Goal: Task Accomplishment & Management: Use online tool/utility

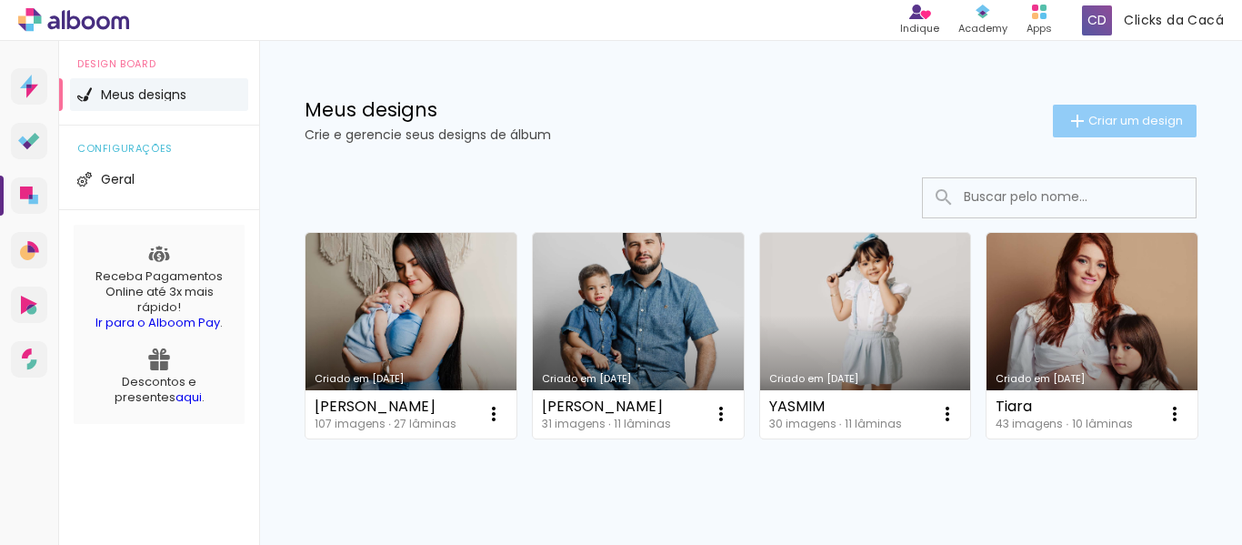
click at [1071, 122] on iron-icon at bounding box center [1078, 121] width 22 height 22
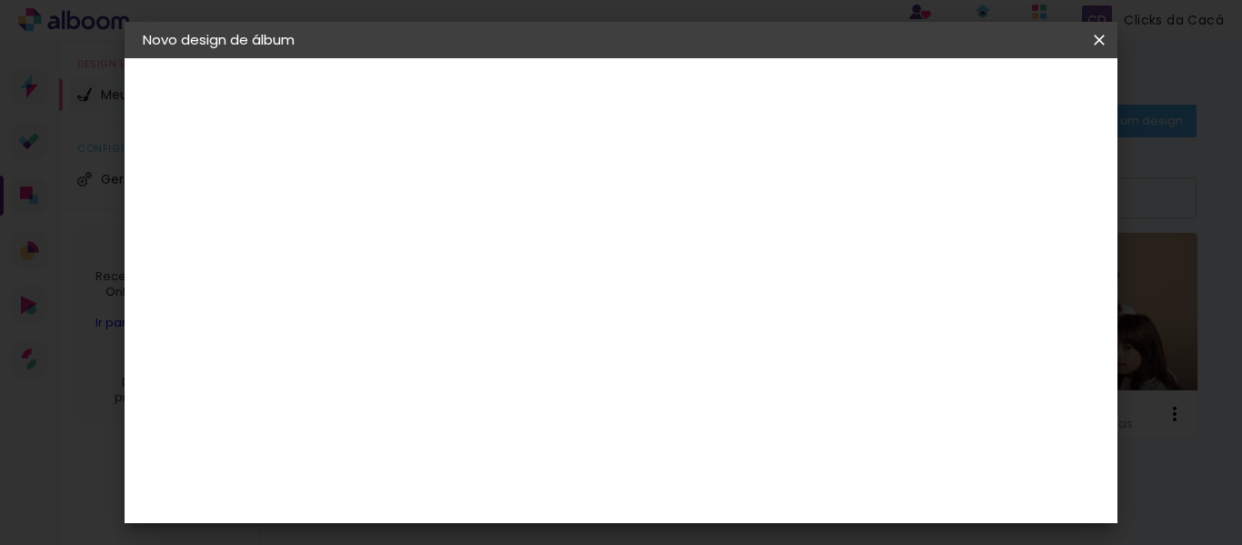
click at [440, 249] on input at bounding box center [440, 244] width 0 height 28
type input "[PERSON_NAME]"
type paper-input "[PERSON_NAME]"
click at [0, 0] on slot "Avançar" at bounding box center [0, 0] width 0 height 0
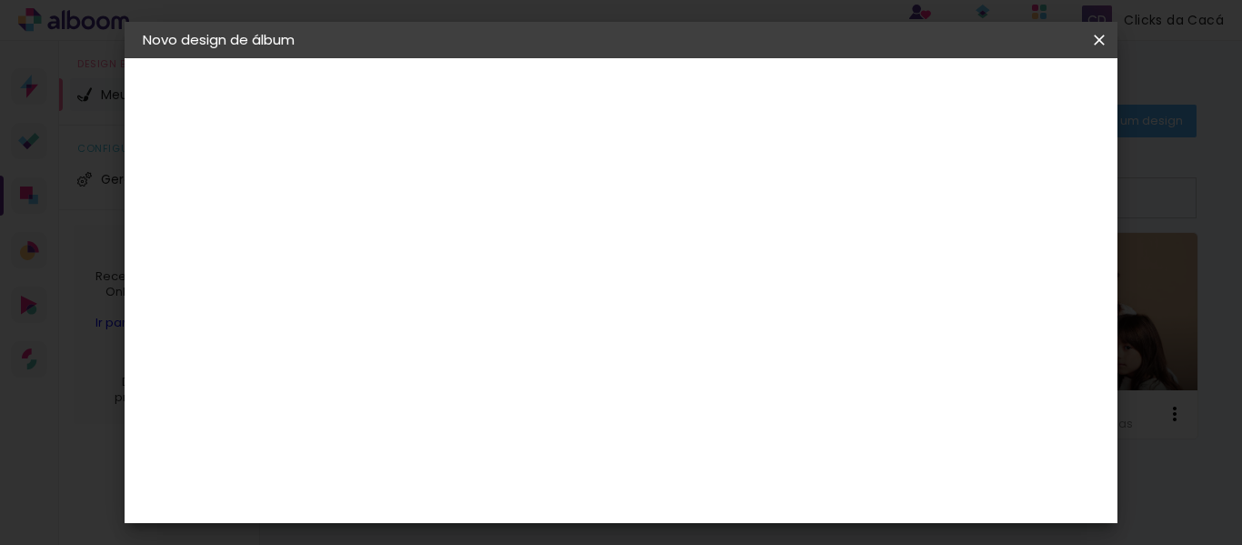
click at [473, 306] on div "Digipix Pro" at bounding box center [449, 320] width 45 height 29
click at [0, 0] on slot "Tamanho Livre" at bounding box center [0, 0] width 0 height 0
click at [473, 306] on div "Digipix Pro" at bounding box center [449, 320] width 45 height 29
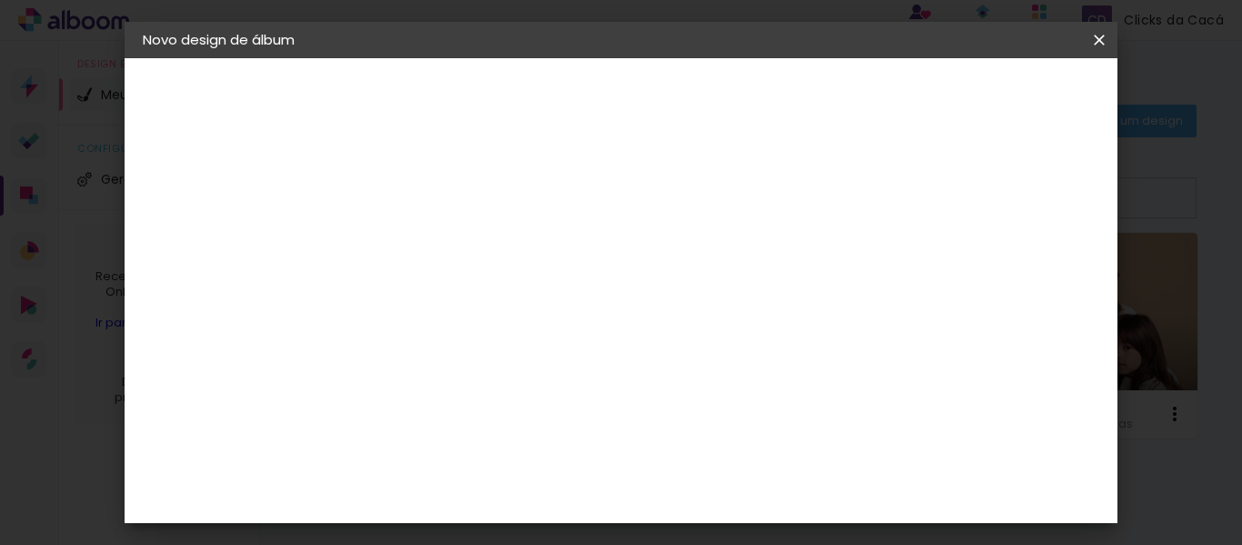
scroll to position [2122, 0]
click at [0, 0] on slot "Avançar" at bounding box center [0, 0] width 0 height 0
click at [511, 304] on input "text" at bounding box center [475, 317] width 71 height 28
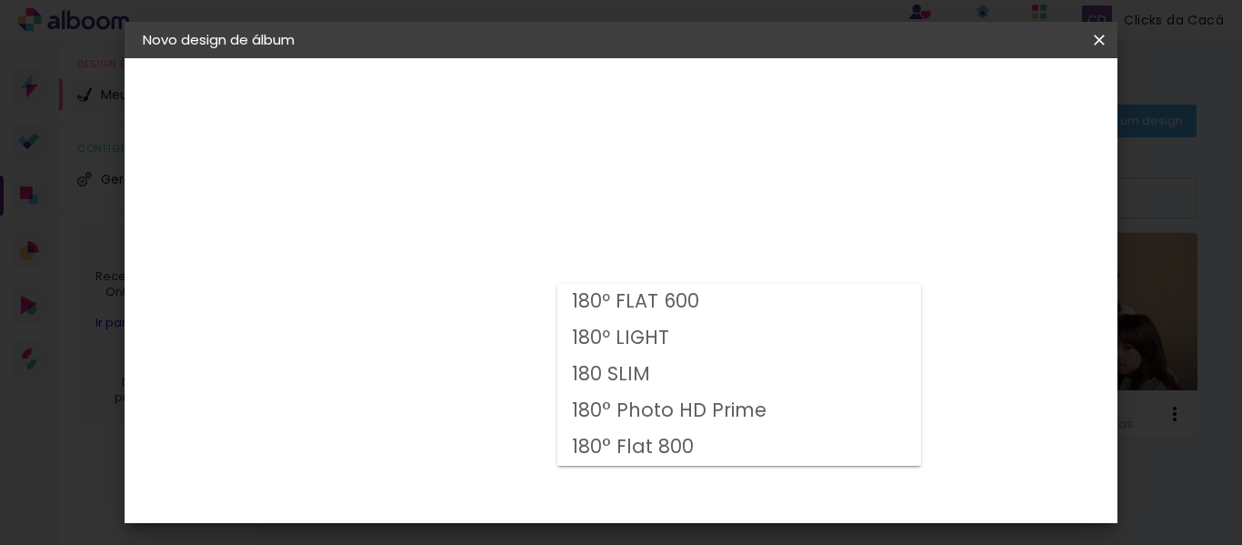
click at [0, 0] on slot "180º FLAT 600" at bounding box center [0, 0] width 0 height 0
type input "180º FLAT 600"
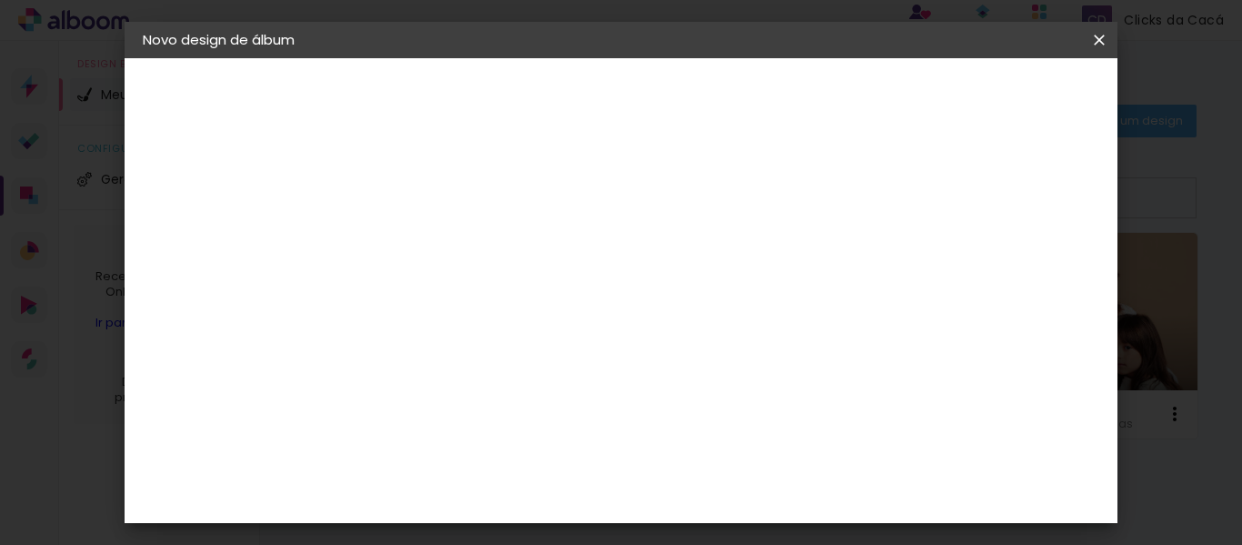
scroll to position [382, 0]
click at [0, 0] on slot "Avançar" at bounding box center [0, 0] width 0 height 0
click at [645, 94] on span "Iniciar design" at bounding box center [624, 102] width 42 height 25
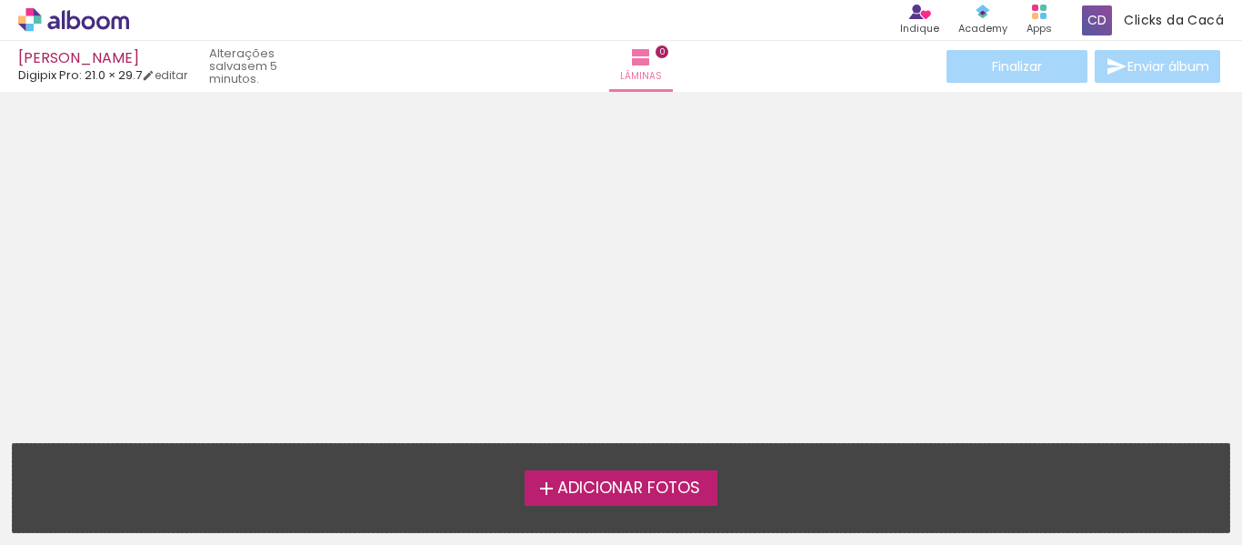
click at [623, 485] on span "Adicionar Fotos" at bounding box center [629, 488] width 143 height 16
click at [0, 0] on input "file" at bounding box center [0, 0] width 0 height 0
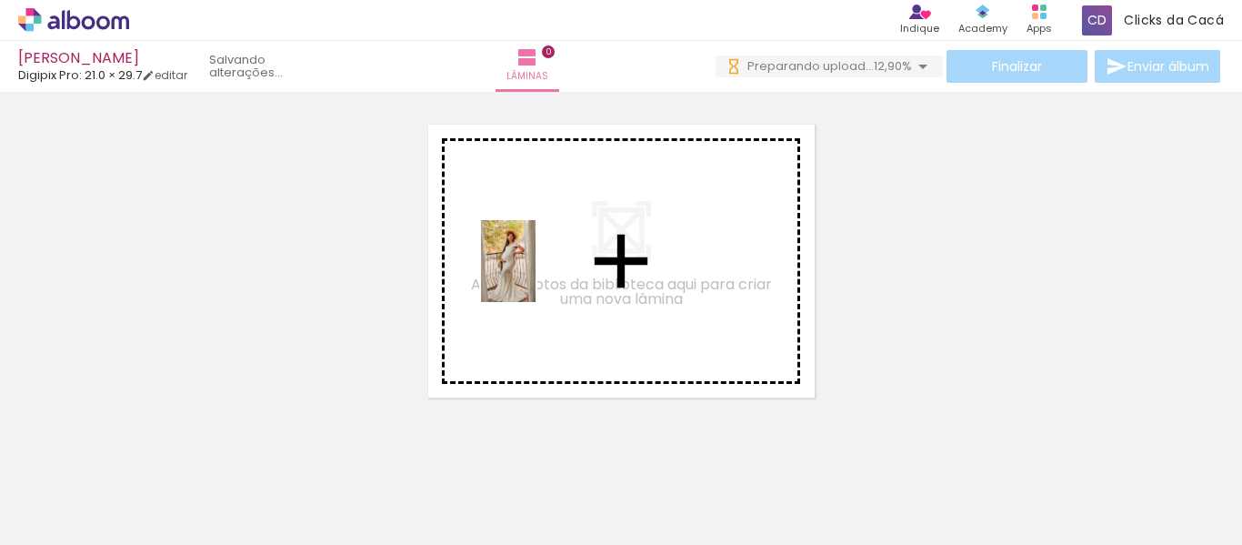
drag, startPoint x: 266, startPoint y: 492, endPoint x: 536, endPoint y: 275, distance: 346.7
click at [536, 275] on quentale-workspace at bounding box center [621, 272] width 1242 height 545
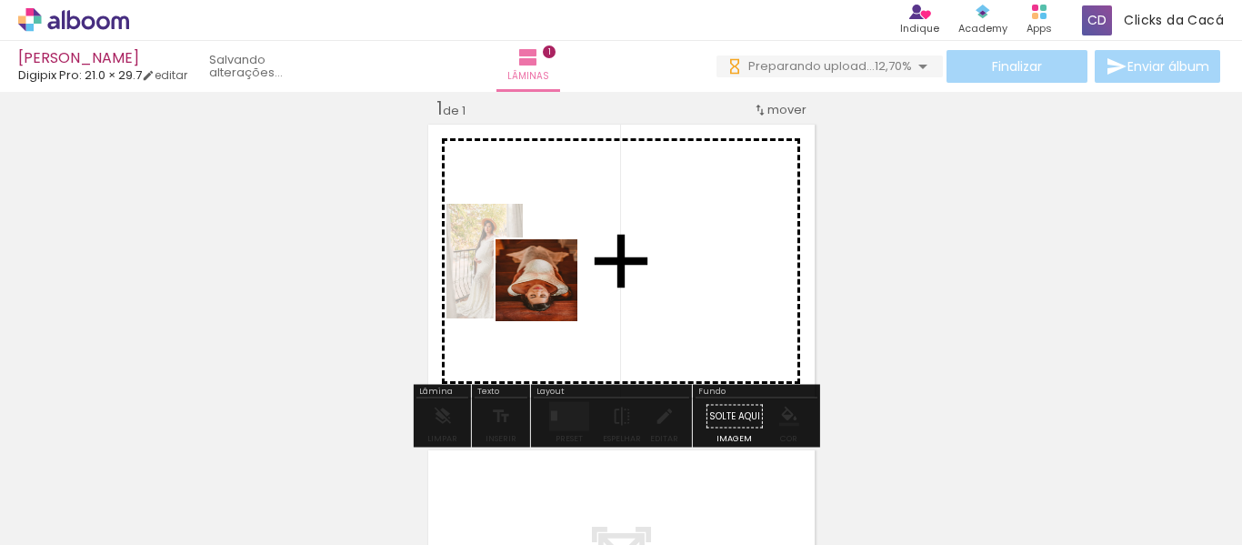
drag, startPoint x: 369, startPoint y: 488, endPoint x: 575, endPoint y: 273, distance: 297.2
click at [575, 273] on quentale-workspace at bounding box center [621, 272] width 1242 height 545
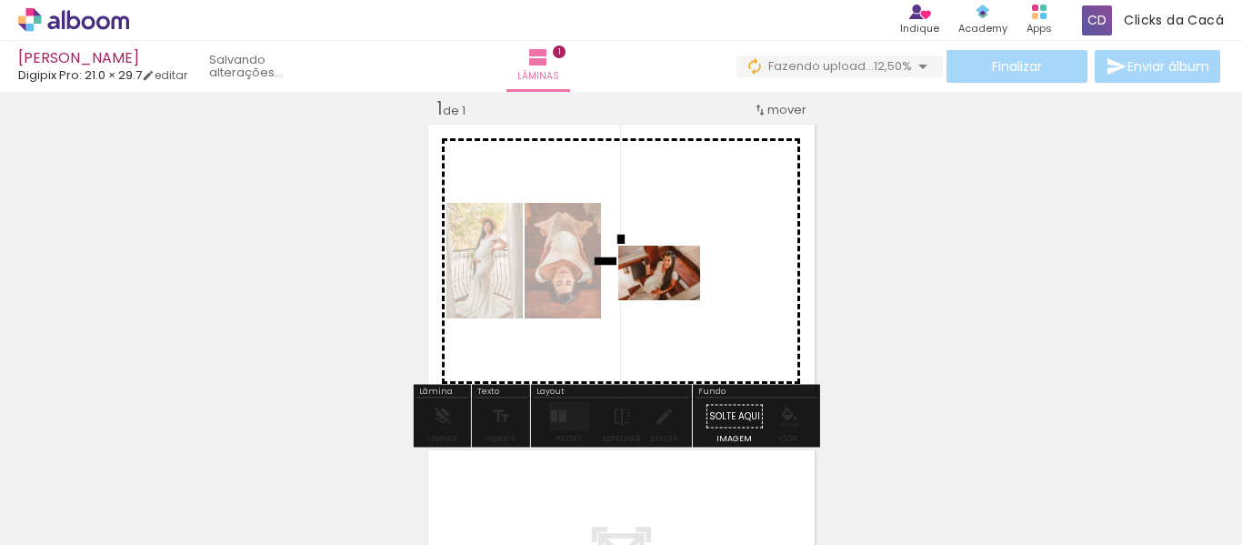
drag, startPoint x: 465, startPoint y: 497, endPoint x: 673, endPoint y: 300, distance: 286.3
click at [673, 300] on quentale-workspace at bounding box center [621, 272] width 1242 height 545
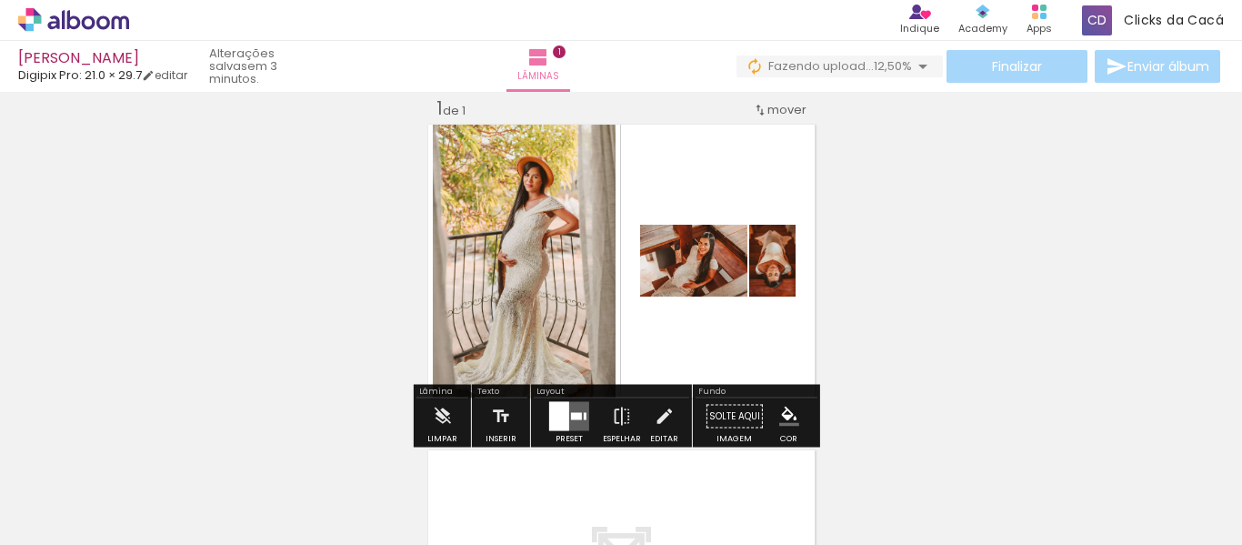
click at [571, 418] on div at bounding box center [576, 416] width 11 height 7
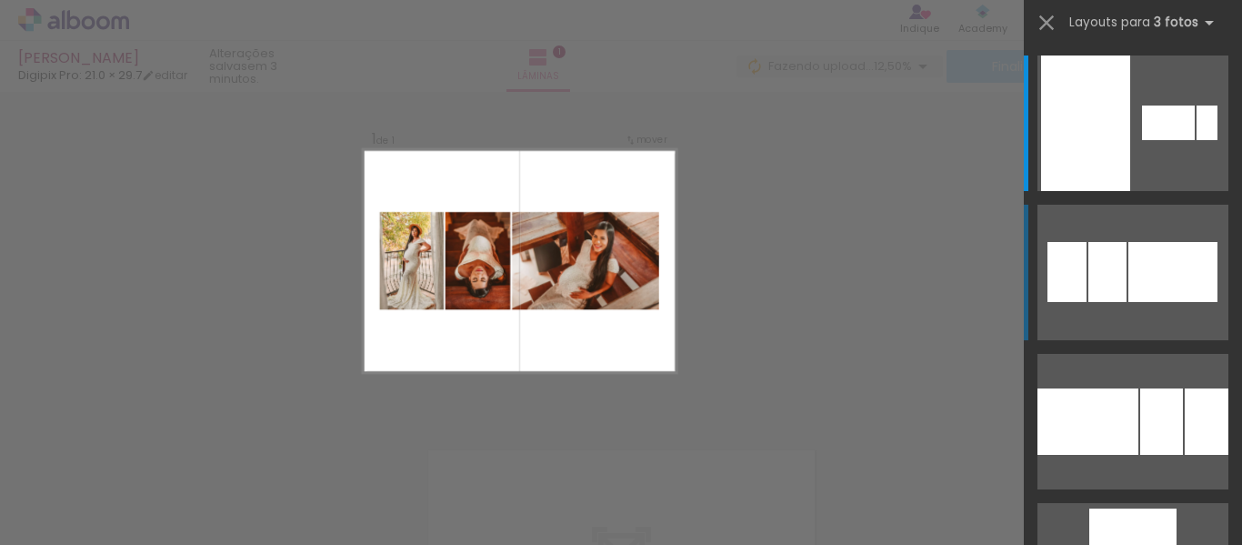
click at [1129, 269] on div at bounding box center [1173, 272] width 89 height 60
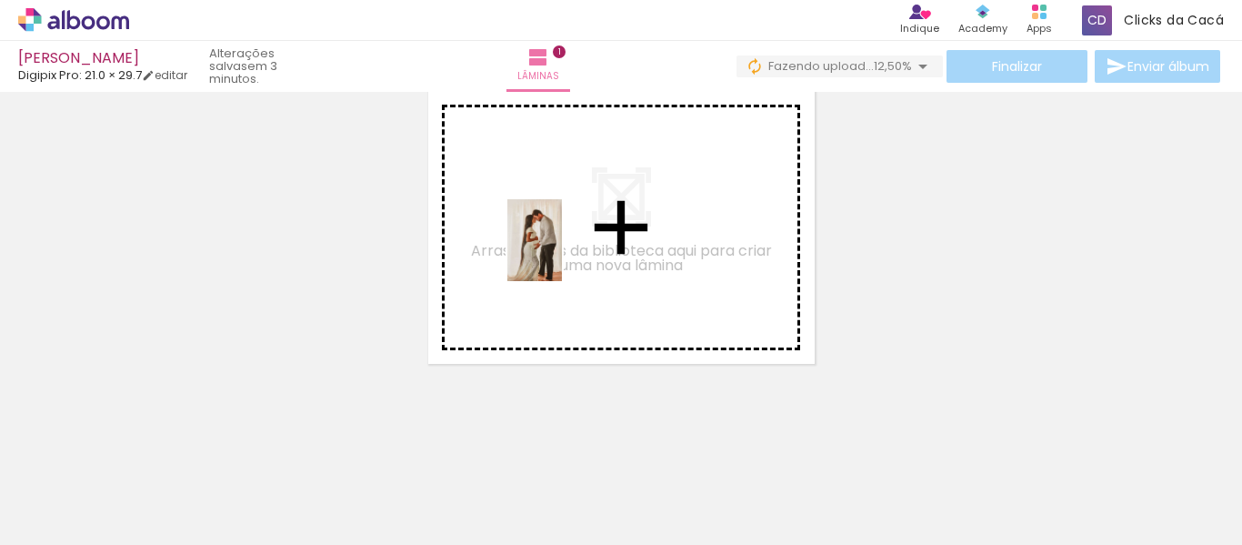
drag, startPoint x: 578, startPoint y: 489, endPoint x: 562, endPoint y: 254, distance: 236.1
click at [562, 254] on quentale-workspace at bounding box center [621, 272] width 1242 height 545
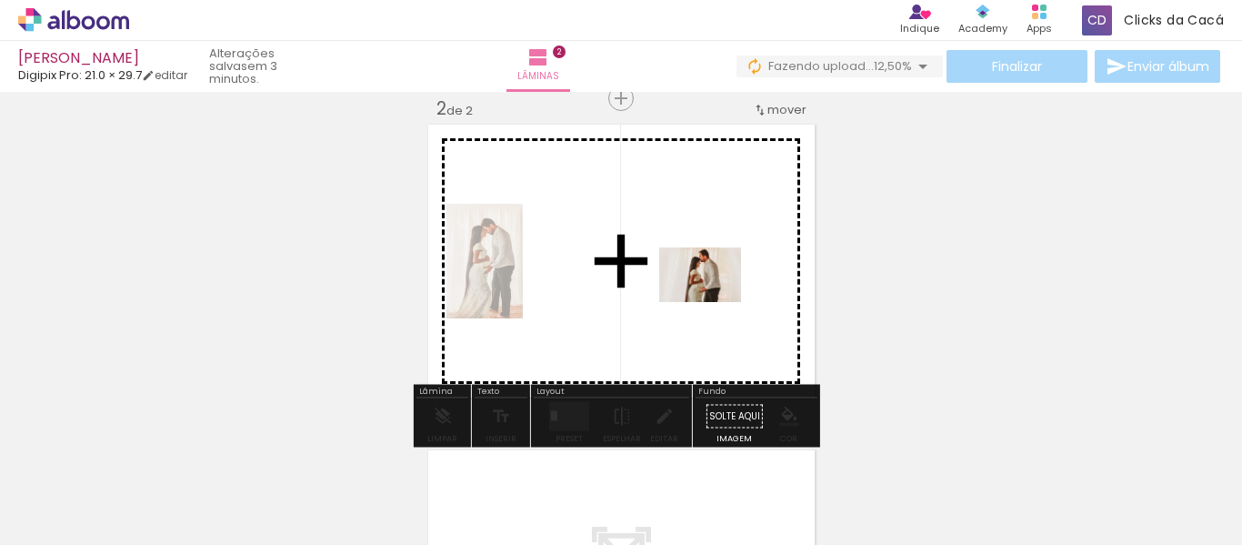
drag, startPoint x: 688, startPoint y: 491, endPoint x: 714, endPoint y: 302, distance: 191.0
click at [714, 302] on quentale-workspace at bounding box center [621, 272] width 1242 height 545
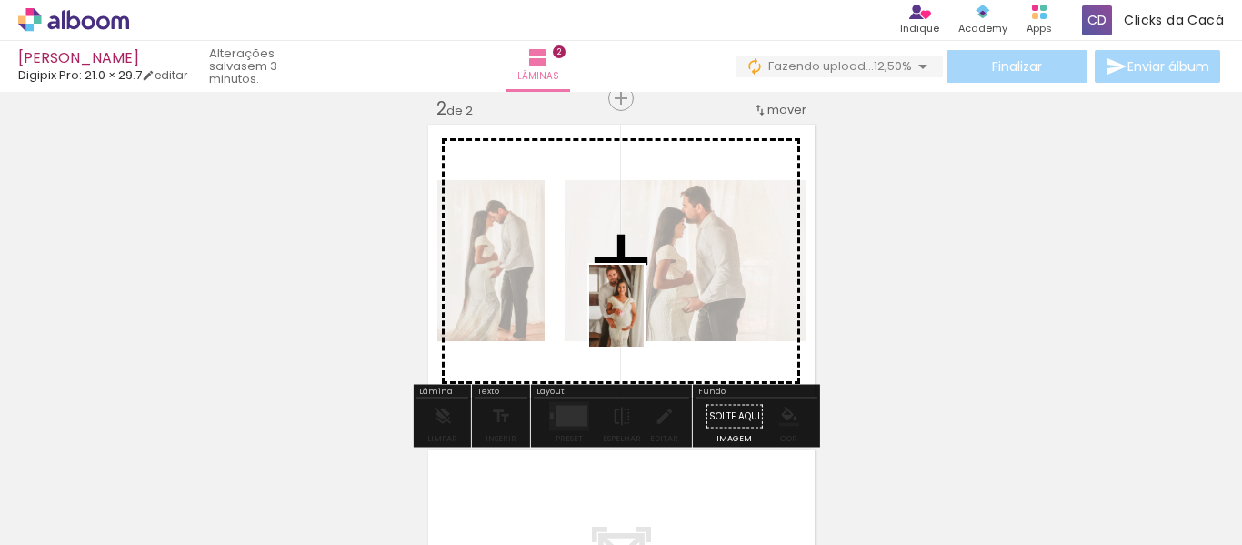
drag, startPoint x: 788, startPoint y: 505, endPoint x: 644, endPoint y: 319, distance: 234.7
click at [644, 319] on quentale-workspace at bounding box center [621, 272] width 1242 height 545
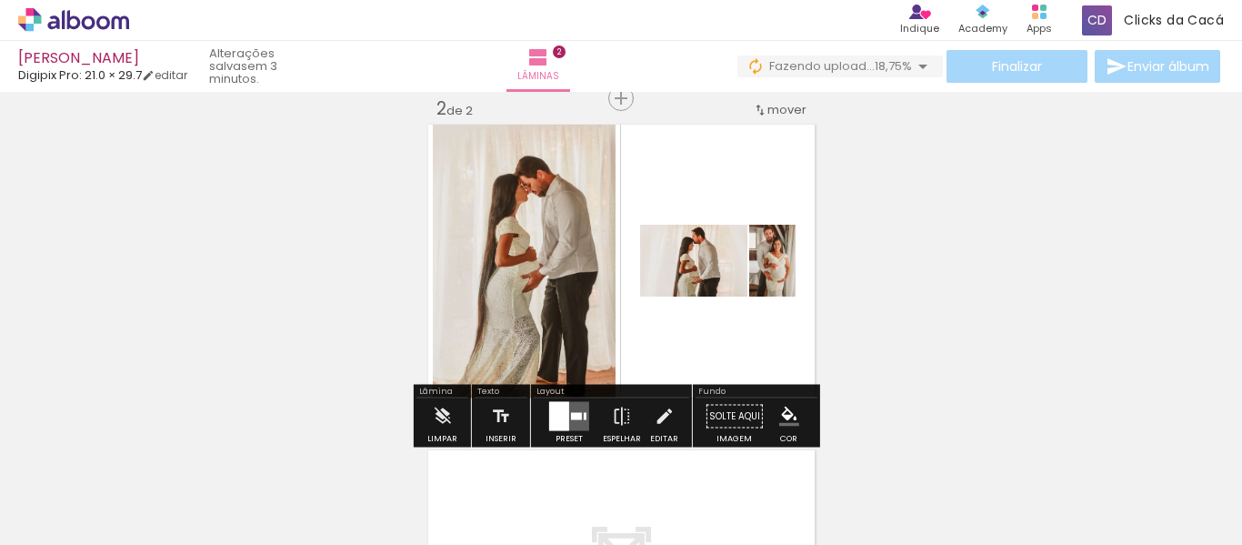
click at [563, 413] on div at bounding box center [559, 416] width 20 height 29
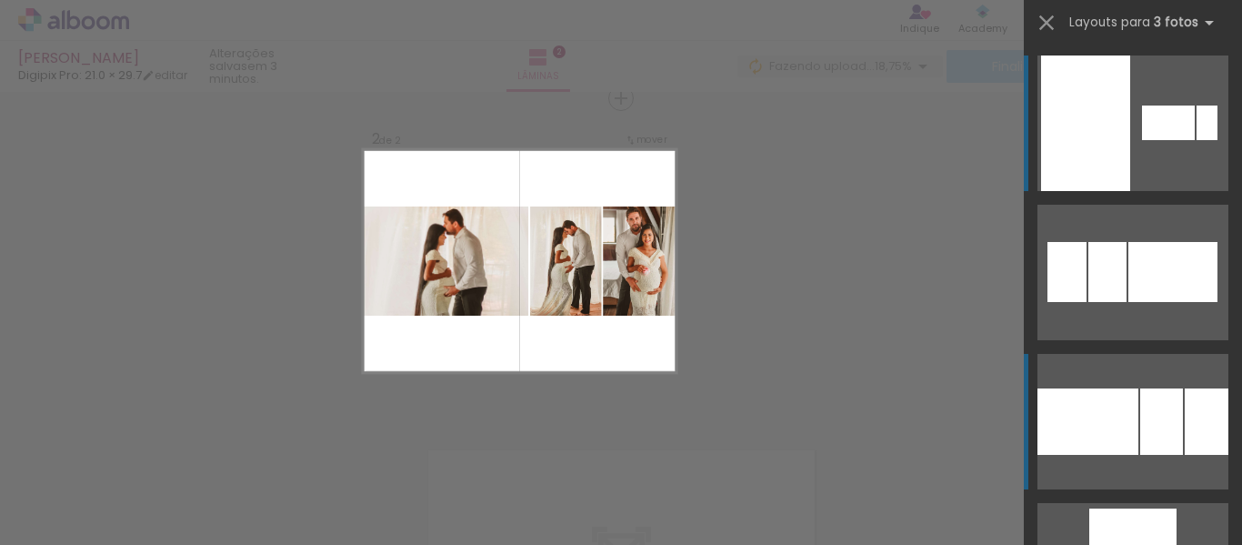
click at [1103, 431] on div at bounding box center [1088, 421] width 101 height 66
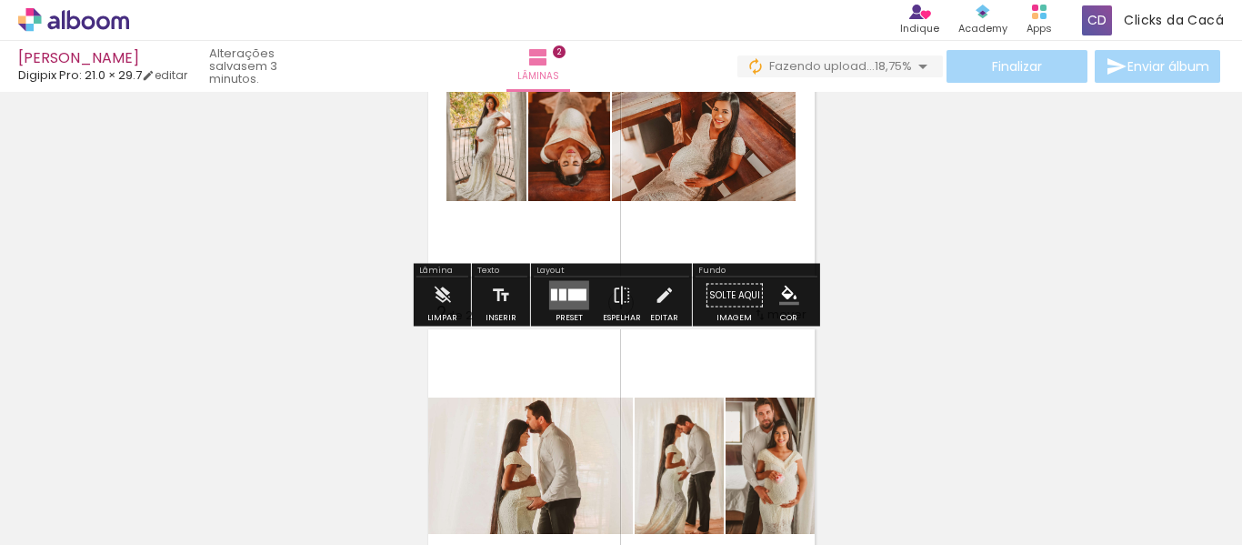
scroll to position [212, 0]
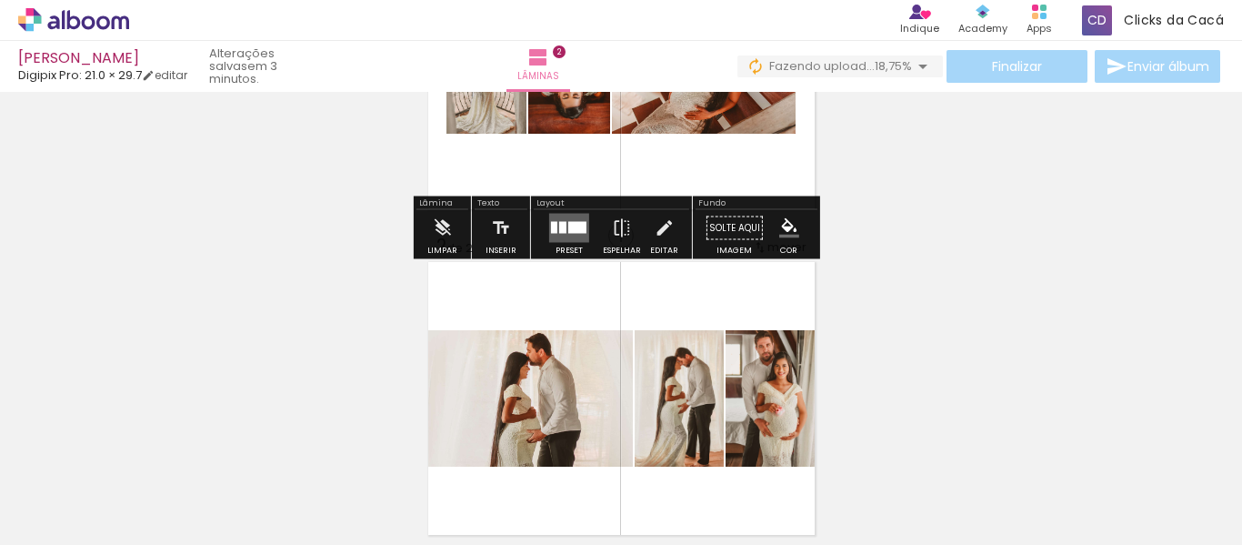
click at [560, 220] on quentale-layouter at bounding box center [569, 228] width 40 height 29
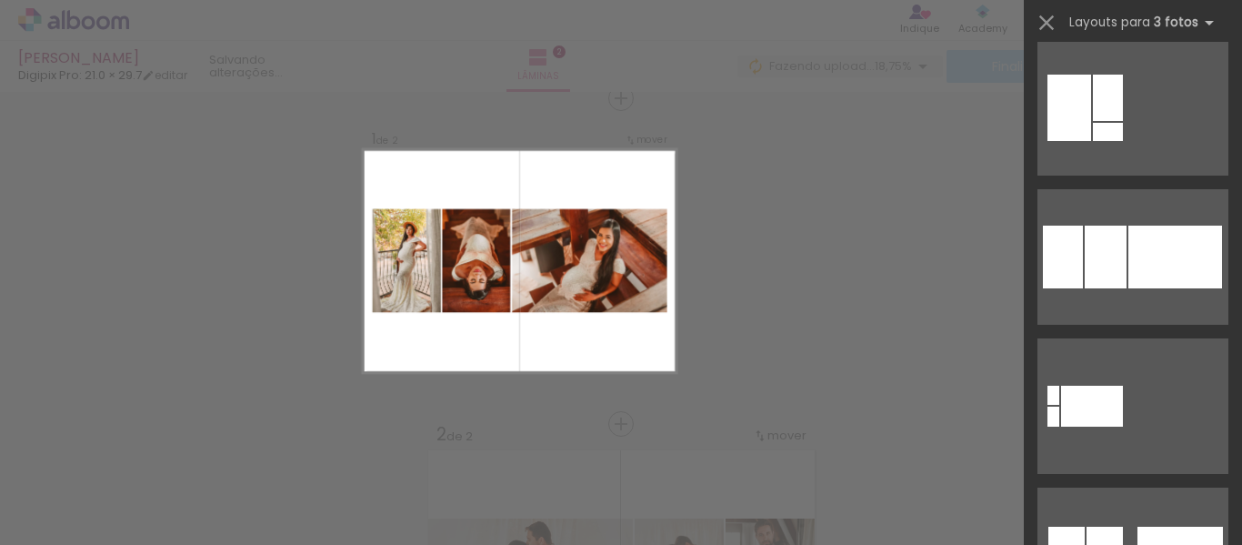
scroll to position [1847, 0]
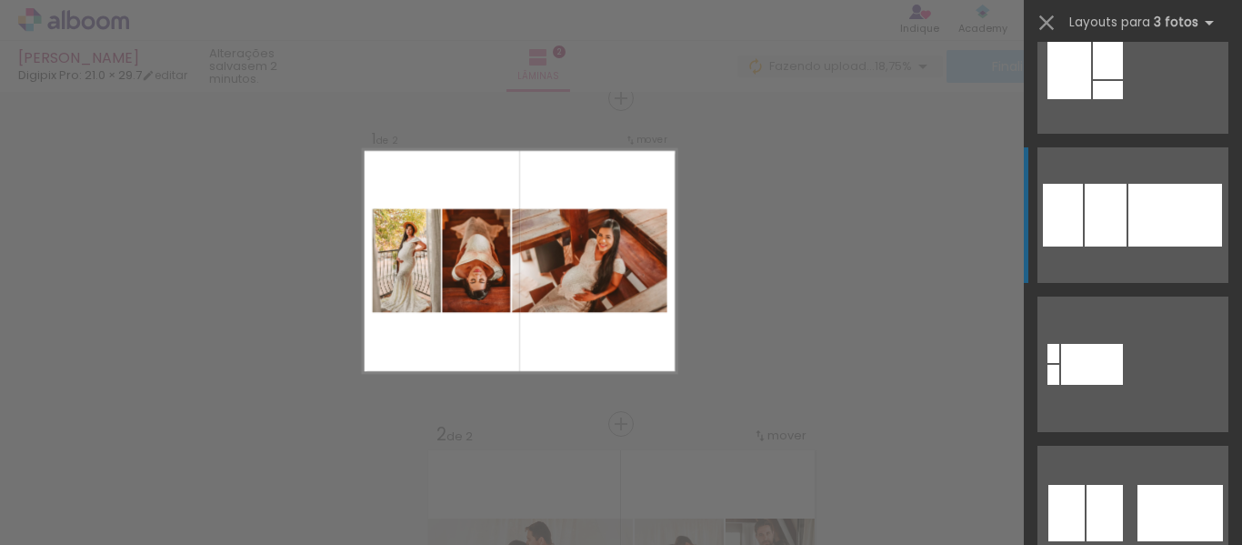
click at [1131, 210] on div at bounding box center [1176, 215] width 94 height 63
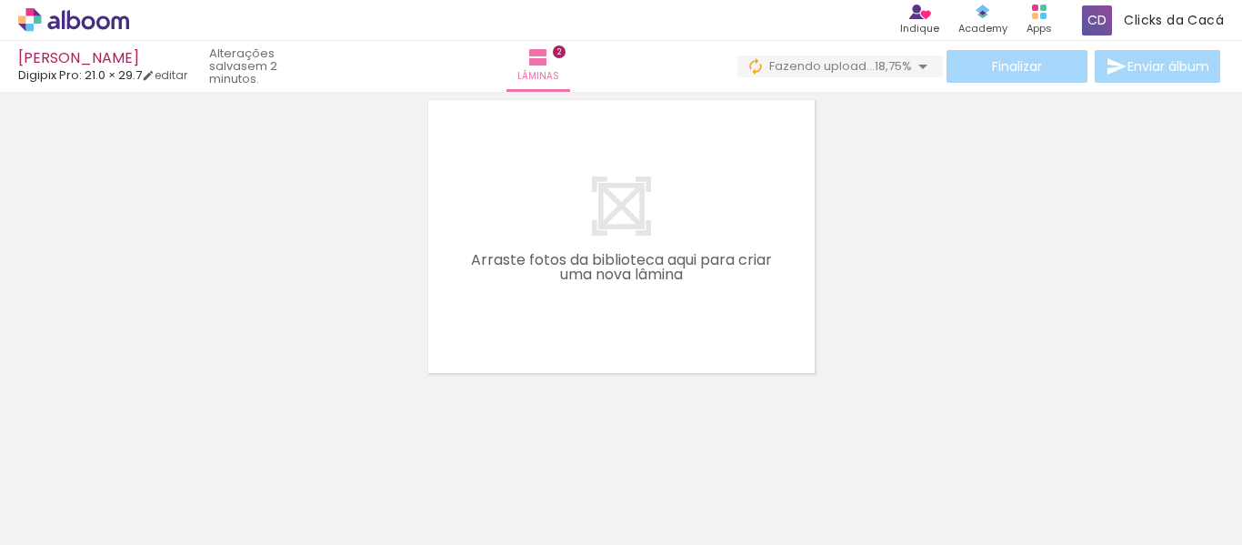
scroll to position [709, 0]
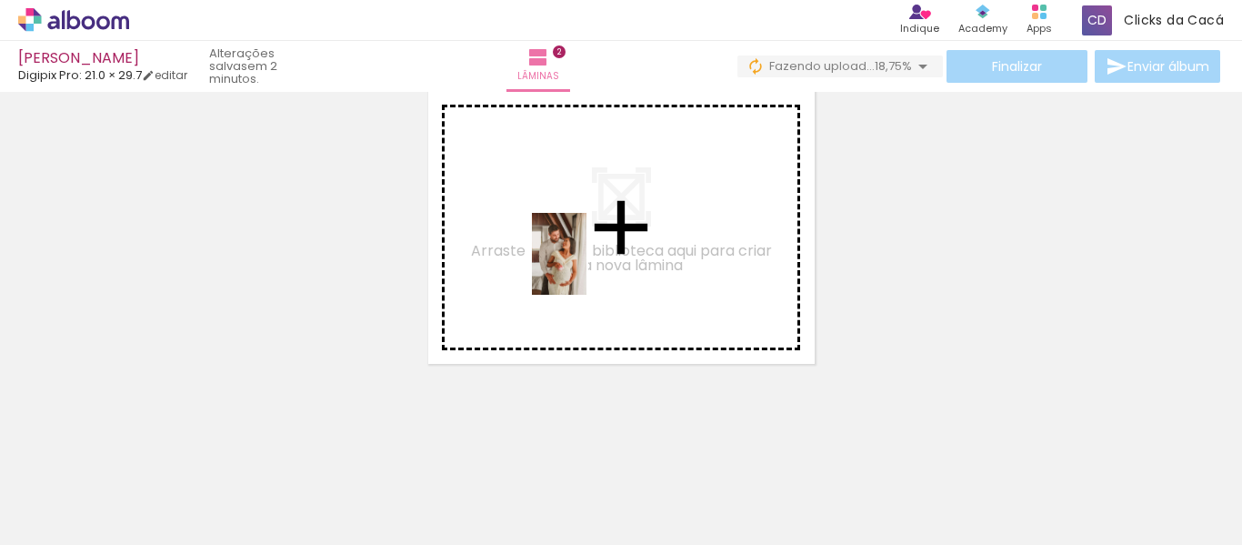
drag, startPoint x: 880, startPoint y: 484, endPoint x: 587, endPoint y: 267, distance: 364.2
click at [587, 267] on quentale-workspace at bounding box center [621, 272] width 1242 height 545
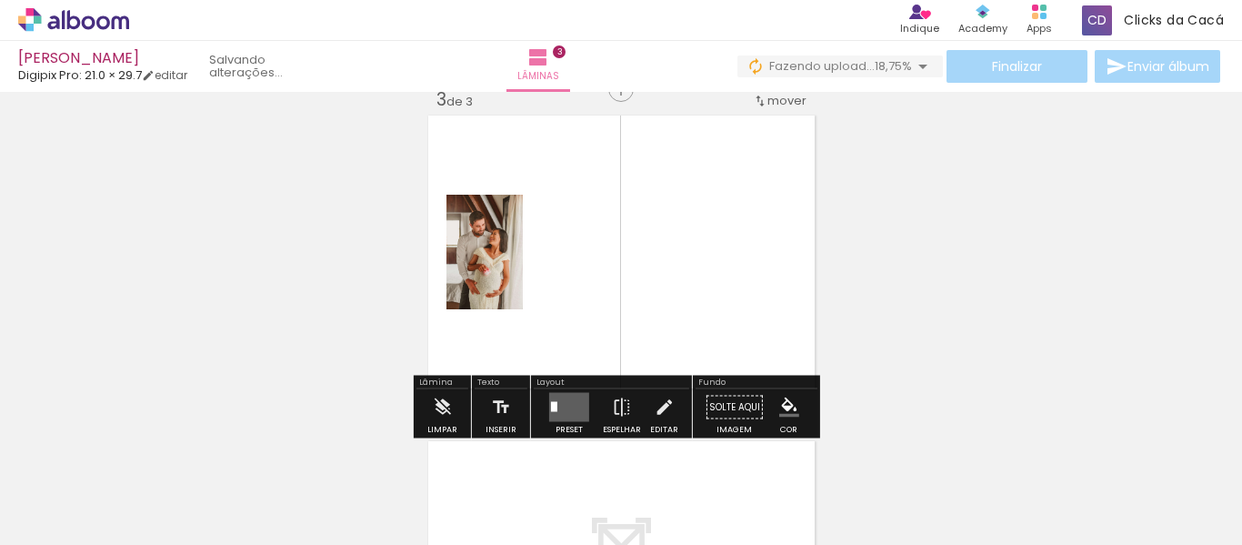
scroll to position [675, 0]
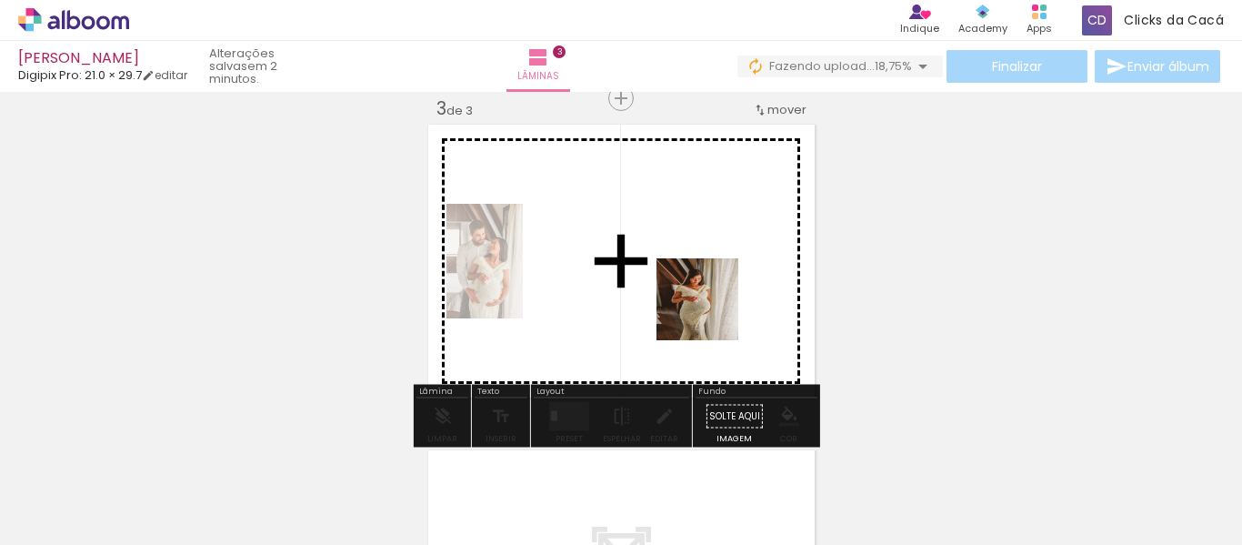
drag, startPoint x: 975, startPoint y: 498, endPoint x: 699, endPoint y: 301, distance: 339.2
click at [699, 301] on quentale-workspace at bounding box center [621, 272] width 1242 height 545
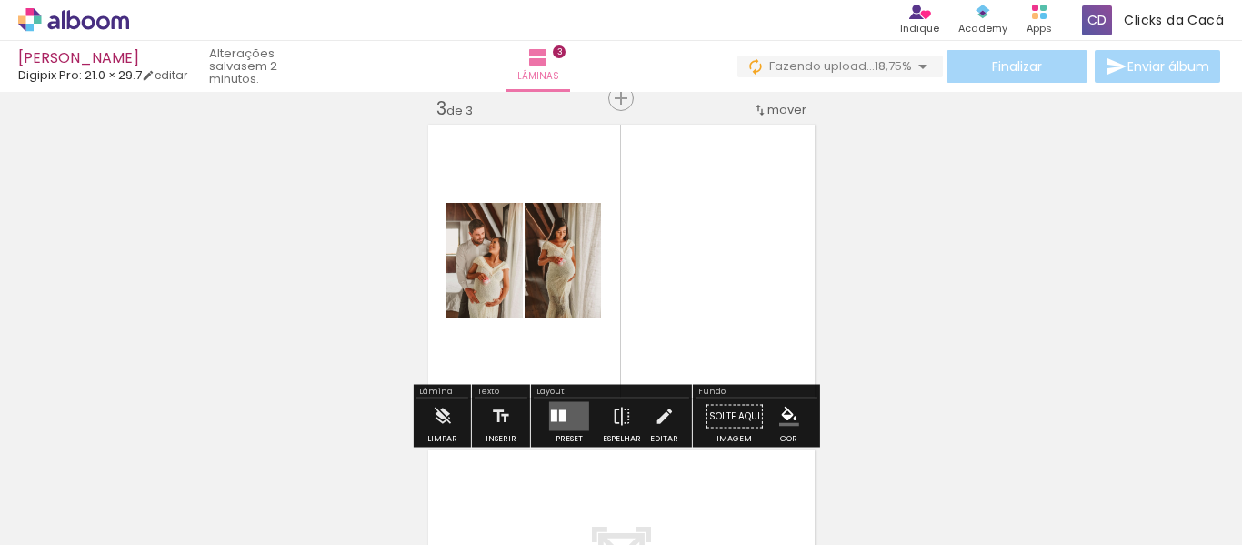
click at [568, 410] on quentale-layouter at bounding box center [569, 416] width 40 height 29
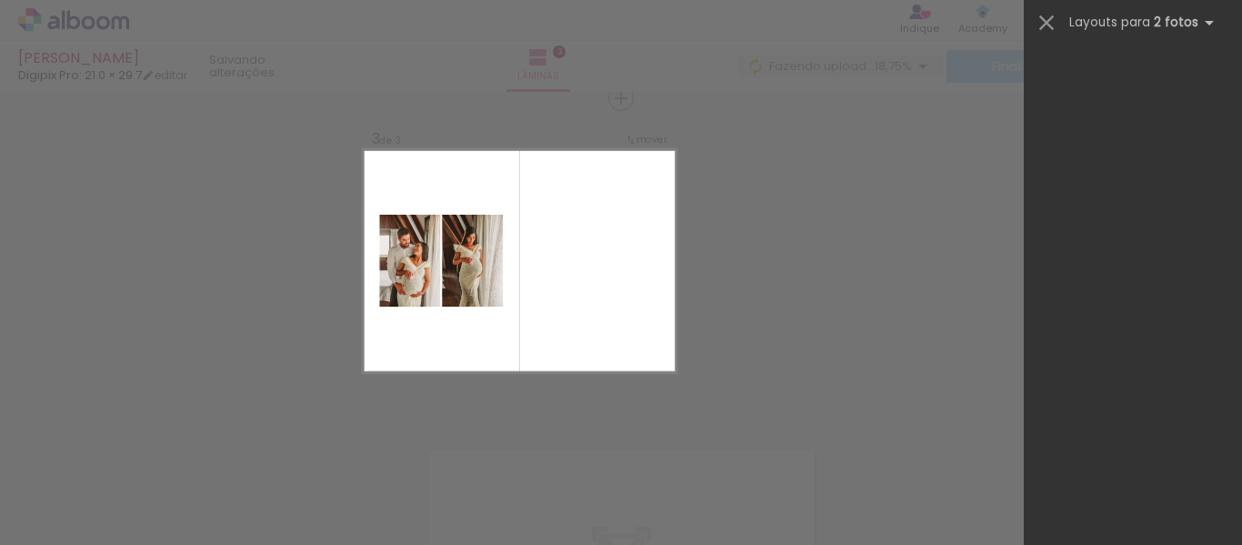
scroll to position [0, 0]
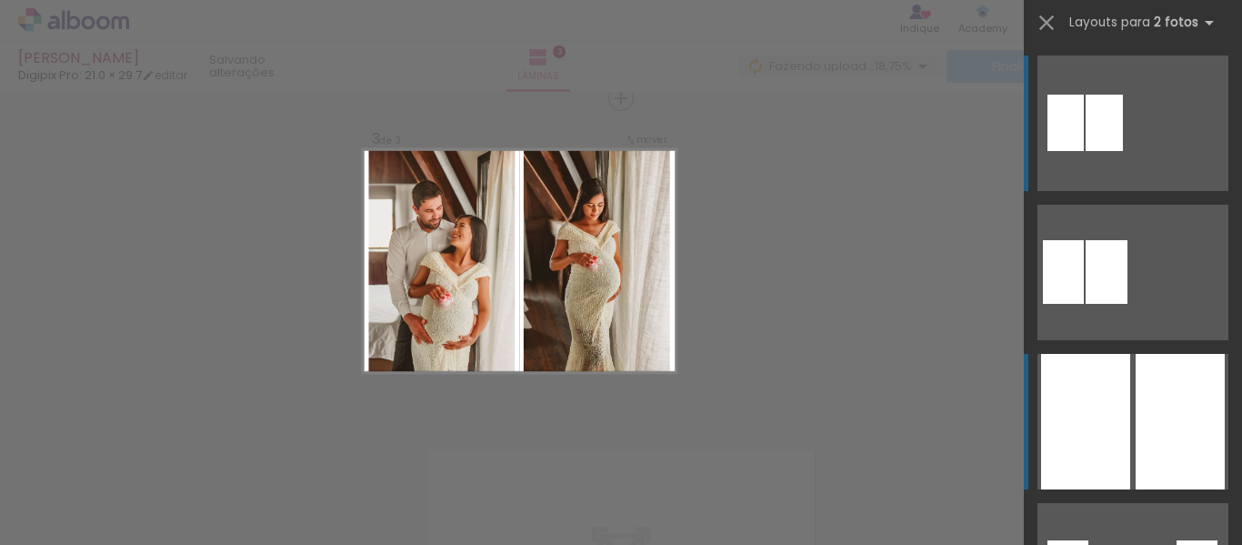
click at [1109, 432] on div at bounding box center [1085, 422] width 89 height 136
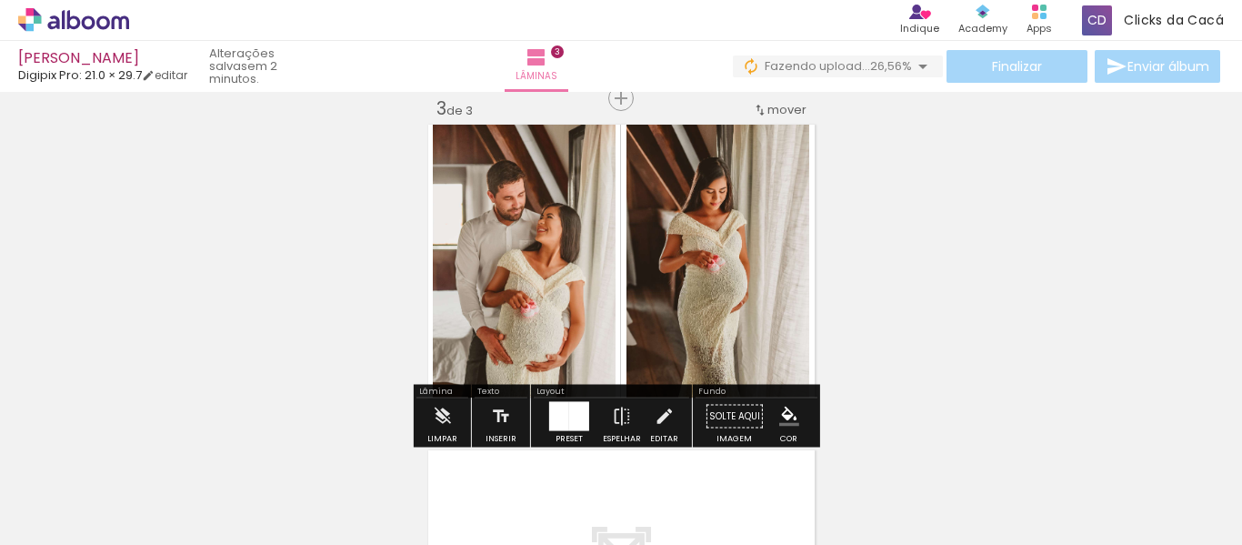
click at [561, 409] on div at bounding box center [559, 416] width 20 height 29
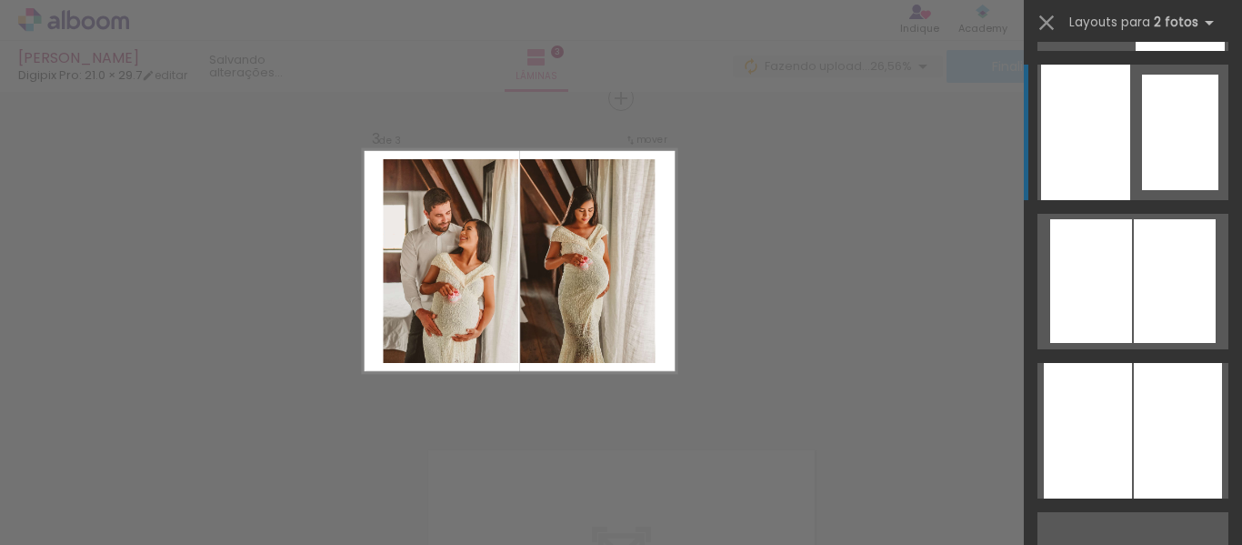
scroll to position [1359, 0]
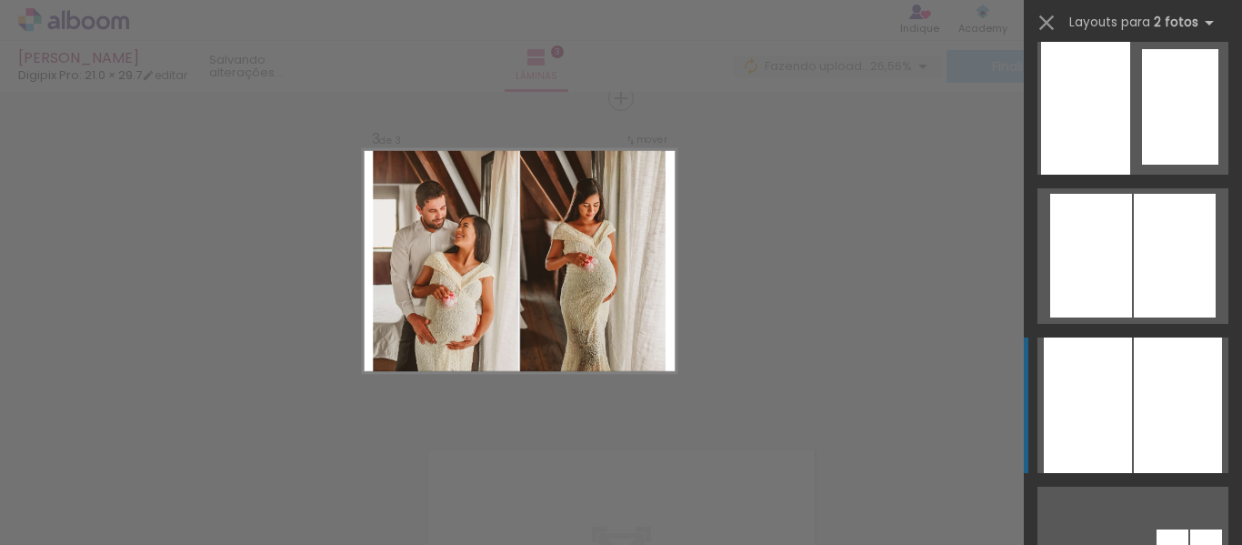
click at [1135, 393] on div at bounding box center [1178, 405] width 88 height 136
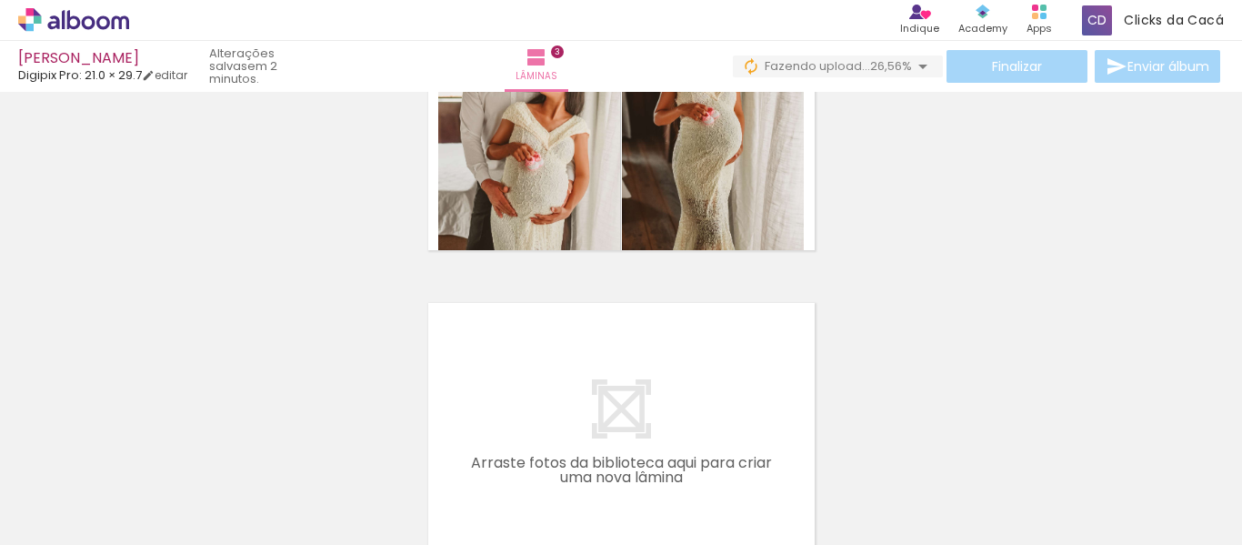
scroll to position [1034, 0]
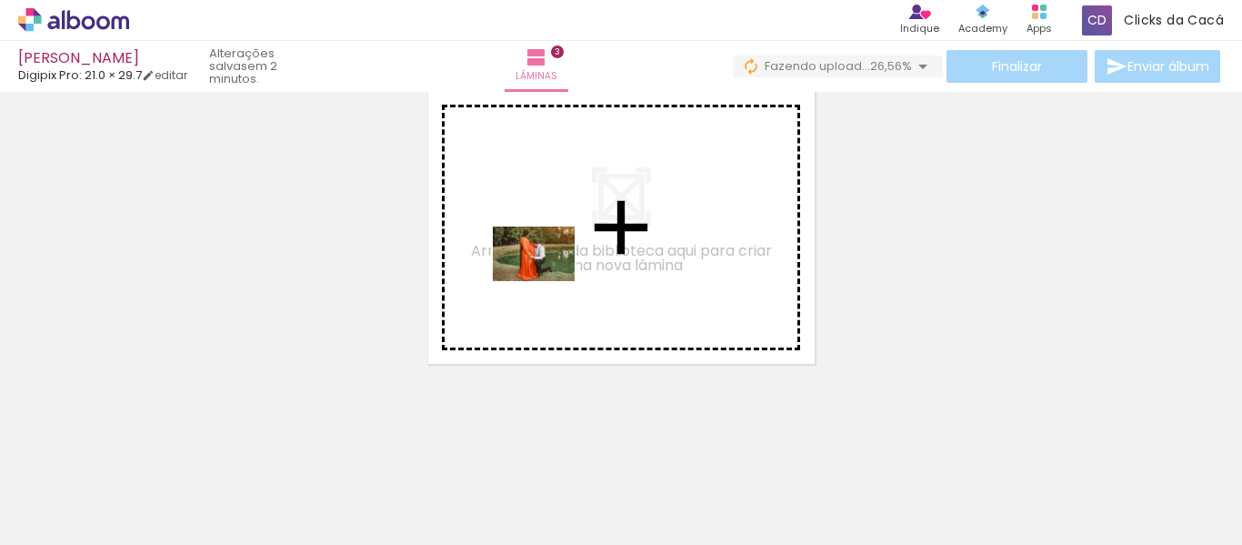
drag, startPoint x: 540, startPoint y: 481, endPoint x: 548, endPoint y: 281, distance: 200.2
click at [548, 281] on quentale-workspace at bounding box center [621, 272] width 1242 height 545
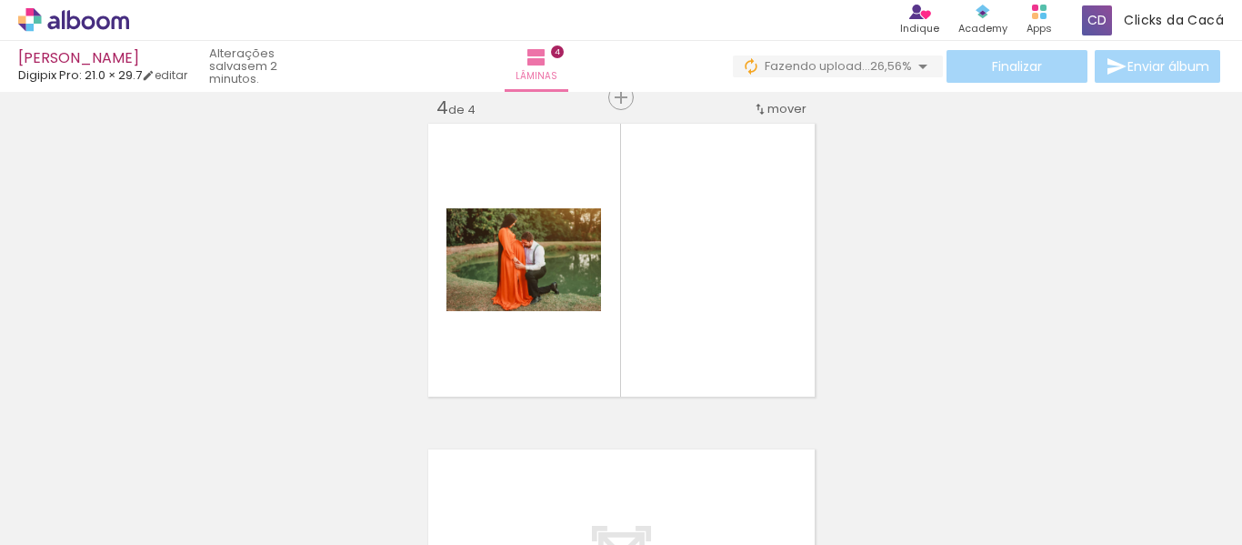
scroll to position [1001, 0]
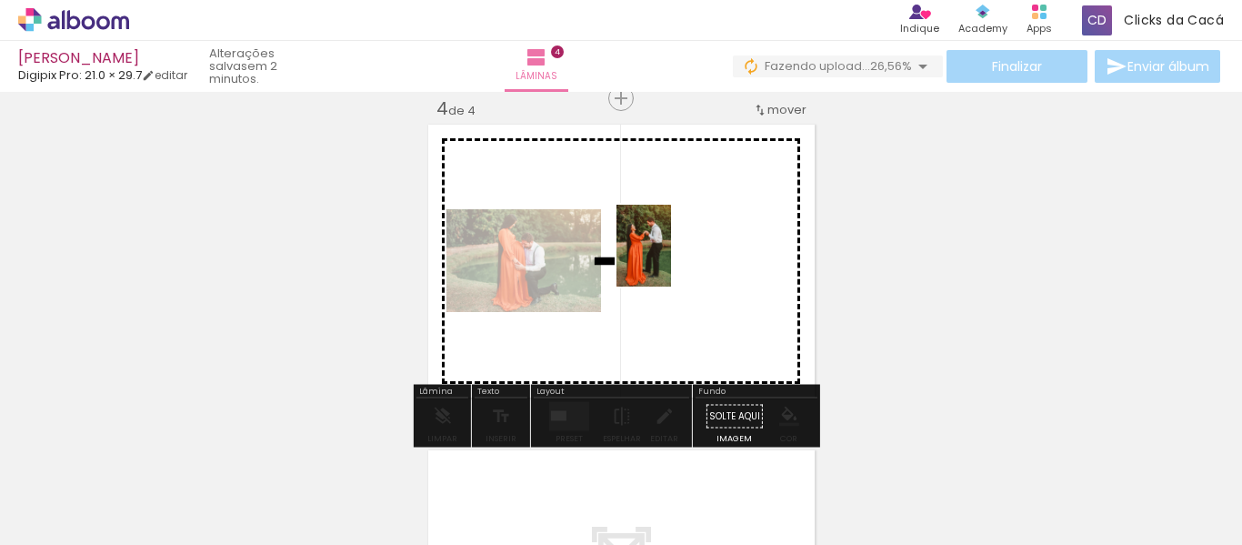
drag, startPoint x: 641, startPoint y: 506, endPoint x: 671, endPoint y: 259, distance: 248.3
click at [671, 259] on quentale-workspace at bounding box center [621, 272] width 1242 height 545
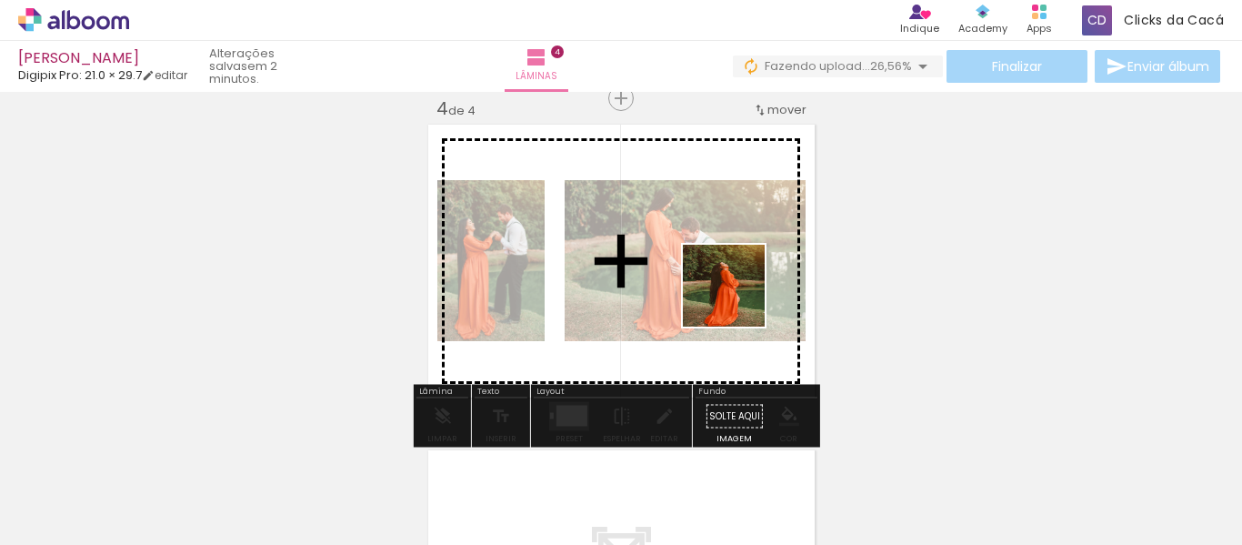
drag, startPoint x: 749, startPoint y: 474, endPoint x: 738, endPoint y: 299, distance: 175.0
click at [738, 299] on quentale-workspace at bounding box center [621, 272] width 1242 height 545
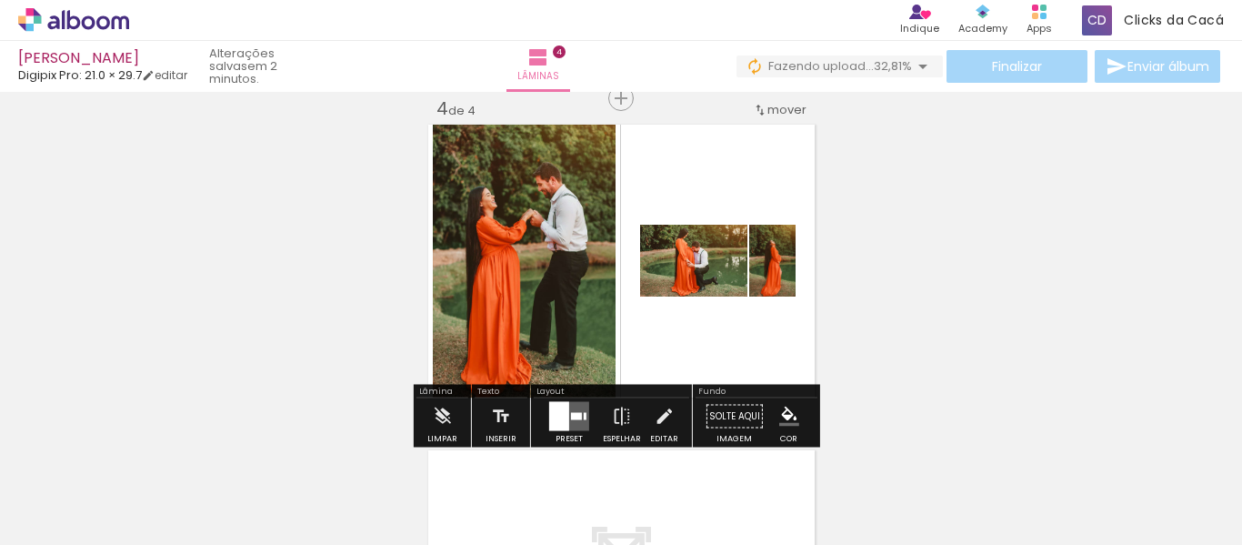
click at [570, 408] on quentale-layouter at bounding box center [569, 416] width 40 height 29
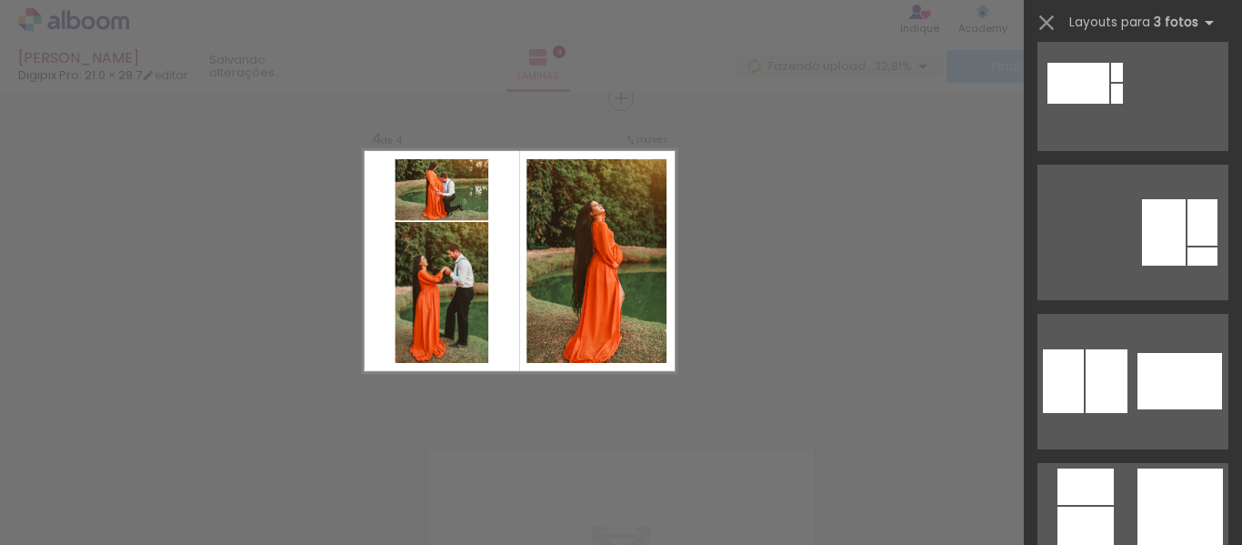
scroll to position [1061, 0]
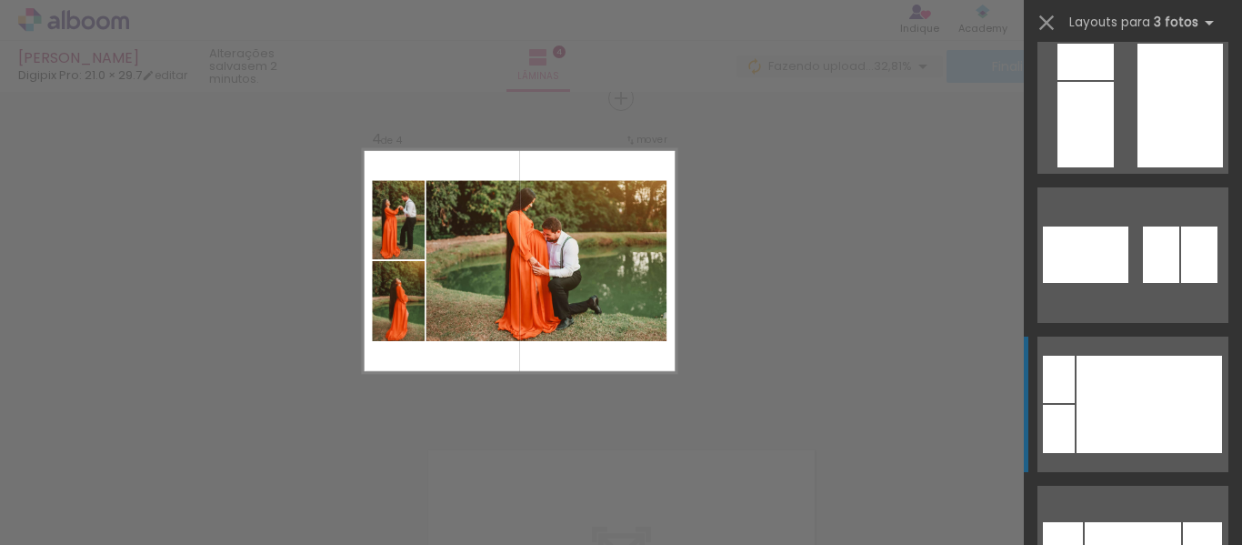
click at [1091, 402] on div at bounding box center [1150, 404] width 146 height 97
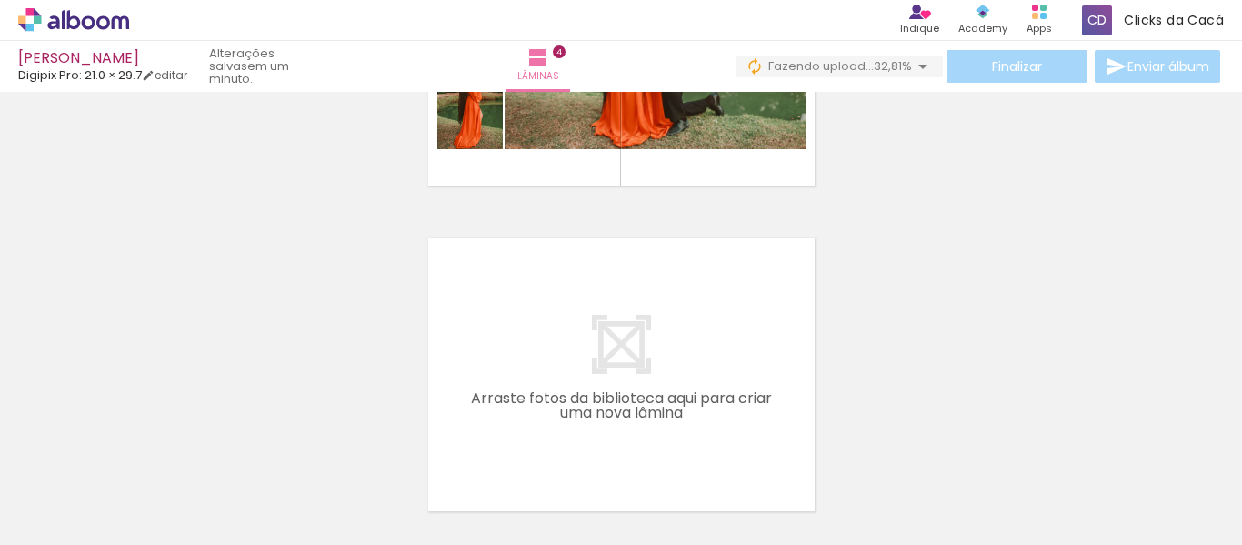
scroll to position [0, 5432]
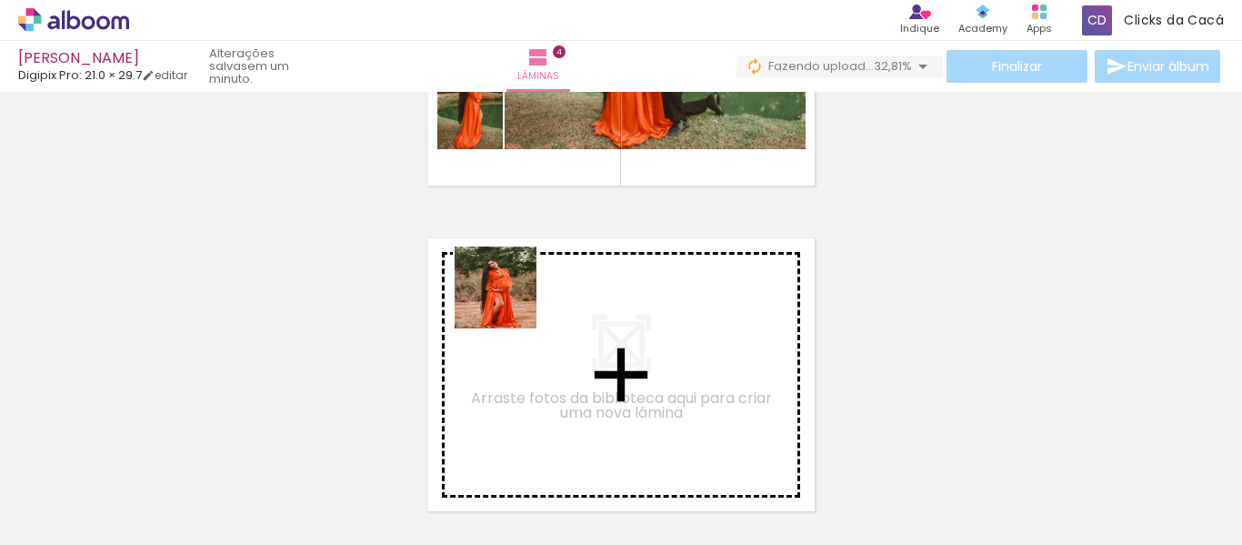
drag, startPoint x: 466, startPoint y: 488, endPoint x: 509, endPoint y: 301, distance: 191.5
click at [509, 301] on quentale-workspace at bounding box center [621, 272] width 1242 height 545
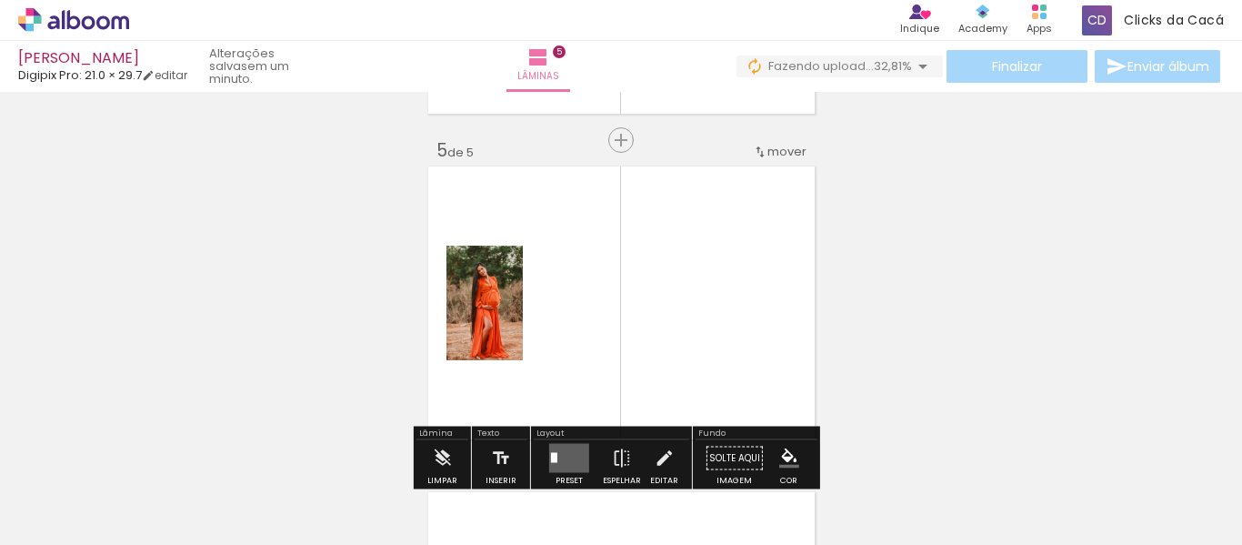
scroll to position [1326, 0]
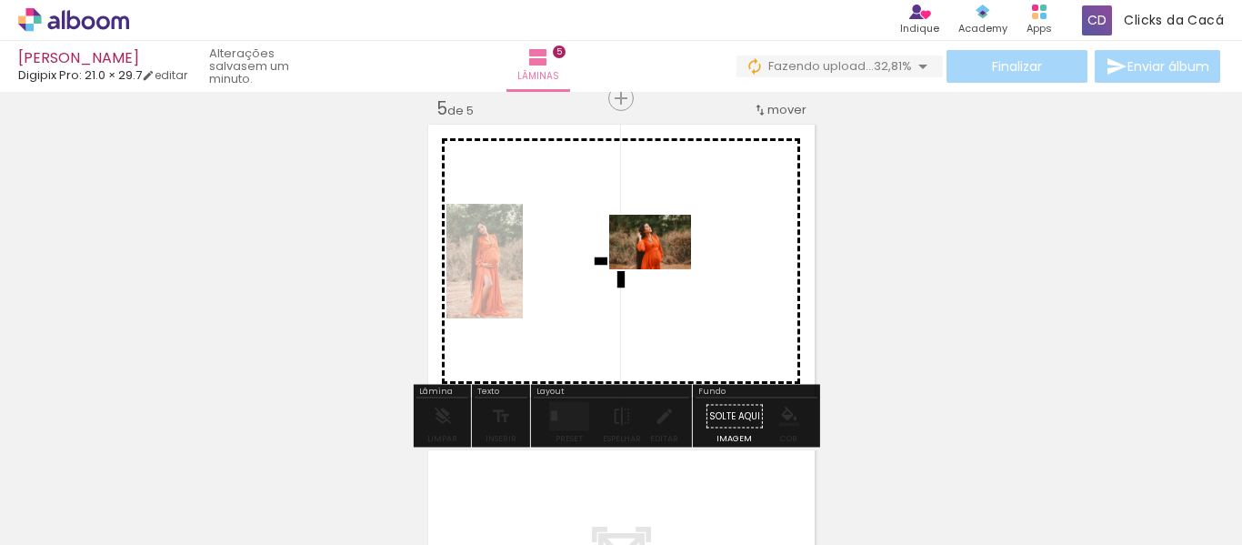
drag, startPoint x: 571, startPoint y: 488, endPoint x: 664, endPoint y: 269, distance: 238.0
click at [664, 269] on quentale-workspace at bounding box center [621, 272] width 1242 height 545
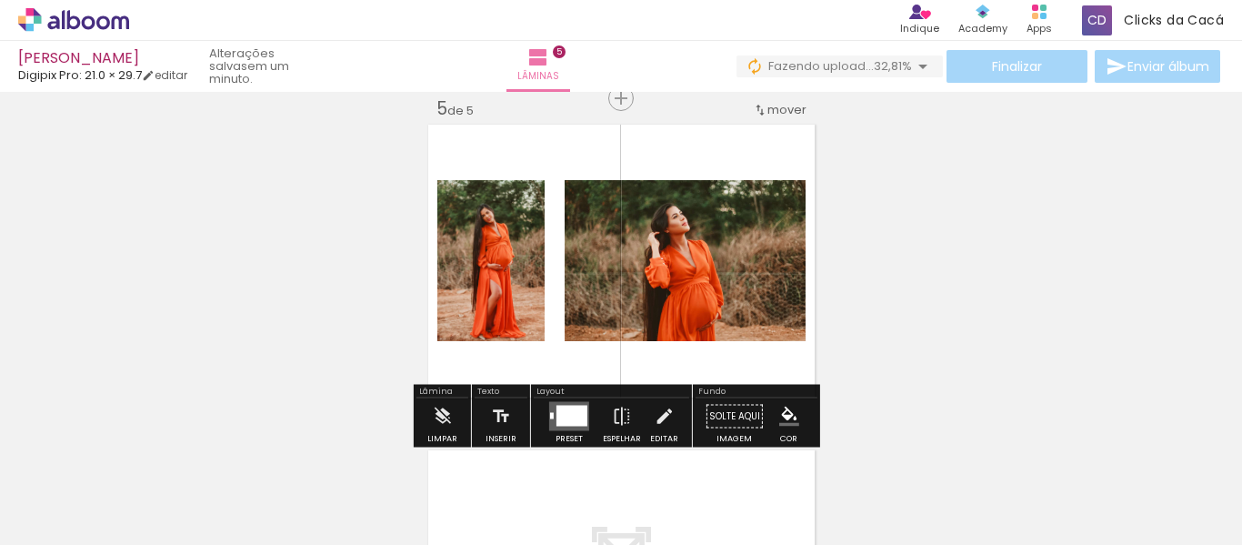
click at [562, 411] on div at bounding box center [572, 416] width 31 height 21
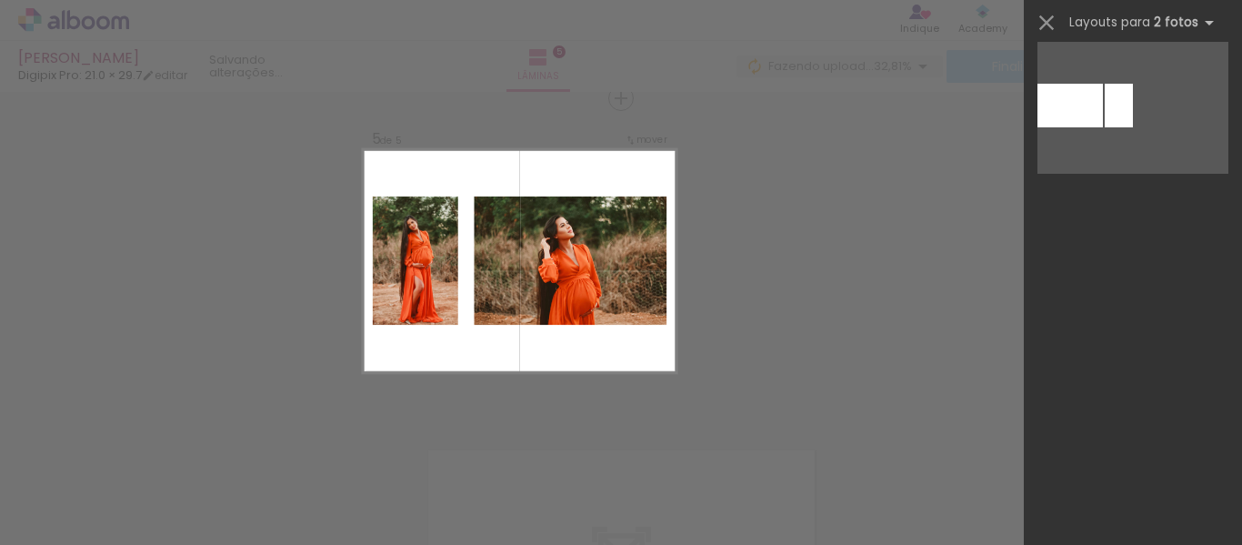
scroll to position [0, 0]
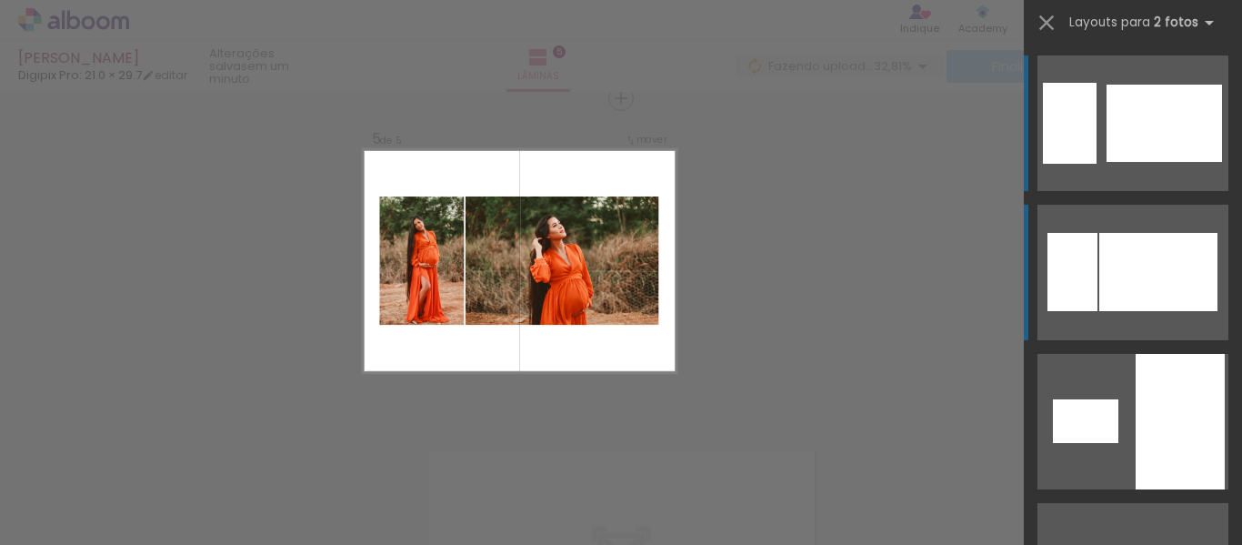
click at [1160, 274] on div at bounding box center [1159, 272] width 118 height 78
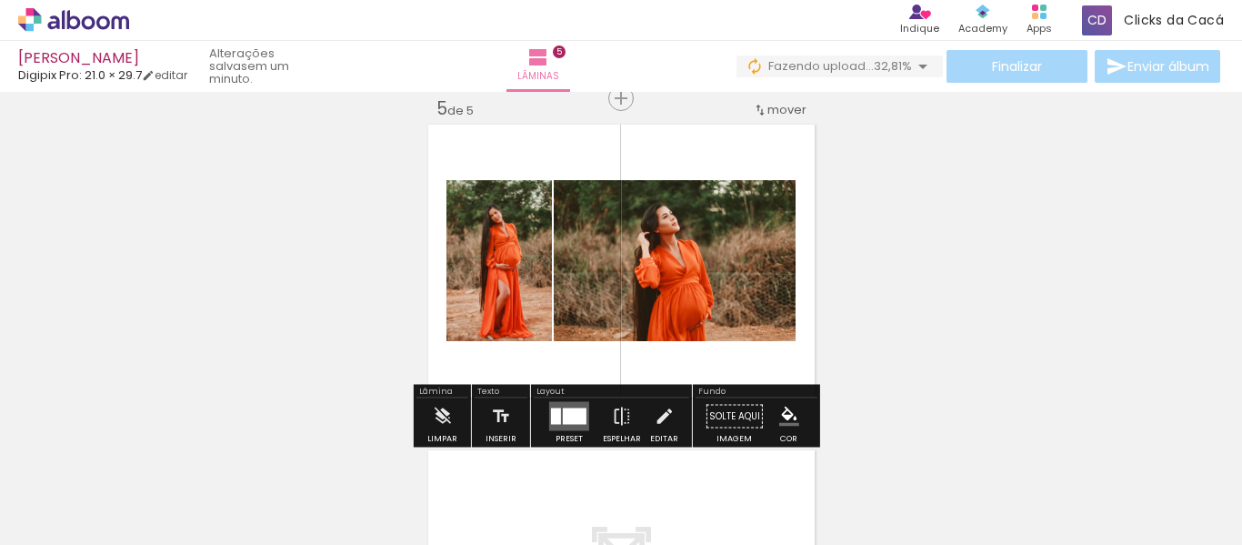
click at [555, 420] on div at bounding box center [556, 416] width 10 height 16
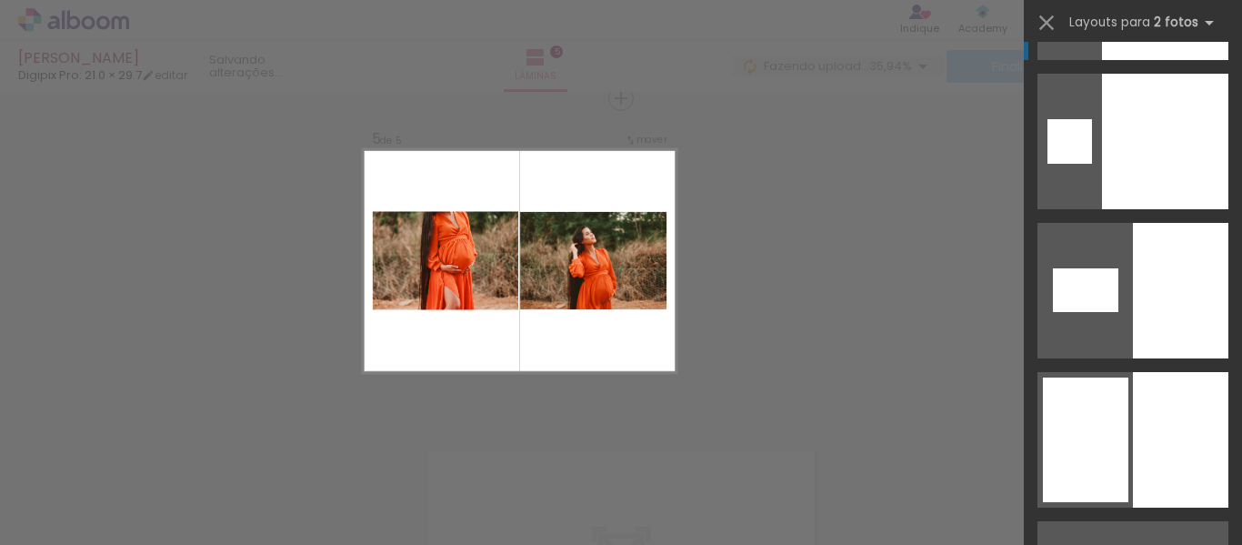
scroll to position [4669, 0]
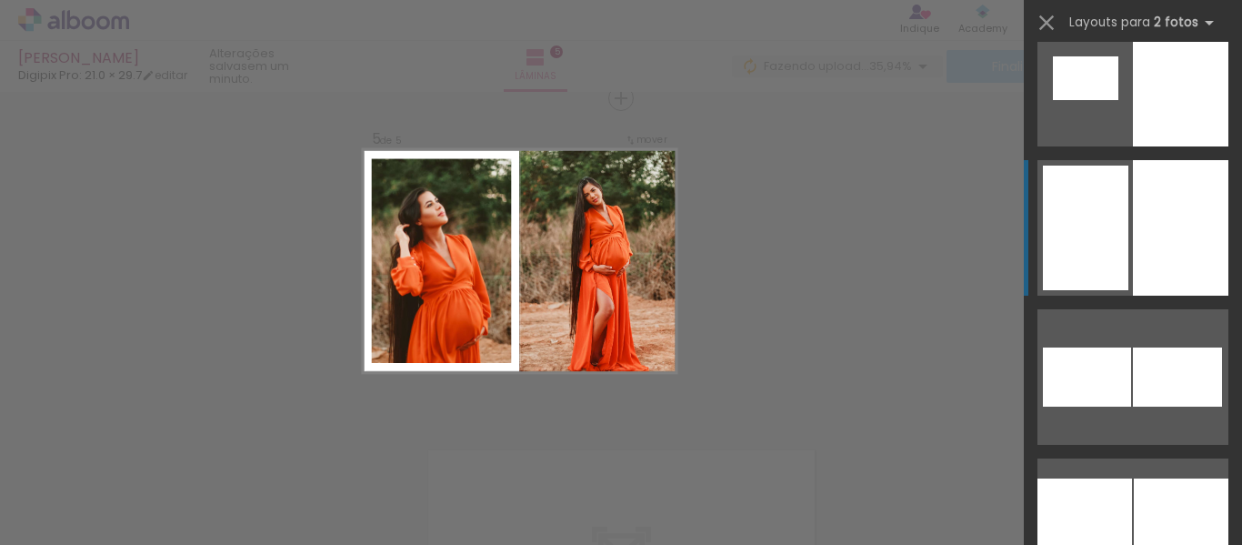
click at [1138, 263] on div at bounding box center [1181, 228] width 96 height 136
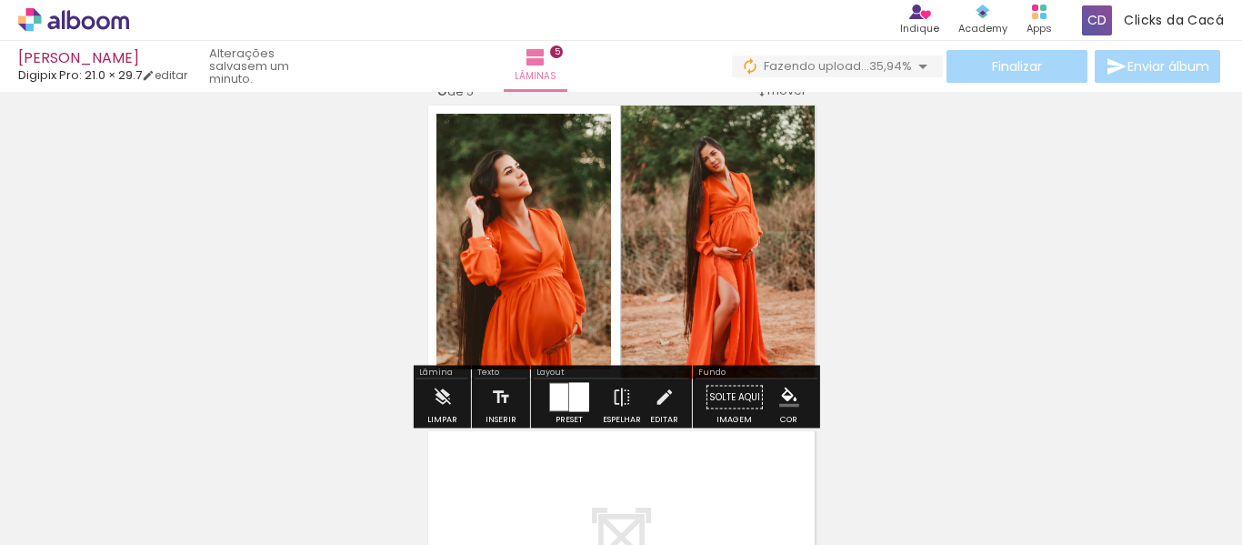
scroll to position [1326, 0]
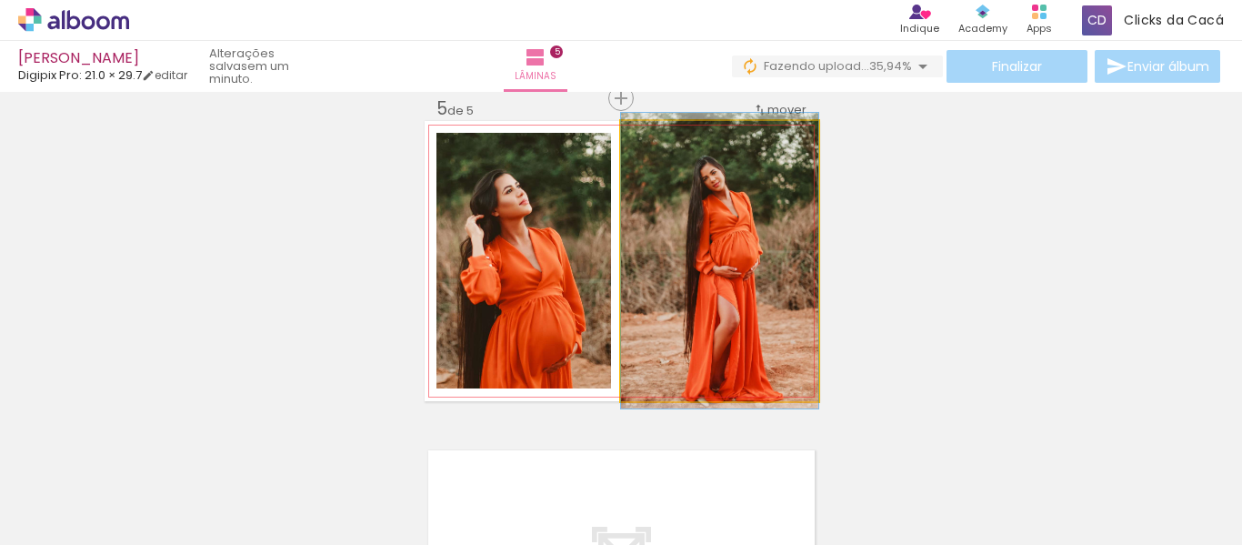
click at [726, 220] on quentale-photo at bounding box center [719, 261] width 197 height 280
click at [726, 231] on quentale-photo at bounding box center [719, 261] width 197 height 280
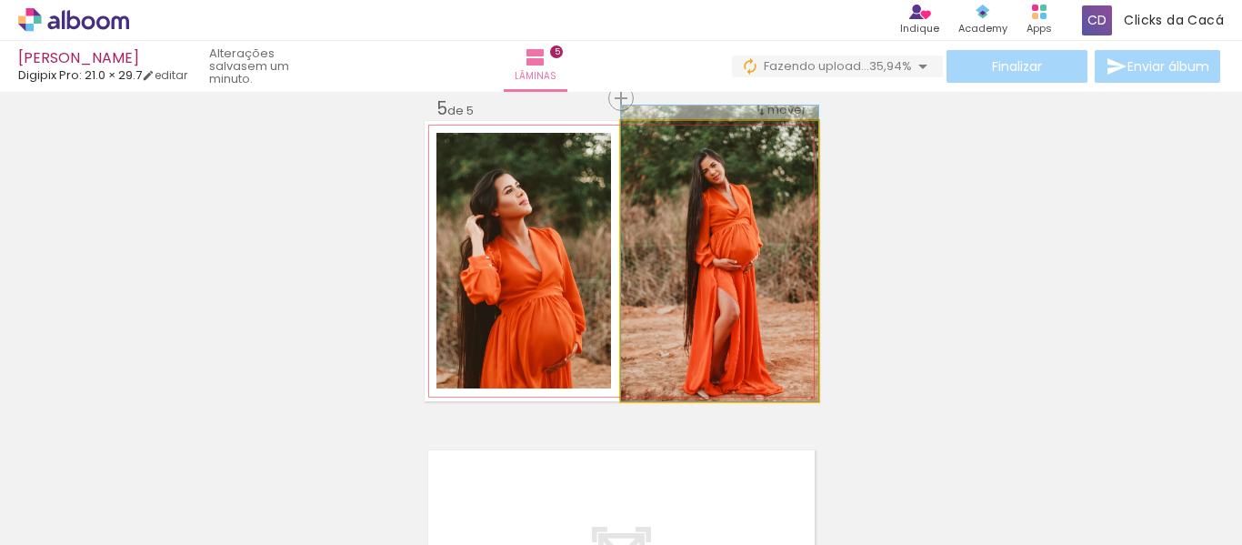
drag, startPoint x: 726, startPoint y: 231, endPoint x: 724, endPoint y: 222, distance: 9.3
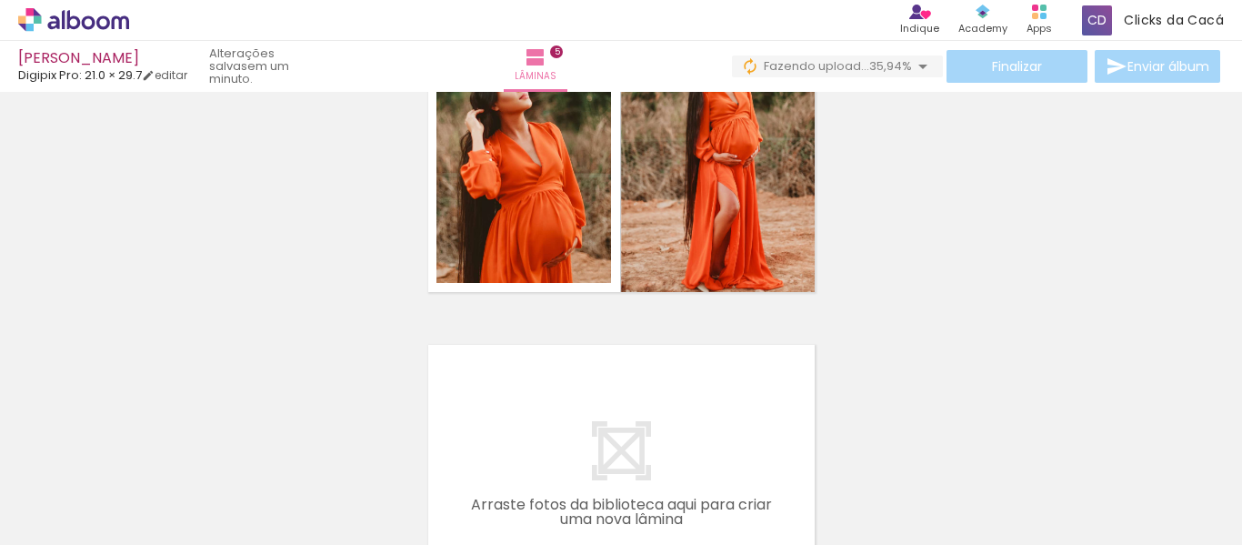
scroll to position [1261, 0]
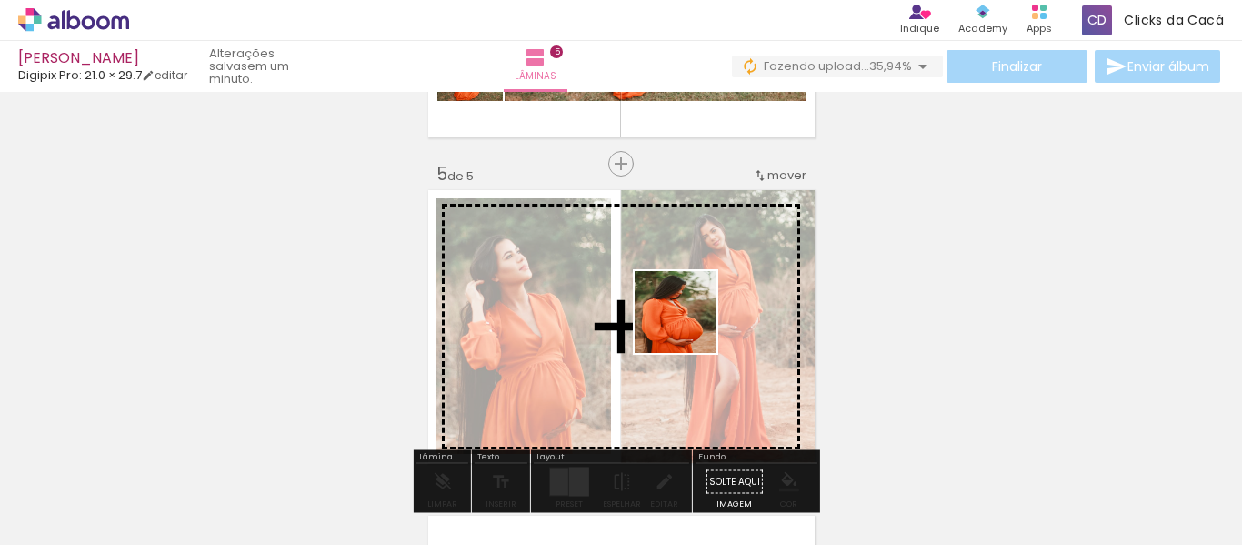
drag, startPoint x: 757, startPoint y: 468, endPoint x: 689, endPoint y: 326, distance: 157.0
click at [689, 326] on quentale-workspace at bounding box center [621, 272] width 1242 height 545
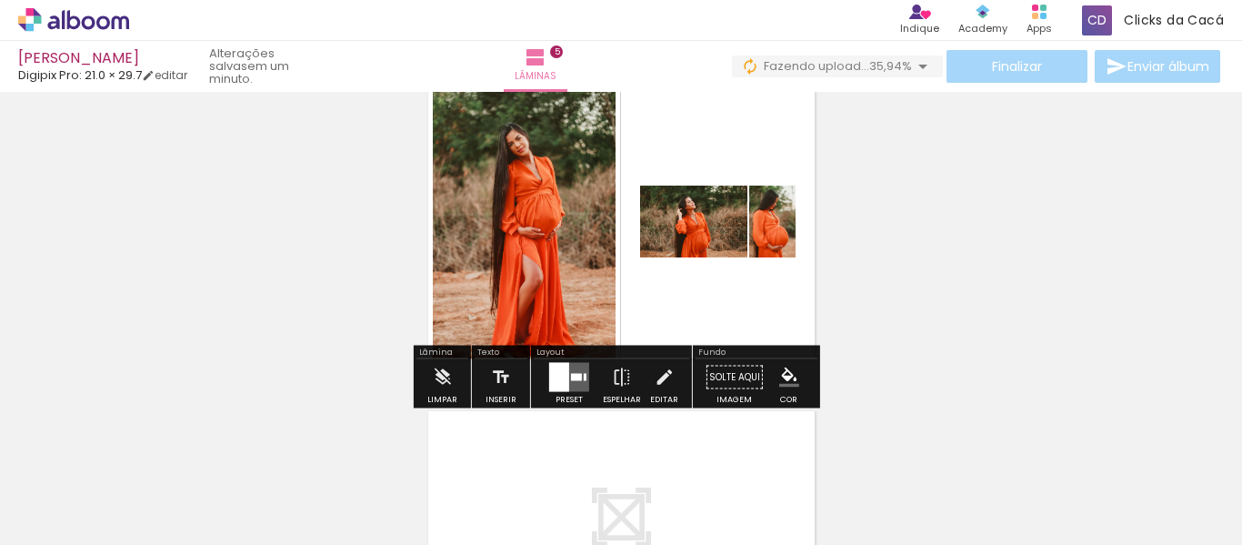
scroll to position [1473, 0]
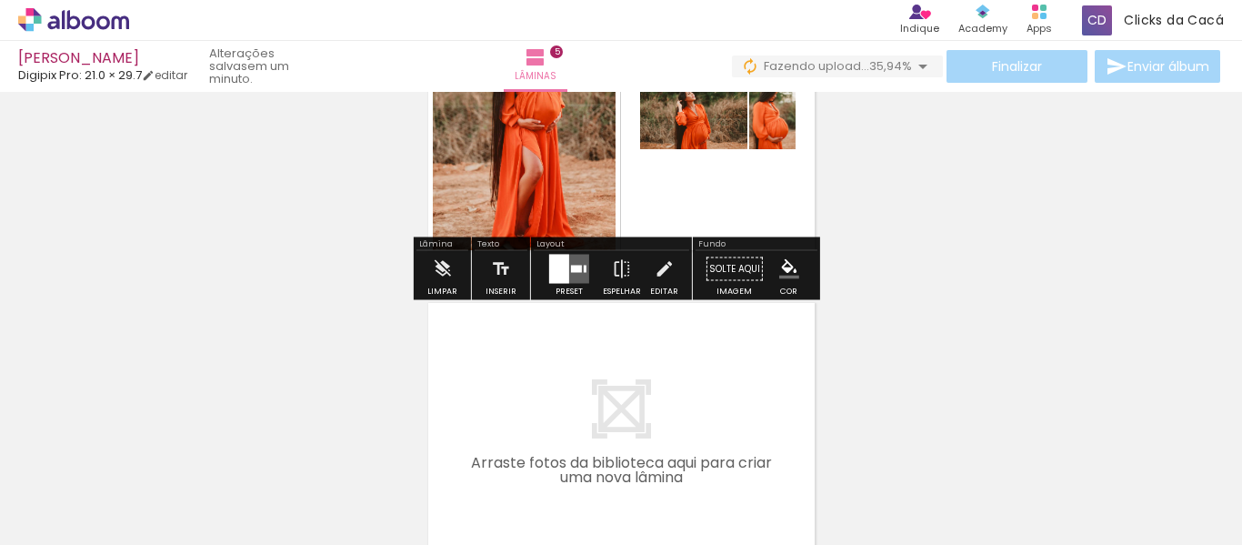
click at [556, 276] on div at bounding box center [559, 269] width 20 height 29
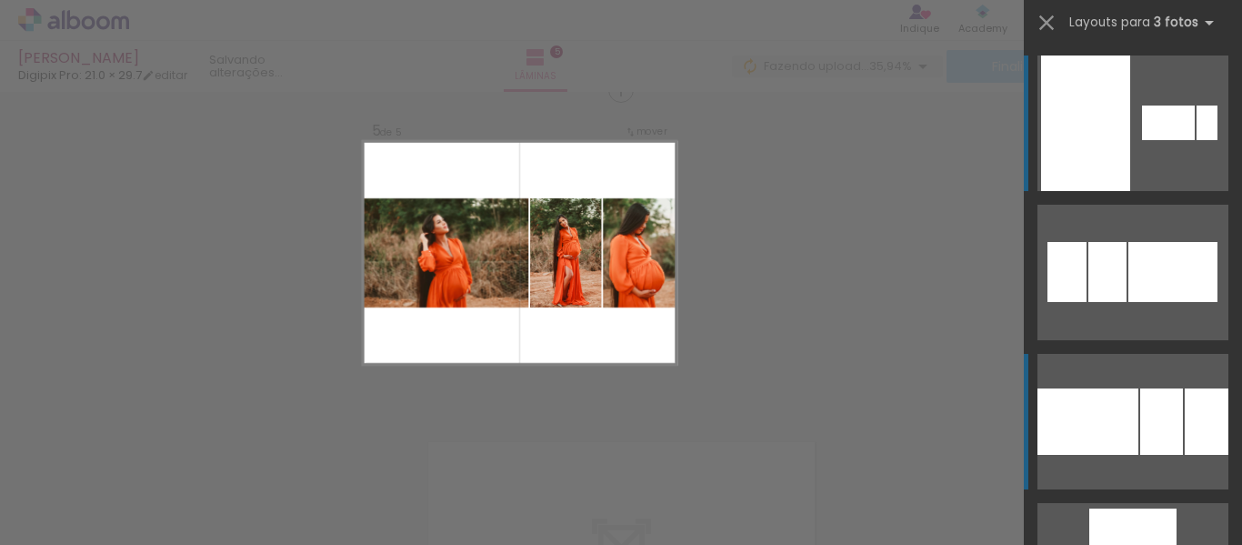
scroll to position [1326, 0]
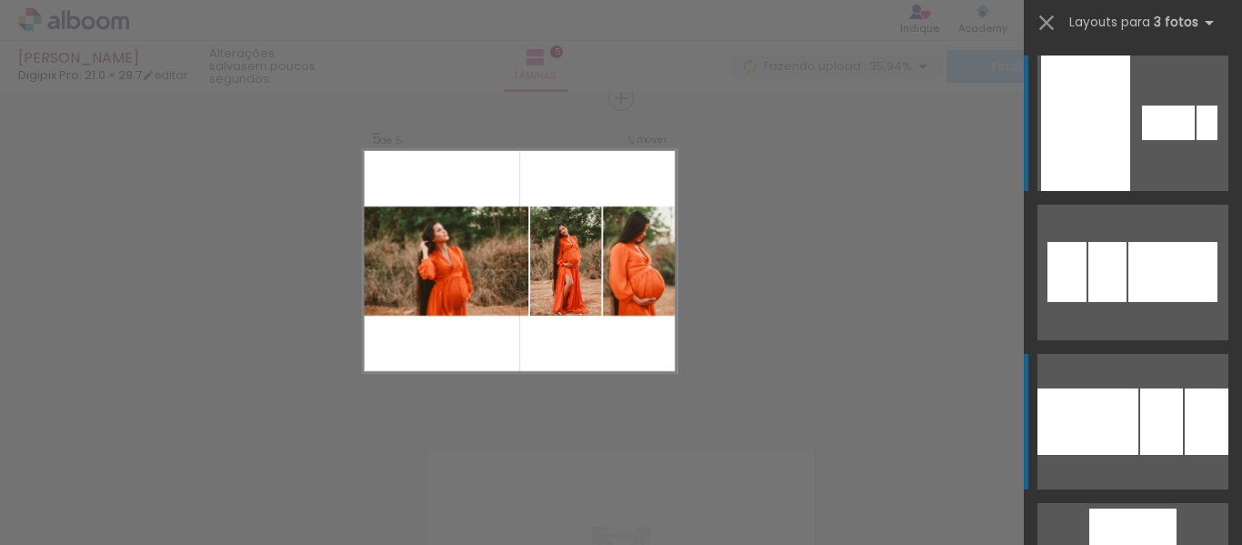
click at [1092, 417] on div at bounding box center [1088, 421] width 101 height 66
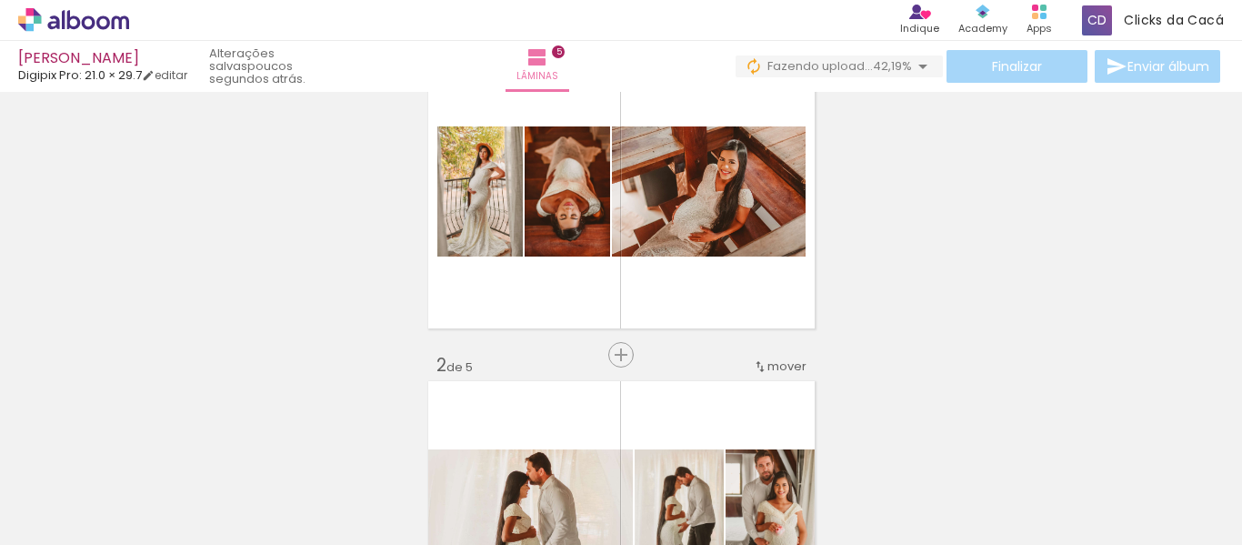
scroll to position [0, 0]
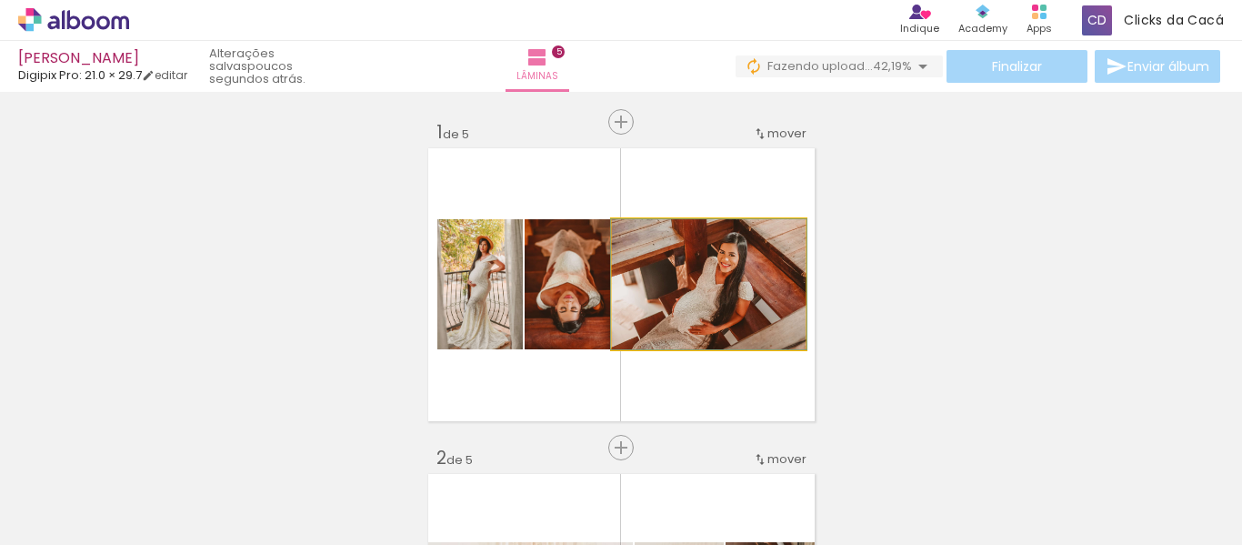
click at [722, 297] on quentale-photo at bounding box center [709, 284] width 194 height 130
click at [723, 300] on quentale-photo at bounding box center [709, 284] width 194 height 130
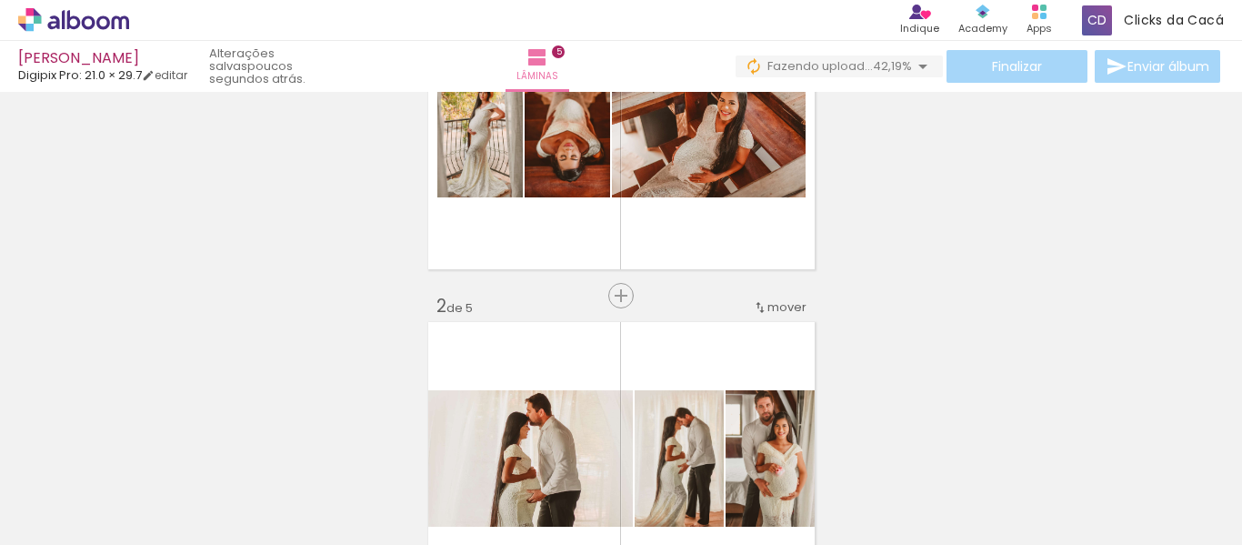
scroll to position [212, 0]
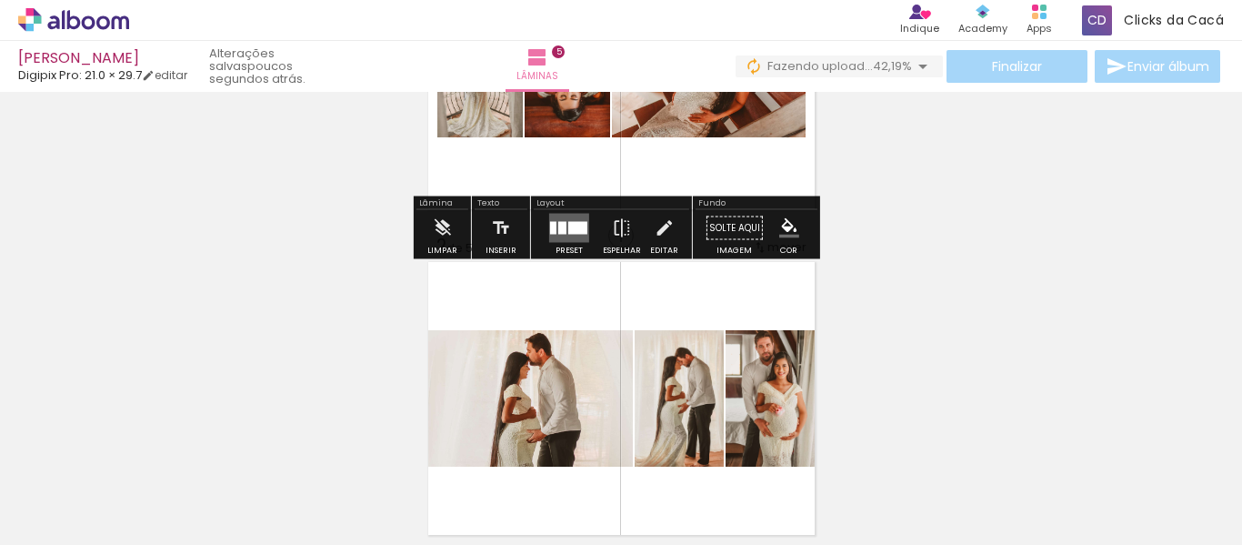
click at [696, 129] on quentale-photo at bounding box center [709, 72] width 194 height 130
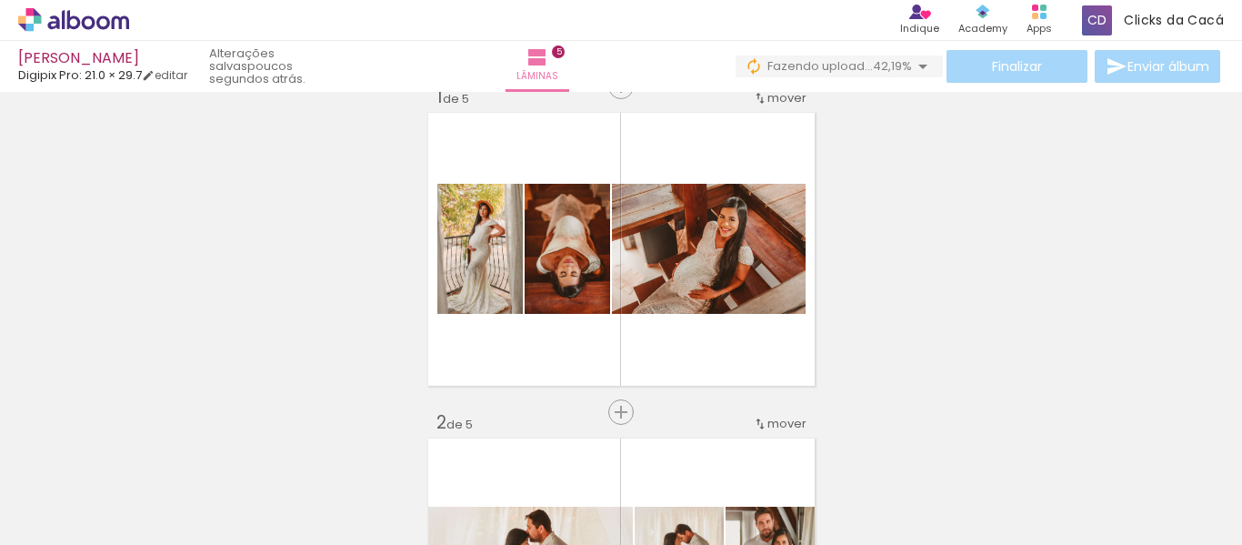
scroll to position [0, 0]
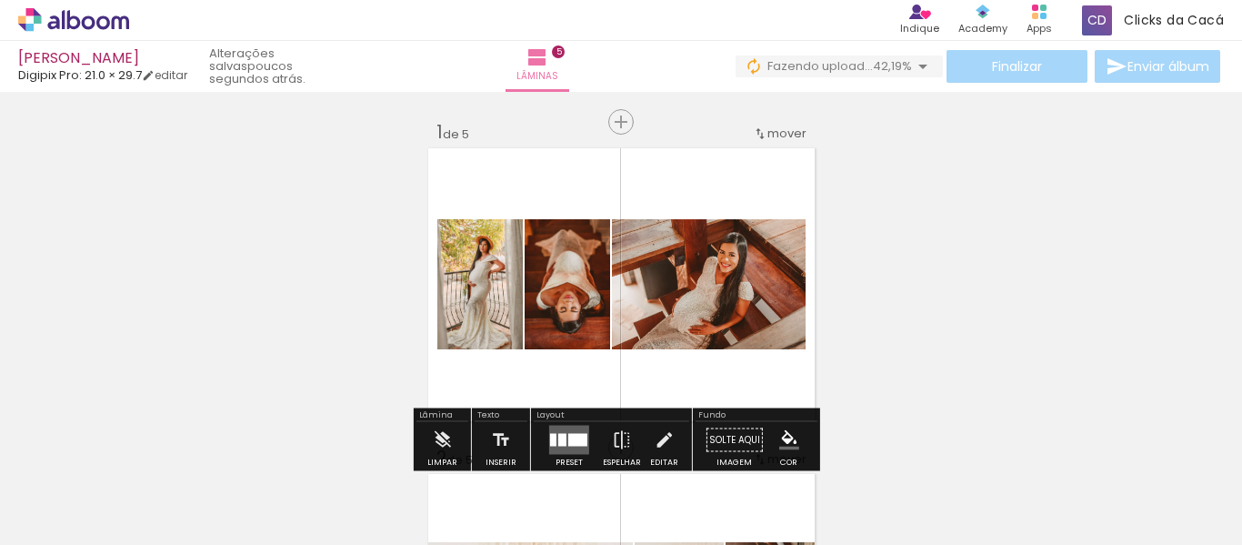
click at [663, 307] on quentale-photo at bounding box center [709, 284] width 194 height 130
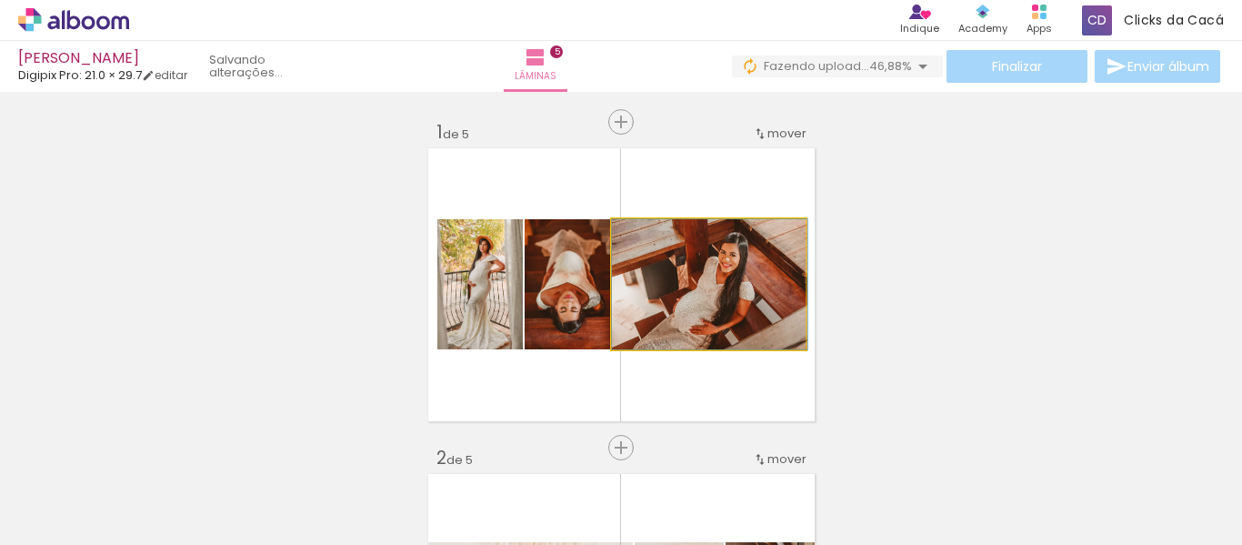
drag, startPoint x: 663, startPoint y: 307, endPoint x: 679, endPoint y: 289, distance: 23.9
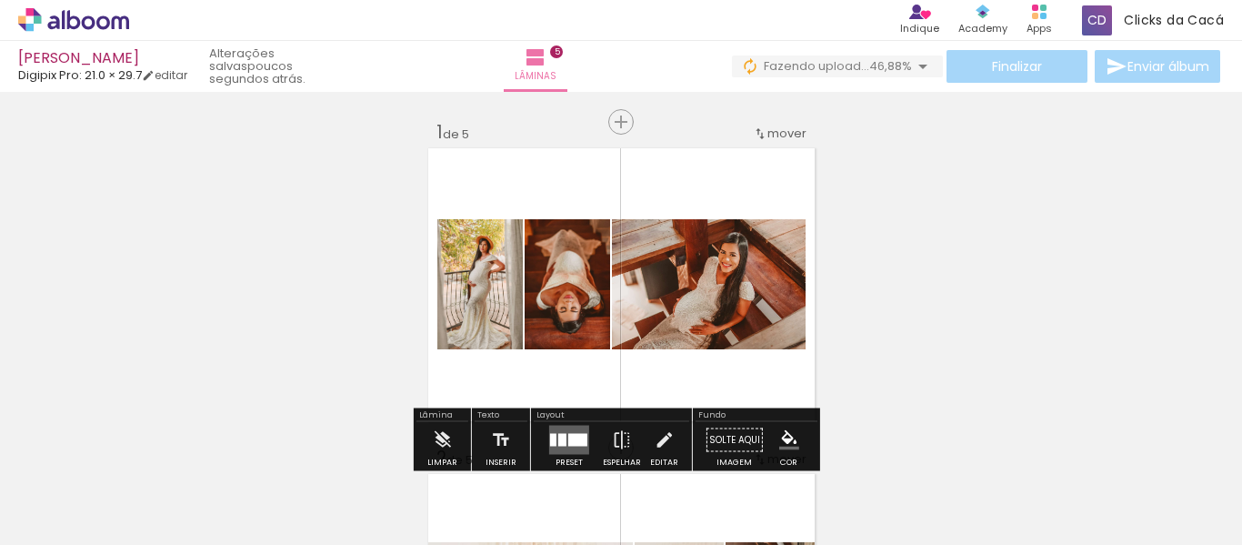
drag, startPoint x: 684, startPoint y: 302, endPoint x: 690, endPoint y: 289, distance: 14.2
click at [690, 289] on quentale-photo at bounding box center [709, 284] width 194 height 130
click at [170, 75] on link "editar" at bounding box center [164, 74] width 45 height 15
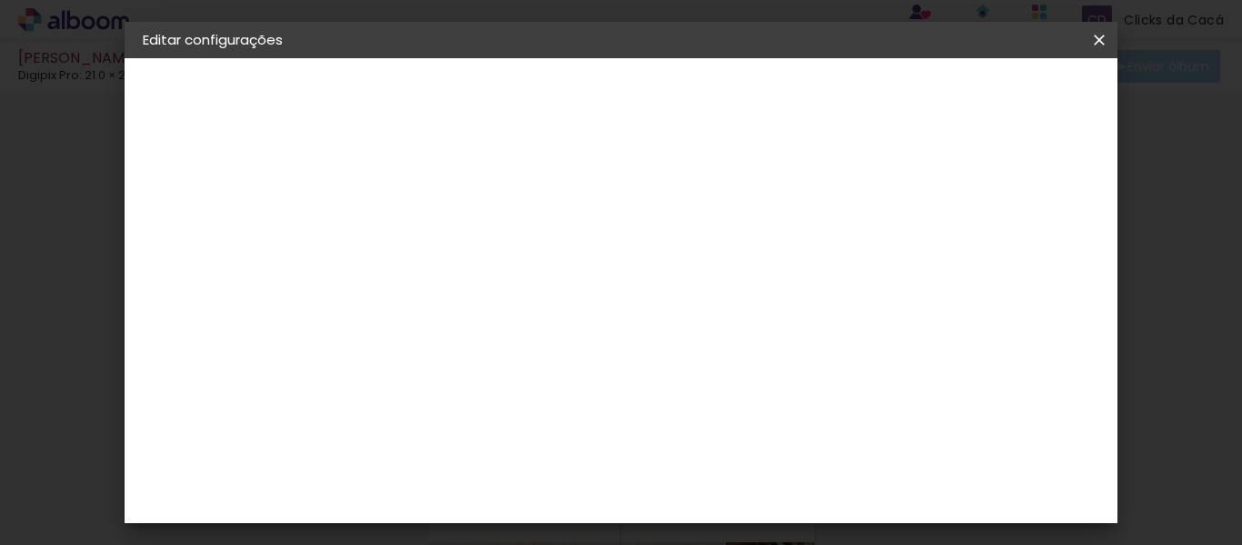
click at [57, 211] on iron-overlay-backdrop at bounding box center [621, 272] width 1242 height 545
click at [1102, 40] on iron-icon at bounding box center [1100, 40] width 22 height 18
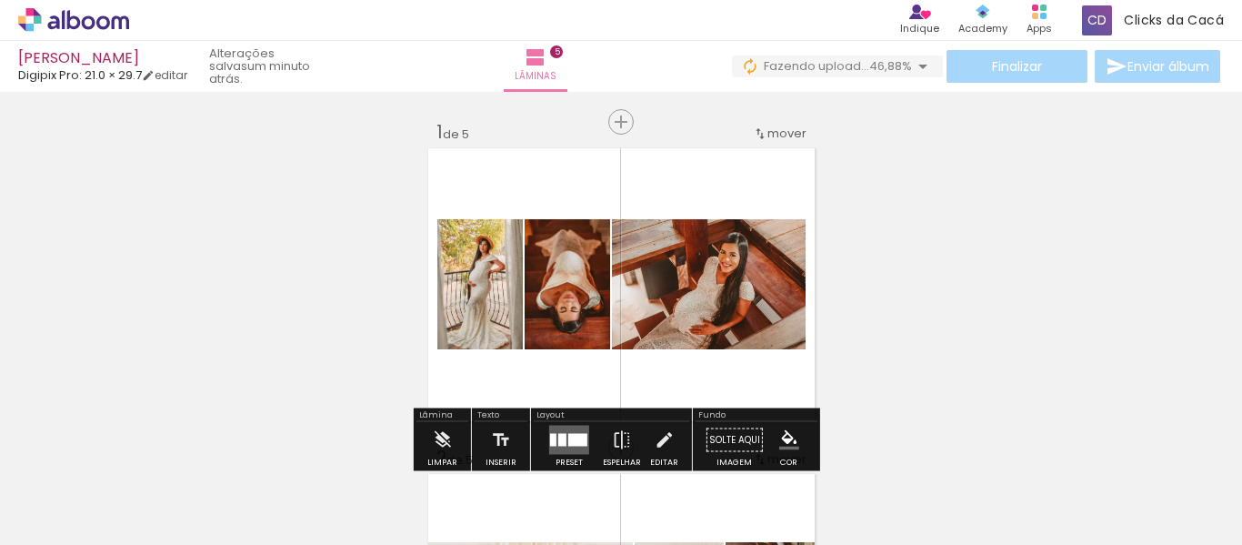
click at [652, 259] on quentale-photo at bounding box center [709, 284] width 194 height 130
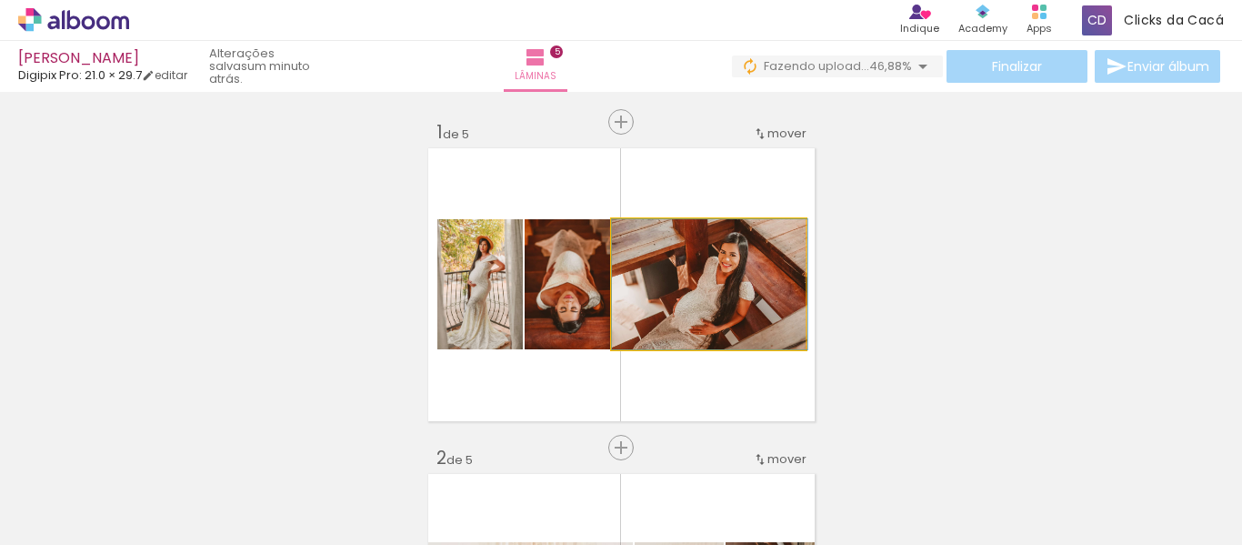
drag, startPoint x: 652, startPoint y: 292, endPoint x: 662, endPoint y: 288, distance: 10.6
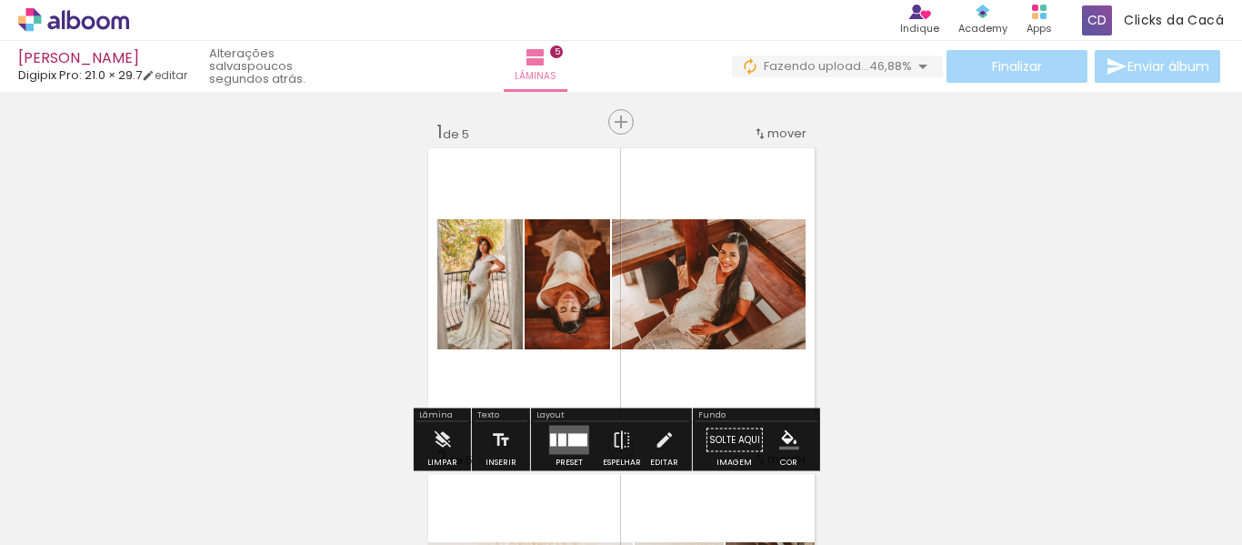
drag, startPoint x: 897, startPoint y: 317, endPoint x: 378, endPoint y: 284, distance: 519.5
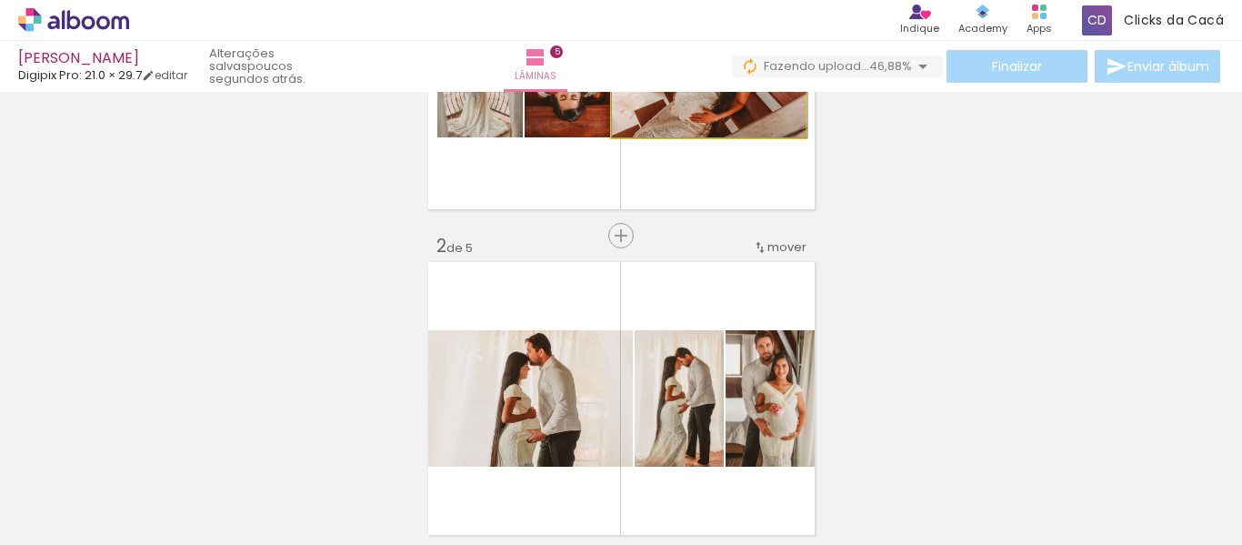
click at [700, 124] on quentale-photo at bounding box center [709, 72] width 194 height 130
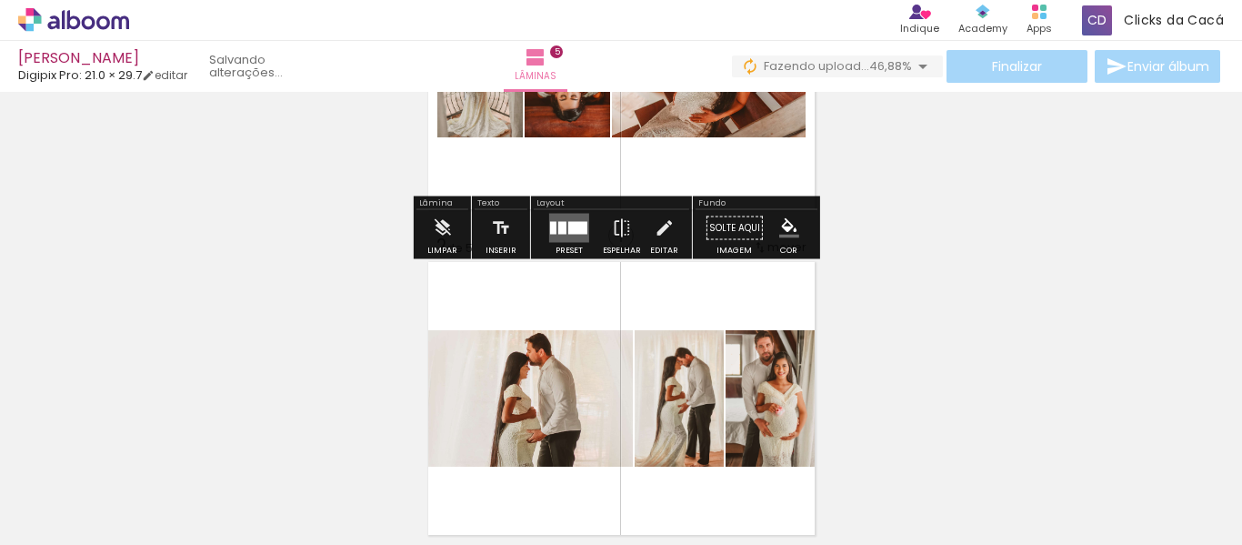
click at [700, 124] on quentale-photo at bounding box center [709, 72] width 194 height 130
click at [435, 245] on iron-icon at bounding box center [442, 228] width 20 height 36
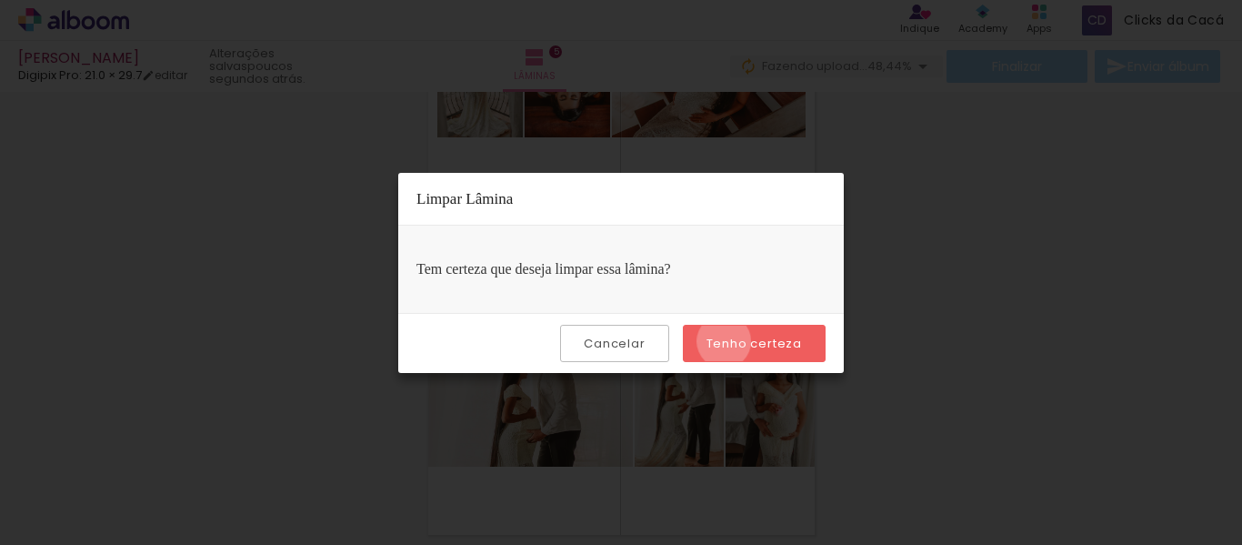
click at [0, 0] on slot "Tenho certeza" at bounding box center [0, 0] width 0 height 0
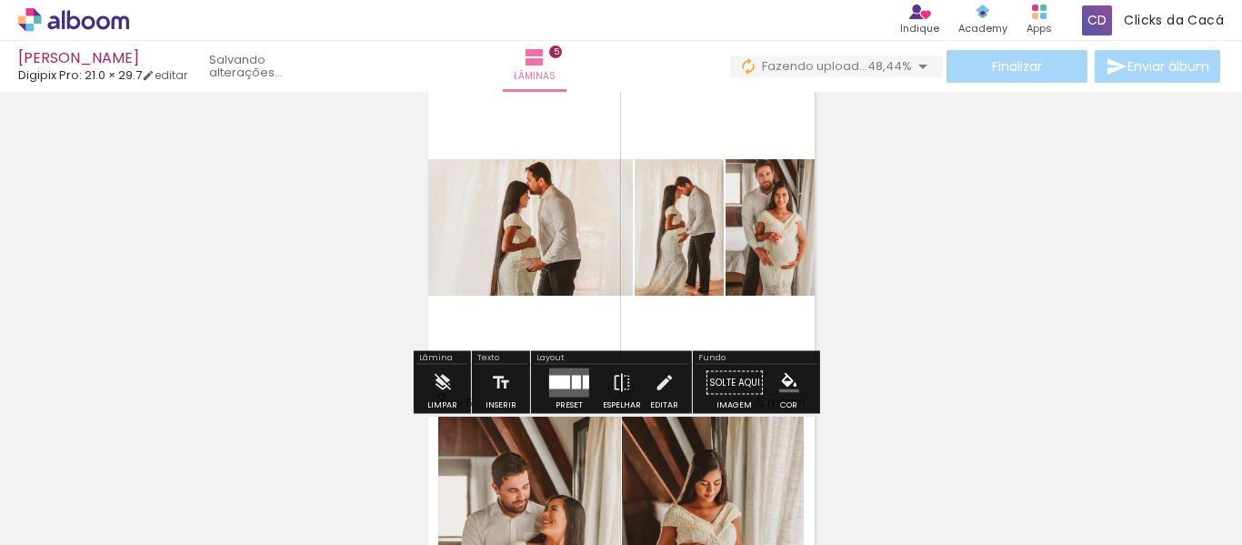
scroll to position [425, 0]
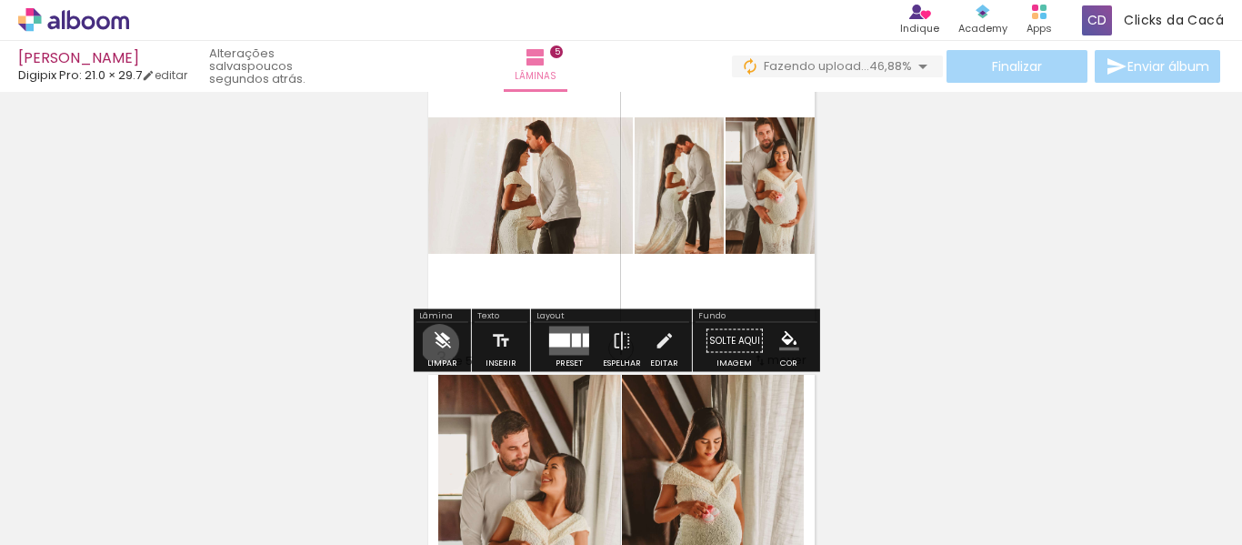
click at [439, 344] on iron-icon at bounding box center [442, 341] width 20 height 36
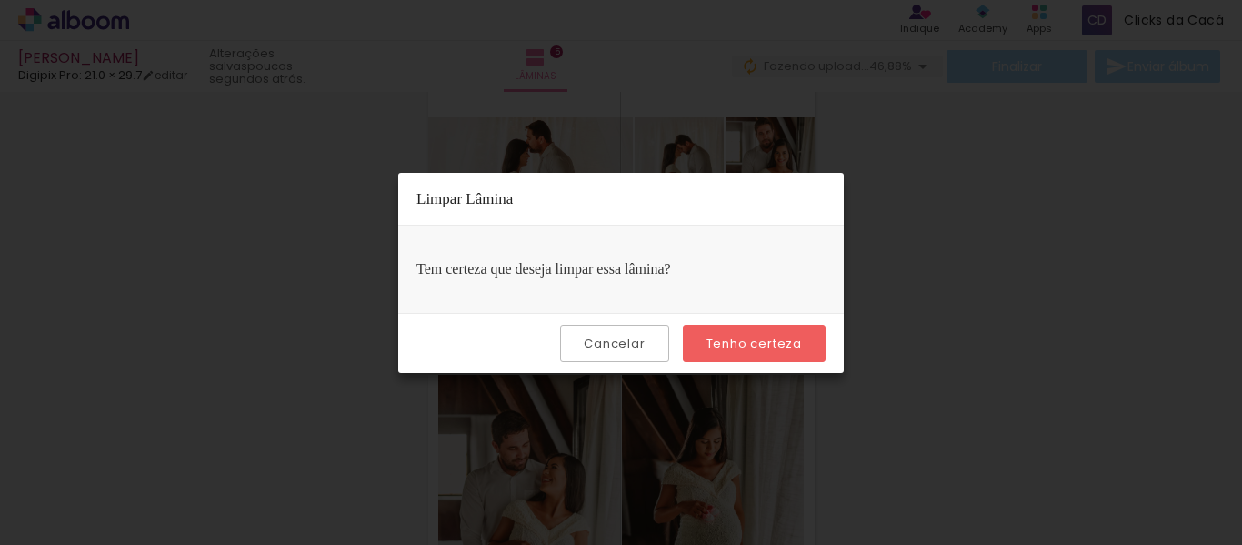
click at [0, 0] on slot "Tenho certeza" at bounding box center [0, 0] width 0 height 0
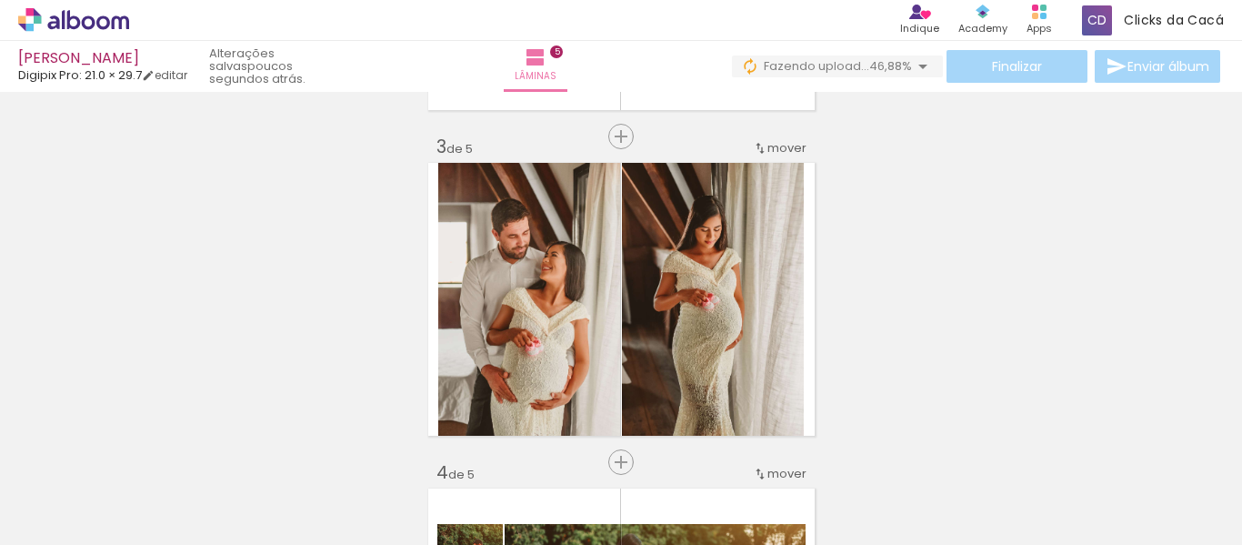
scroll to position [849, 0]
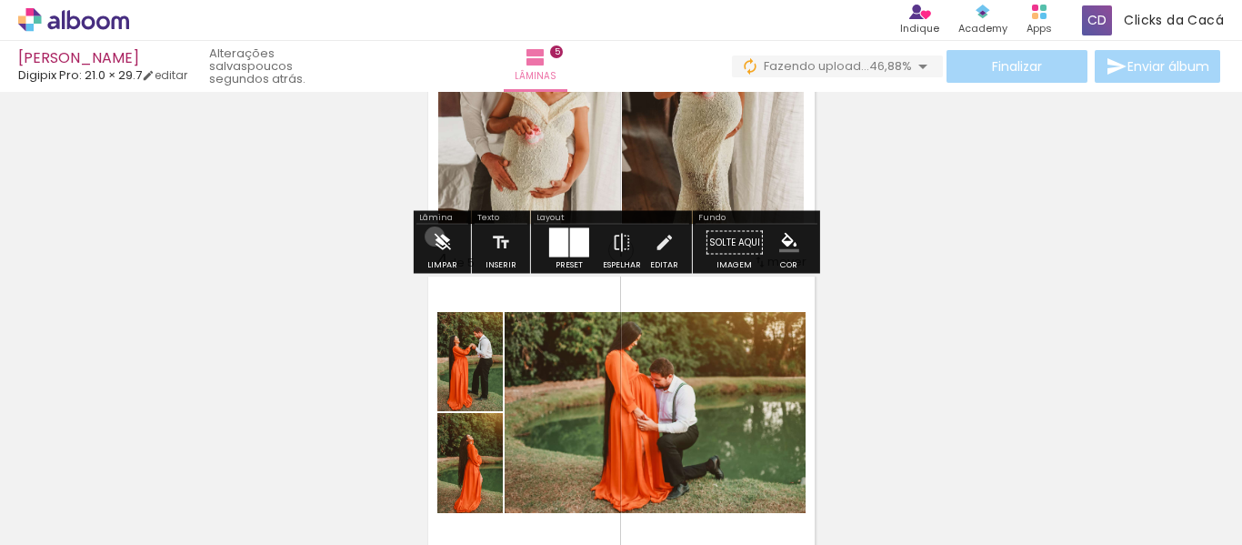
click at [435, 236] on iron-icon at bounding box center [442, 243] width 20 height 36
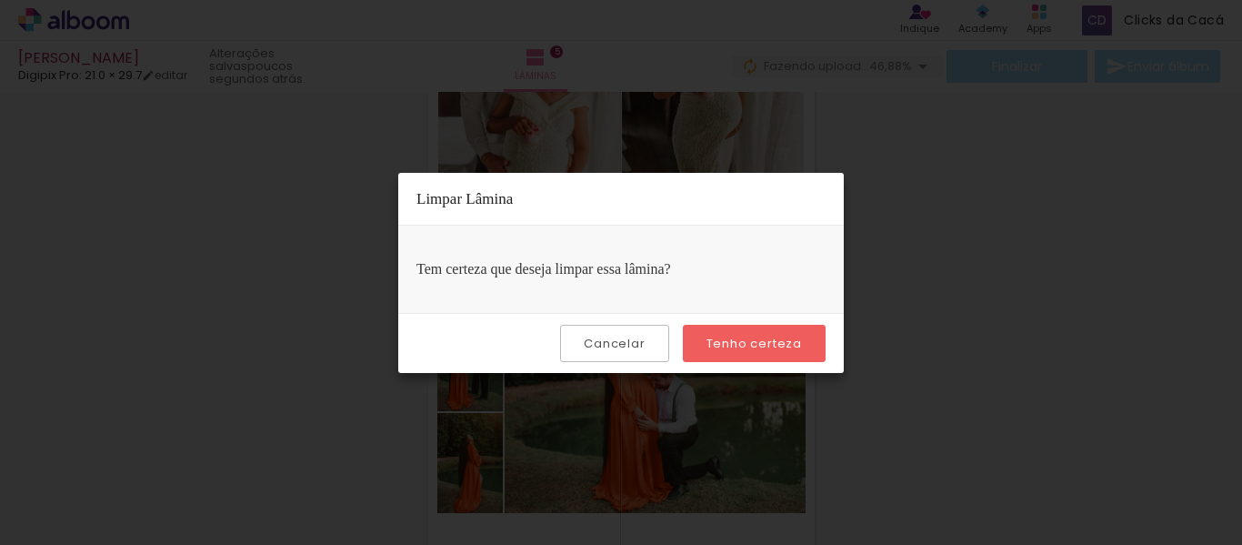
click at [0, 0] on slot "Tenho certeza" at bounding box center [0, 0] width 0 height 0
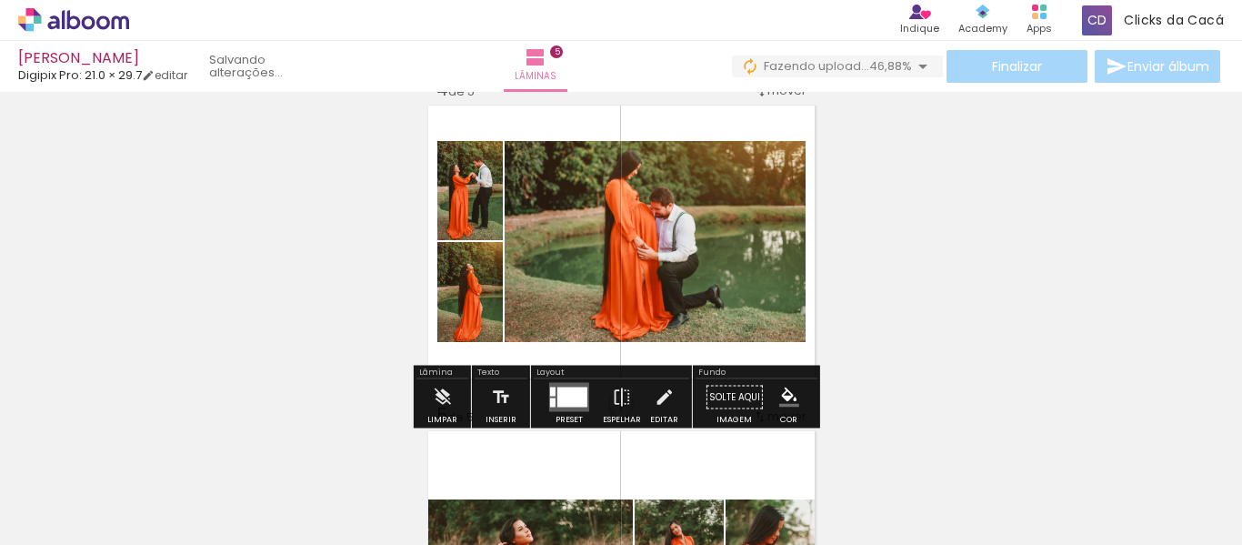
scroll to position [1061, 0]
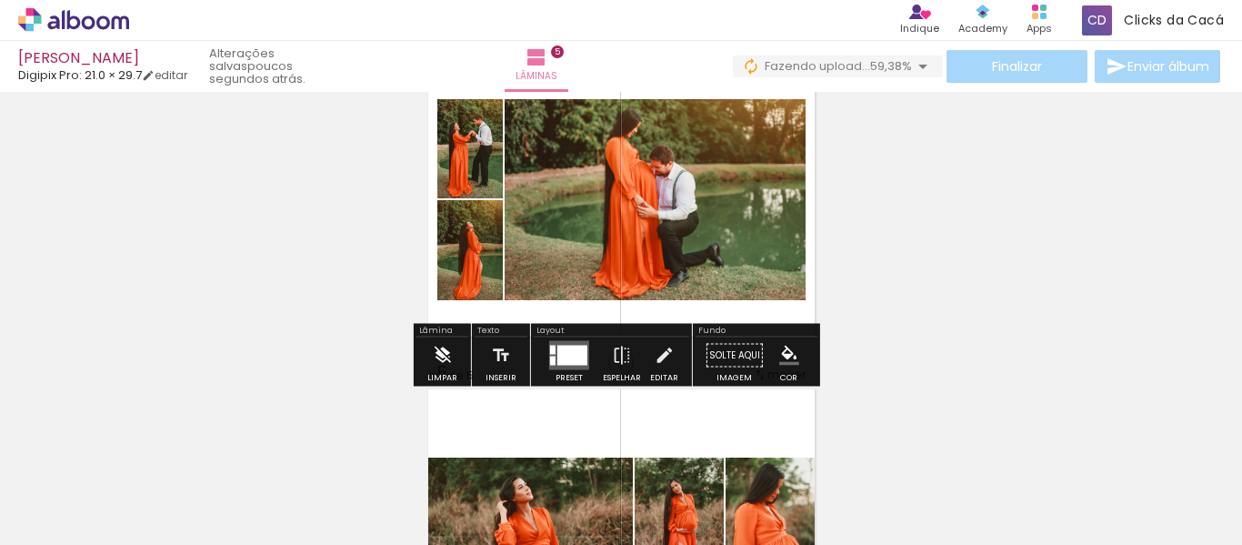
click at [438, 365] on iron-icon at bounding box center [442, 355] width 20 height 36
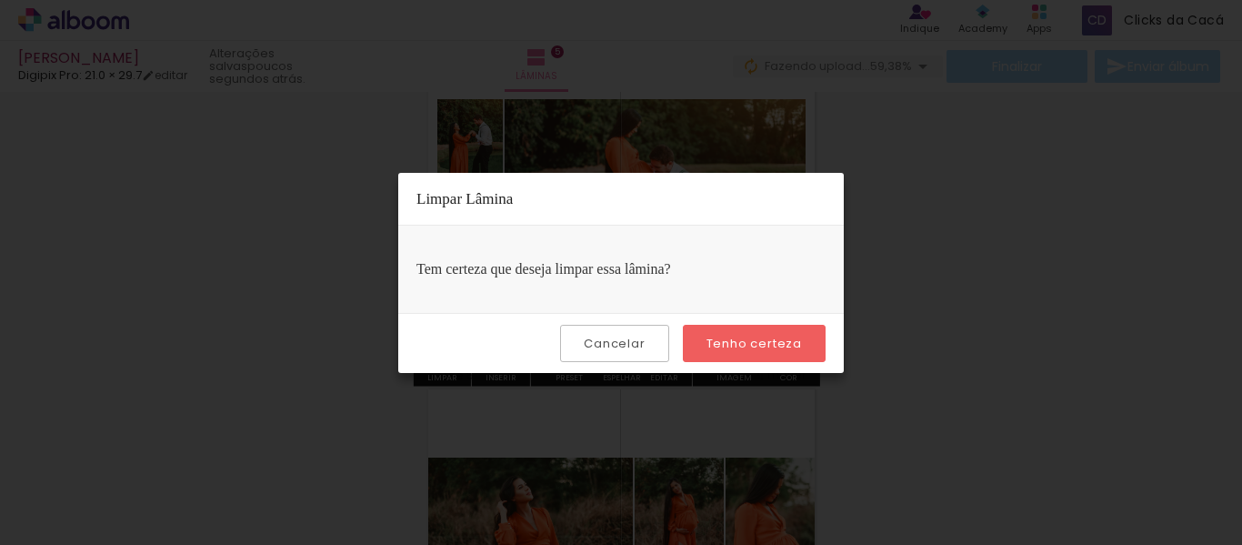
click at [746, 329] on paper-button "Tenho certeza" at bounding box center [754, 343] width 143 height 37
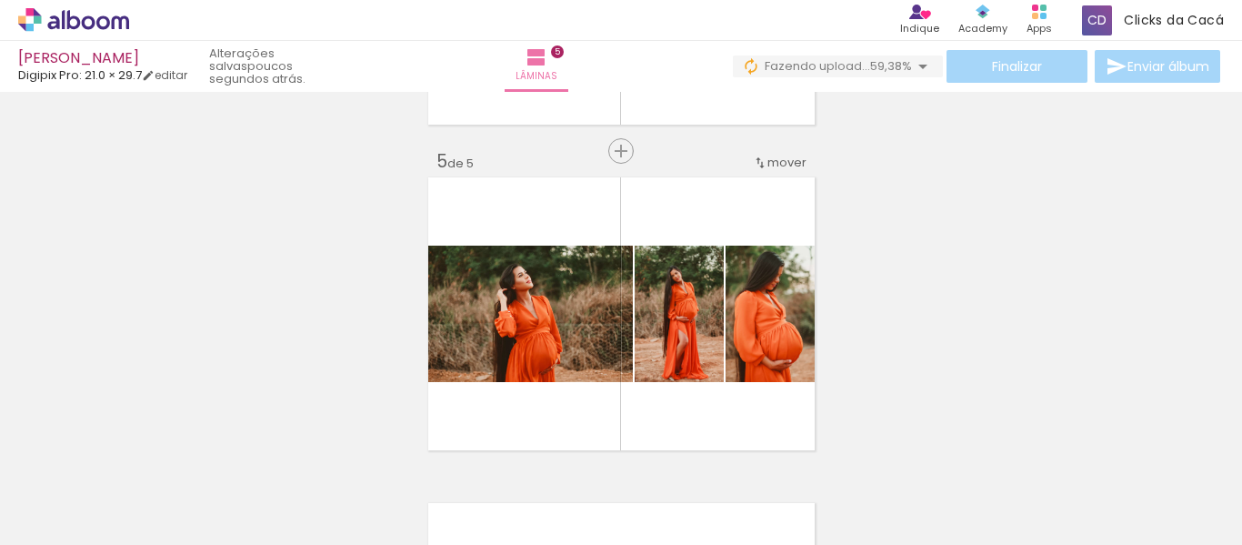
scroll to position [1485, 0]
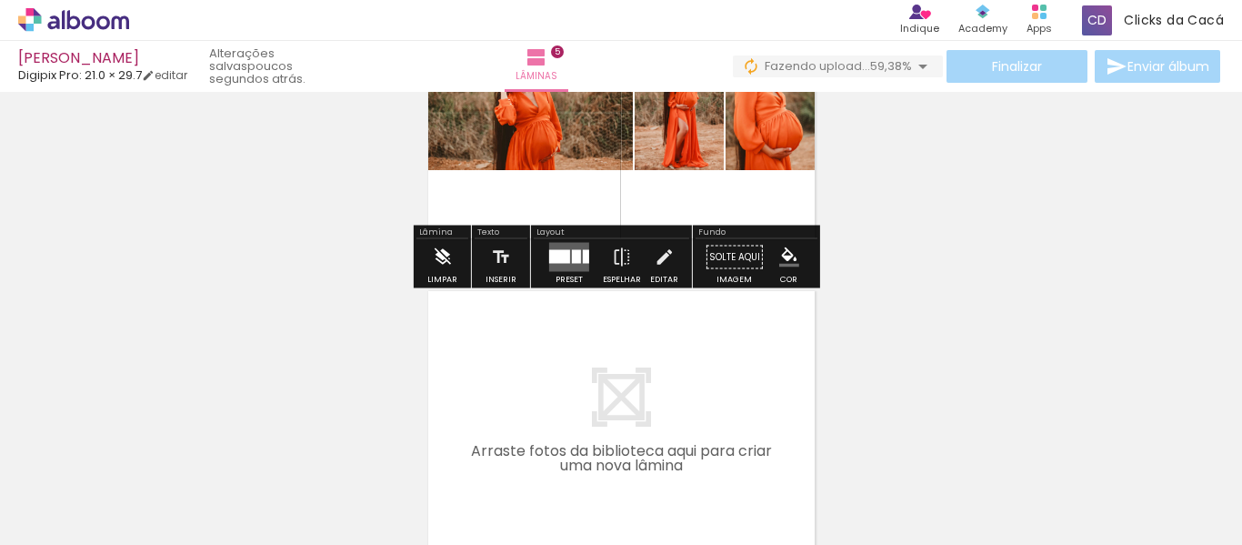
click at [434, 256] on iron-icon at bounding box center [442, 257] width 20 height 36
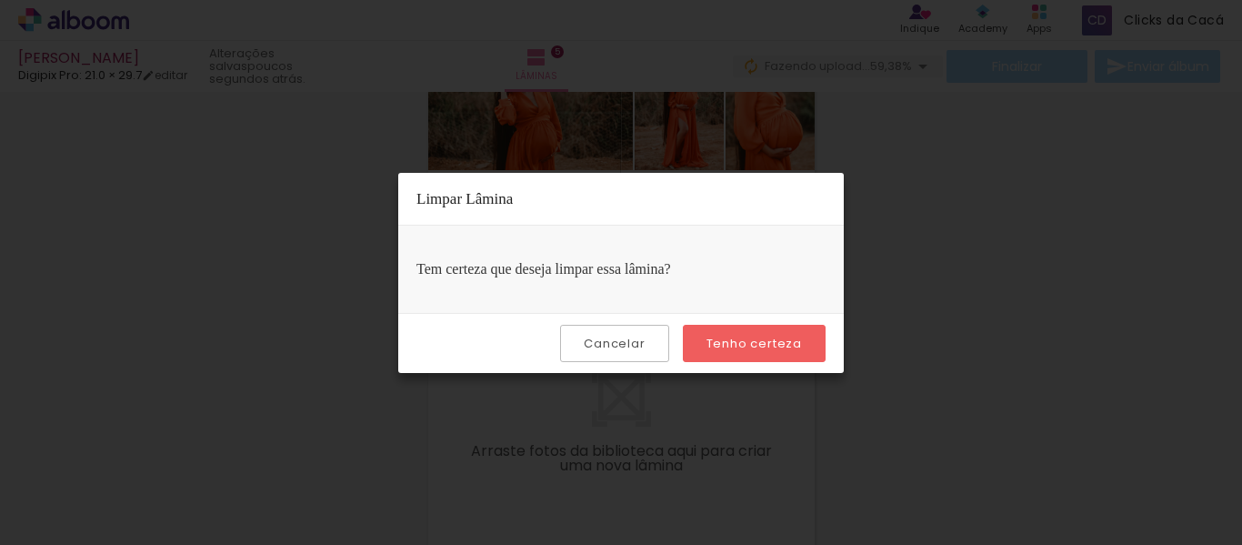
click at [748, 330] on paper-button "Tenho certeza" at bounding box center [754, 343] width 143 height 37
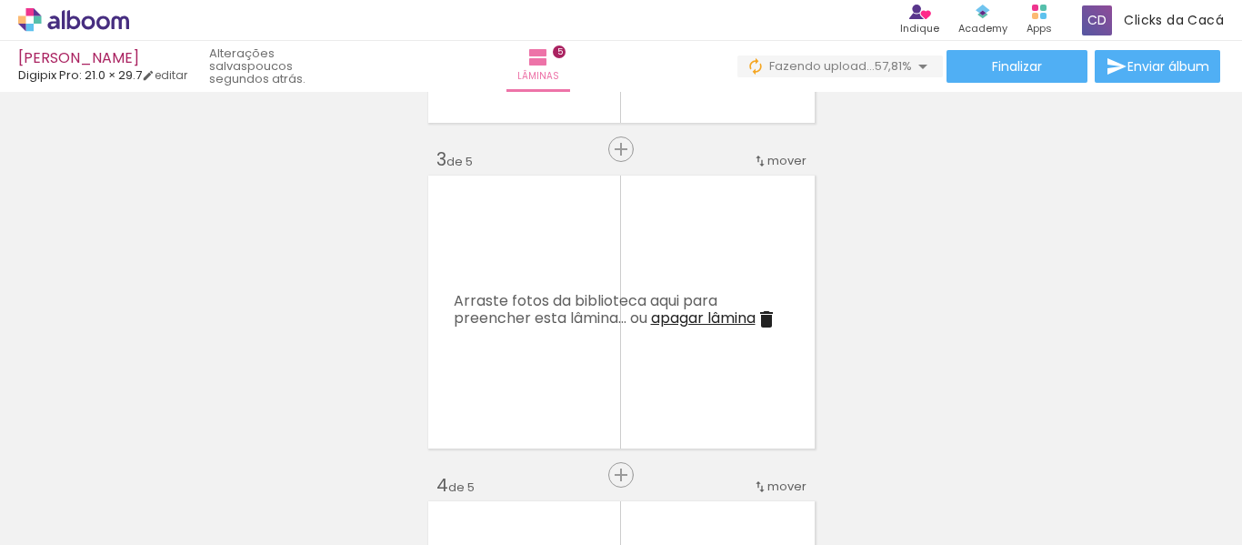
scroll to position [0, 0]
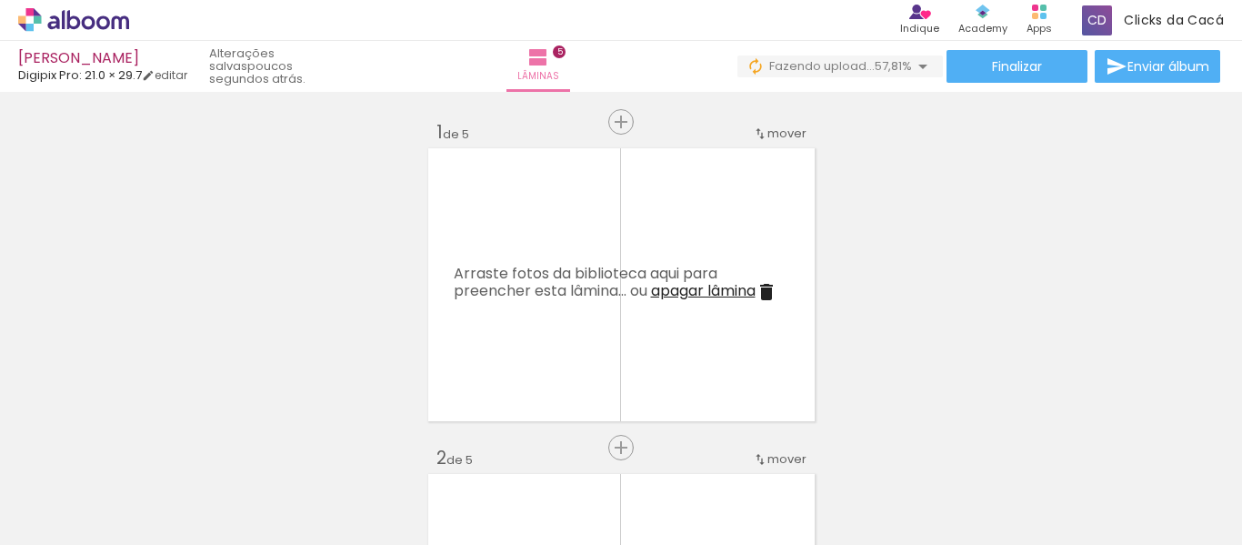
click at [67, 526] on span "Adicionar Fotos" at bounding box center [64, 520] width 55 height 20
click at [0, 0] on input "file" at bounding box center [0, 0] width 0 height 0
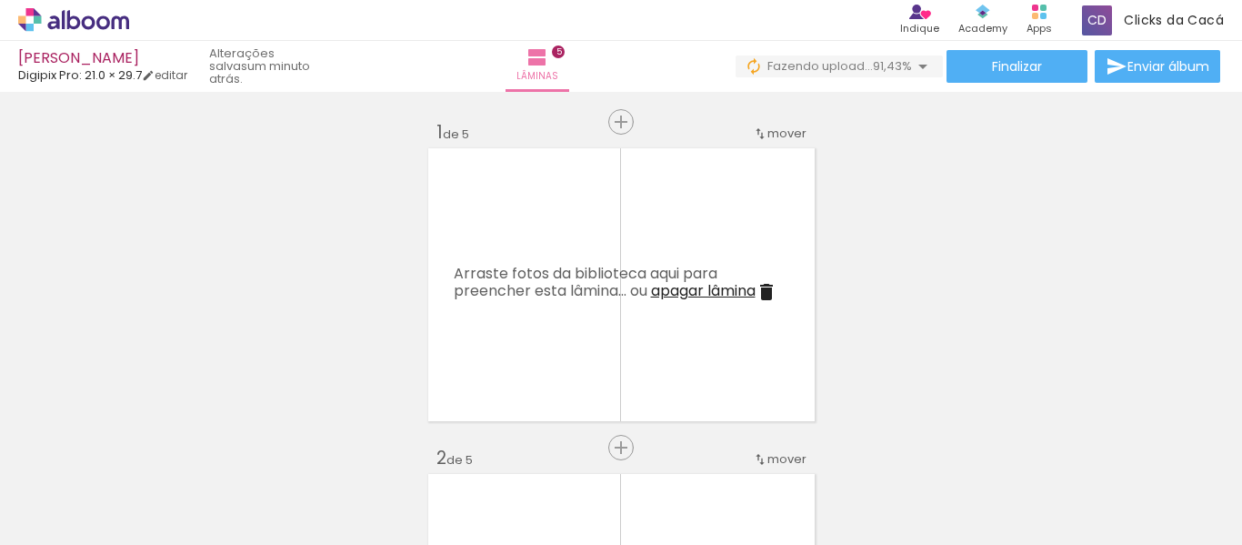
click at [1139, 457] on paper-icon-button at bounding box center [1128, 447] width 23 height 23
drag, startPoint x: 739, startPoint y: 493, endPoint x: 671, endPoint y: 492, distance: 67.3
click at [0, 0] on slot at bounding box center [0, 0] width 0 height 0
drag, startPoint x: 665, startPoint y: 493, endPoint x: 847, endPoint y: 508, distance: 182.6
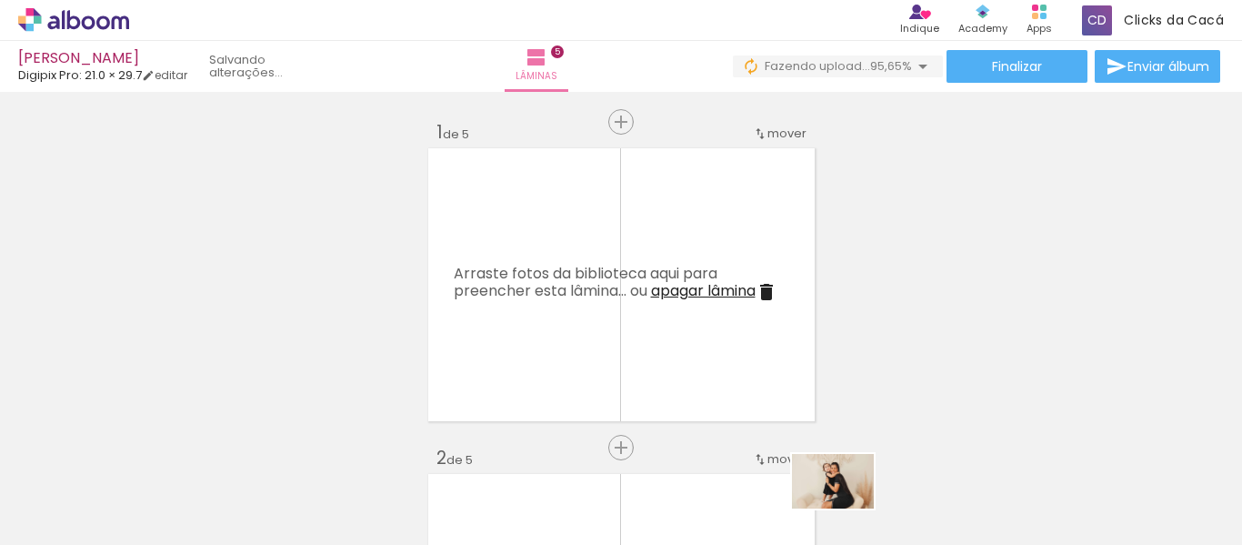
click at [0, 0] on slot at bounding box center [0, 0] width 0 height 0
drag, startPoint x: 667, startPoint y: 499, endPoint x: 833, endPoint y: 508, distance: 166.7
click at [0, 0] on slot at bounding box center [0, 0] width 0 height 0
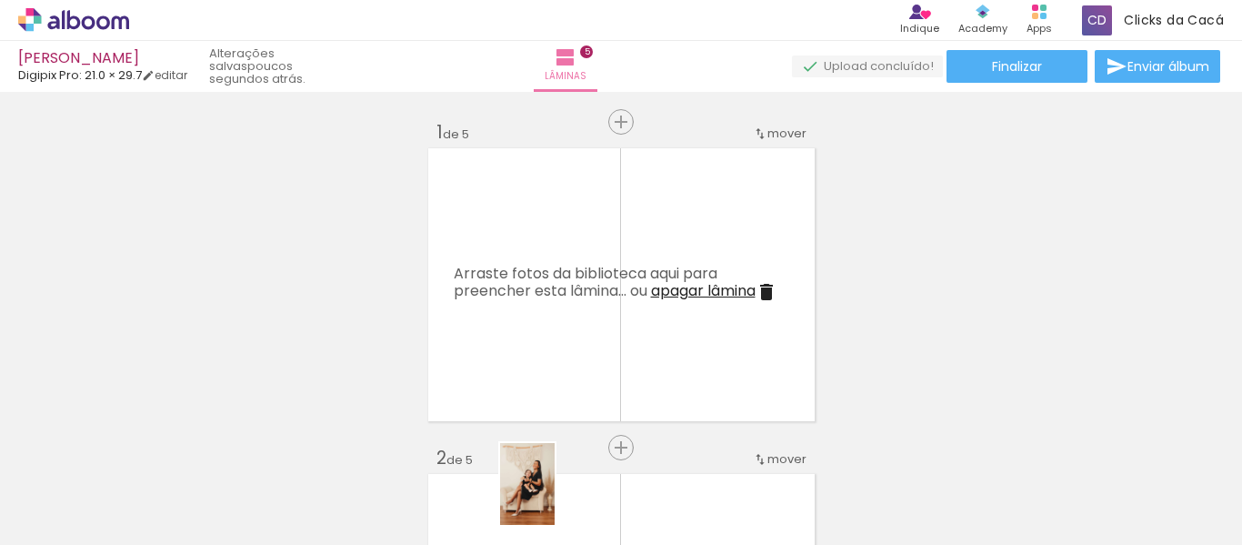
drag, startPoint x: 889, startPoint y: 496, endPoint x: 555, endPoint y: 498, distance: 333.8
click at [0, 0] on slot at bounding box center [0, 0] width 0 height 0
click at [80, 485] on input "Todas as fotos" at bounding box center [50, 489] width 69 height 15
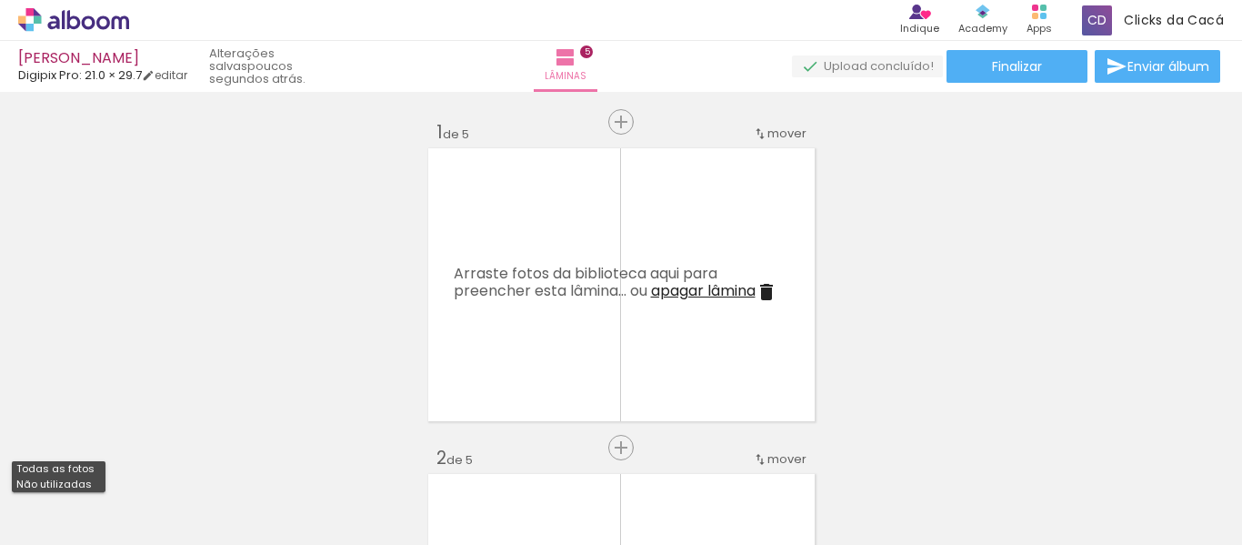
click at [74, 492] on div at bounding box center [59, 485] width 94 height 31
click at [1138, 460] on div at bounding box center [1167, 484] width 90 height 60
click at [1134, 458] on paper-icon-button at bounding box center [1127, 447] width 23 height 23
click at [1130, 446] on iron-icon at bounding box center [1127, 446] width 19 height 19
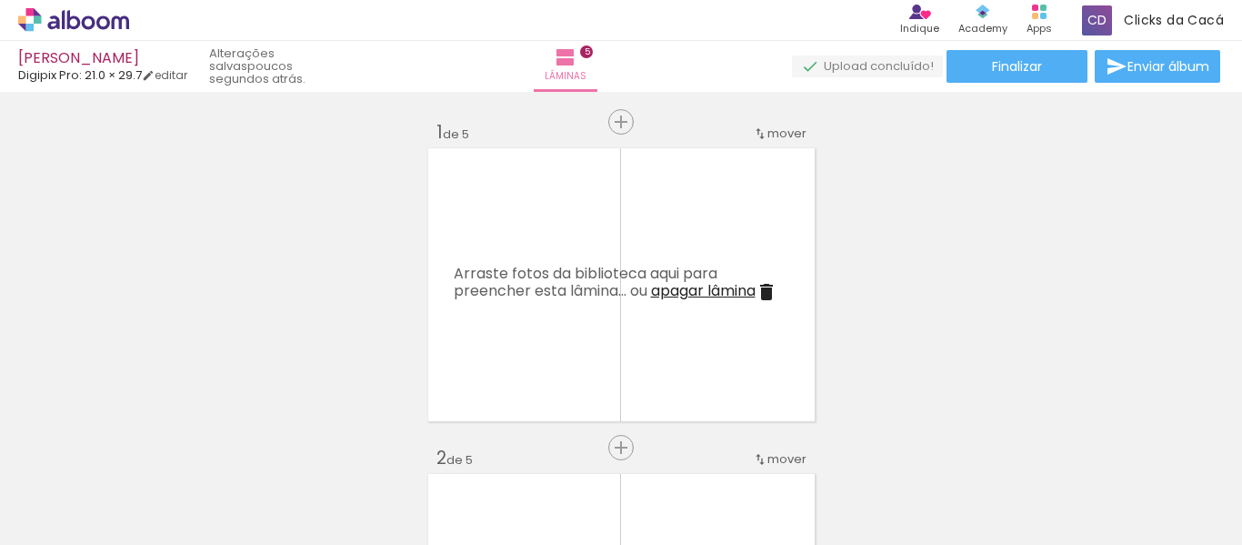
click at [1130, 446] on iron-icon at bounding box center [1127, 446] width 19 height 19
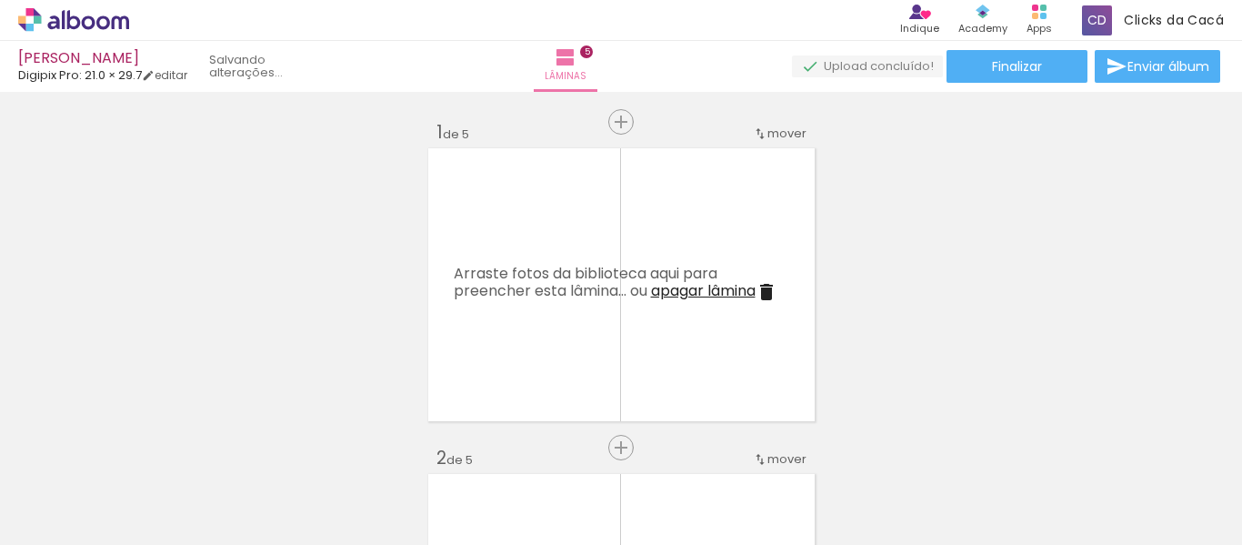
click at [1130, 446] on iron-icon at bounding box center [1127, 446] width 19 height 19
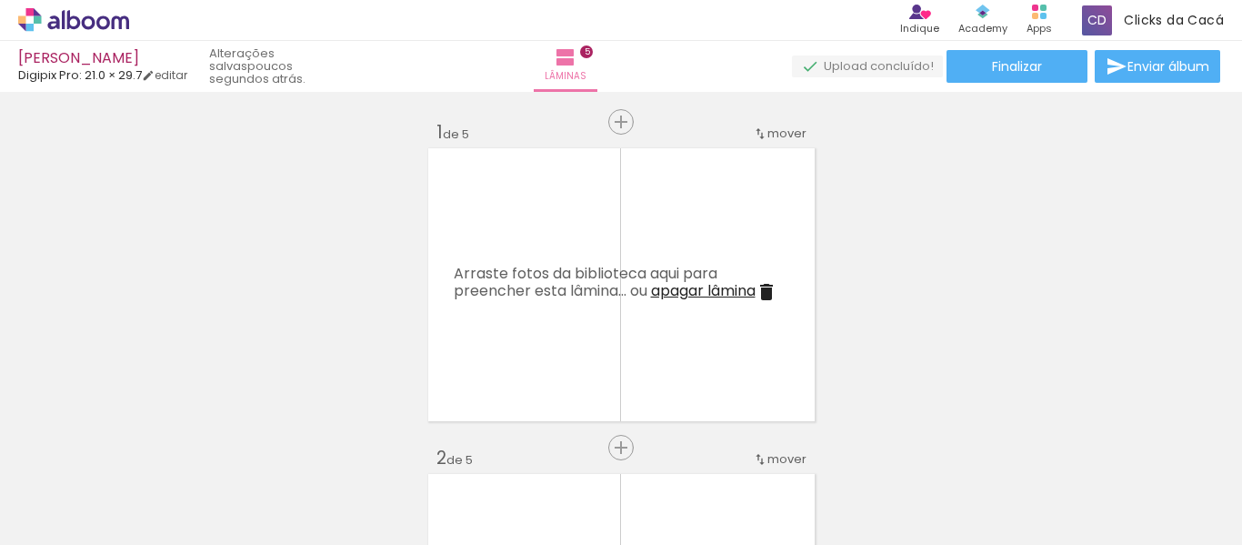
click at [1130, 445] on iron-icon at bounding box center [1127, 446] width 19 height 19
click at [1130, 444] on iron-icon at bounding box center [1127, 446] width 19 height 19
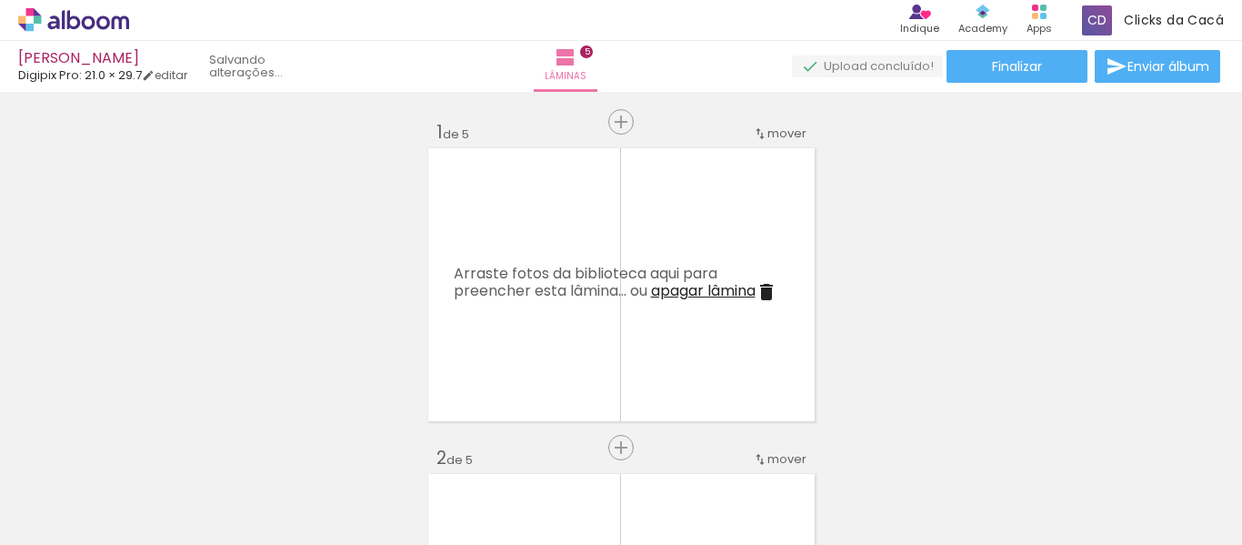
click at [1130, 444] on iron-icon at bounding box center [1128, 446] width 19 height 19
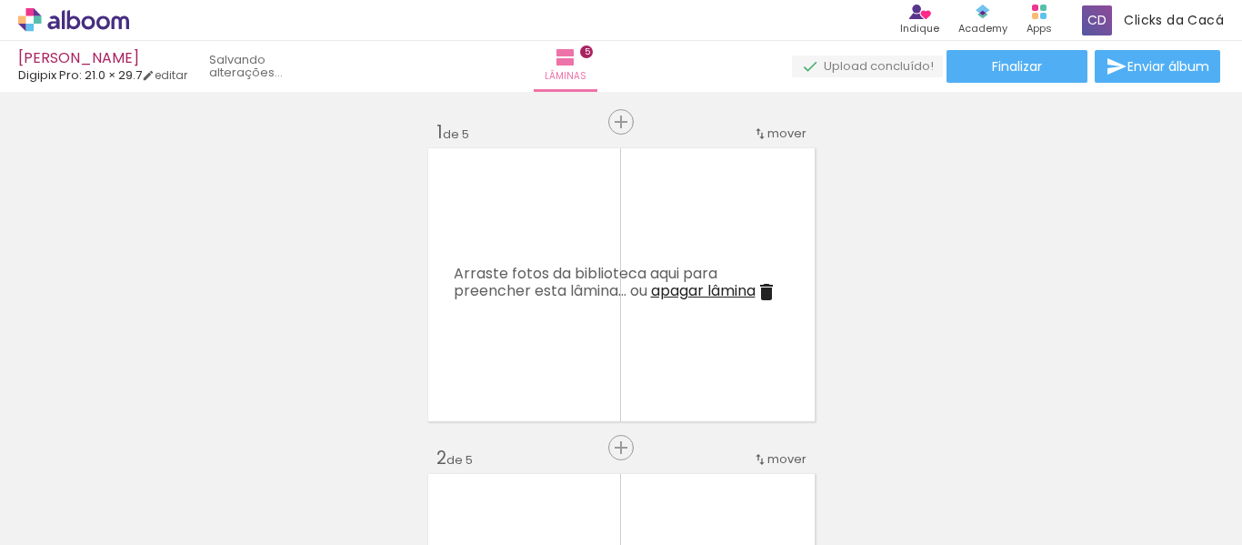
click at [1130, 444] on iron-icon at bounding box center [1128, 446] width 19 height 19
click at [1131, 444] on iron-icon at bounding box center [1128, 446] width 19 height 19
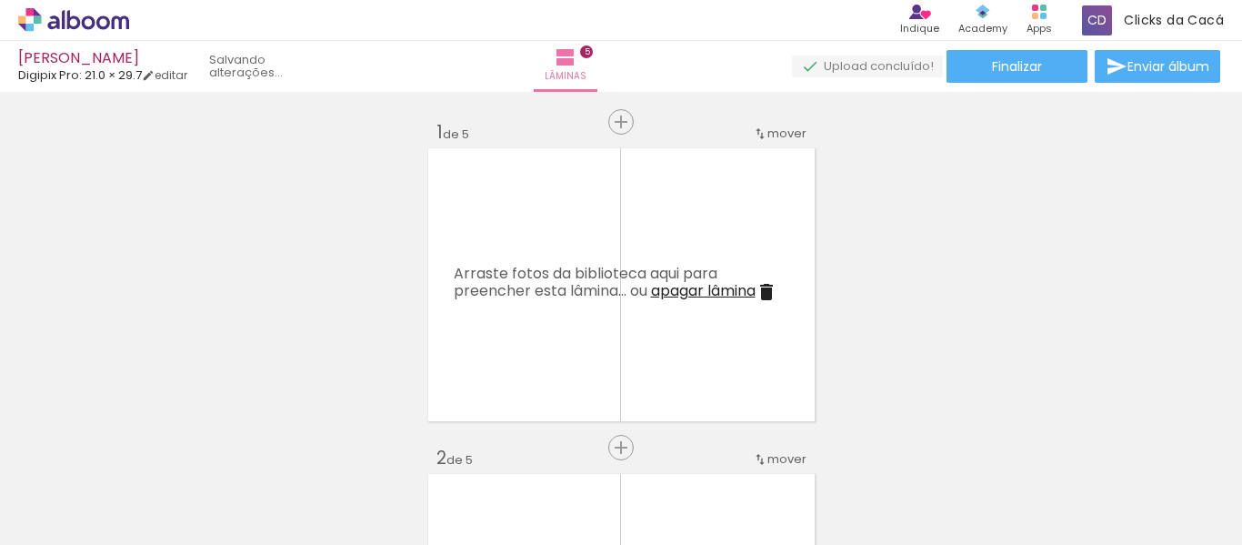
click at [1131, 444] on iron-icon at bounding box center [1128, 446] width 19 height 19
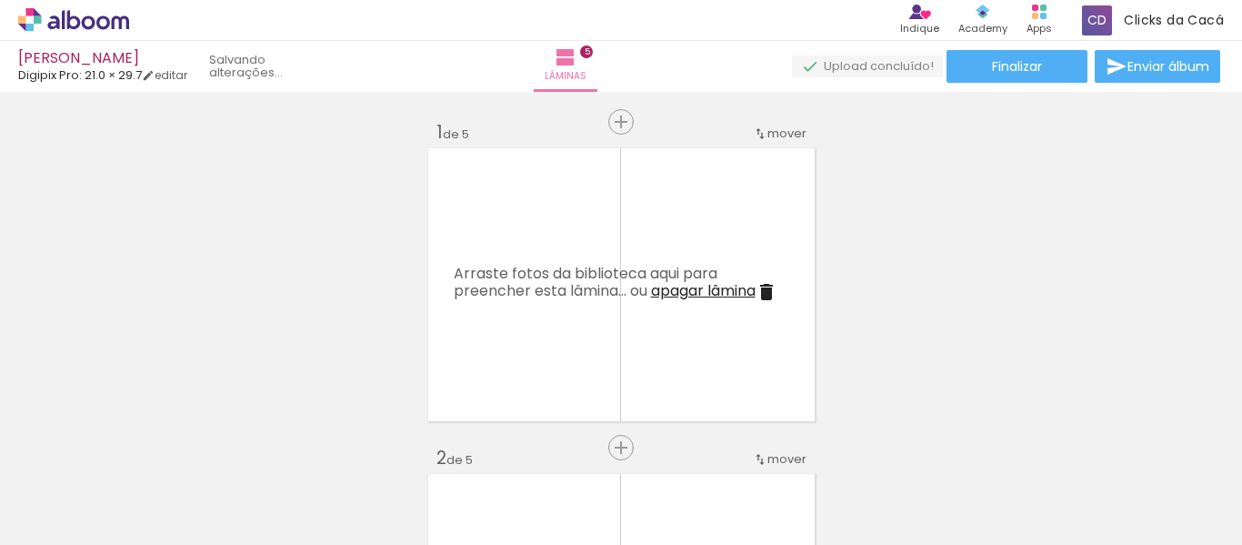
click at [1131, 444] on iron-icon at bounding box center [1128, 446] width 19 height 19
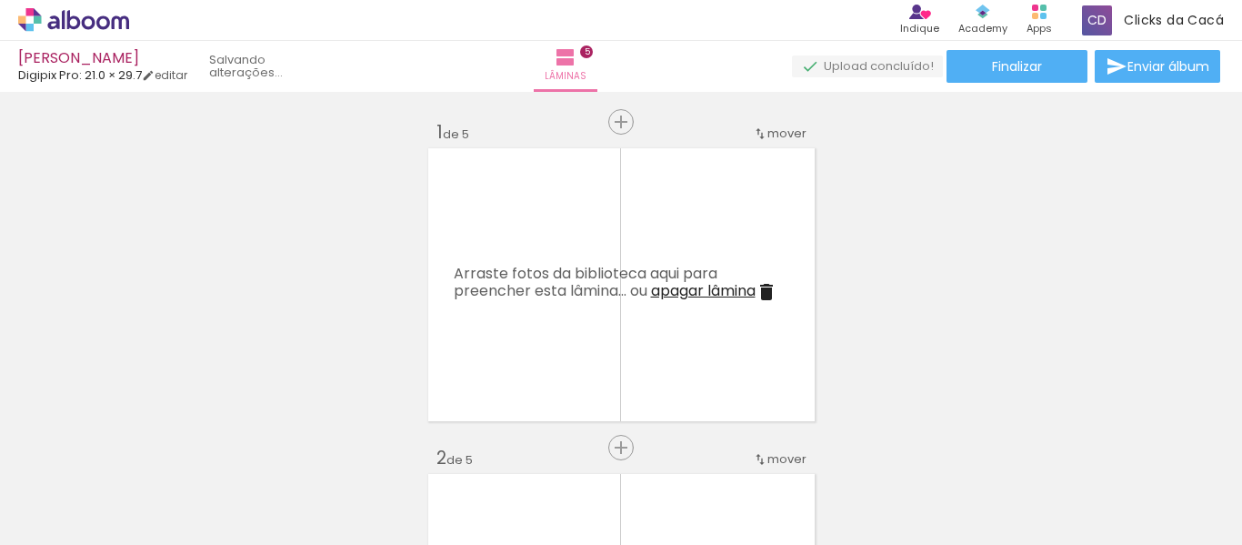
click at [1131, 444] on iron-icon at bounding box center [1128, 446] width 19 height 19
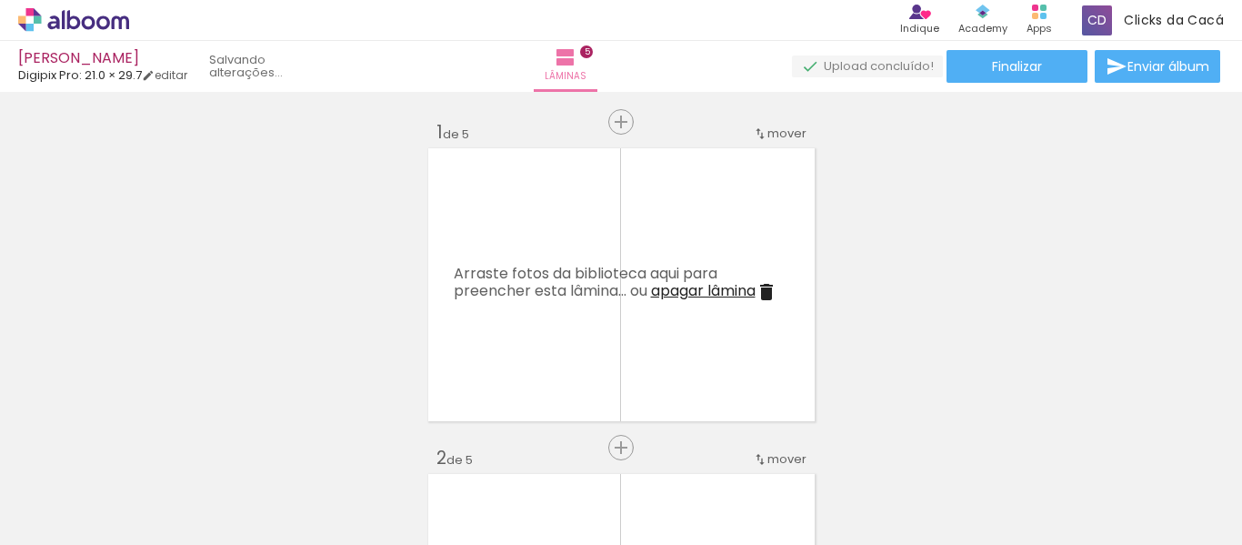
click at [1131, 444] on iron-icon at bounding box center [1128, 446] width 19 height 19
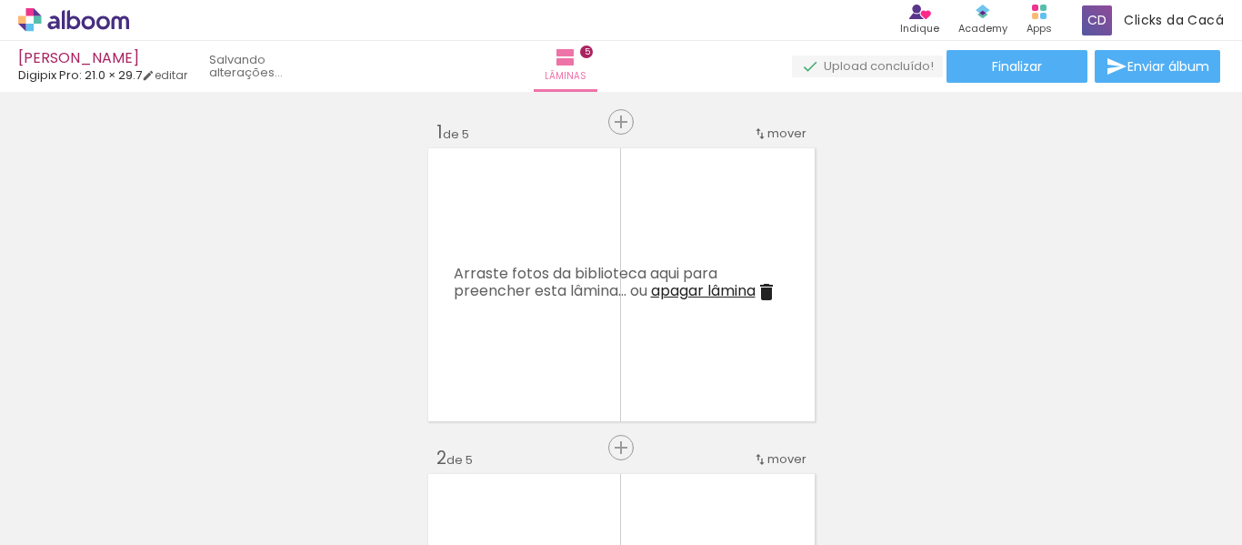
click at [1131, 444] on iron-icon at bounding box center [1128, 446] width 19 height 19
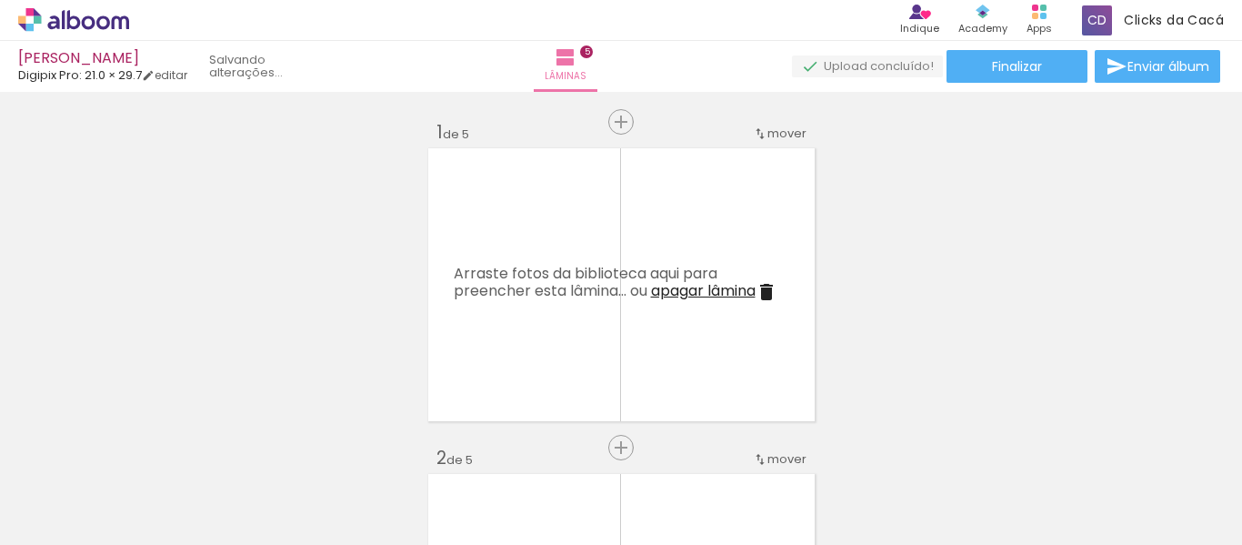
click at [1131, 444] on iron-icon at bounding box center [1128, 446] width 19 height 19
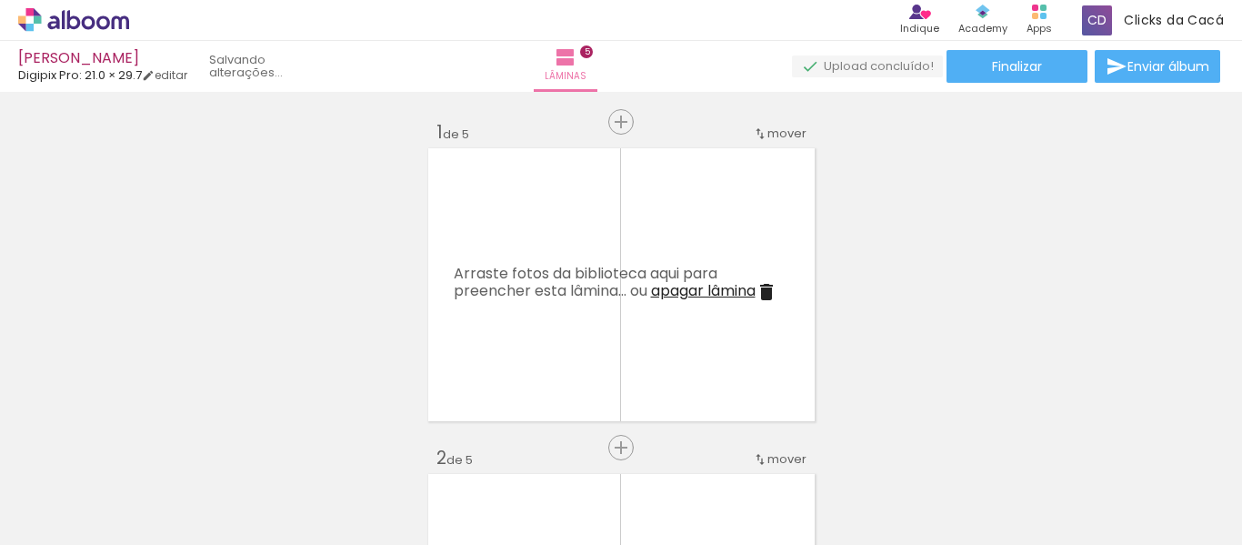
click at [1131, 444] on iron-icon at bounding box center [1128, 446] width 19 height 19
click at [1131, 444] on quentale-thumb at bounding box center [1099, 483] width 102 height 105
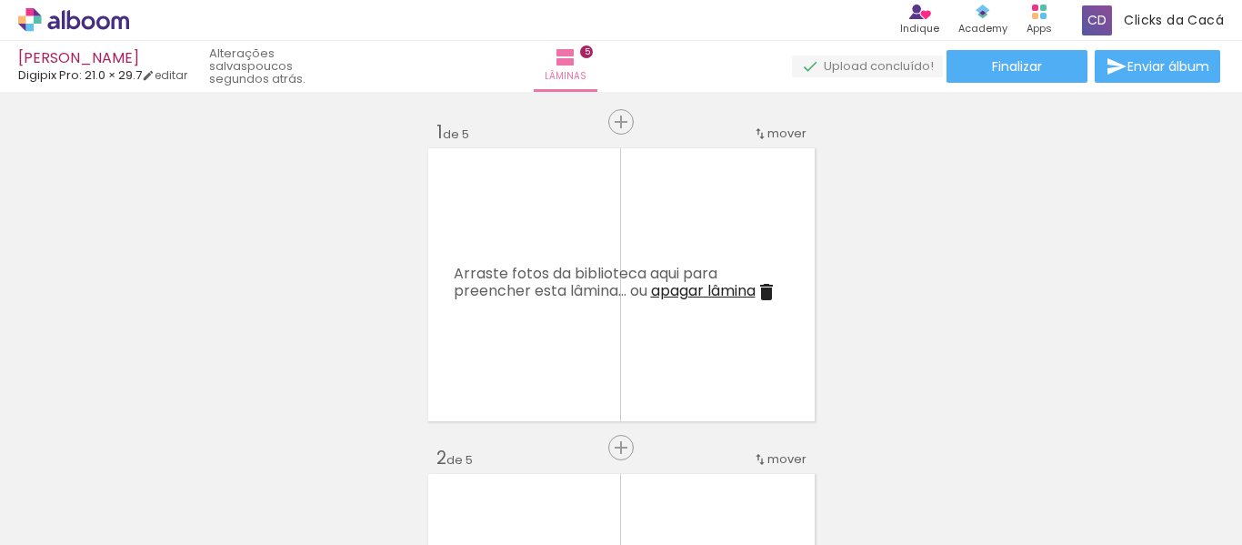
click at [1131, 444] on quentale-thumb at bounding box center [1099, 483] width 102 height 105
click at [1064, 452] on iron-icon at bounding box center [1059, 446] width 19 height 19
click at [148, 451] on iron-icon at bounding box center [142, 446] width 19 height 19
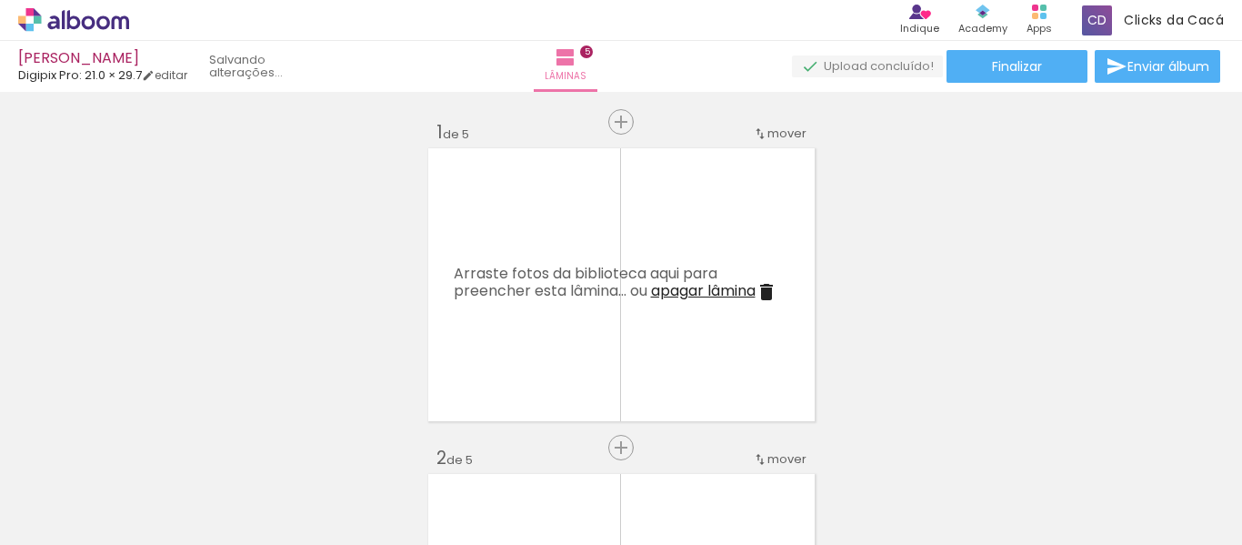
click at [148, 451] on iron-icon at bounding box center [142, 446] width 19 height 19
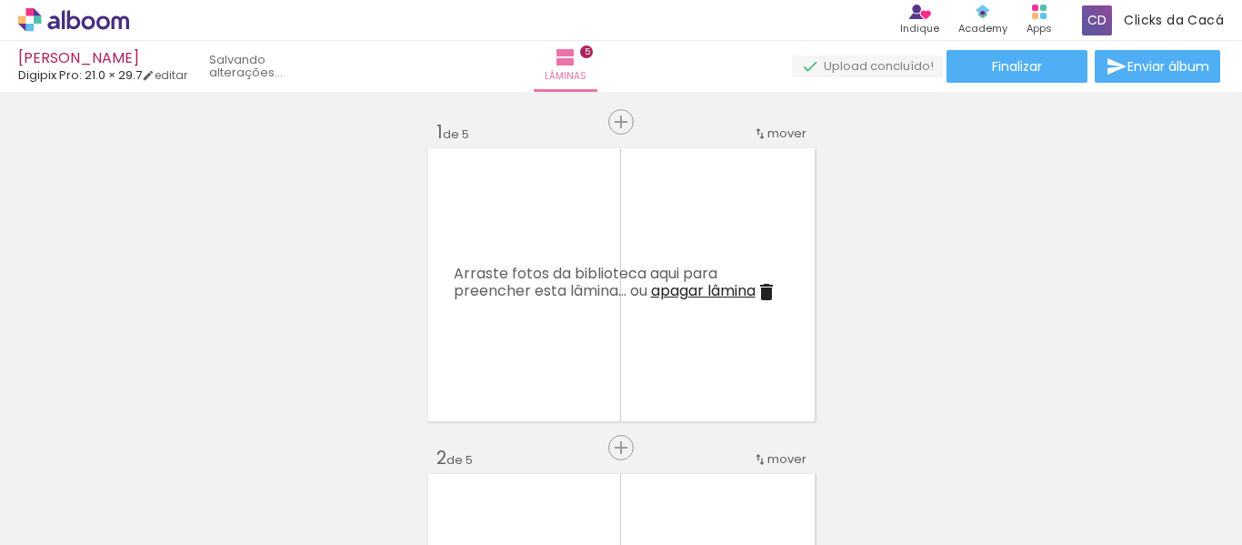
click at [148, 451] on iron-icon at bounding box center [142, 446] width 19 height 19
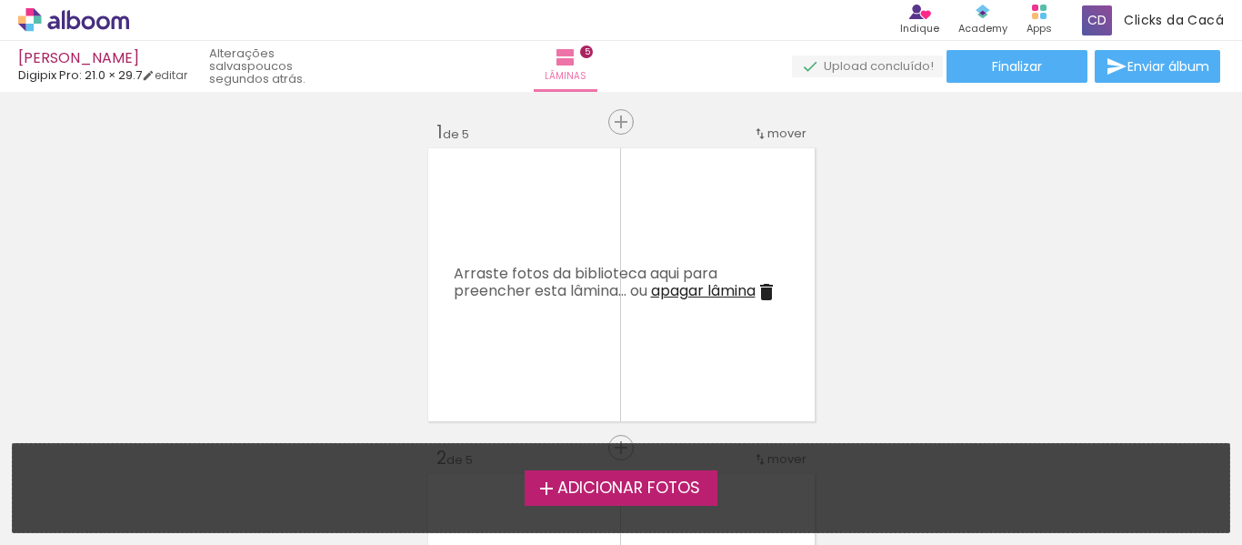
click at [639, 487] on span "Adicionar Fotos" at bounding box center [629, 488] width 143 height 16
click at [0, 0] on input "file" at bounding box center [0, 0] width 0 height 0
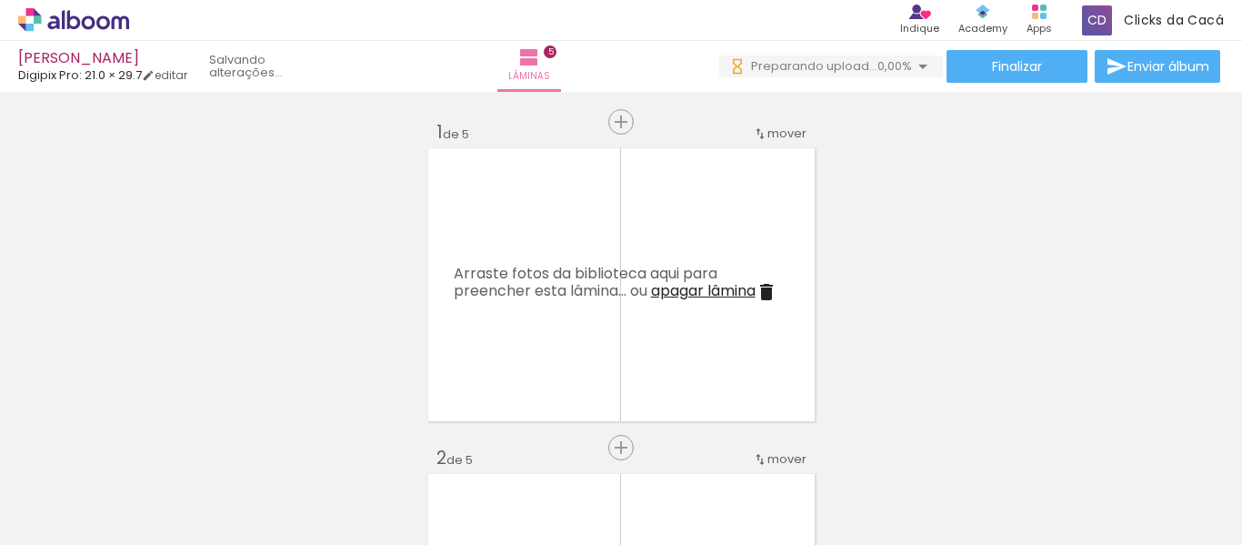
click at [62, 516] on span "Adicionar Fotos" at bounding box center [64, 520] width 55 height 20
click at [0, 0] on input "file" at bounding box center [0, 0] width 0 height 0
click at [30, 512] on iron-icon at bounding box center [26, 520] width 22 height 22
click at [0, 0] on input "file" at bounding box center [0, 0] width 0 height 0
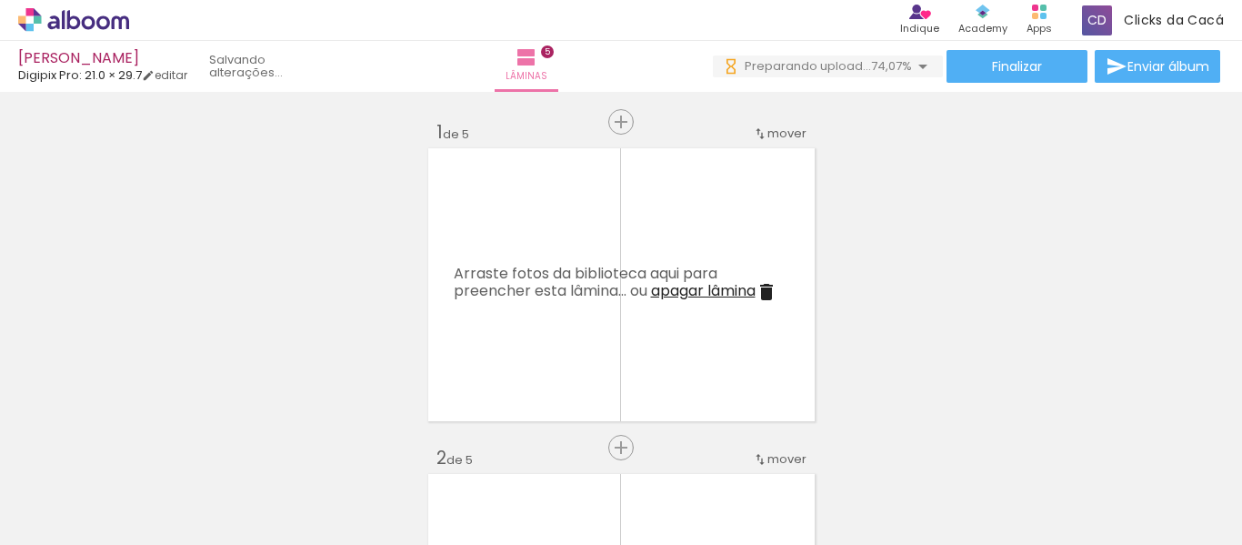
scroll to position [0, 0]
click at [563, 454] on iron-icon at bounding box center [554, 446] width 19 height 19
click at [872, 459] on div at bounding box center [900, 484] width 90 height 60
click at [970, 450] on iron-icon at bounding box center [961, 446] width 19 height 19
click at [863, 447] on iron-icon at bounding box center [859, 446] width 19 height 19
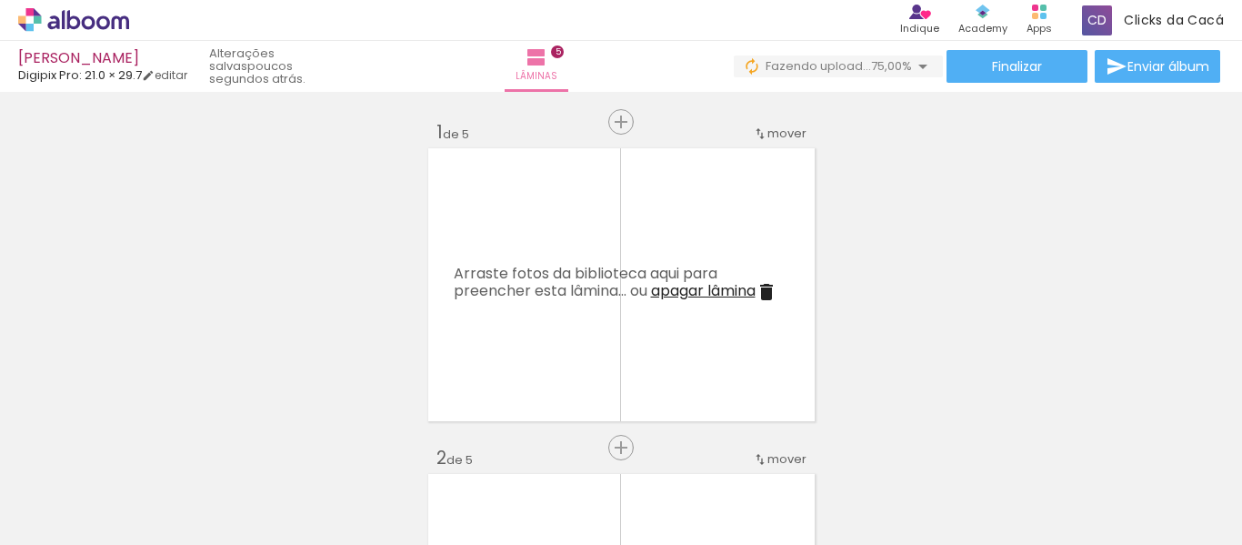
click at [1073, 451] on iron-icon at bounding box center [1063, 446] width 19 height 19
click at [725, 447] on iron-icon at bounding box center [720, 446] width 19 height 19
click at [827, 447] on iron-icon at bounding box center [822, 446] width 19 height 19
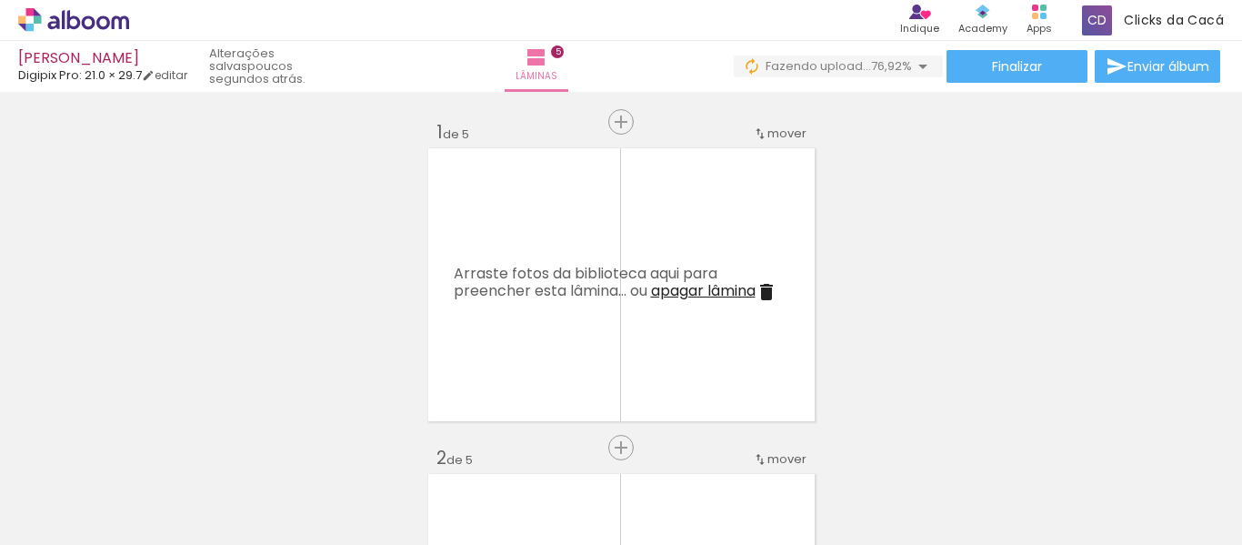
scroll to position [0, 1459]
click at [933, 450] on iron-icon at bounding box center [924, 446] width 19 height 19
click at [1033, 456] on iron-icon at bounding box center [1026, 446] width 19 height 19
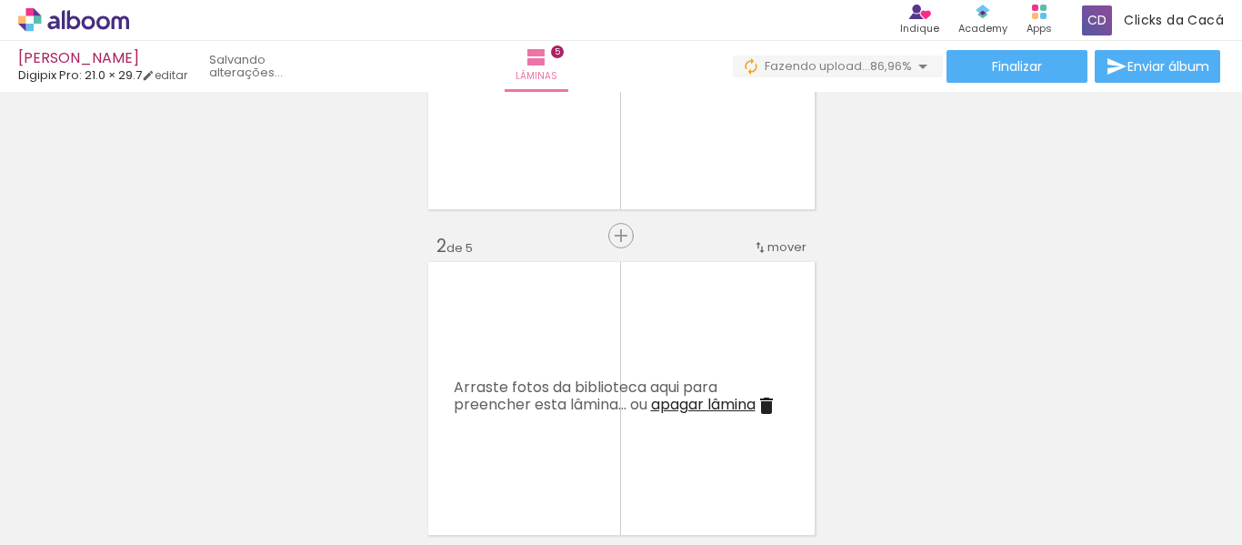
scroll to position [0, 0]
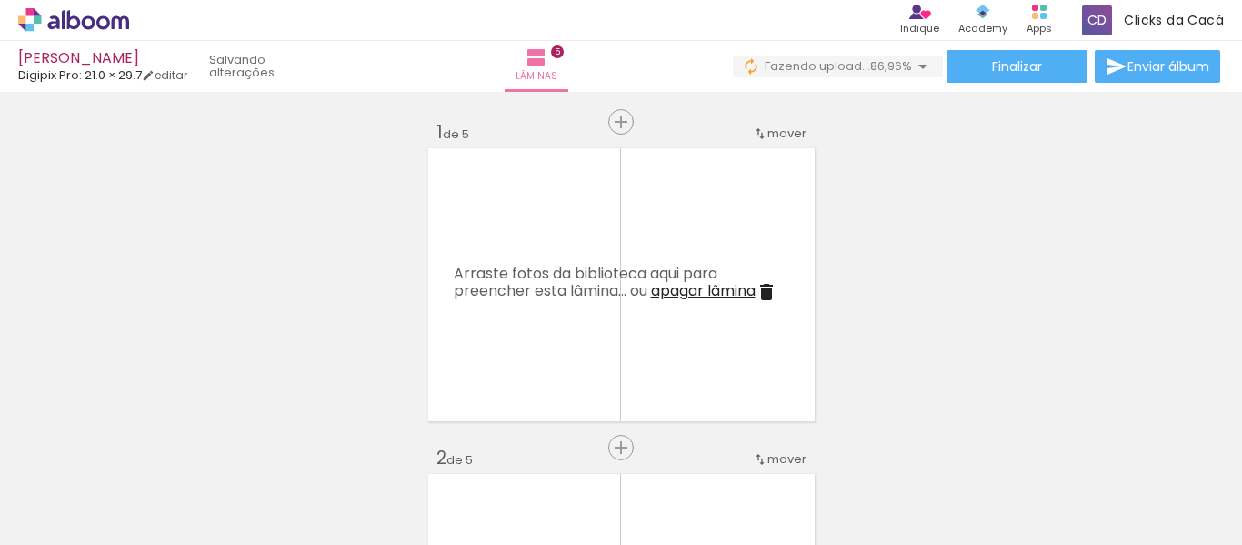
click at [455, 447] on iron-icon at bounding box center [447, 446] width 19 height 19
click at [558, 448] on iron-icon at bounding box center [549, 446] width 19 height 19
click at [657, 447] on iron-icon at bounding box center [651, 446] width 19 height 19
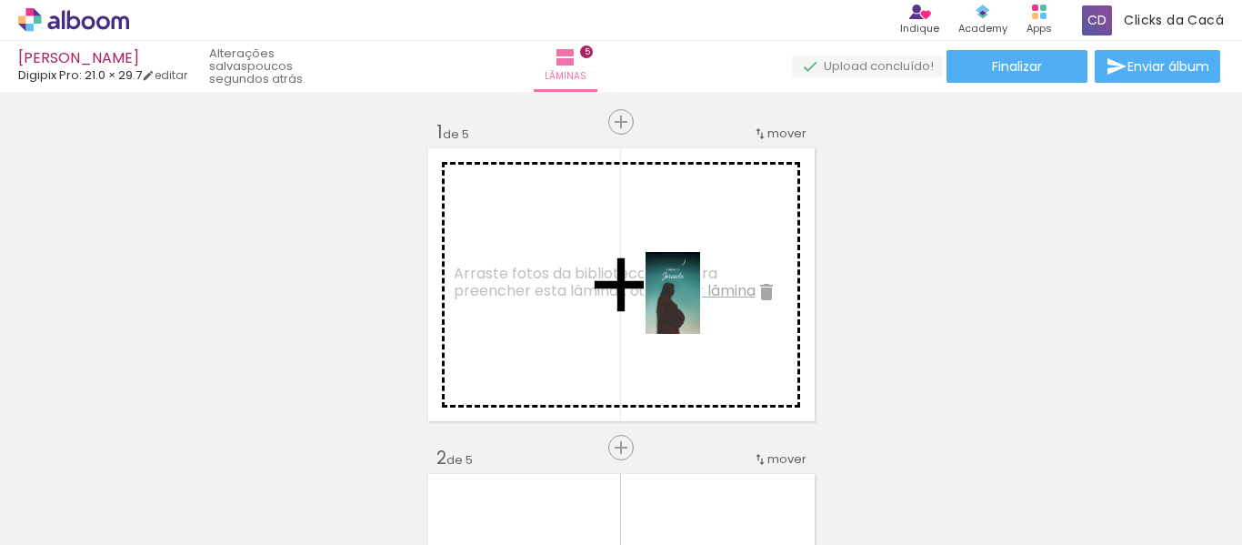
drag, startPoint x: 1162, startPoint y: 496, endPoint x: 700, endPoint y: 307, distance: 499.3
click at [700, 307] on quentale-workspace at bounding box center [621, 272] width 1242 height 545
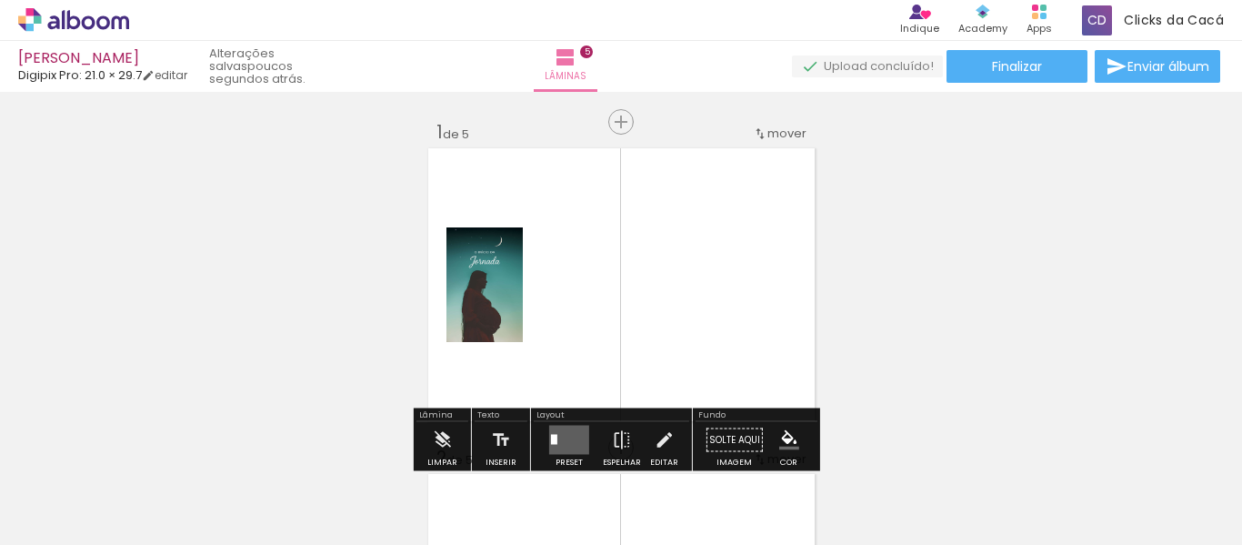
click at [727, 300] on quentale-layouter at bounding box center [622, 285] width 394 height 280
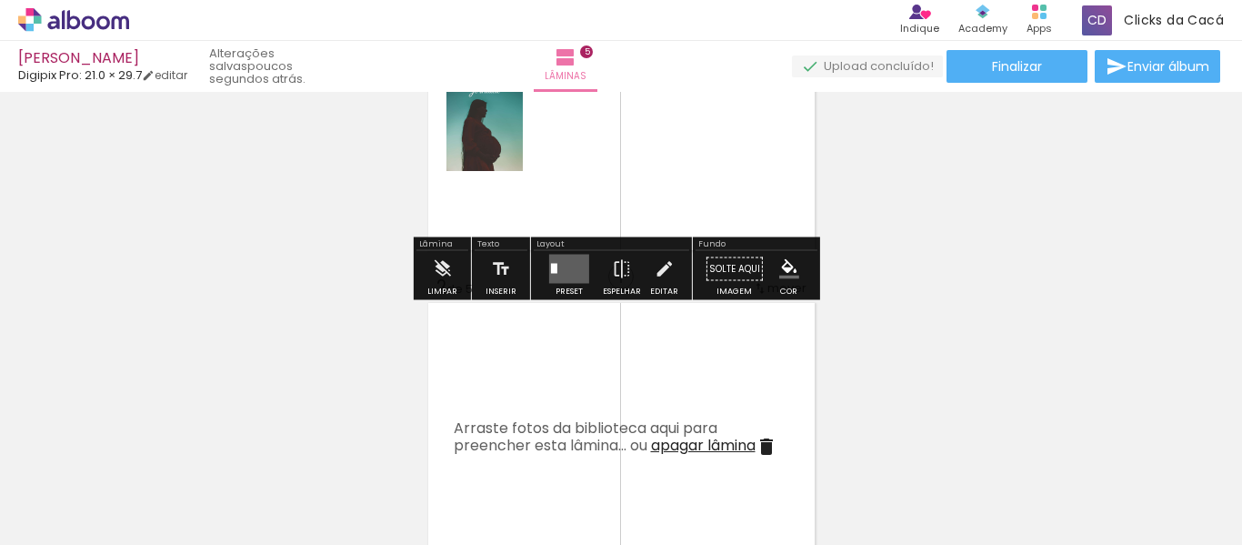
scroll to position [212, 0]
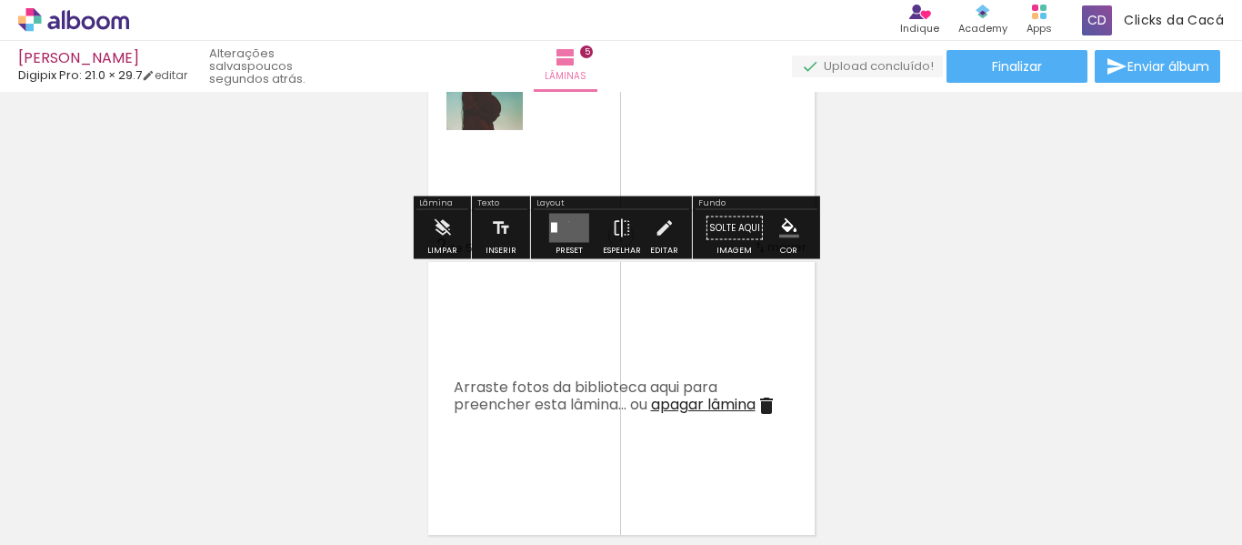
click at [565, 221] on quentale-layouter at bounding box center [569, 228] width 40 height 29
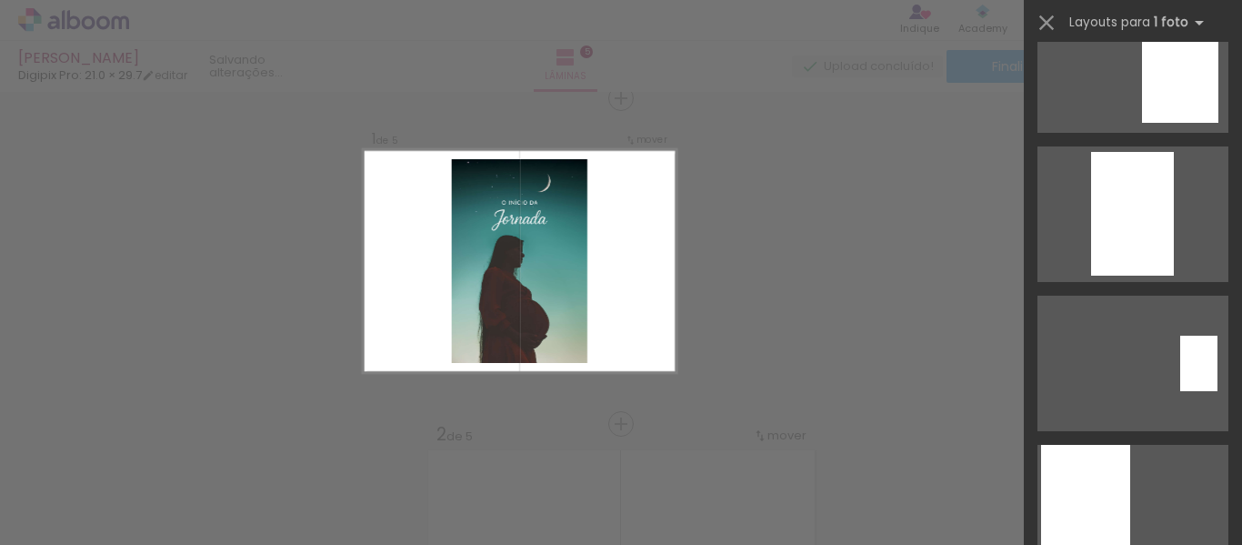
scroll to position [850, 0]
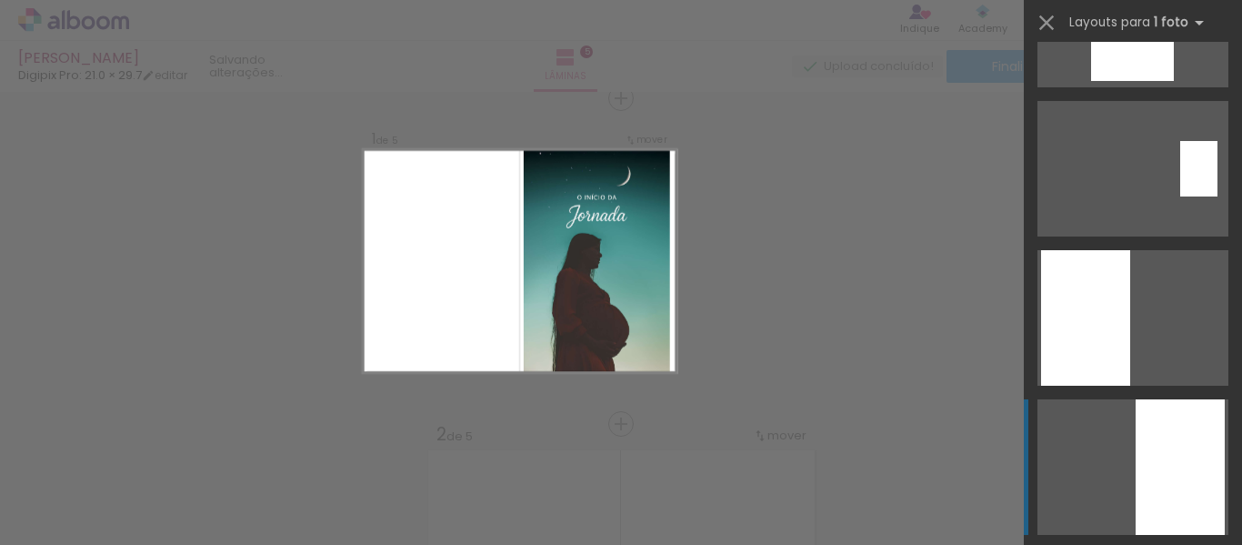
click at [1146, 445] on div at bounding box center [1180, 467] width 89 height 136
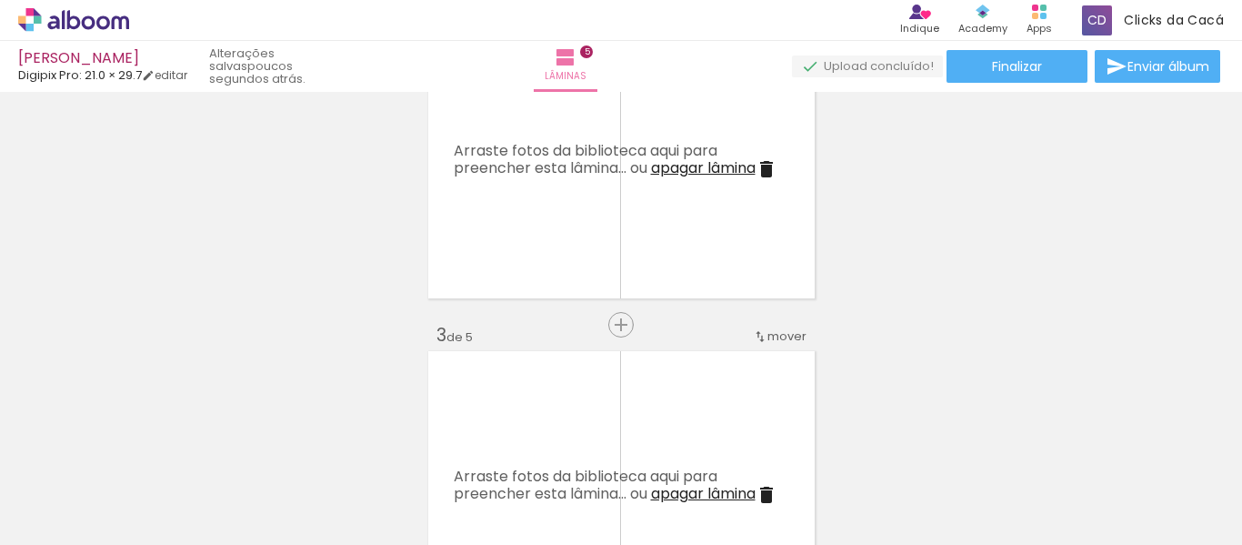
scroll to position [0, 0]
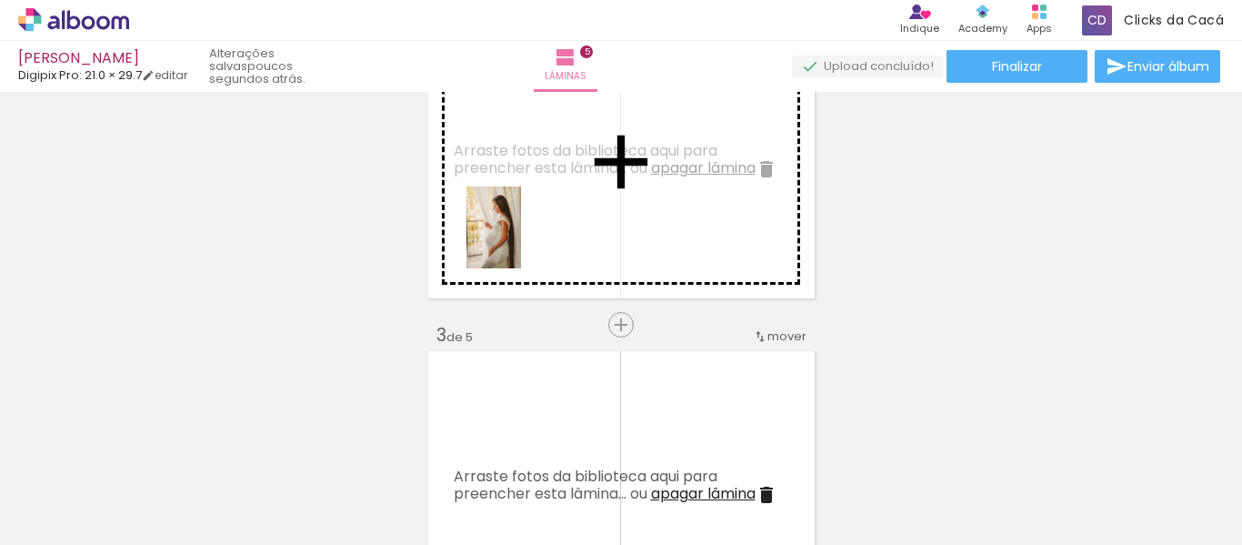
drag, startPoint x: 178, startPoint y: 508, endPoint x: 521, endPoint y: 241, distance: 434.8
click at [521, 241] on quentale-workspace at bounding box center [621, 272] width 1242 height 545
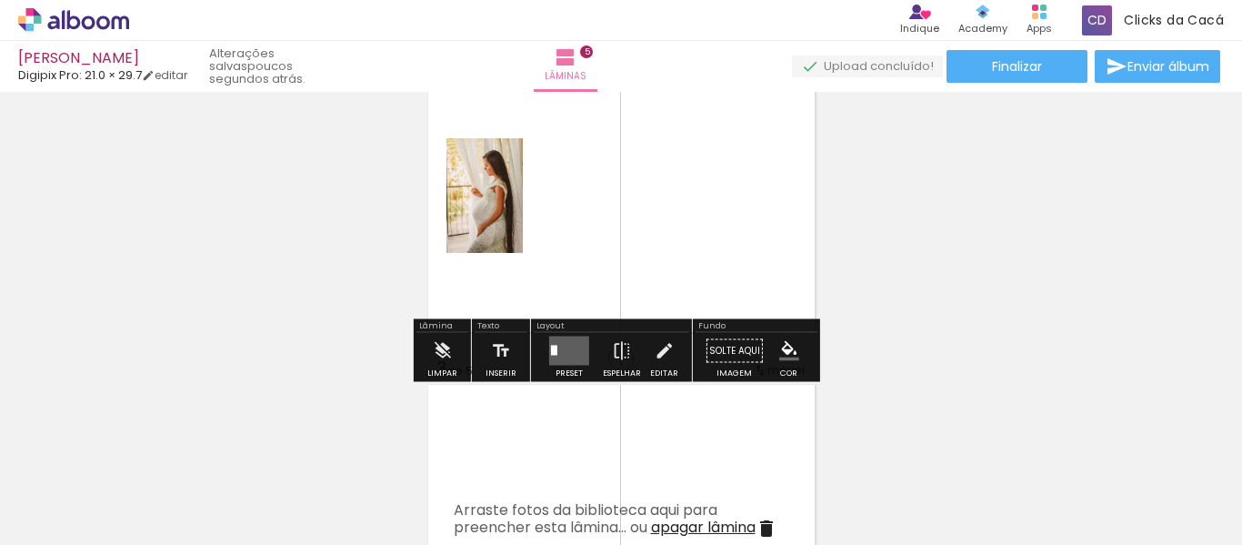
scroll to position [448, 0]
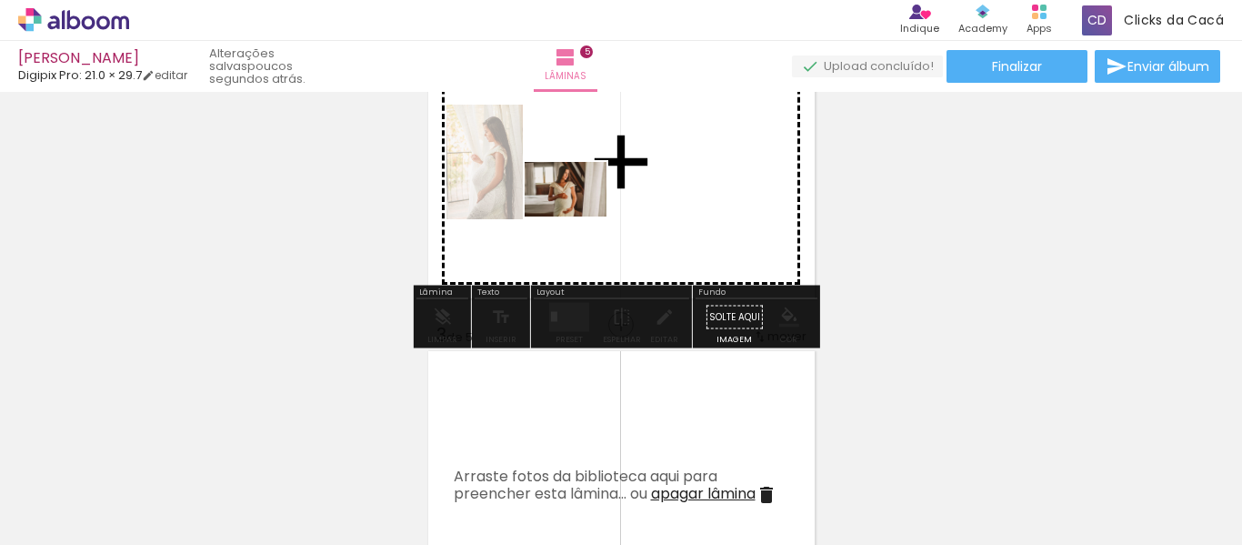
drag, startPoint x: 286, startPoint y: 485, endPoint x: 580, endPoint y: 216, distance: 398.5
click at [580, 216] on quentale-workspace at bounding box center [621, 272] width 1242 height 545
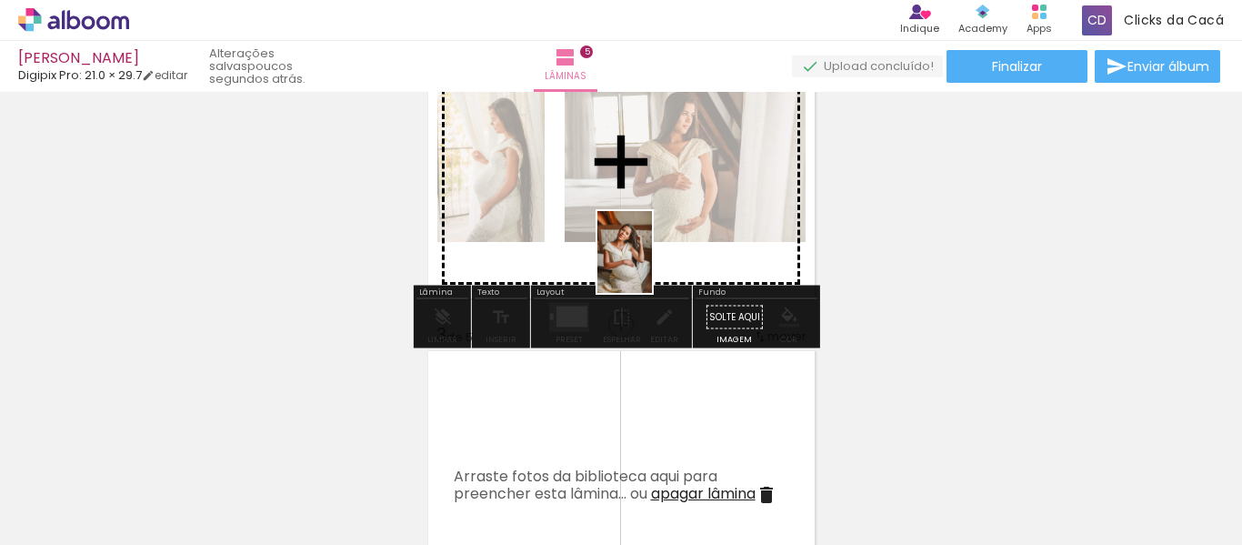
drag, startPoint x: 389, startPoint y: 495, endPoint x: 652, endPoint y: 266, distance: 348.8
click at [652, 266] on quentale-workspace at bounding box center [621, 272] width 1242 height 545
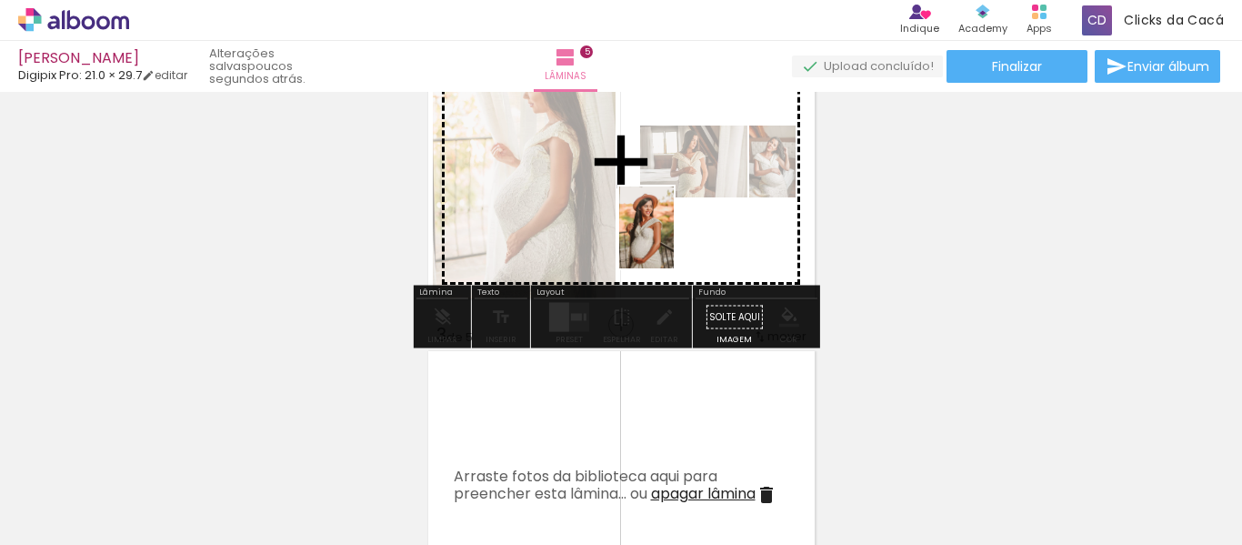
drag, startPoint x: 596, startPoint y: 500, endPoint x: 674, endPoint y: 241, distance: 270.8
click at [674, 241] on quentale-workspace at bounding box center [621, 272] width 1242 height 545
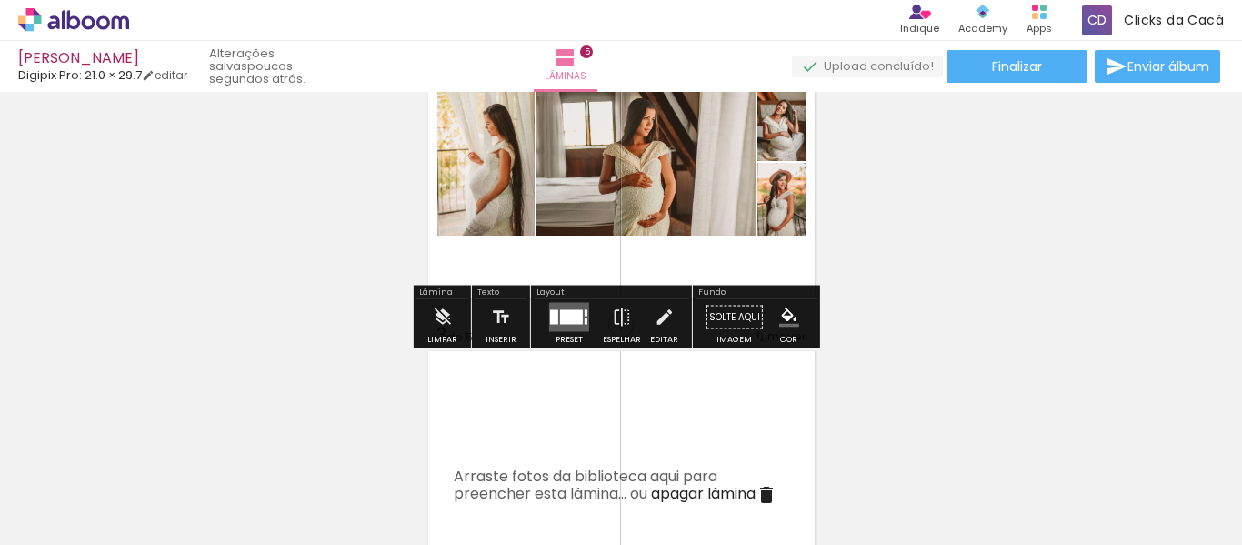
click at [554, 321] on div at bounding box center [554, 317] width 8 height 15
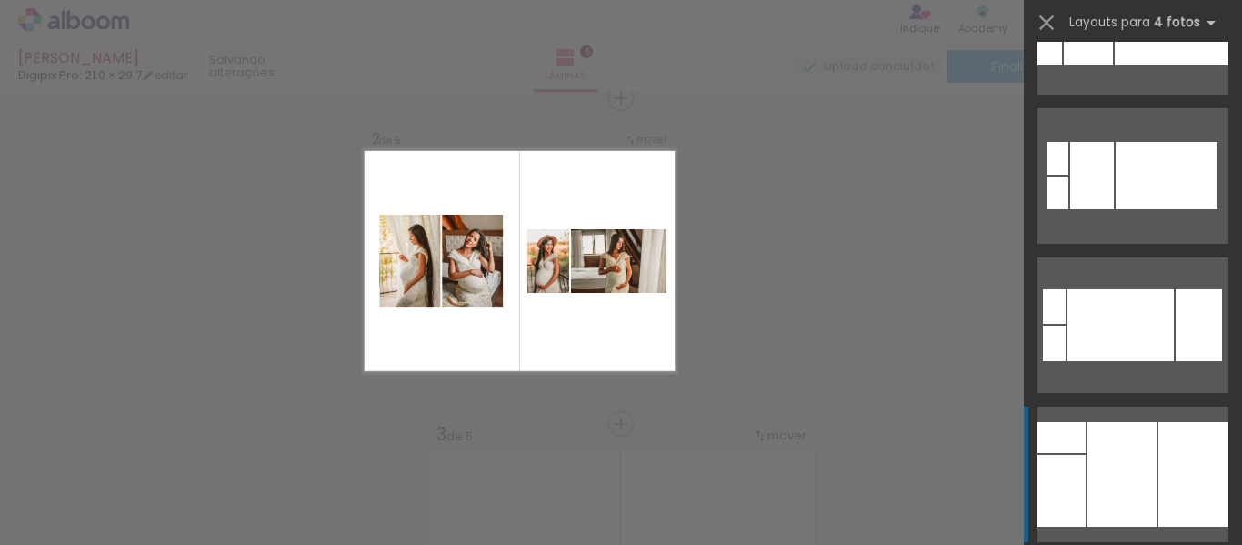
scroll to position [2547, 0]
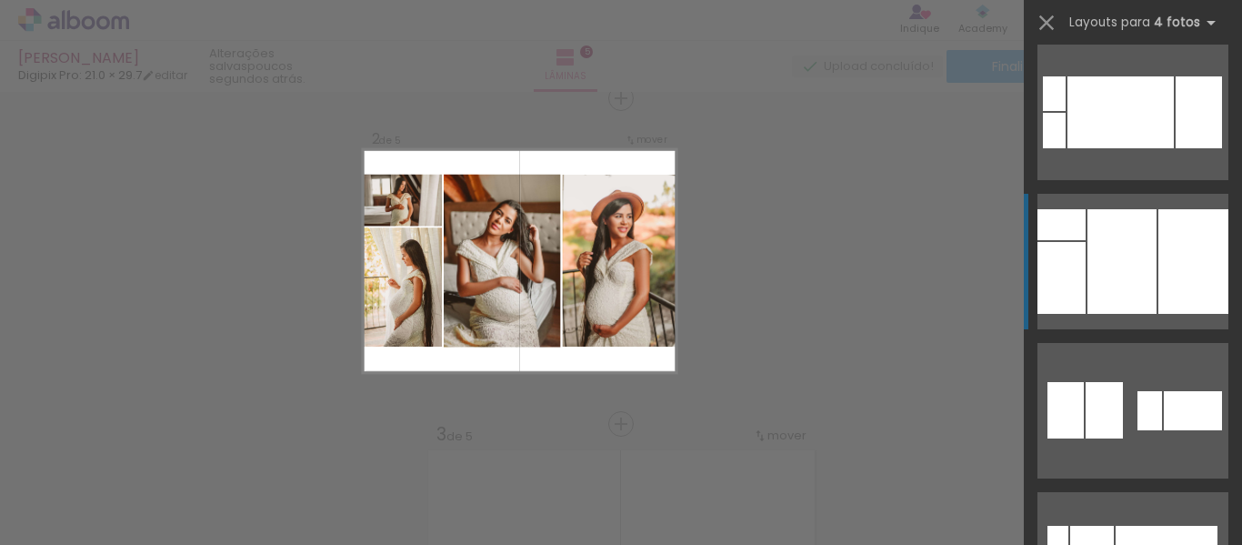
click at [1142, 239] on div at bounding box center [1122, 261] width 69 height 105
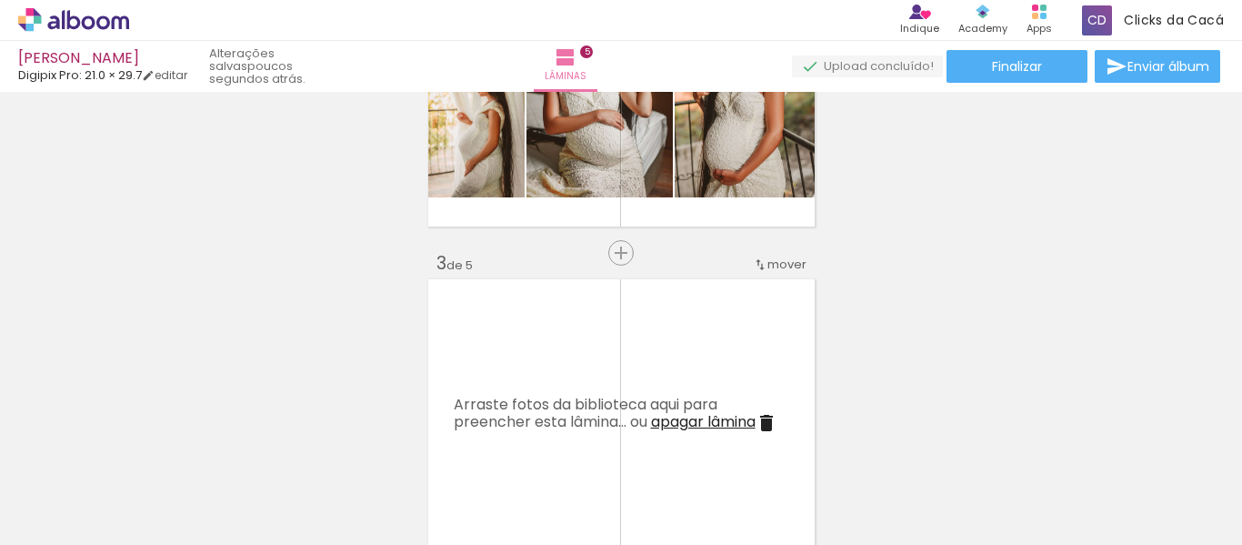
scroll to position [561, 0]
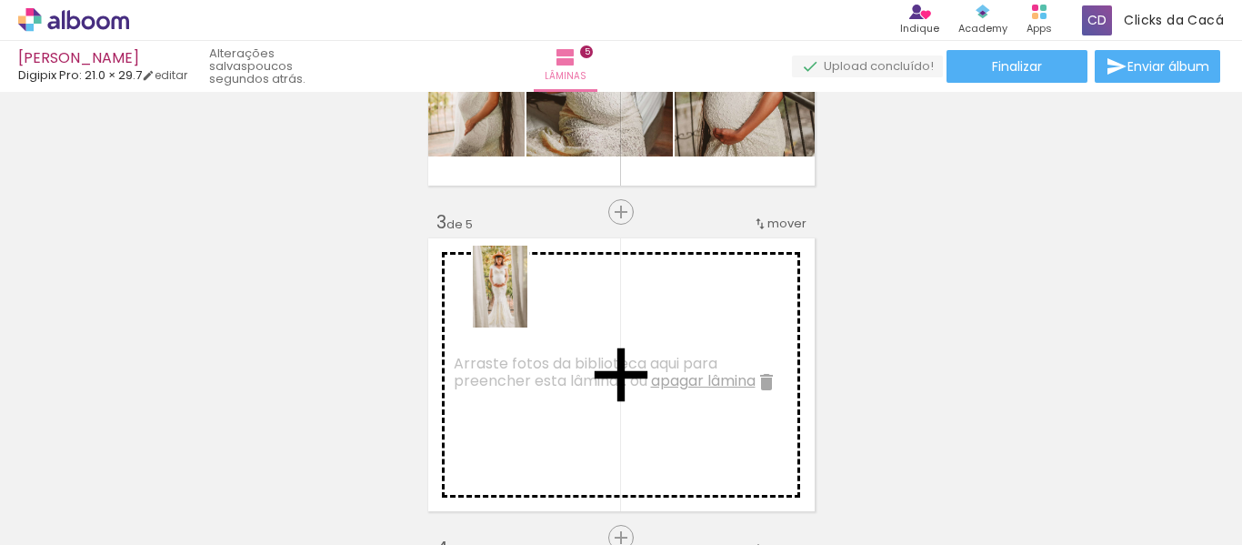
drag, startPoint x: 488, startPoint y: 474, endPoint x: 528, endPoint y: 300, distance: 178.1
click at [528, 300] on quentale-workspace at bounding box center [621, 272] width 1242 height 545
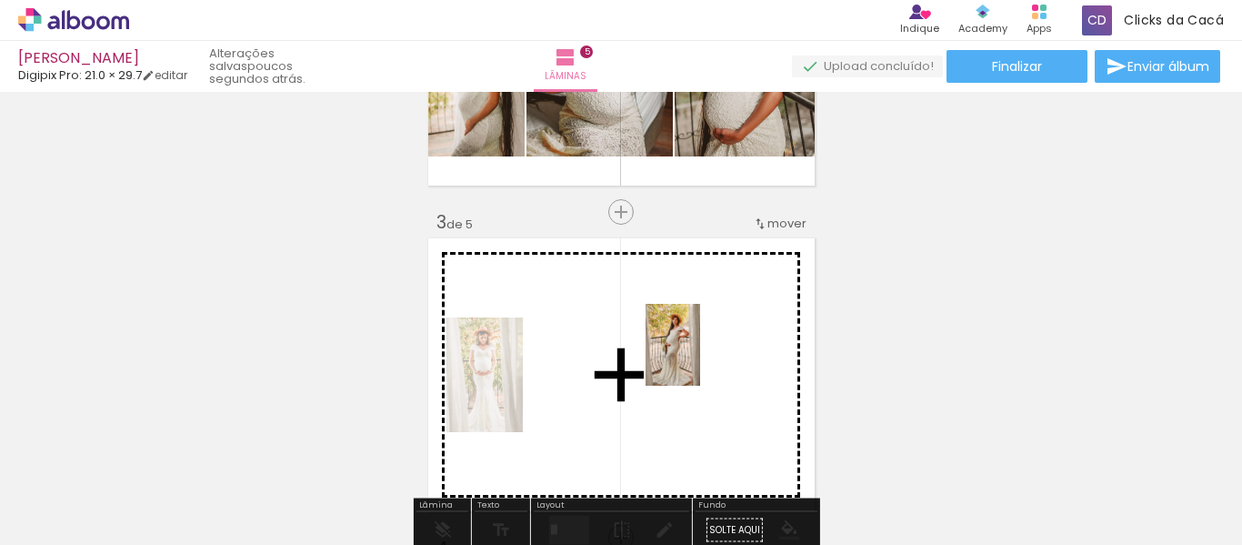
drag, startPoint x: 681, startPoint y: 488, endPoint x: 700, endPoint y: 358, distance: 131.5
click at [700, 358] on quentale-workspace at bounding box center [621, 272] width 1242 height 545
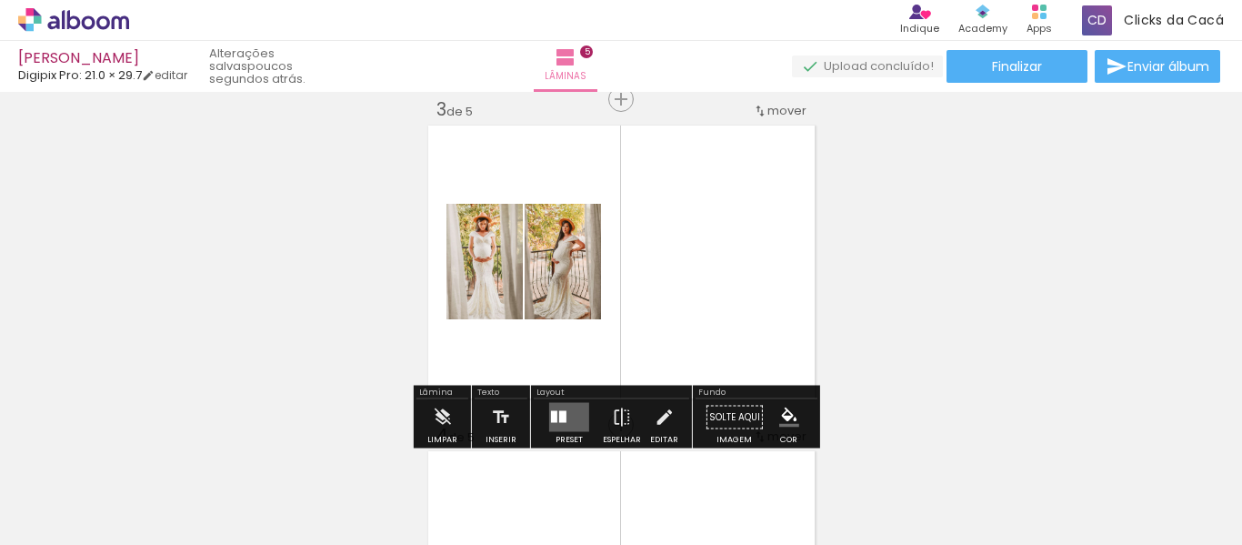
scroll to position [774, 0]
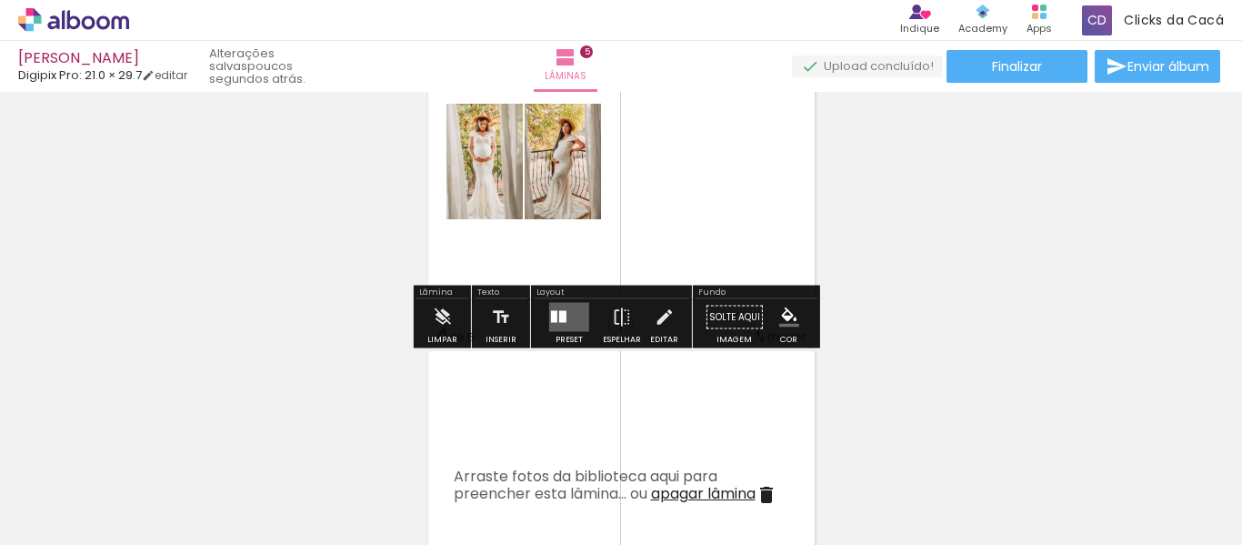
drag, startPoint x: 568, startPoint y: 312, endPoint x: 664, endPoint y: 323, distance: 97.0
click at [566, 312] on quentale-layouter at bounding box center [569, 317] width 40 height 29
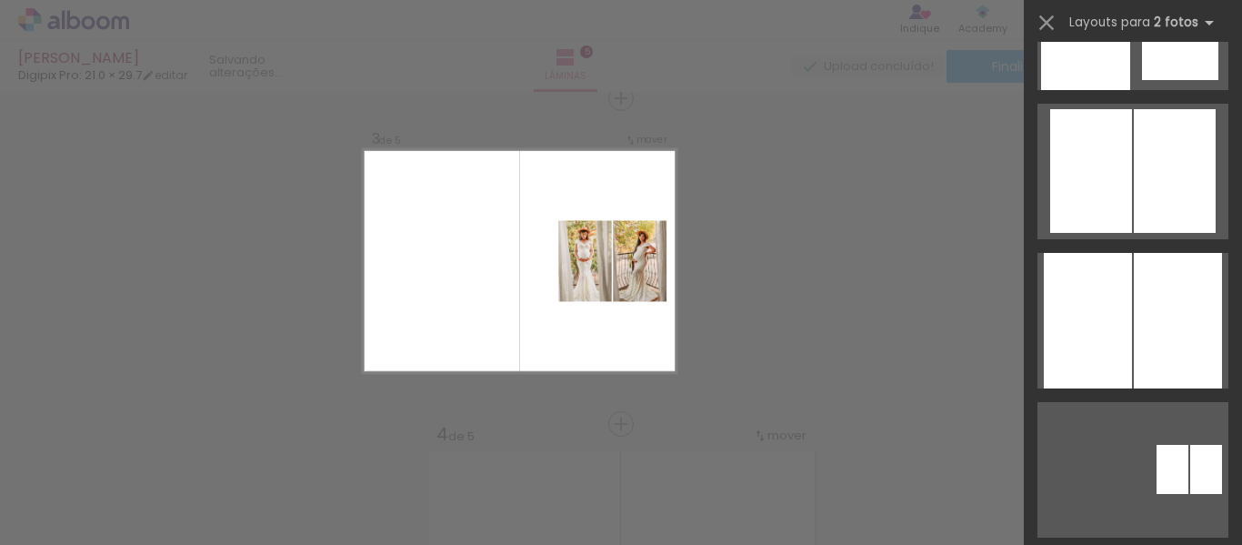
scroll to position [1485, 0]
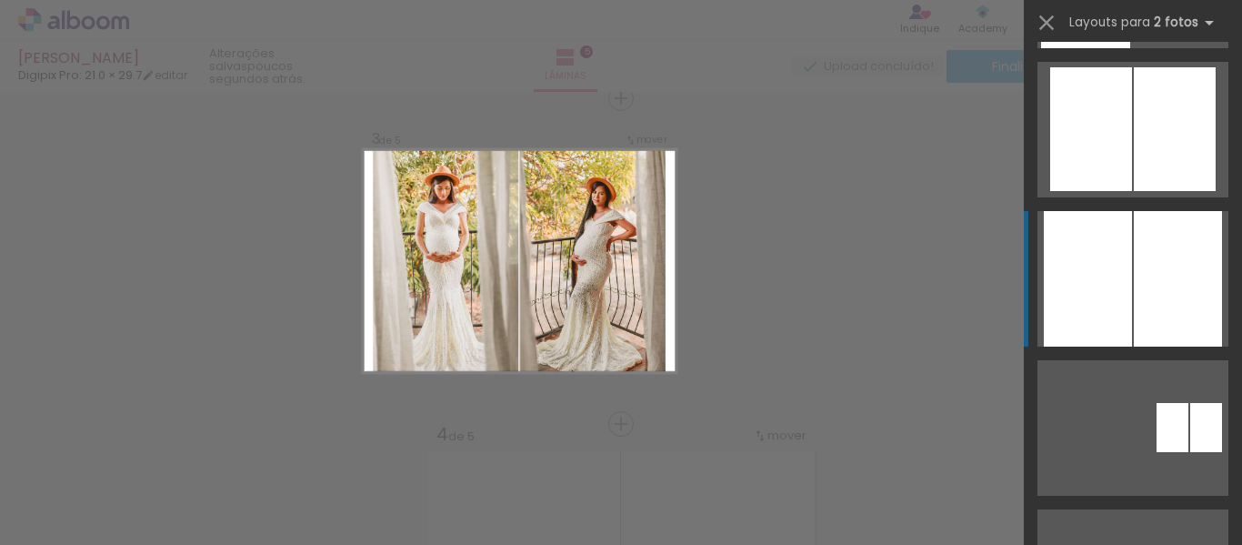
click at [1151, 307] on div at bounding box center [1178, 279] width 88 height 136
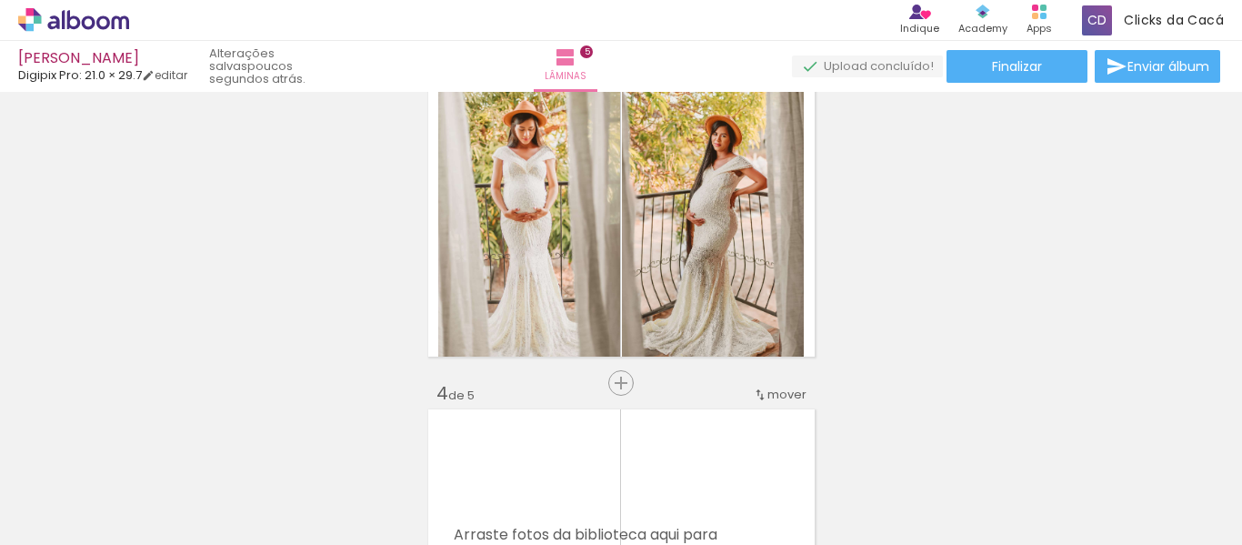
scroll to position [675, 0]
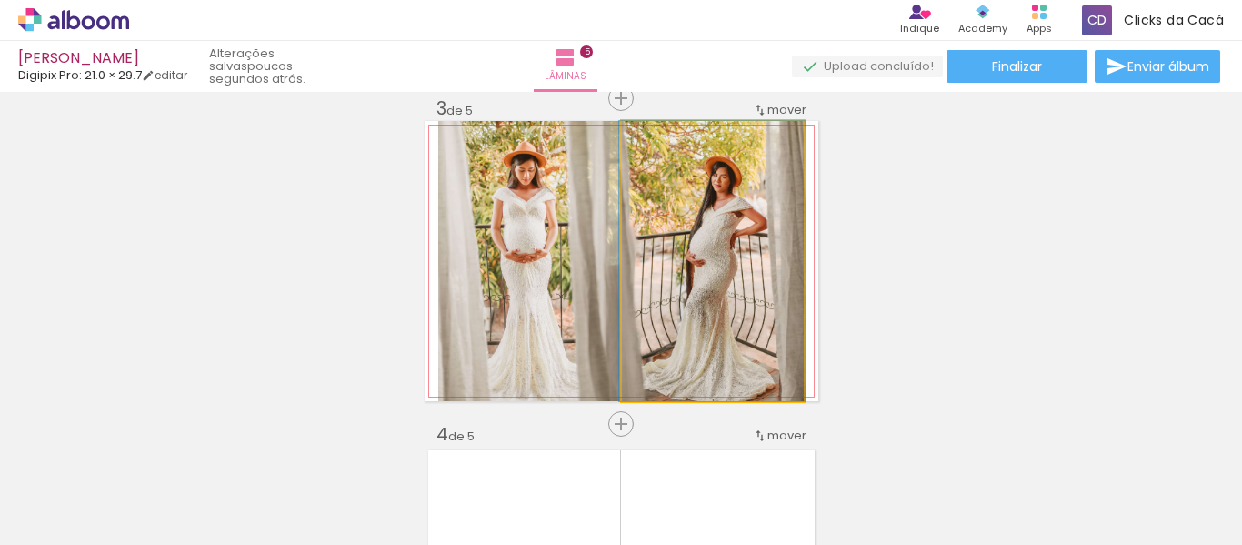
click at [745, 246] on quentale-photo at bounding box center [713, 261] width 182 height 280
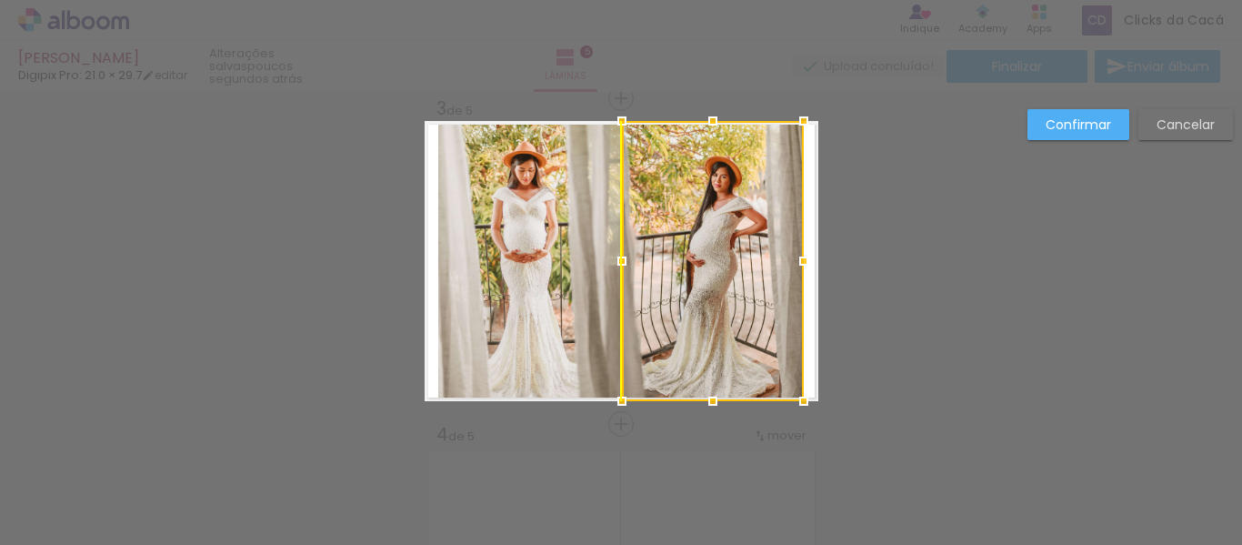
drag, startPoint x: 739, startPoint y: 277, endPoint x: 741, endPoint y: 253, distance: 24.6
click at [741, 253] on div at bounding box center [713, 261] width 182 height 280
click at [895, 278] on div "Confirmar Cancelar" at bounding box center [621, 415] width 1242 height 1997
click at [904, 306] on div "Confirmar Cancelar" at bounding box center [621, 415] width 1242 height 1997
click at [0, 0] on slot "Confirmar" at bounding box center [0, 0] width 0 height 0
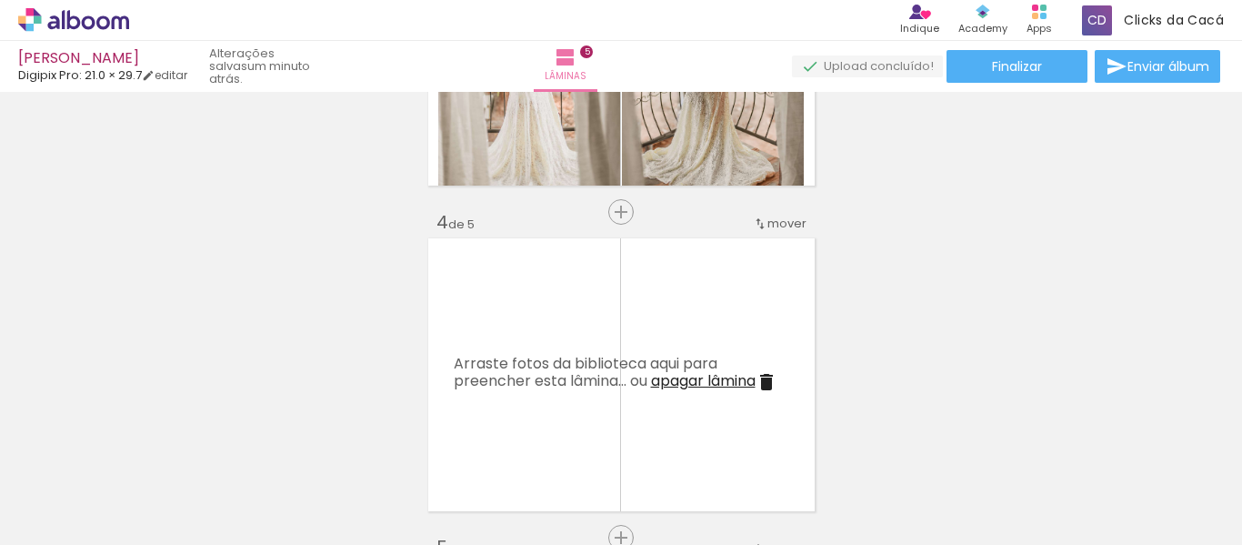
scroll to position [0, 330]
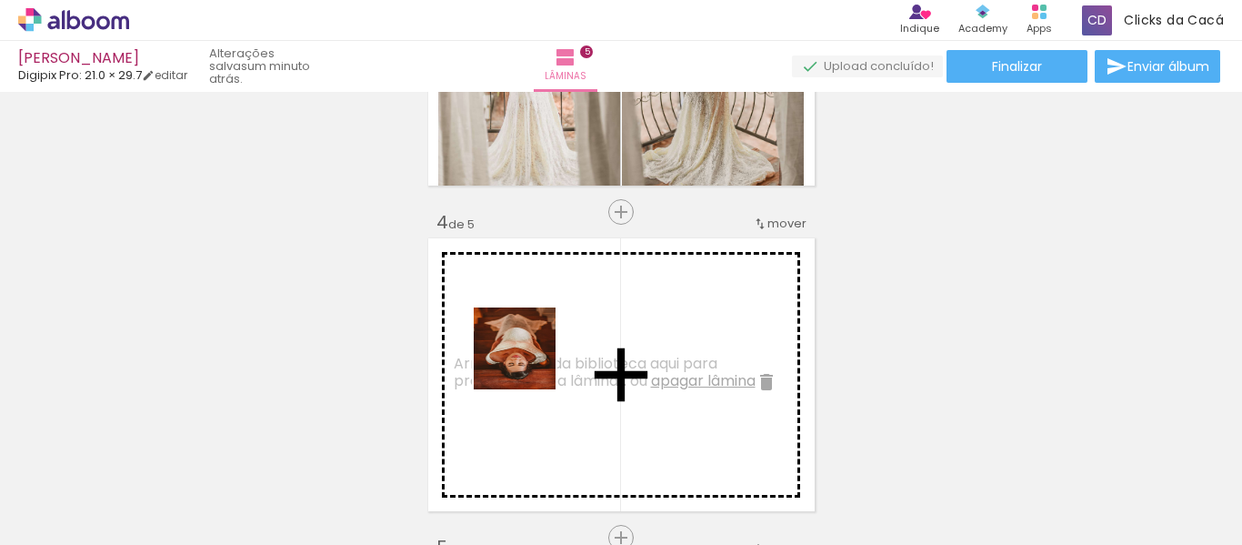
drag, startPoint x: 495, startPoint y: 452, endPoint x: 530, endPoint y: 355, distance: 103.6
click at [530, 355] on quentale-workspace at bounding box center [621, 272] width 1242 height 545
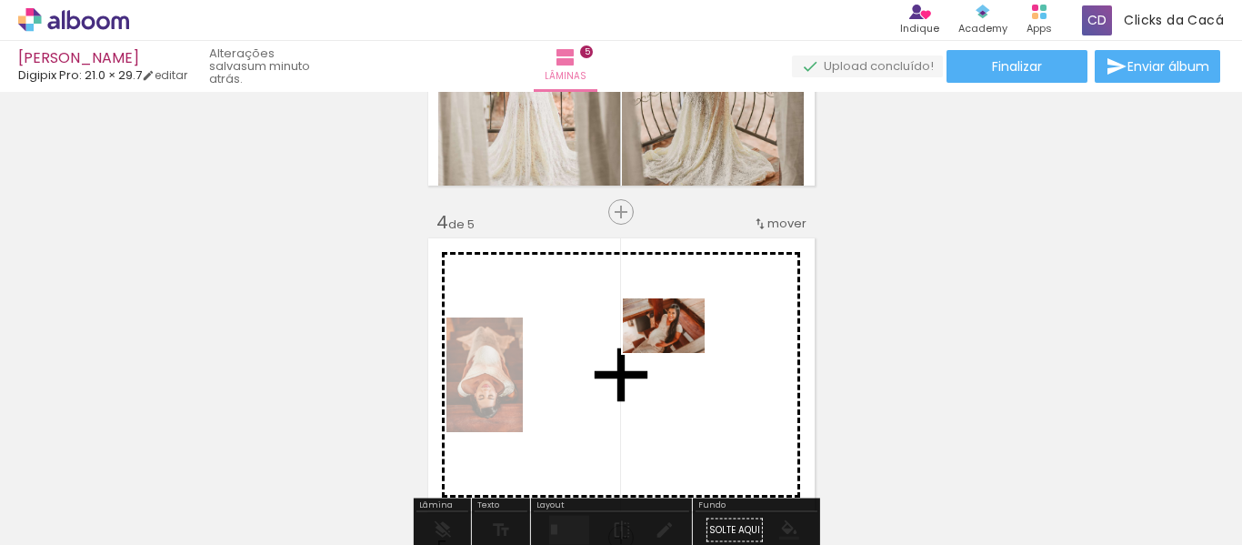
drag, startPoint x: 582, startPoint y: 487, endPoint x: 678, endPoint y: 353, distance: 164.3
click at [678, 353] on quentale-workspace at bounding box center [621, 272] width 1242 height 545
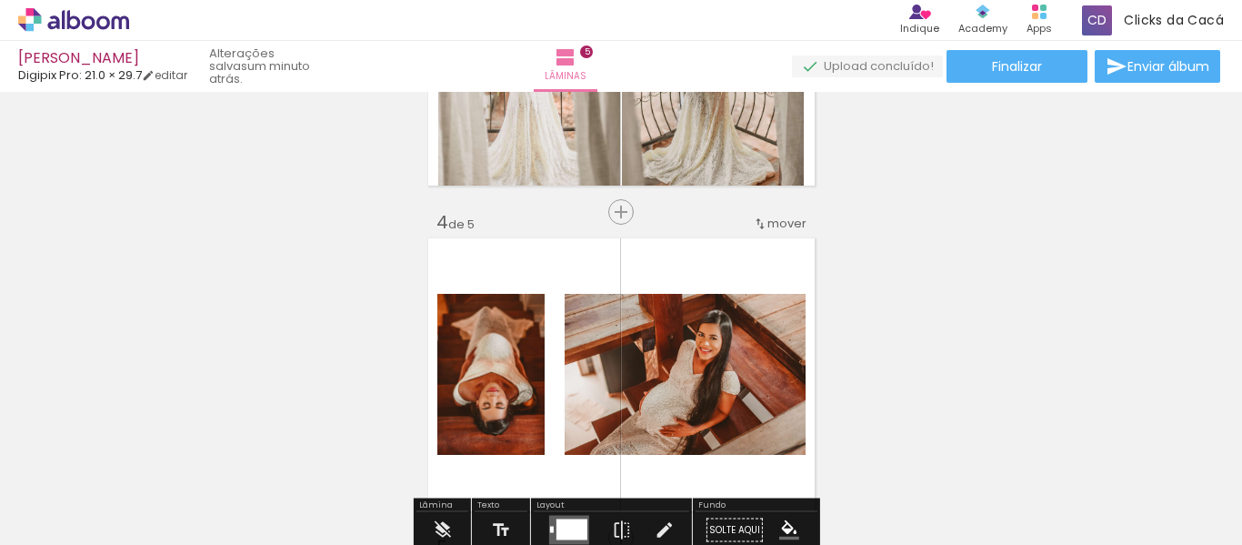
scroll to position [1099, 0]
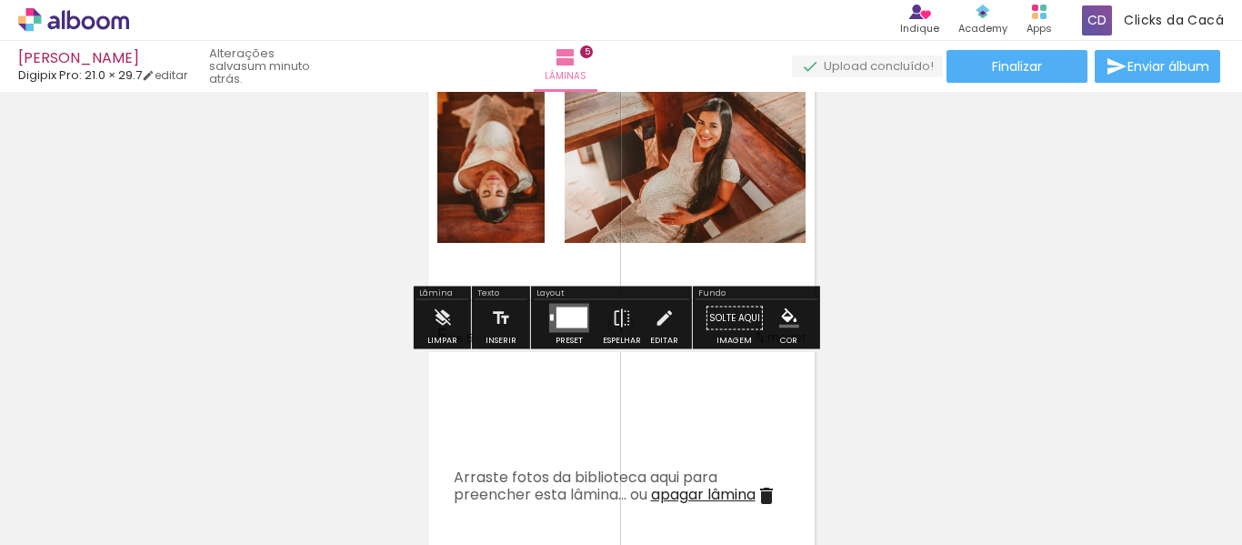
click at [562, 307] on div at bounding box center [572, 317] width 31 height 21
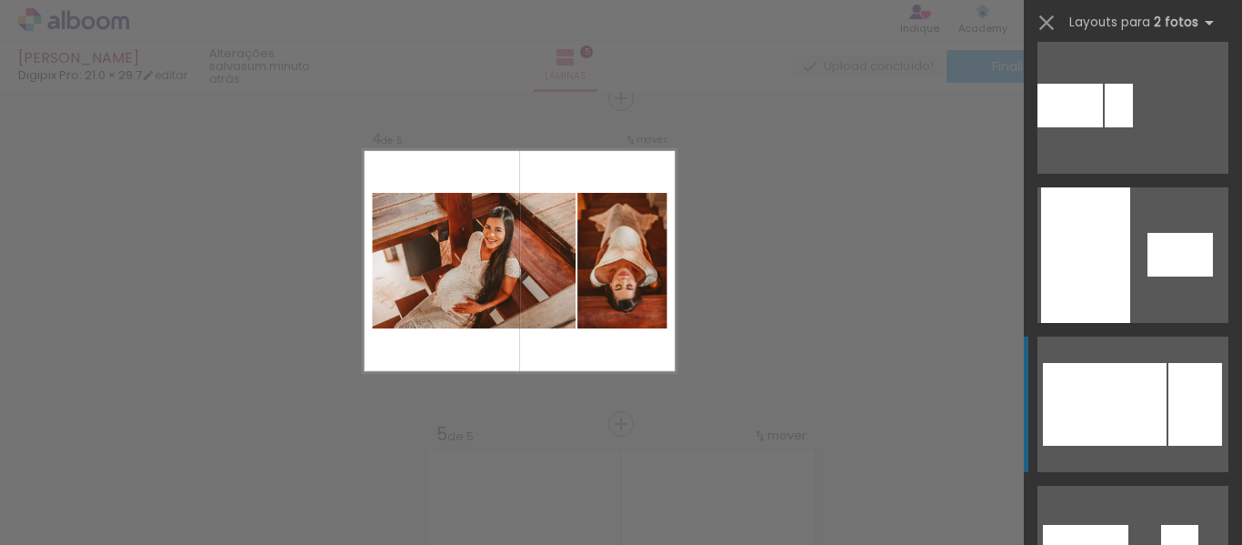
scroll to position [1273, 0]
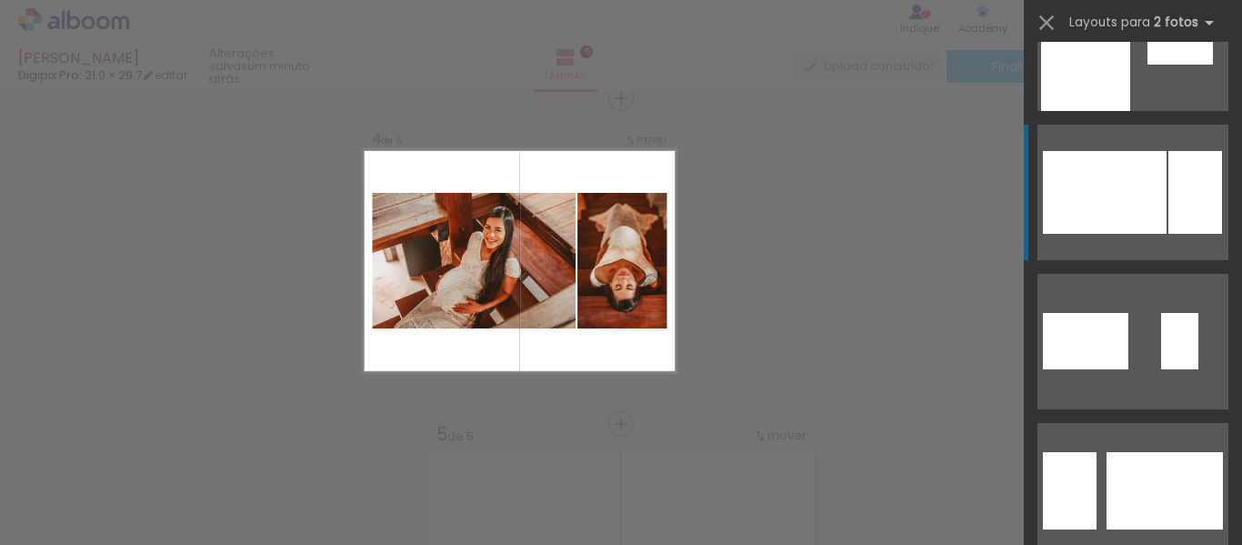
click at [1117, 203] on div at bounding box center [1105, 192] width 124 height 83
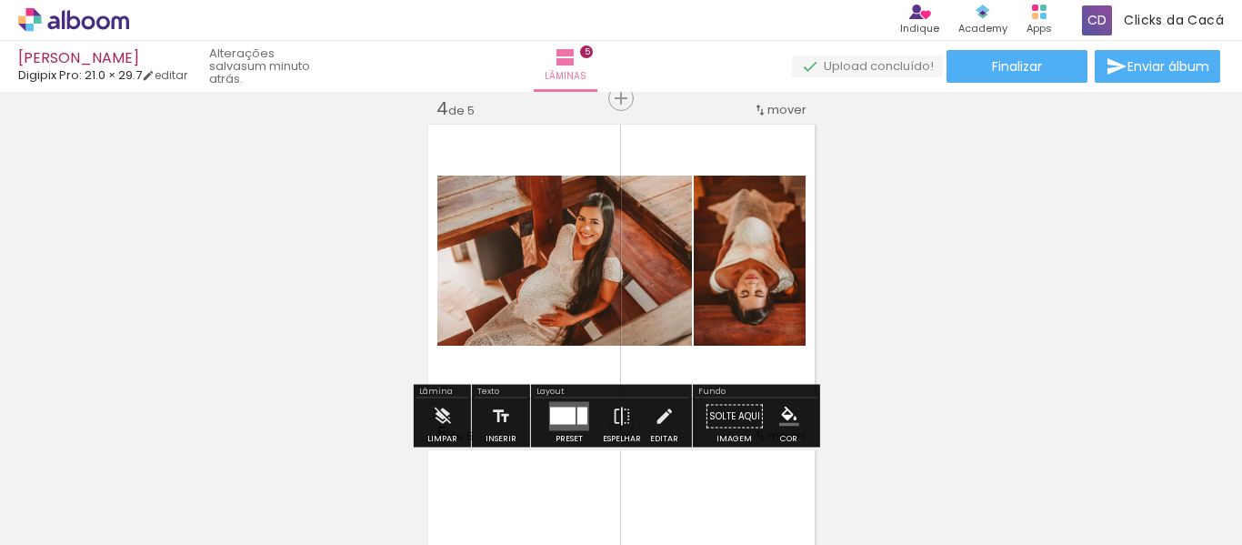
click at [555, 407] on div at bounding box center [562, 415] width 25 height 17
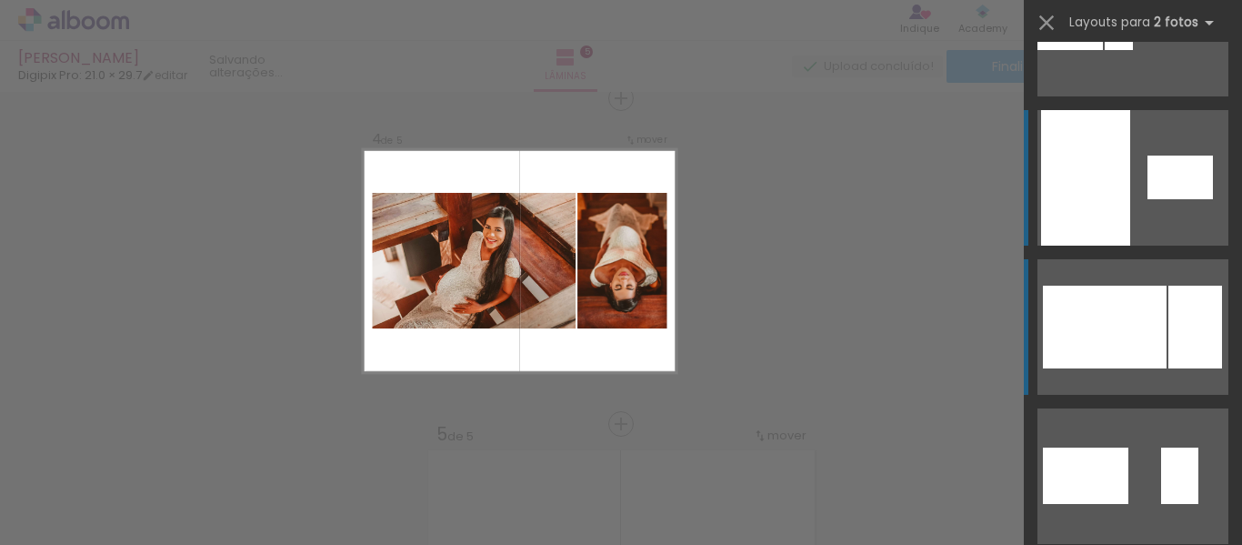
scroll to position [1131, 0]
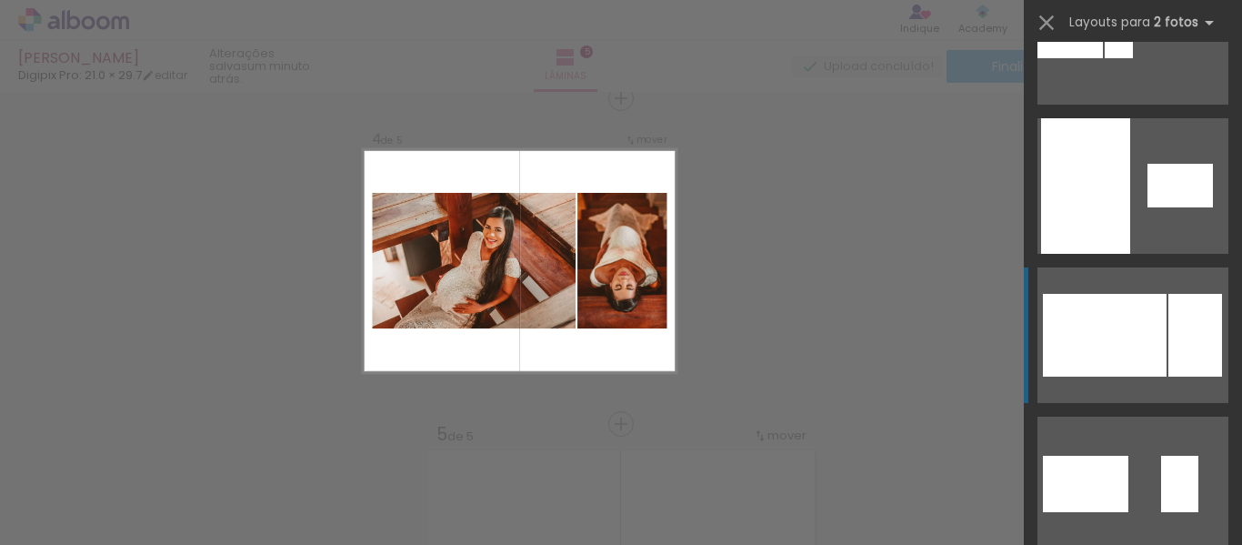
click at [1115, 331] on div at bounding box center [1105, 335] width 124 height 83
click at [786, 267] on div "Confirmar Cancelar" at bounding box center [621, 89] width 1242 height 1997
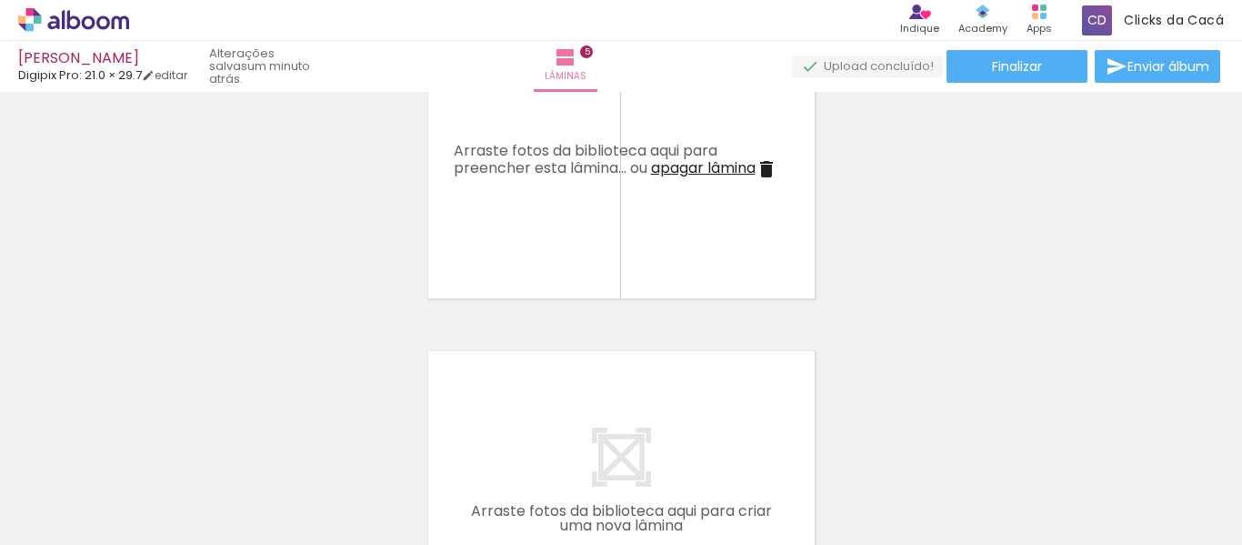
scroll to position [0, 539]
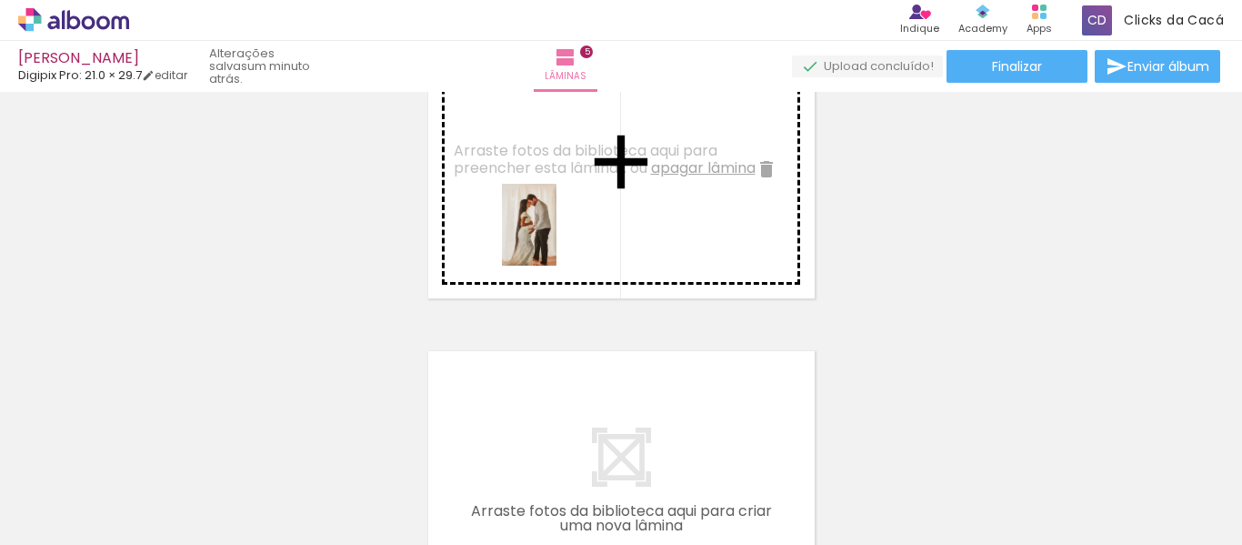
drag, startPoint x: 464, startPoint y: 495, endPoint x: 557, endPoint y: 238, distance: 272.8
click at [557, 238] on quentale-workspace at bounding box center [621, 272] width 1242 height 545
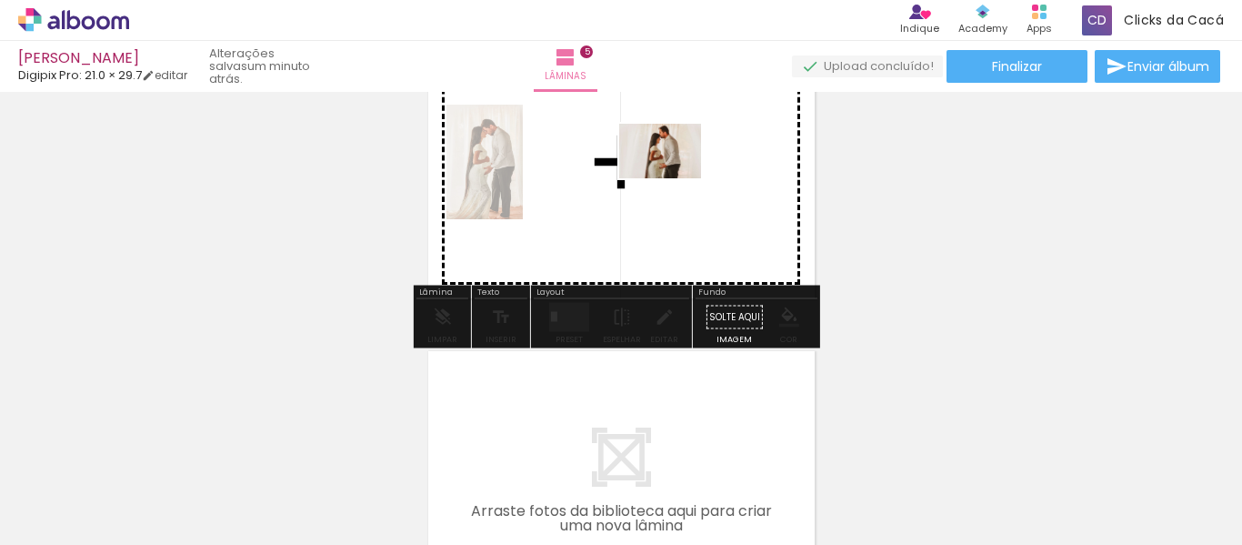
drag, startPoint x: 573, startPoint y: 495, endPoint x: 674, endPoint y: 177, distance: 333.1
click at [674, 177] on quentale-workspace at bounding box center [621, 272] width 1242 height 545
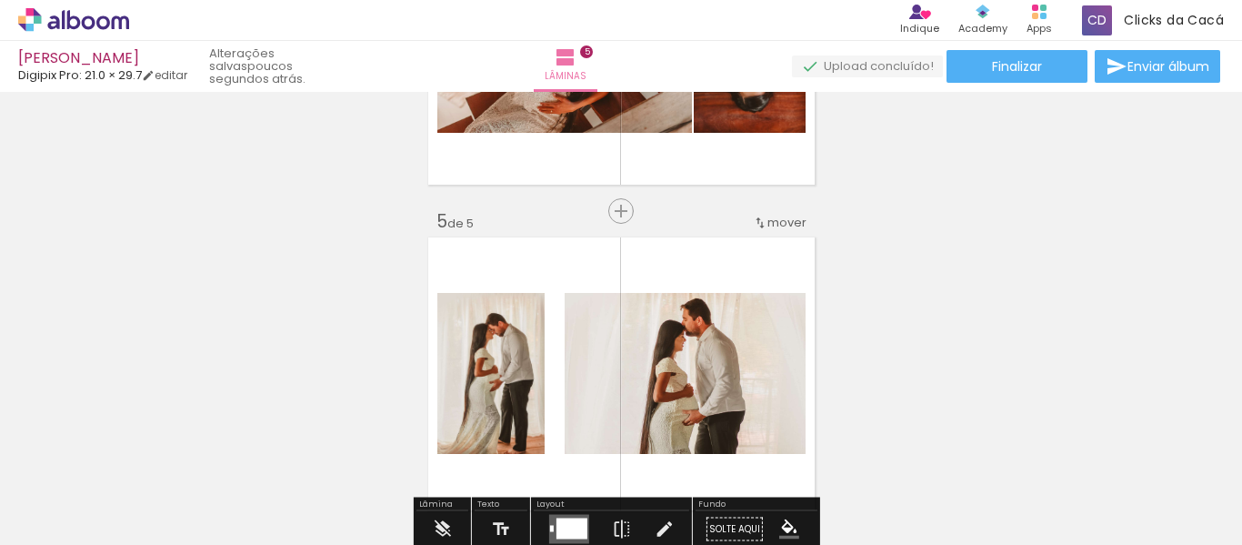
scroll to position [1425, 0]
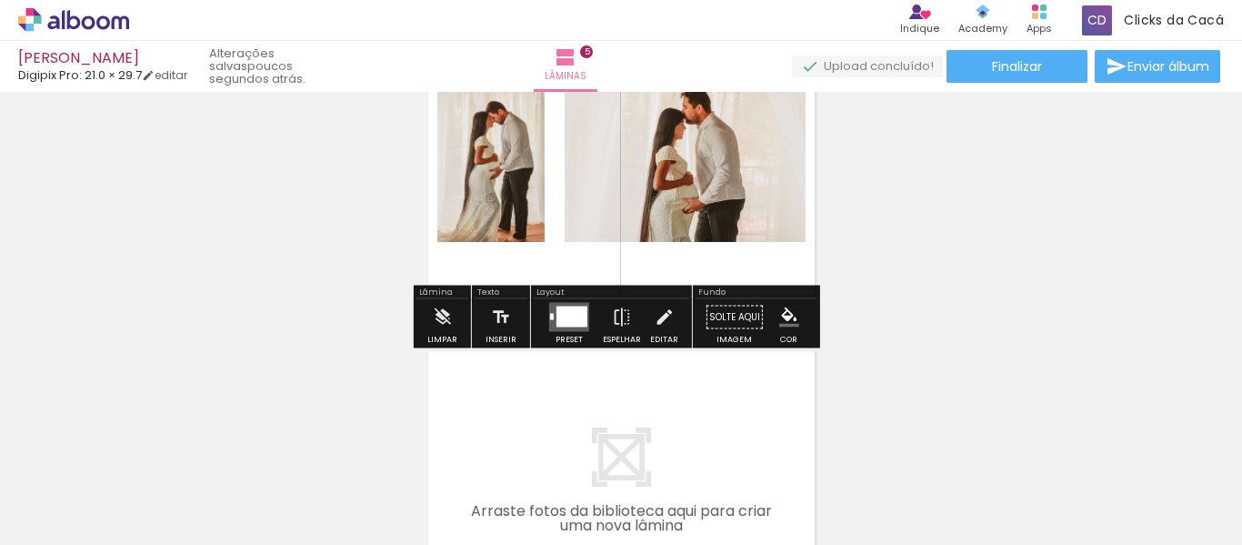
click at [557, 313] on div at bounding box center [572, 317] width 31 height 21
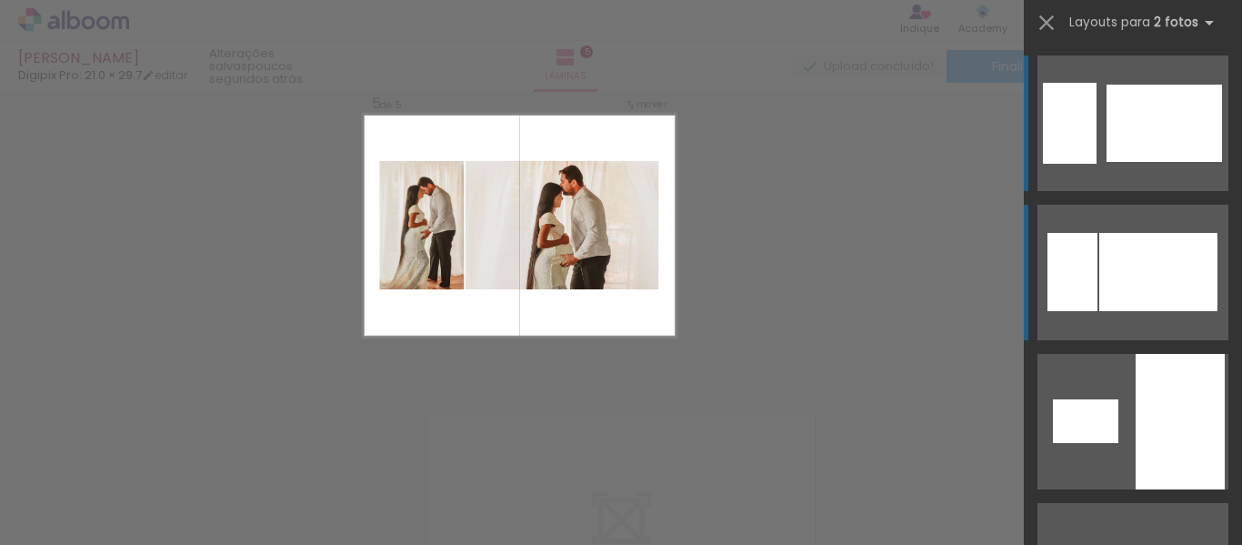
scroll to position [1326, 0]
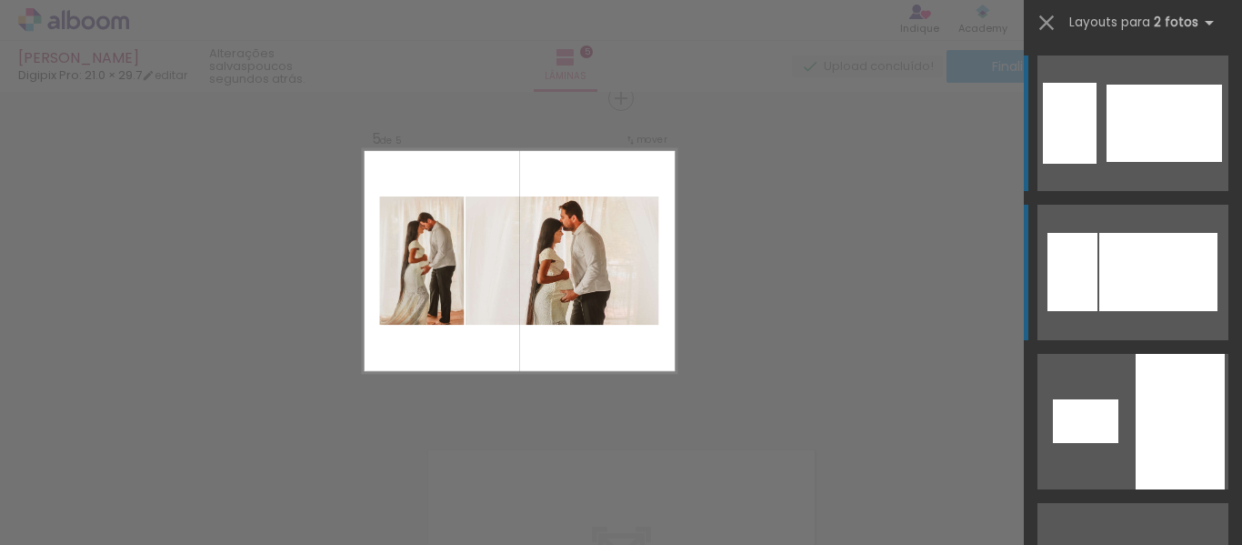
click at [1111, 265] on div at bounding box center [1159, 272] width 118 height 78
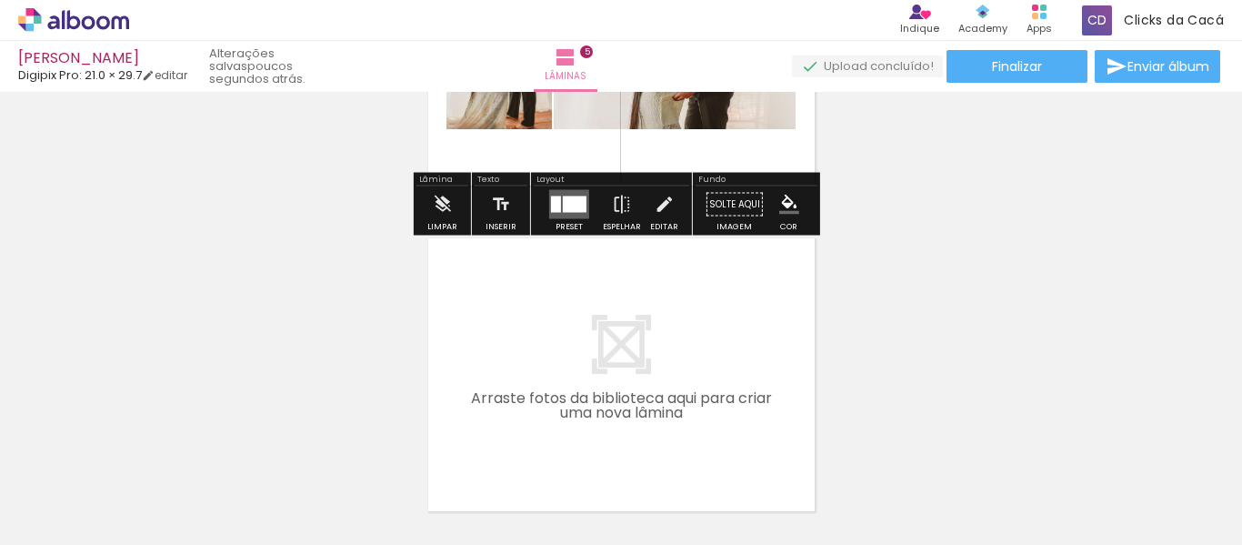
scroll to position [1685, 0]
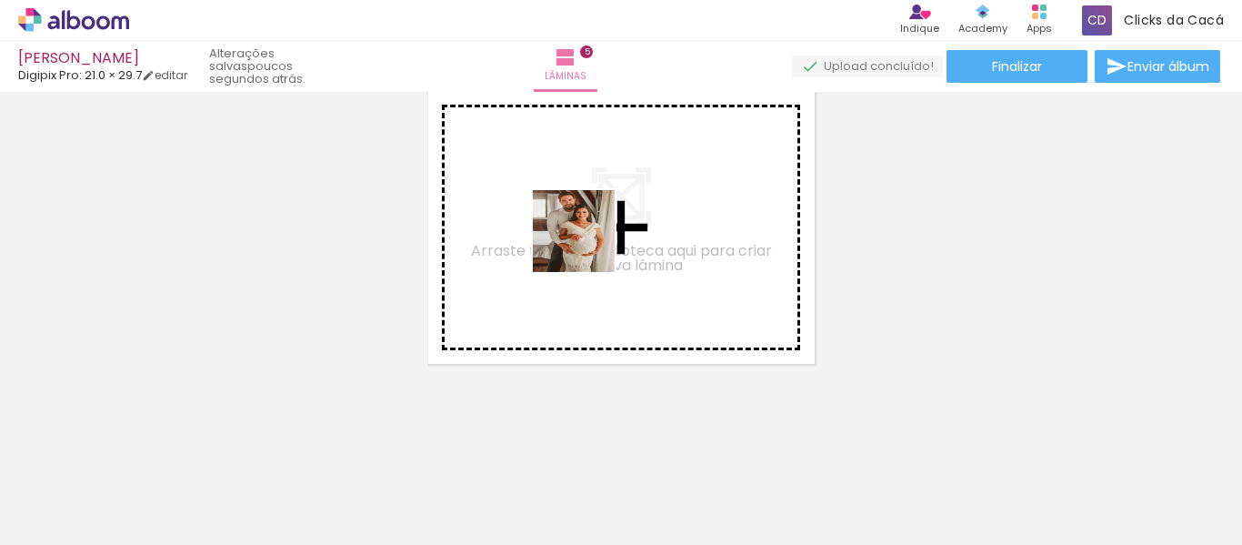
drag, startPoint x: 667, startPoint y: 492, endPoint x: 588, endPoint y: 241, distance: 263.2
click at [587, 244] on quentale-workspace at bounding box center [621, 272] width 1242 height 545
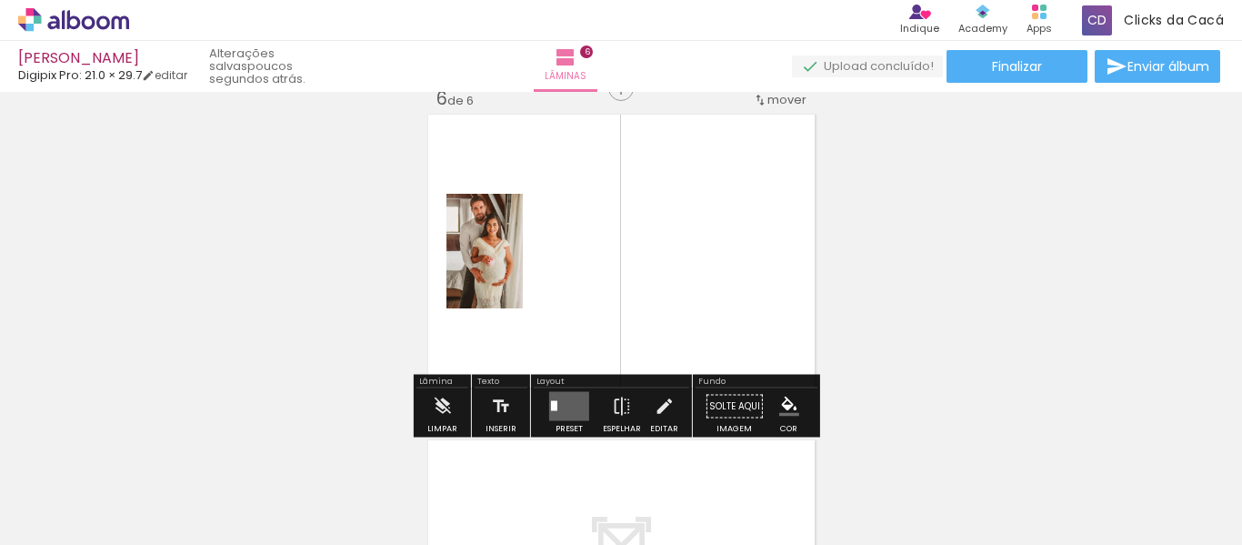
scroll to position [1652, 0]
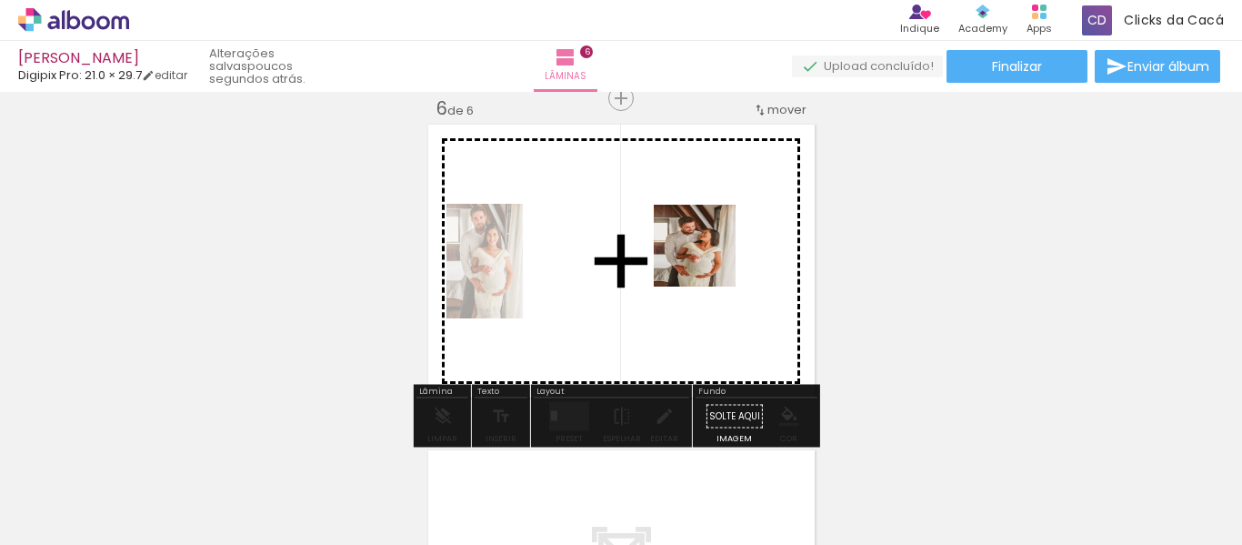
drag, startPoint x: 762, startPoint y: 498, endPoint x: 709, endPoint y: 259, distance: 245.2
click at [709, 259] on quentale-workspace at bounding box center [621, 272] width 1242 height 545
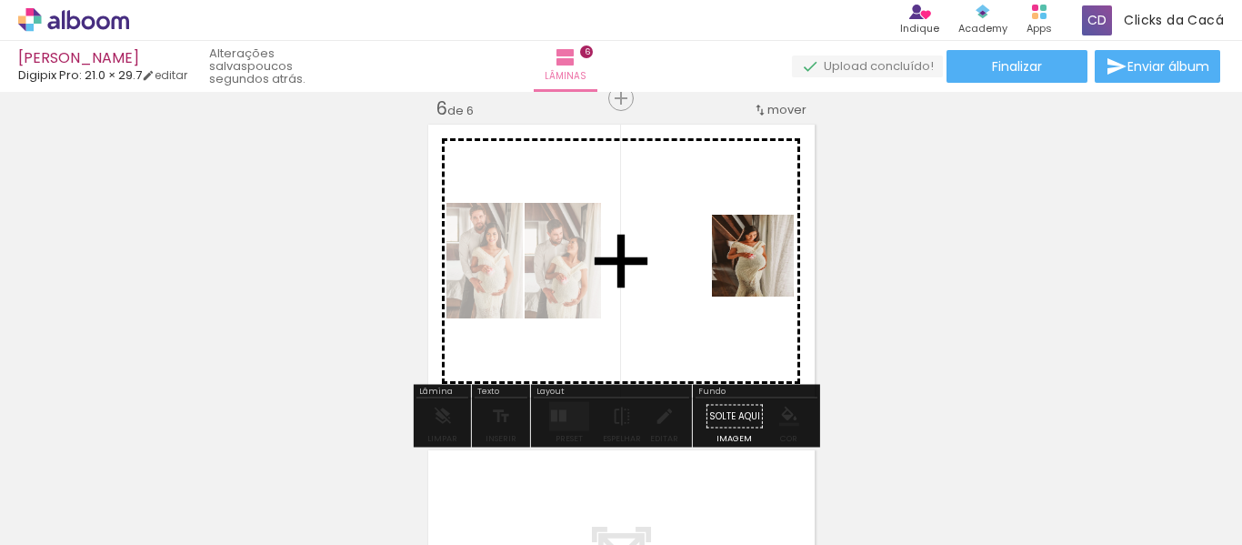
drag, startPoint x: 833, startPoint y: 379, endPoint x: 749, endPoint y: 246, distance: 157.0
click at [749, 246] on quentale-workspace at bounding box center [621, 272] width 1242 height 545
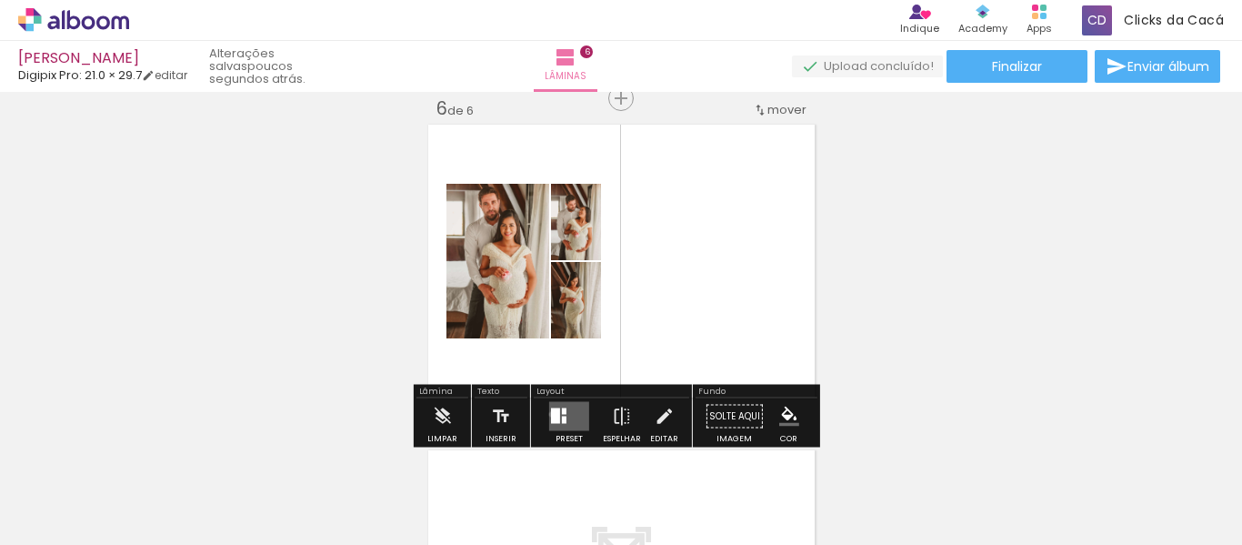
click at [551, 414] on div at bounding box center [555, 415] width 9 height 15
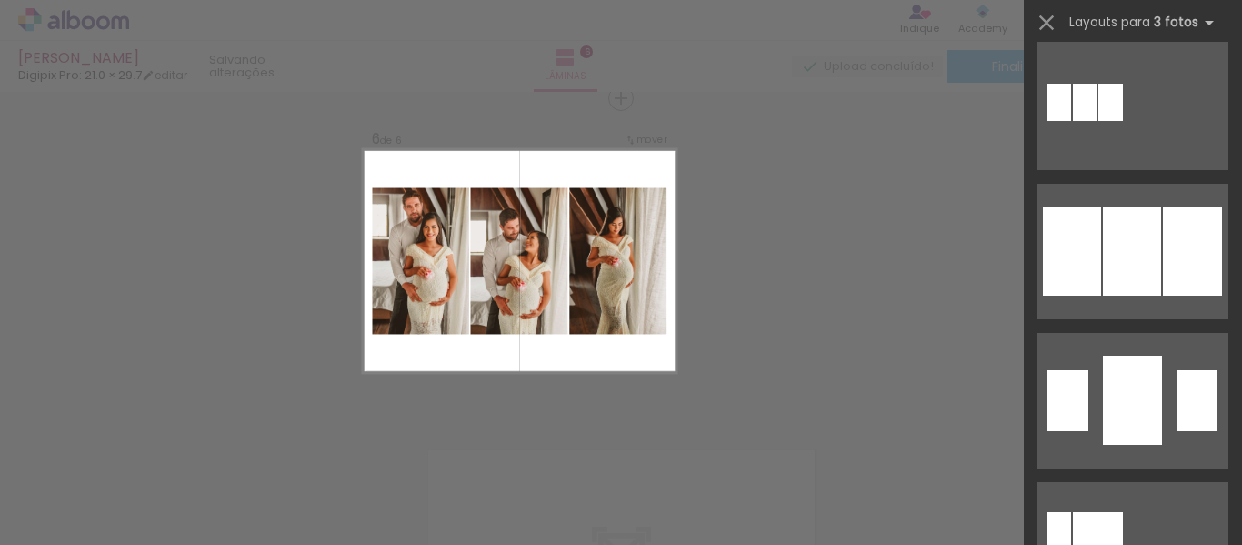
scroll to position [1697, 0]
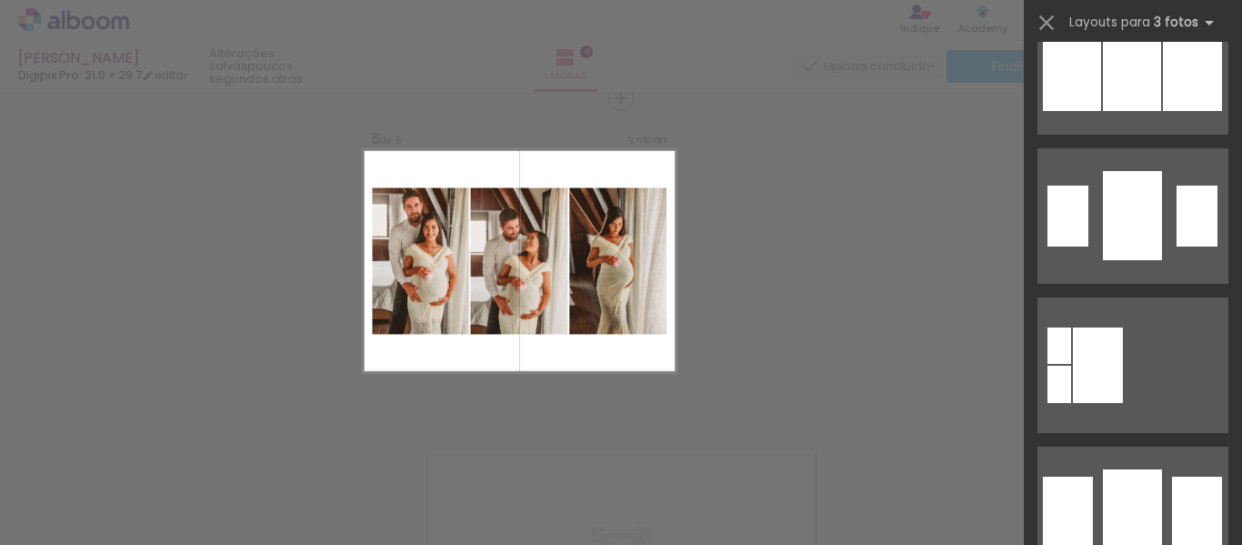
click at [1111, 103] on div at bounding box center [1132, 66] width 58 height 89
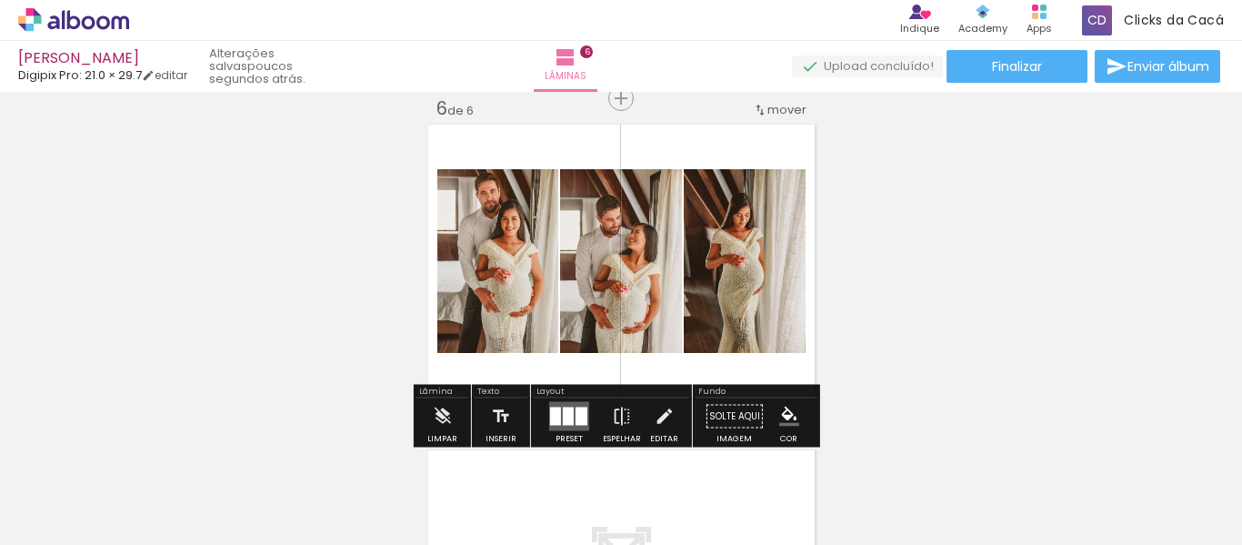
click at [749, 270] on quentale-photo at bounding box center [745, 261] width 122 height 184
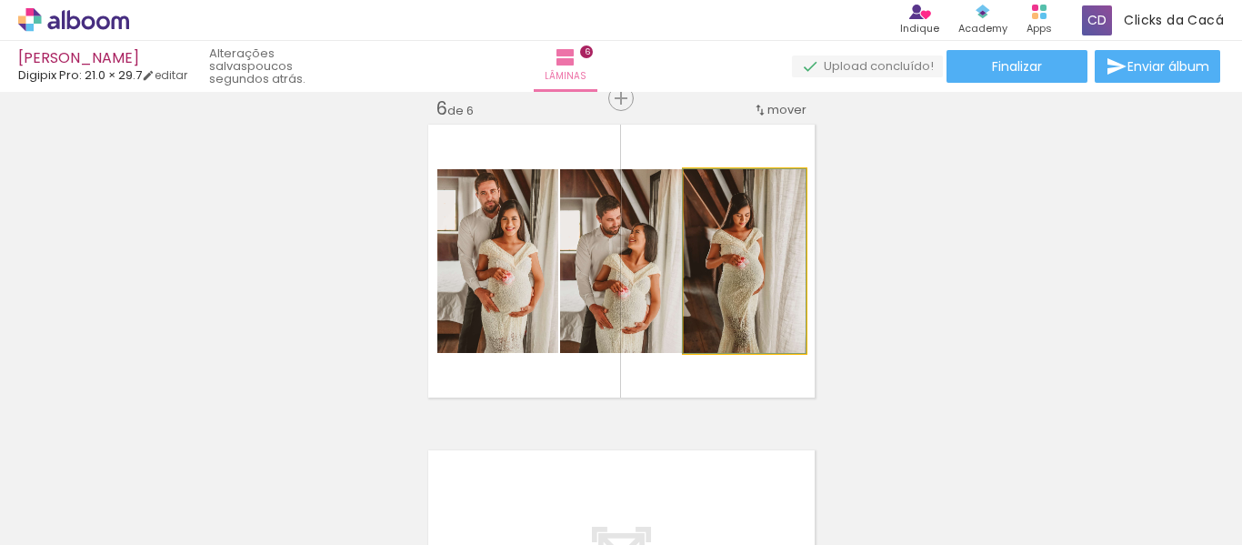
click at [752, 276] on quentale-photo at bounding box center [745, 261] width 122 height 184
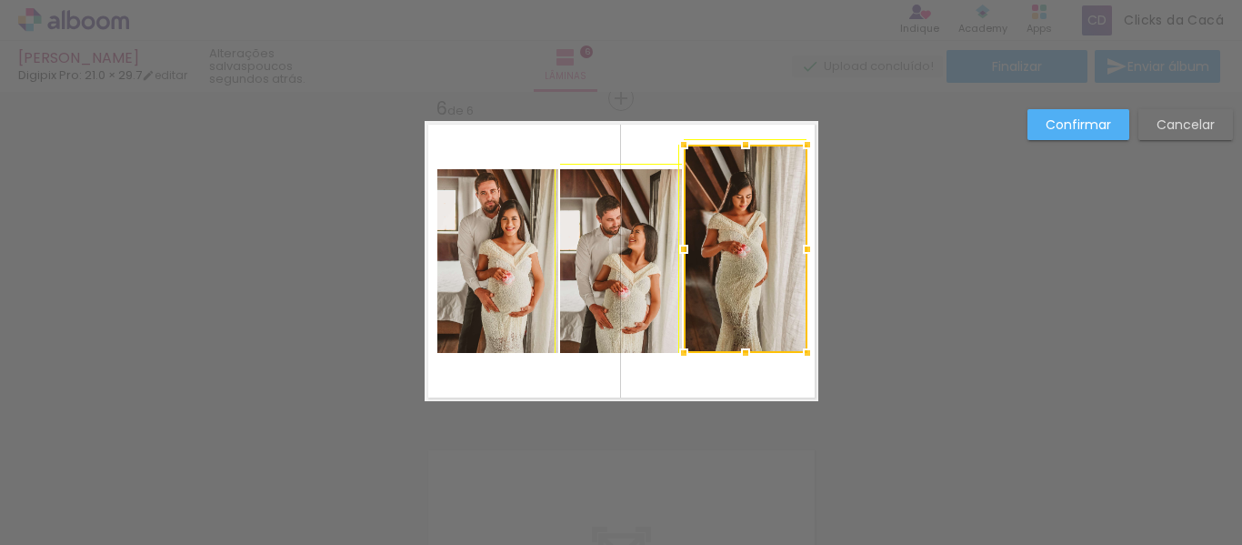
click at [804, 165] on album-spread "6 de 6" at bounding box center [622, 261] width 394 height 280
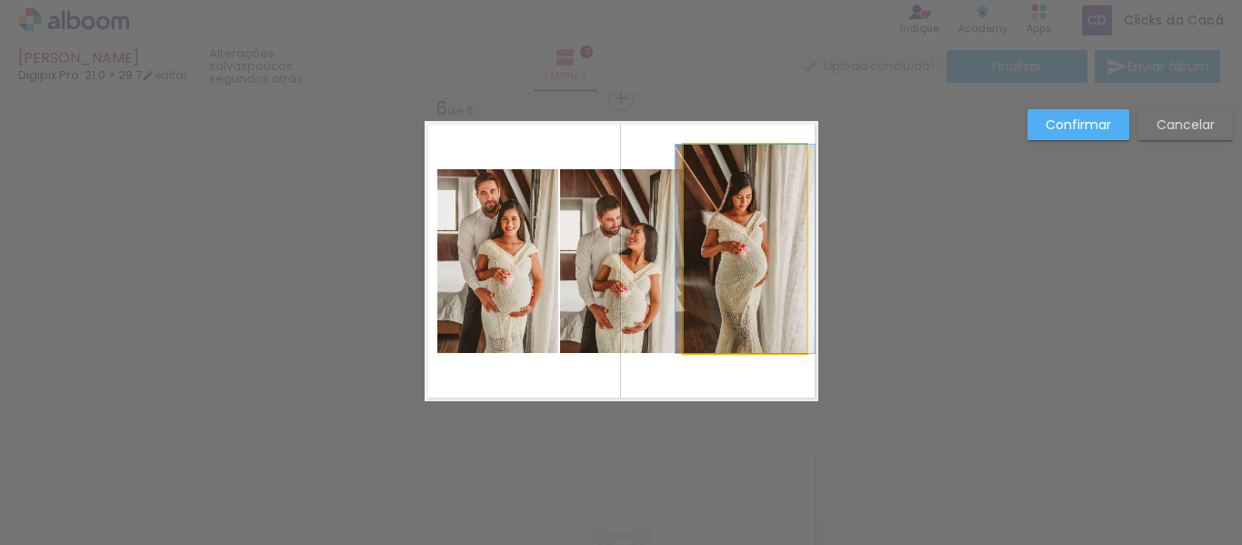
click at [743, 243] on quentale-photo at bounding box center [746, 249] width 124 height 208
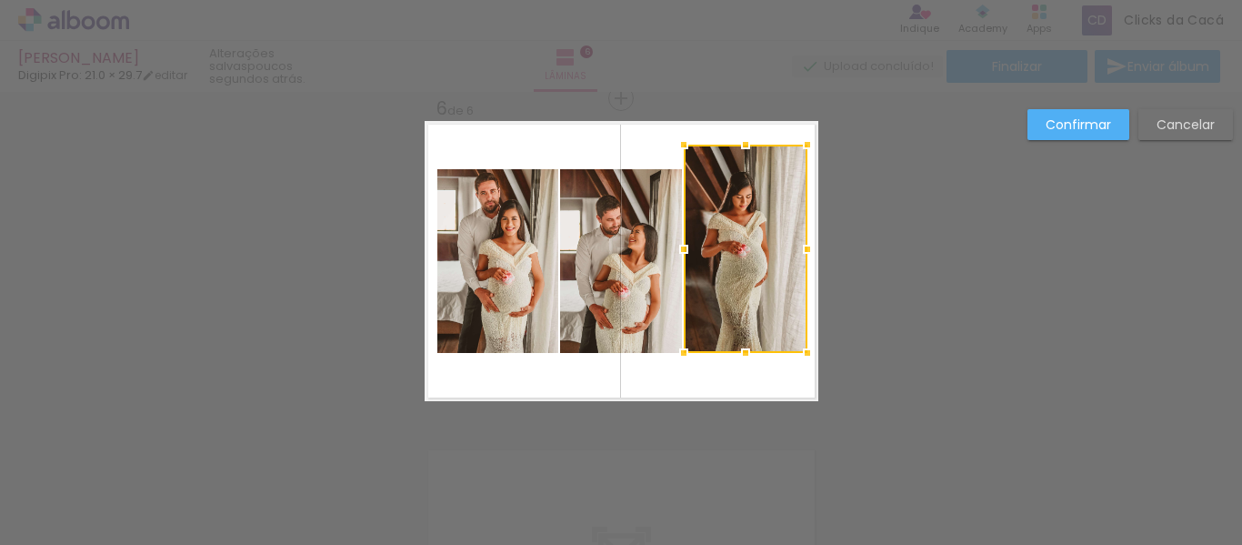
click at [0, 0] on slot "Cancelar" at bounding box center [0, 0] width 0 height 0
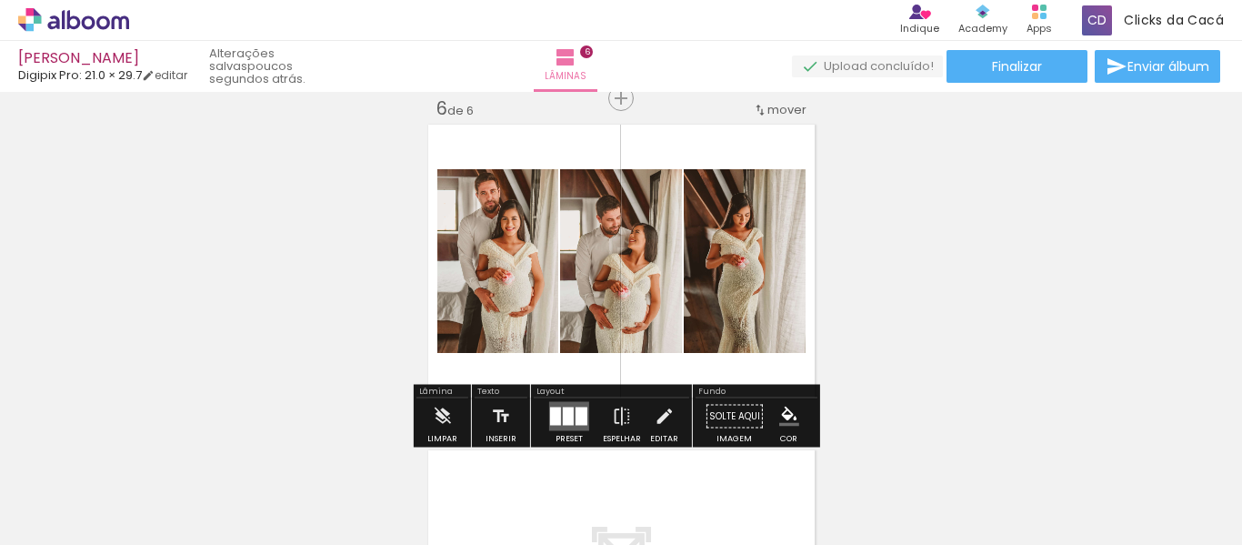
click at [732, 278] on quentale-photo at bounding box center [745, 261] width 122 height 184
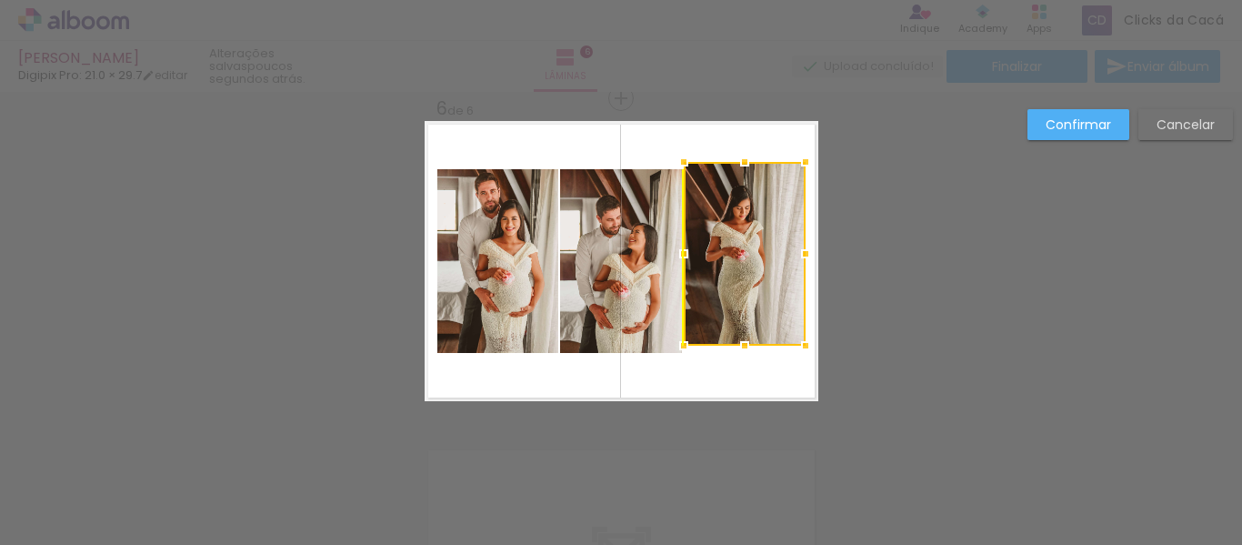
click at [742, 273] on div at bounding box center [745, 254] width 122 height 184
click at [0, 0] on slot "Cancelar" at bounding box center [0, 0] width 0 height 0
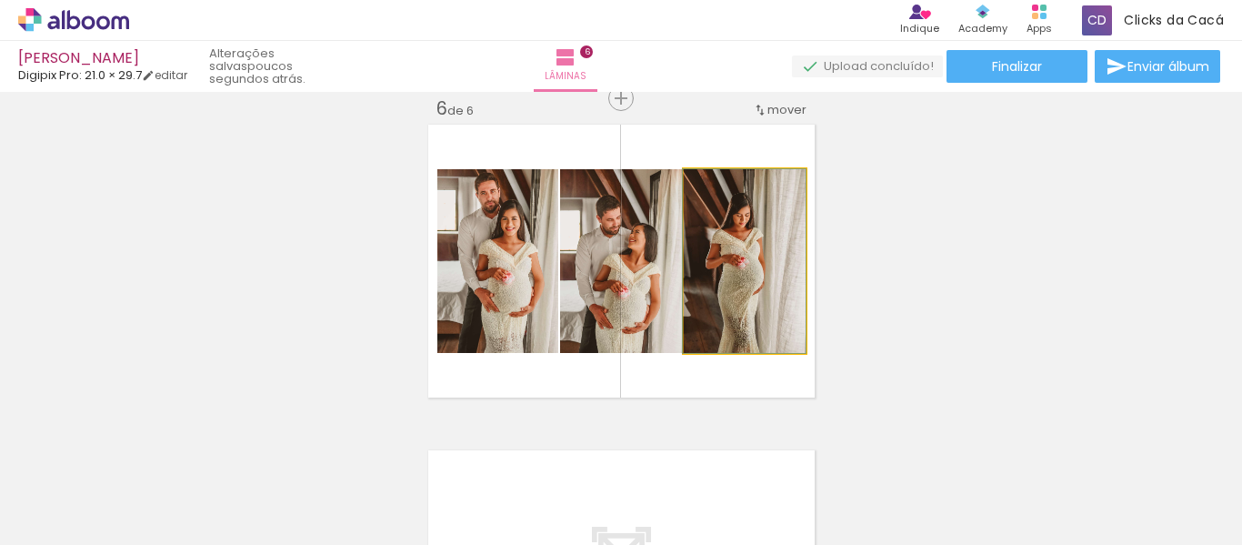
click at [743, 268] on quentale-photo at bounding box center [745, 261] width 122 height 184
drag, startPoint x: 743, startPoint y: 268, endPoint x: 752, endPoint y: 254, distance: 17.2
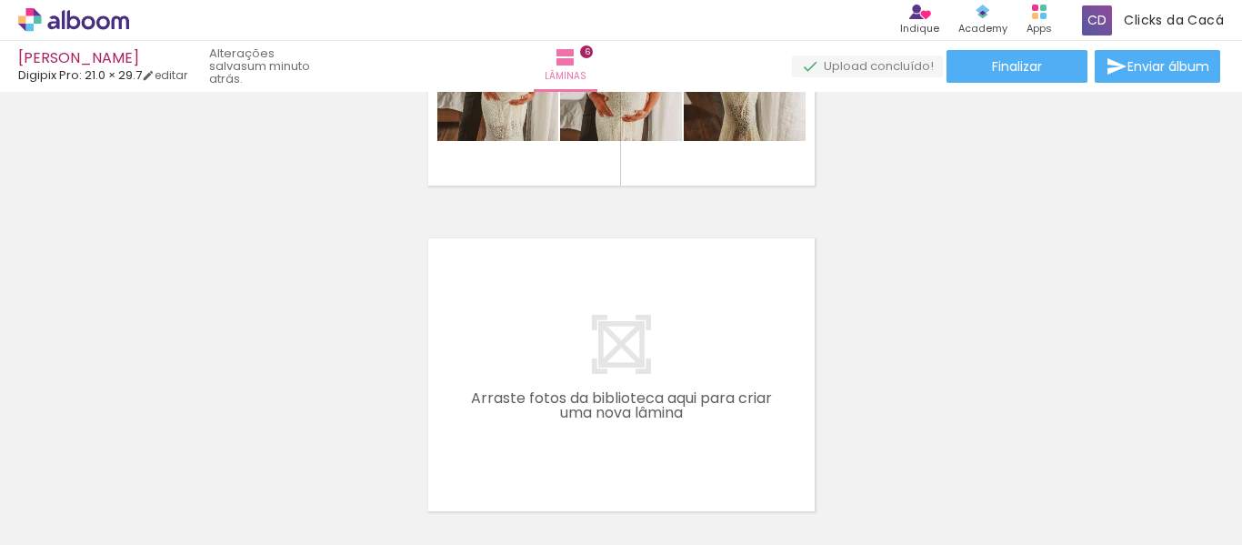
scroll to position [0, 950]
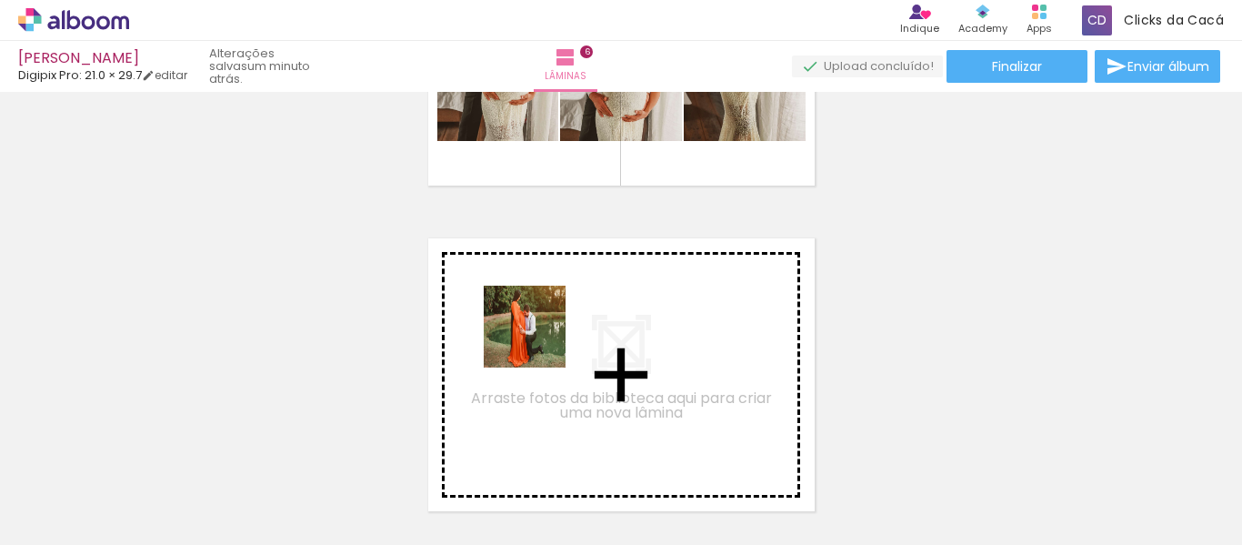
drag, startPoint x: 559, startPoint y: 481, endPoint x: 537, endPoint y: 338, distance: 144.6
click at [537, 338] on quentale-workspace at bounding box center [621, 272] width 1242 height 545
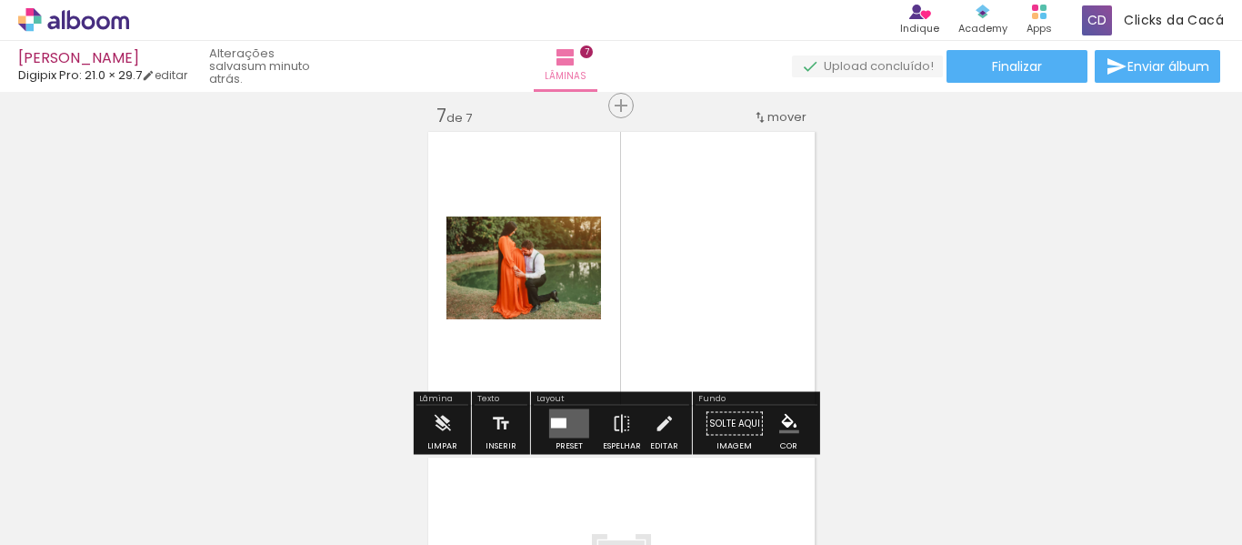
scroll to position [1977, 0]
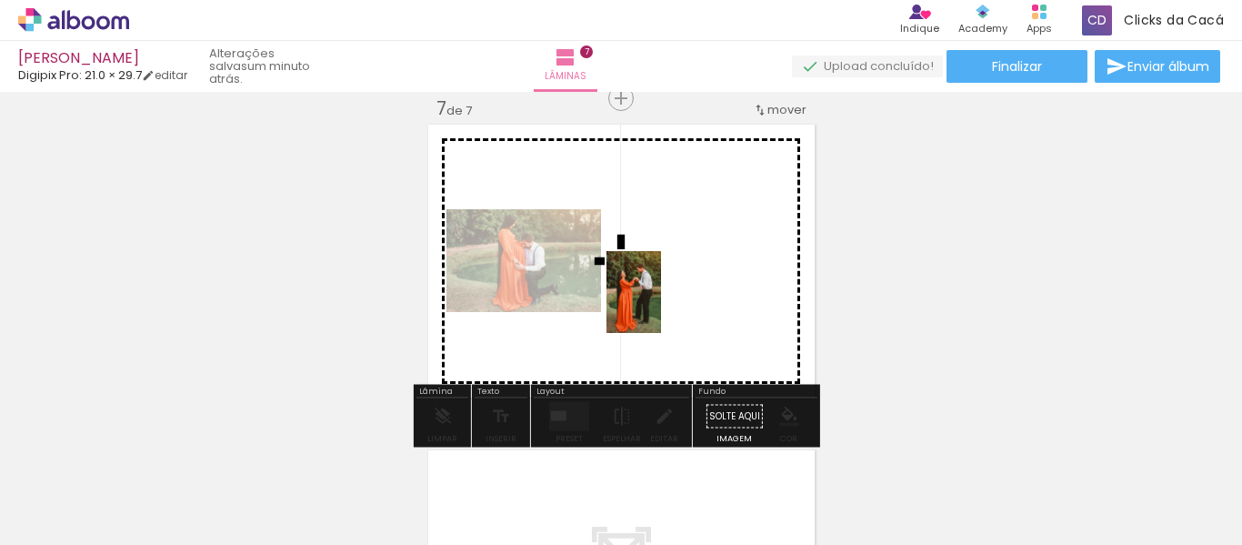
drag, startPoint x: 670, startPoint y: 511, endPoint x: 661, endPoint y: 306, distance: 205.8
click at [661, 306] on quentale-workspace at bounding box center [621, 272] width 1242 height 545
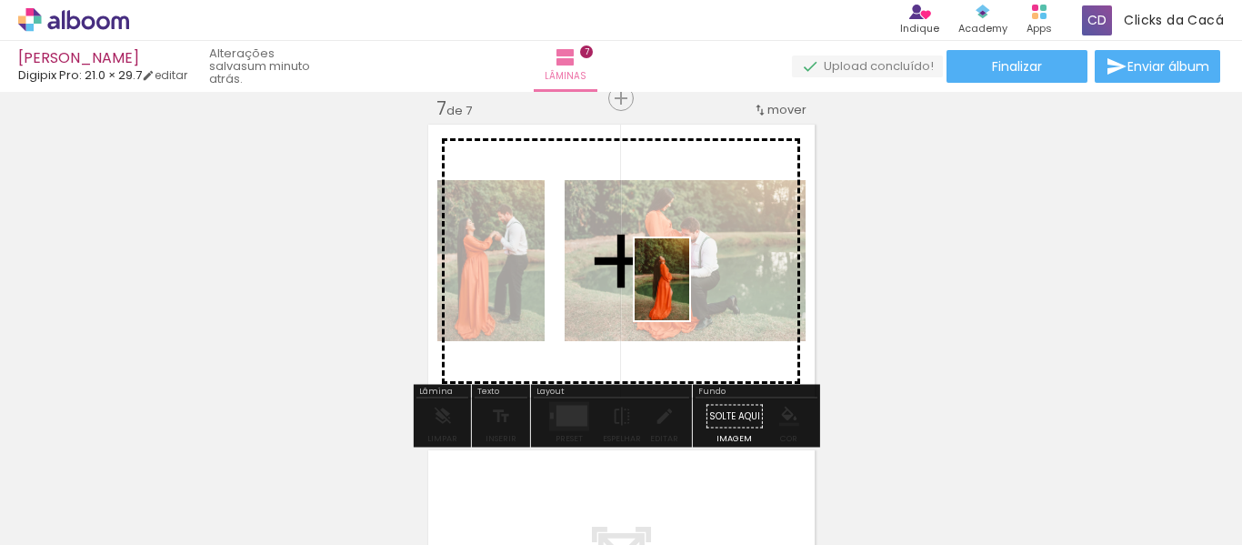
drag, startPoint x: 769, startPoint y: 500, endPoint x: 689, endPoint y: 292, distance: 222.8
click at [689, 292] on quentale-workspace at bounding box center [621, 272] width 1242 height 545
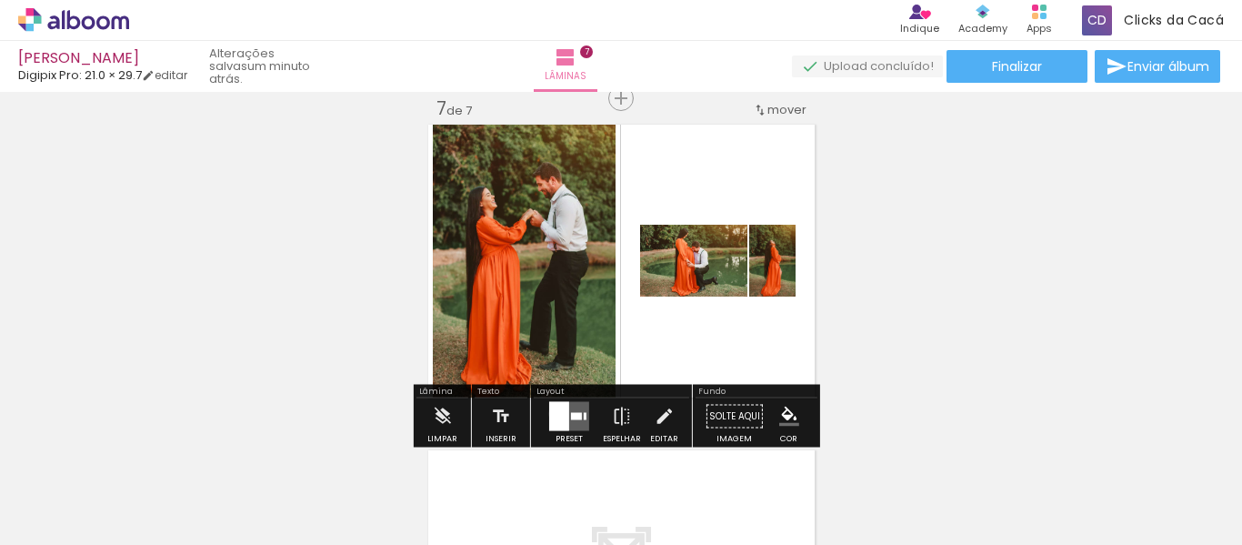
click at [551, 413] on div at bounding box center [559, 416] width 20 height 29
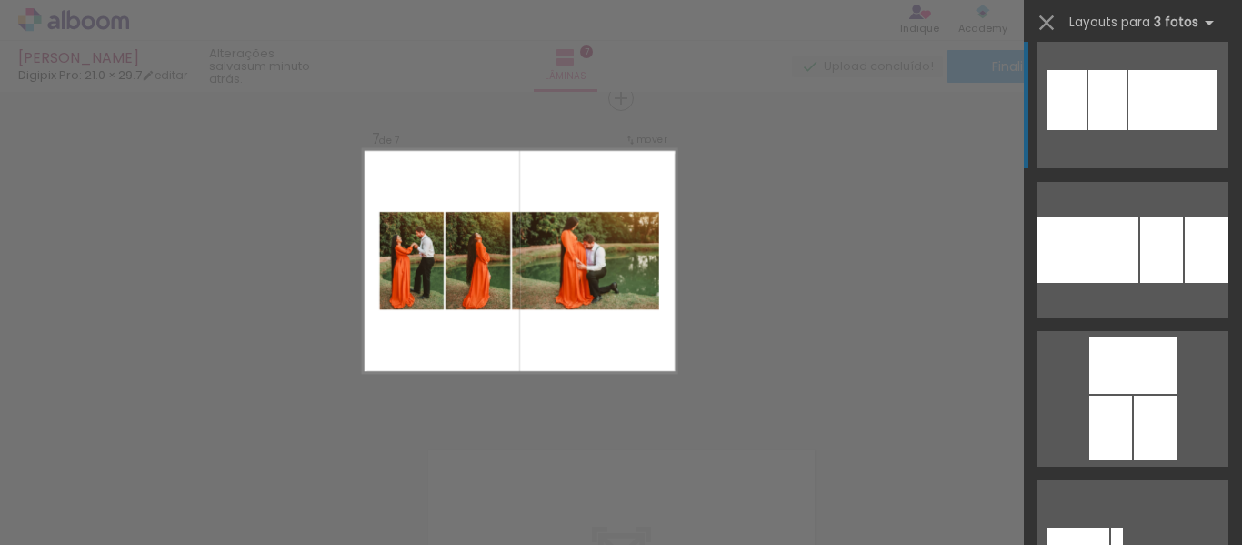
scroll to position [213, 0]
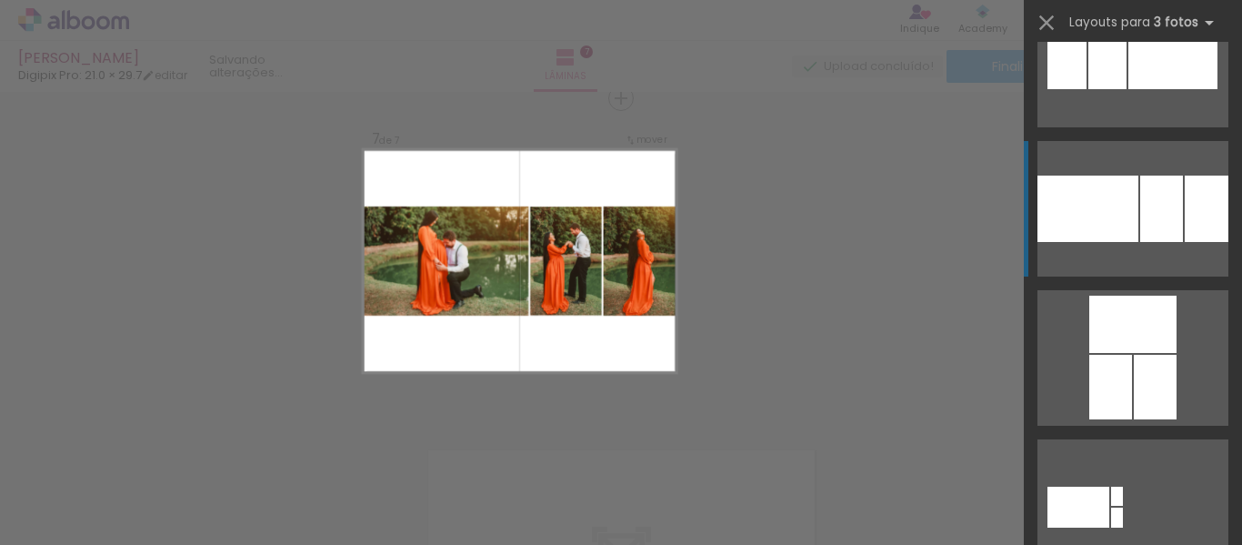
click at [1141, 222] on div at bounding box center [1162, 209] width 43 height 66
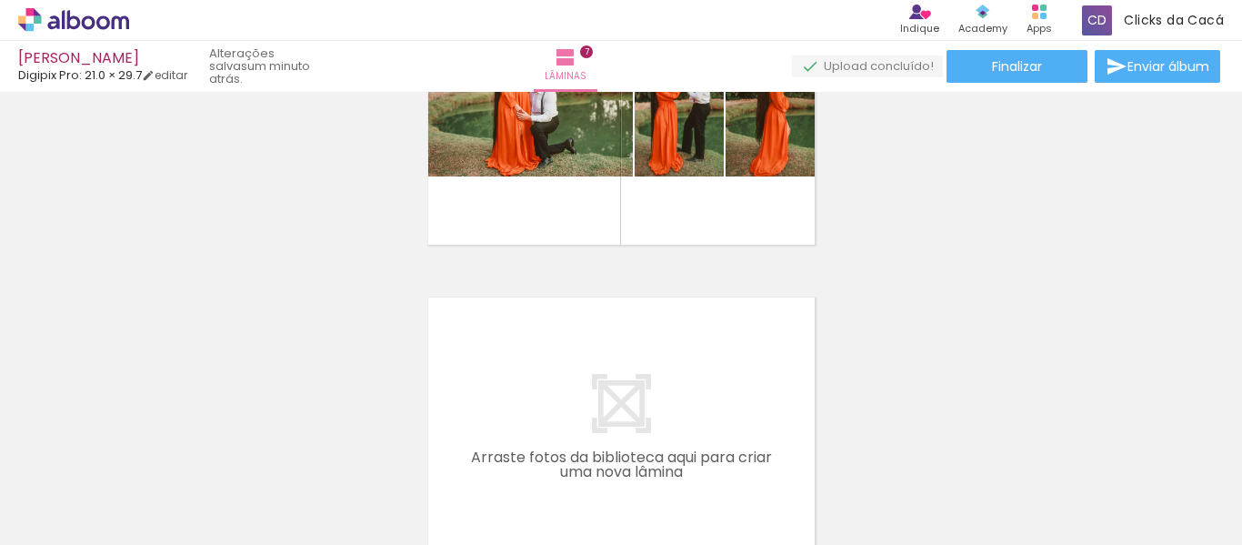
scroll to position [2190, 0]
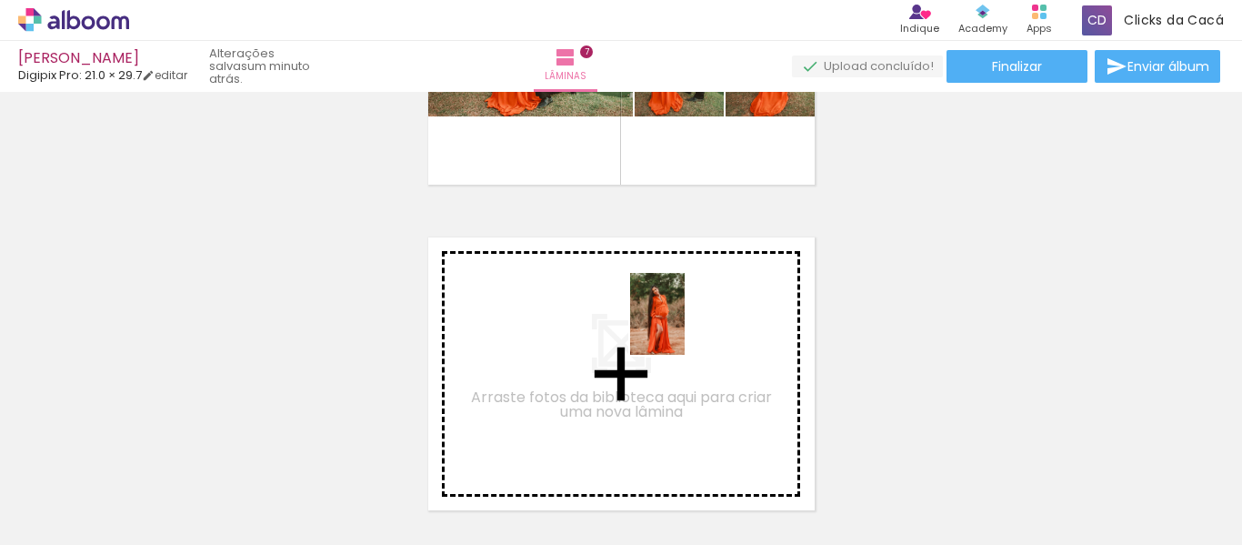
drag, startPoint x: 868, startPoint y: 501, endPoint x: 685, endPoint y: 327, distance: 252.2
click at [685, 327] on quentale-workspace at bounding box center [621, 272] width 1242 height 545
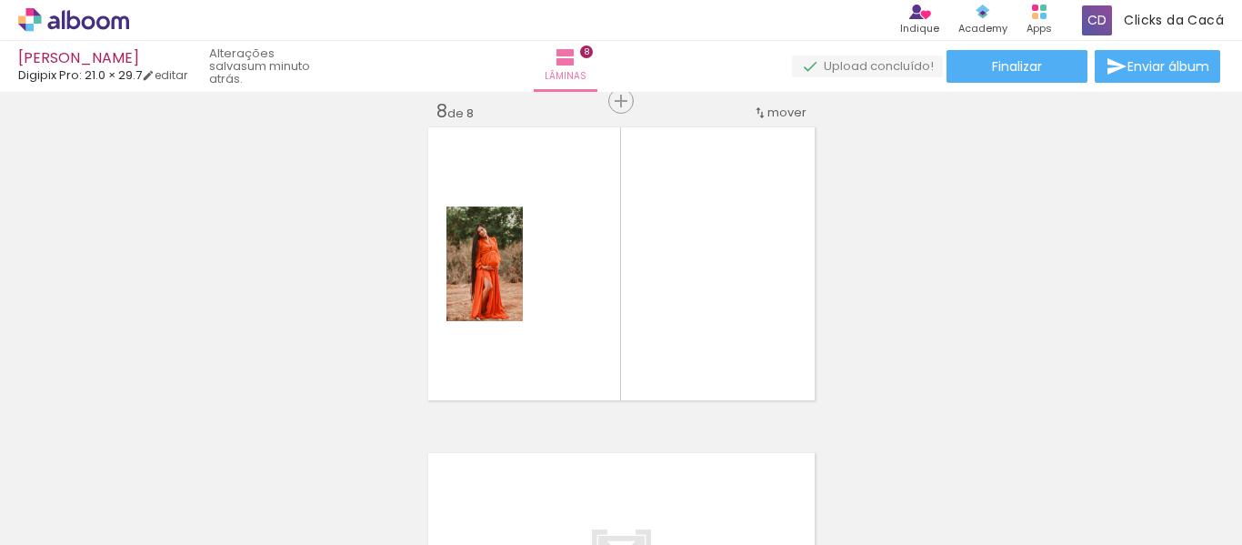
scroll to position [2303, 0]
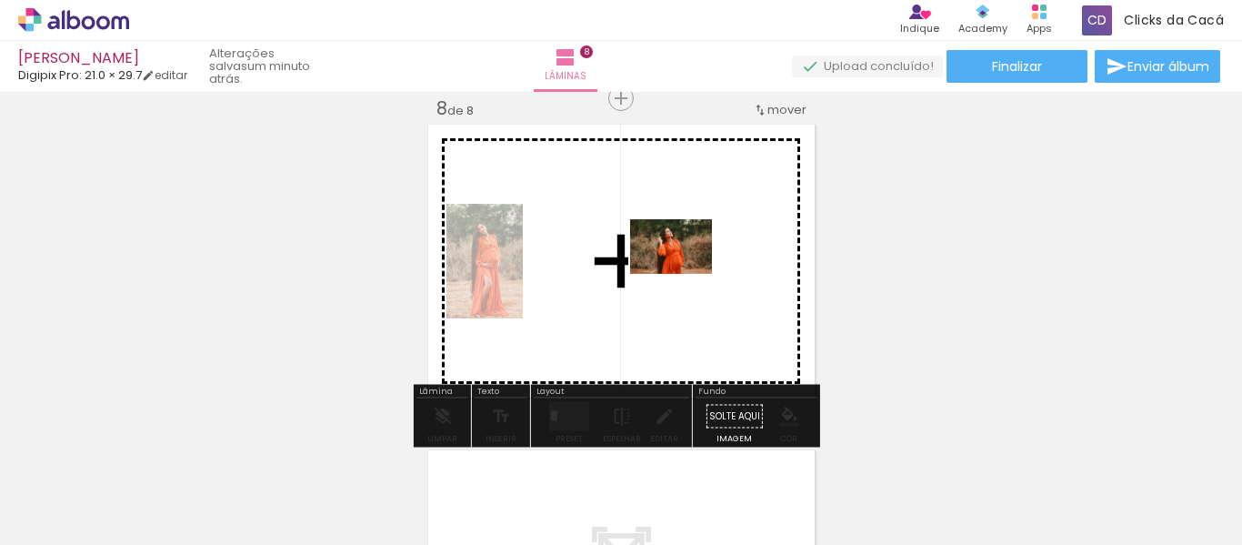
drag, startPoint x: 966, startPoint y: 465, endPoint x: 685, endPoint y: 274, distance: 339.8
click at [685, 274] on quentale-workspace at bounding box center [621, 272] width 1242 height 545
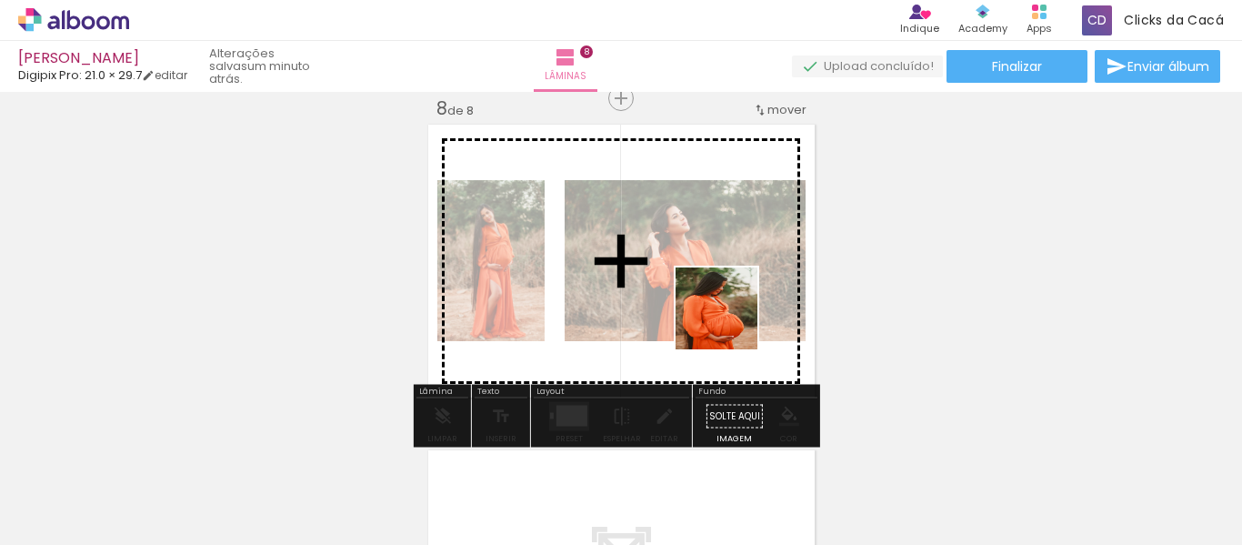
drag, startPoint x: 1075, startPoint y: 499, endPoint x: 708, endPoint y: 296, distance: 420.2
click at [686, 290] on quentale-workspace at bounding box center [621, 272] width 1242 height 545
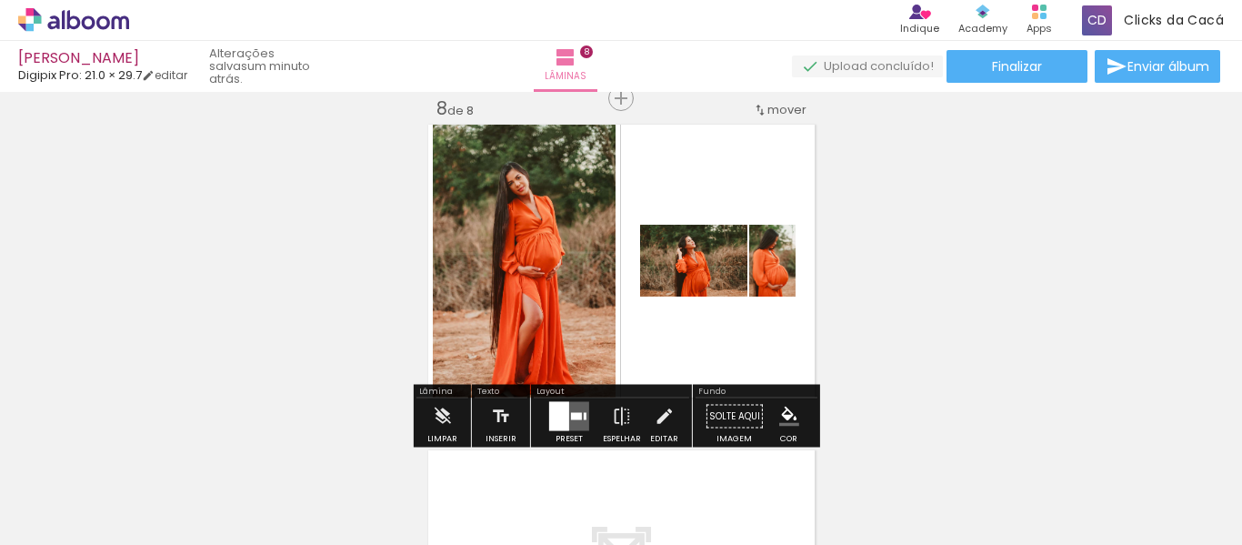
click at [564, 430] on div at bounding box center [559, 416] width 20 height 29
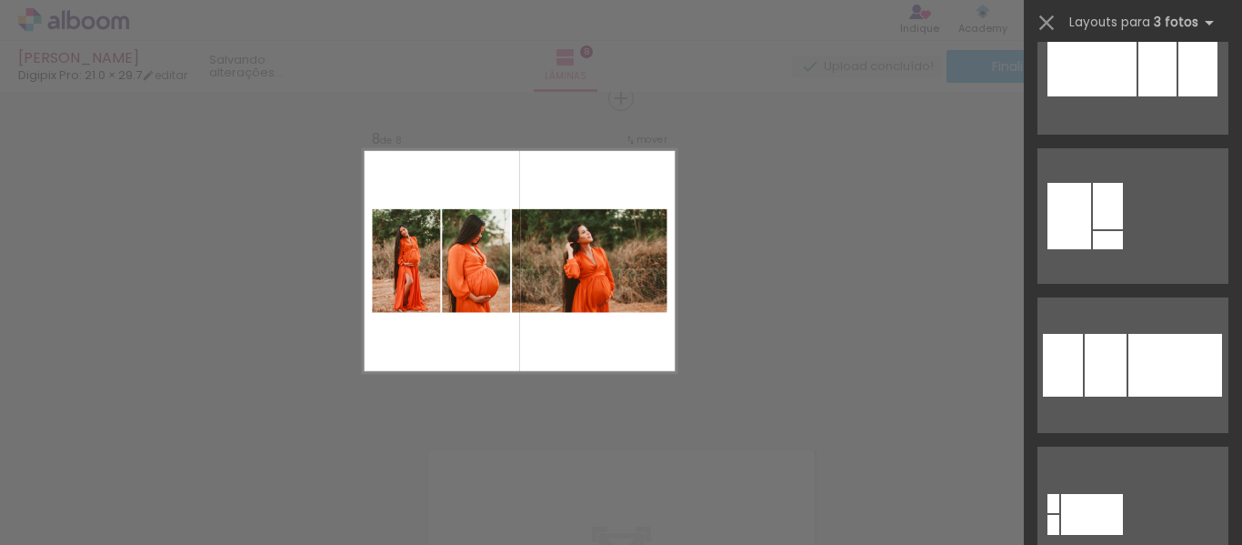
scroll to position [1910, 0]
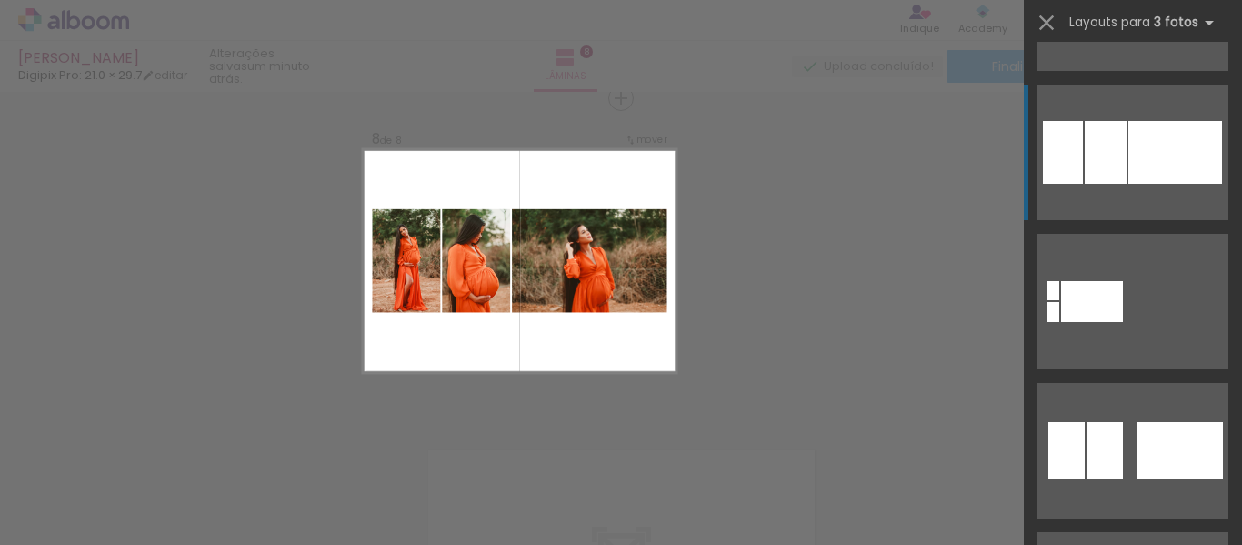
click at [1129, 146] on div at bounding box center [1176, 152] width 94 height 63
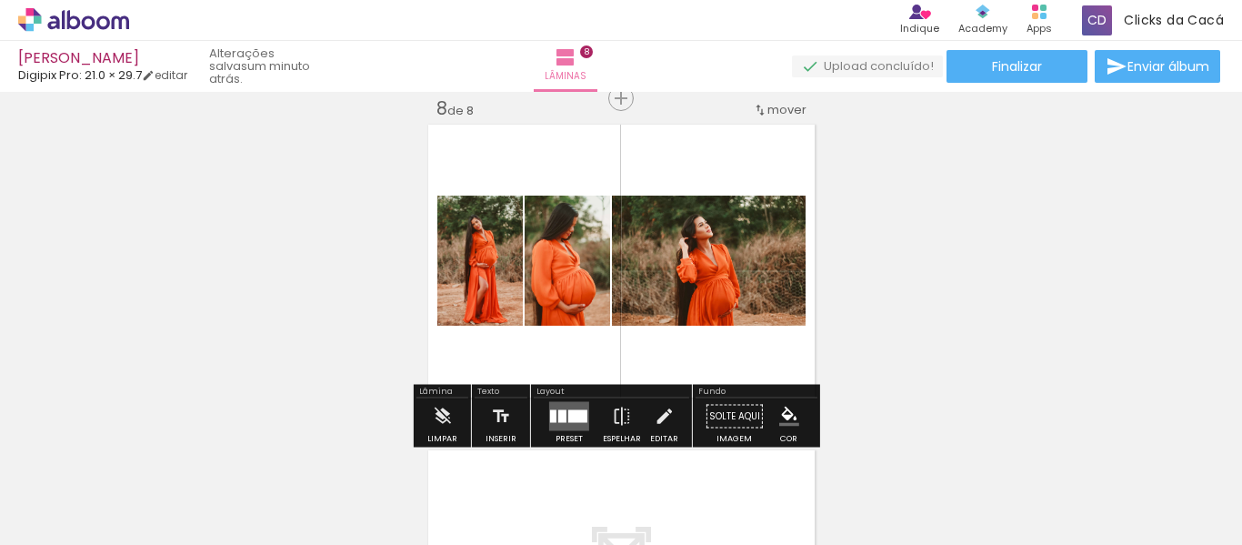
click at [568, 413] on div at bounding box center [577, 416] width 19 height 13
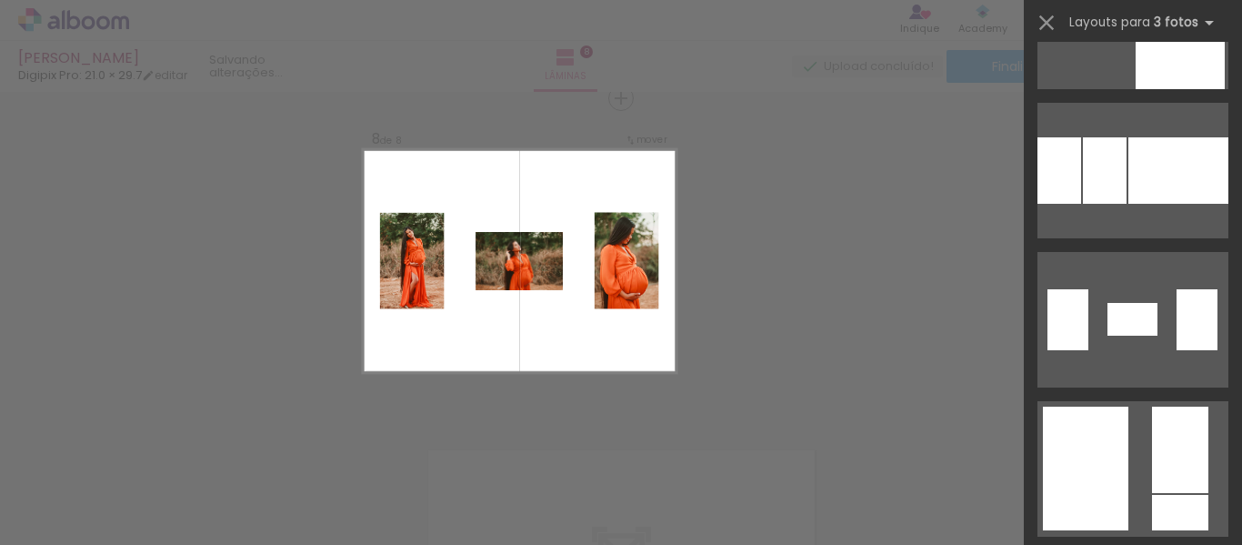
scroll to position [4910, 0]
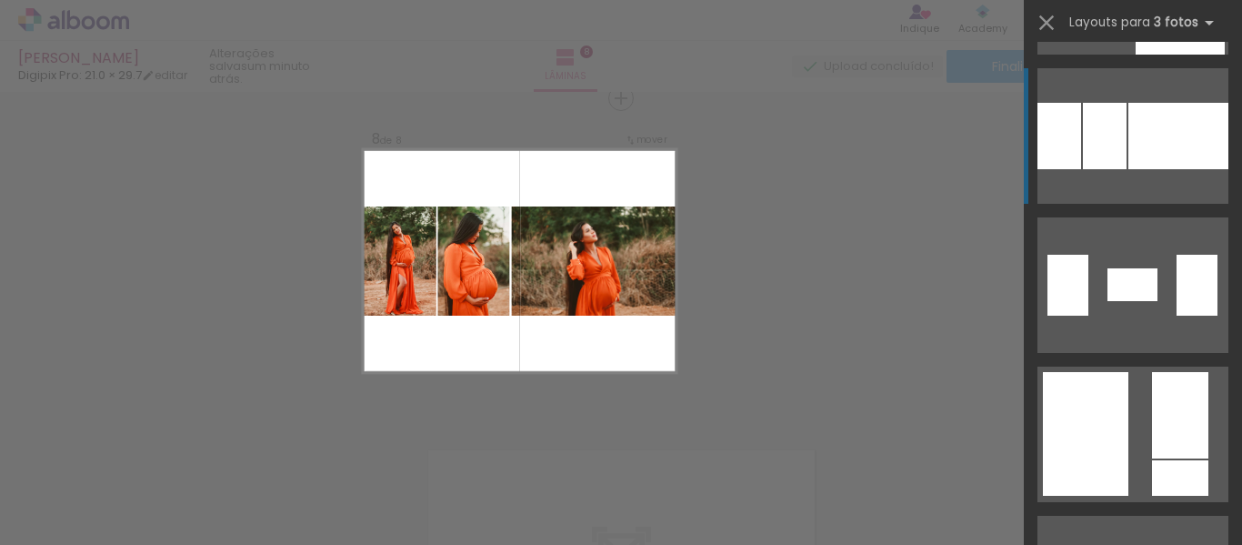
click at [1133, 156] on div at bounding box center [1179, 136] width 100 height 66
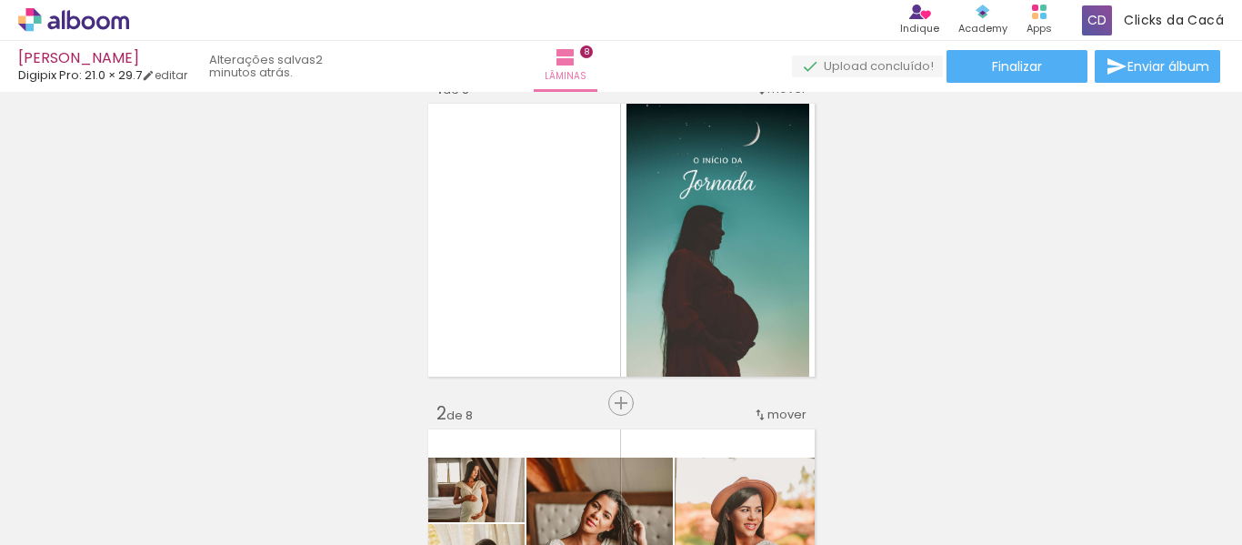
scroll to position [0, 0]
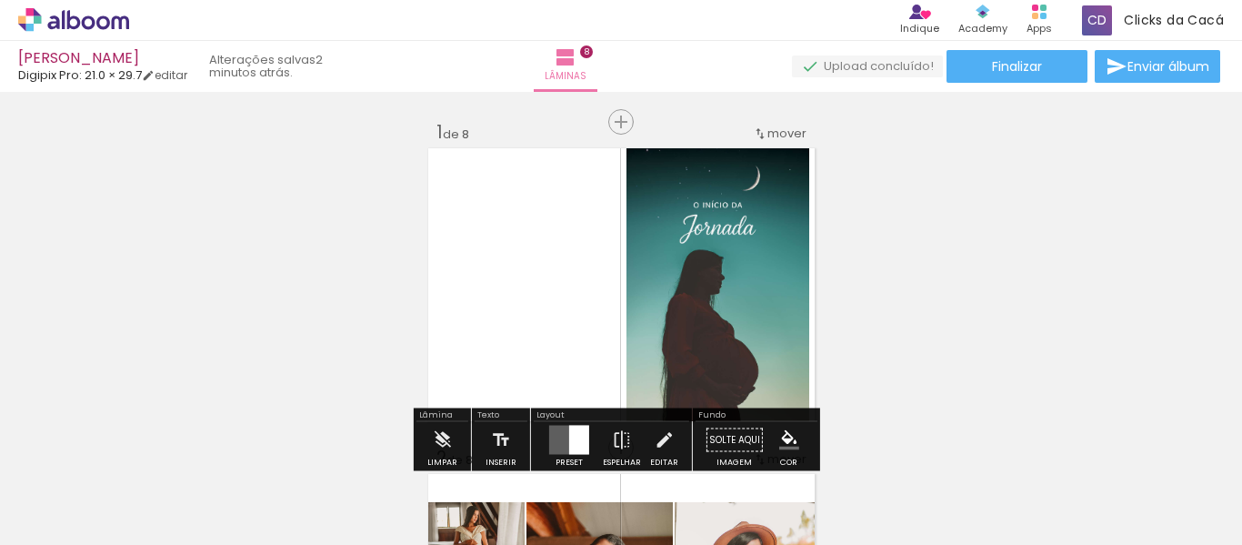
click at [736, 278] on quentale-photo at bounding box center [718, 285] width 183 height 280
click at [748, 278] on quentale-photo at bounding box center [718, 285] width 183 height 280
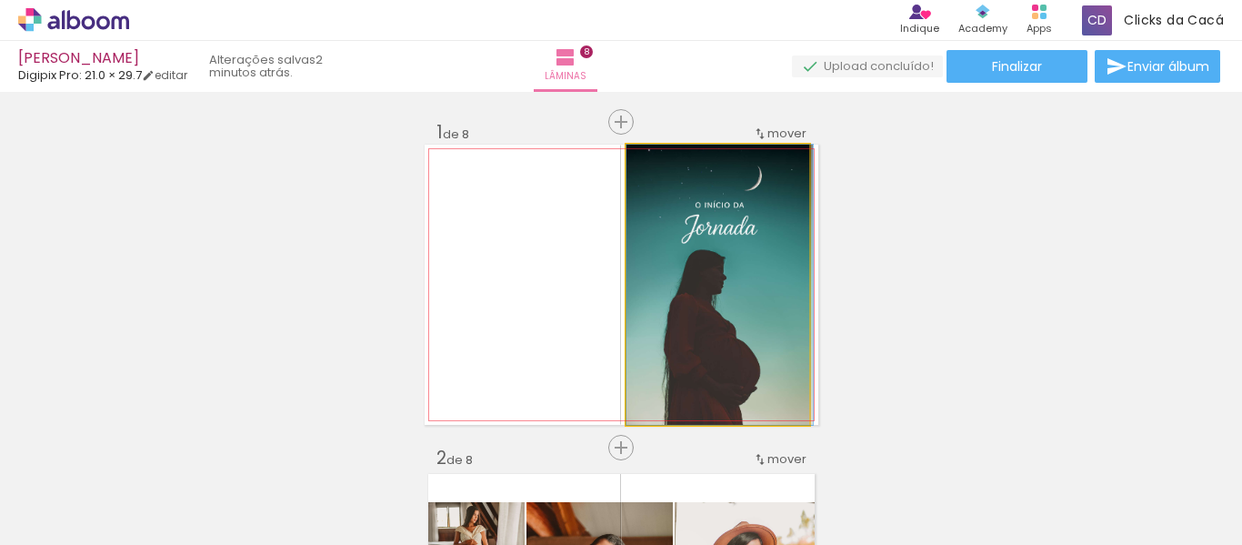
drag, startPoint x: 760, startPoint y: 282, endPoint x: 769, endPoint y: 281, distance: 9.1
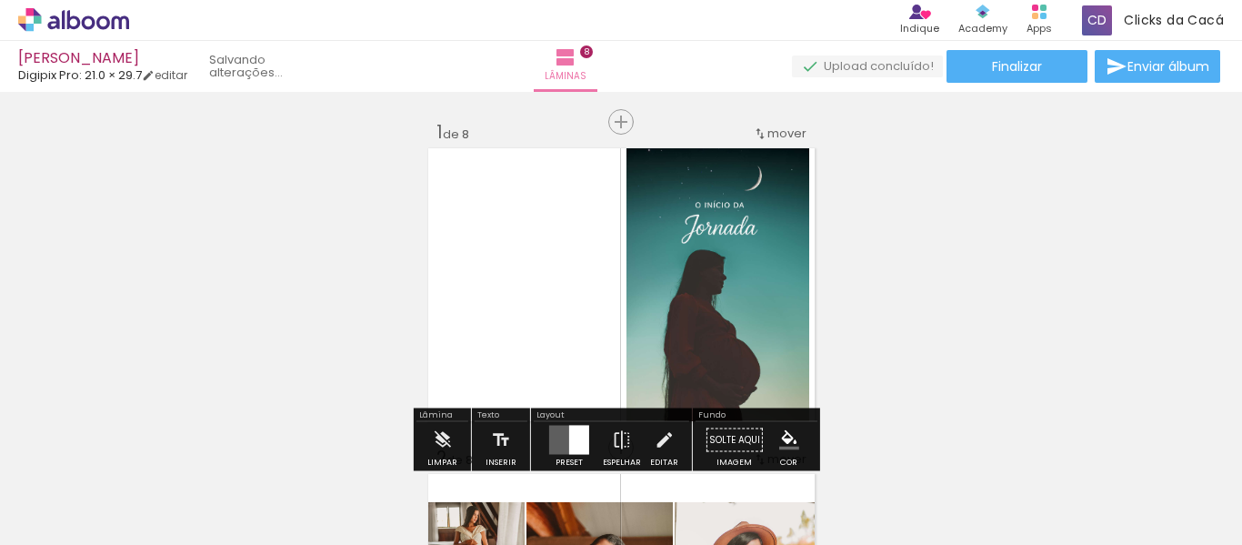
click at [769, 278] on quentale-photo at bounding box center [718, 285] width 183 height 280
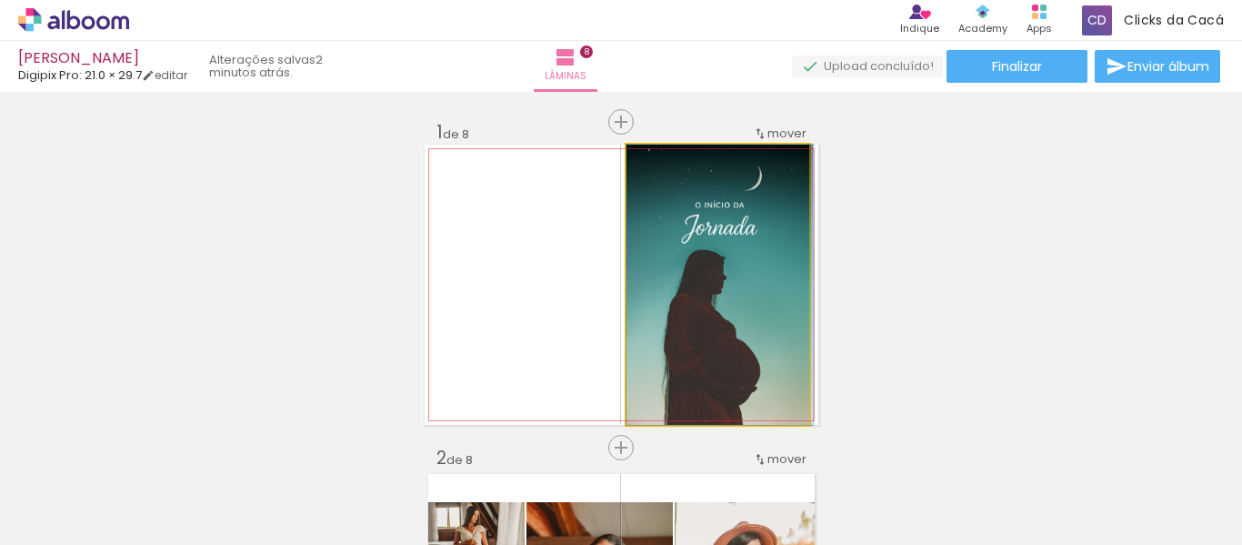
click at [747, 268] on quentale-photo at bounding box center [718, 285] width 183 height 280
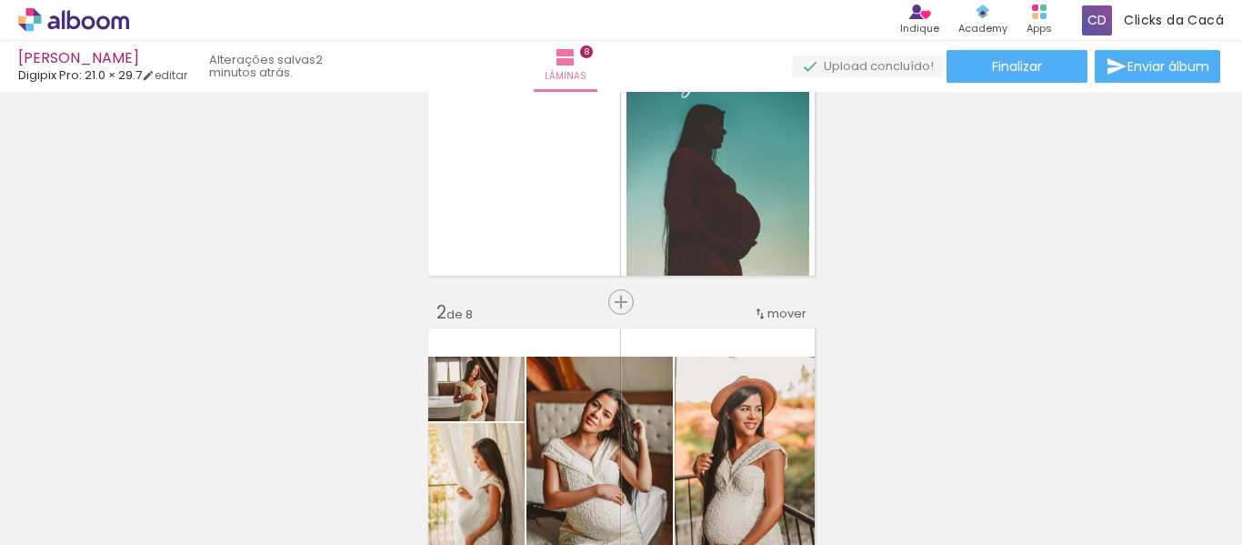
scroll to position [212, 0]
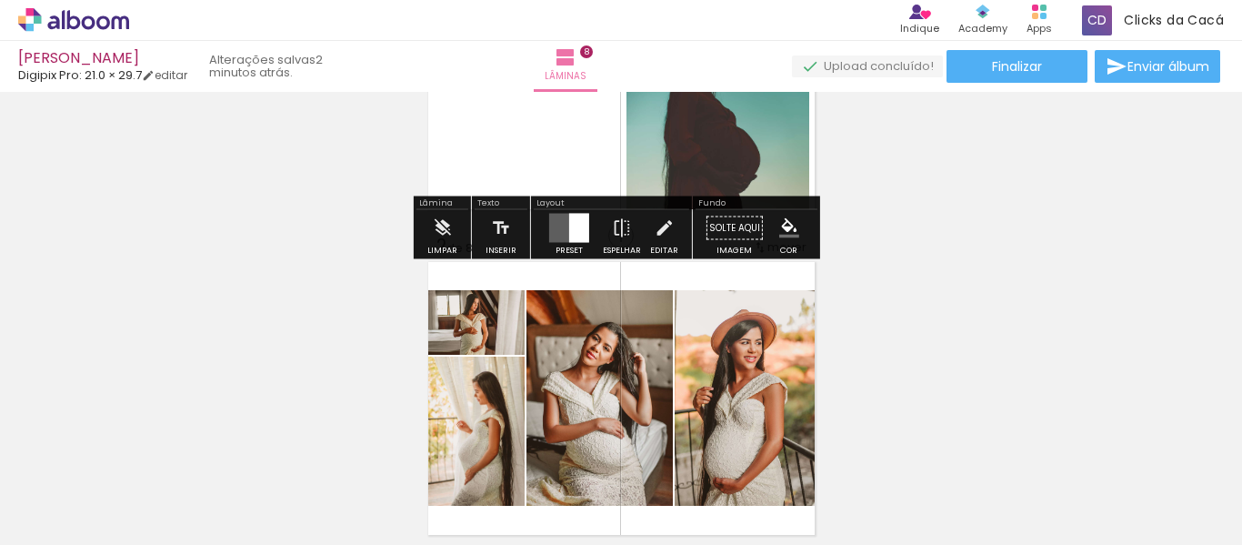
click at [563, 223] on quentale-layouter at bounding box center [569, 228] width 40 height 29
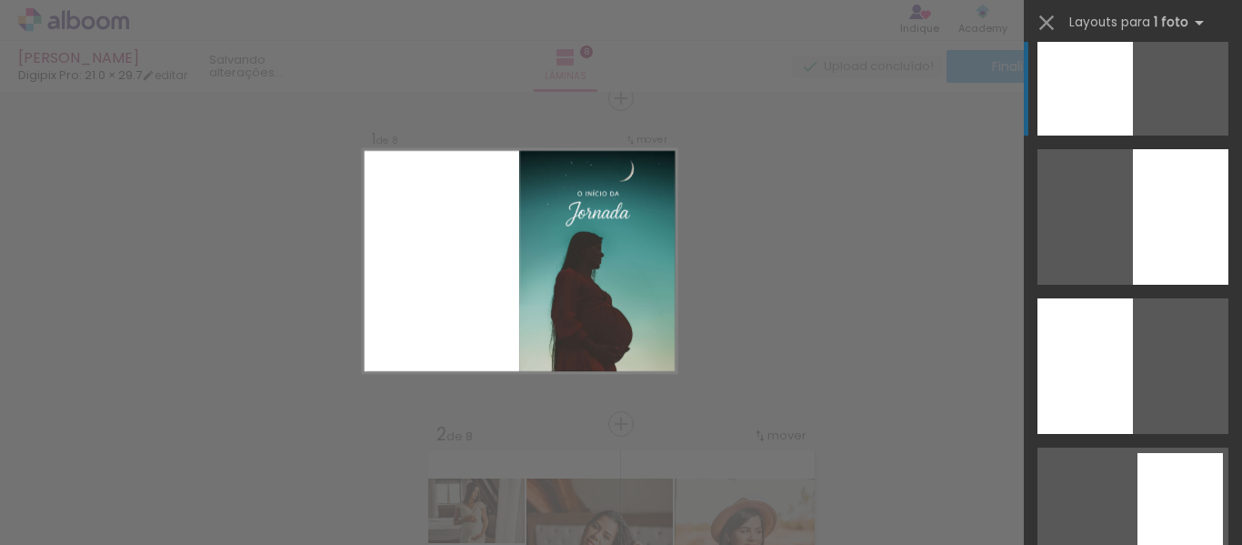
scroll to position [3740, 0]
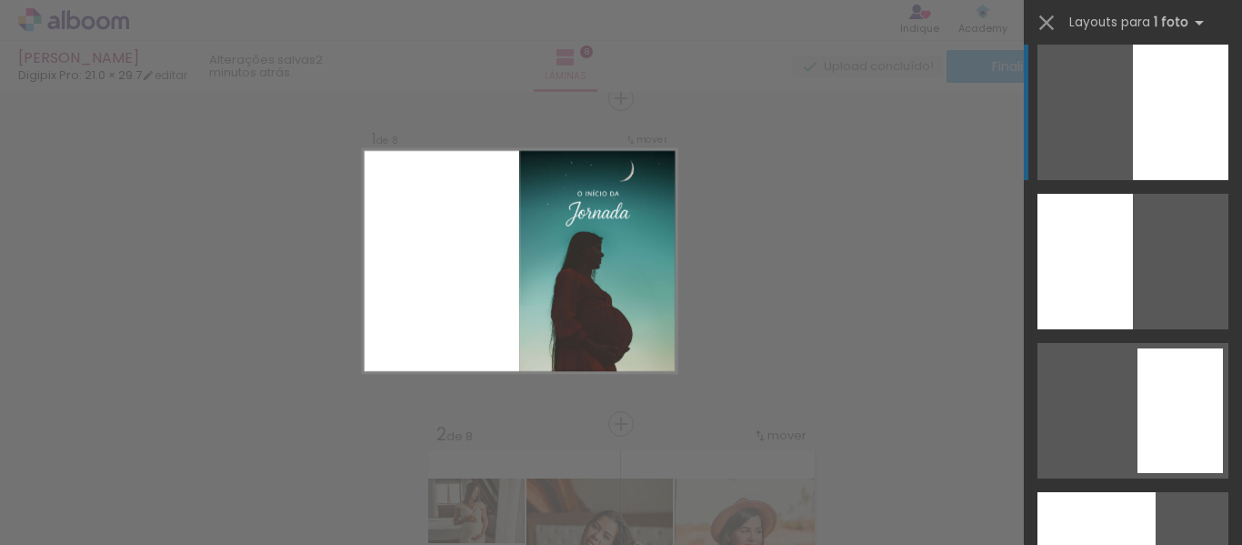
click at [1176, 139] on div at bounding box center [1181, 113] width 96 height 136
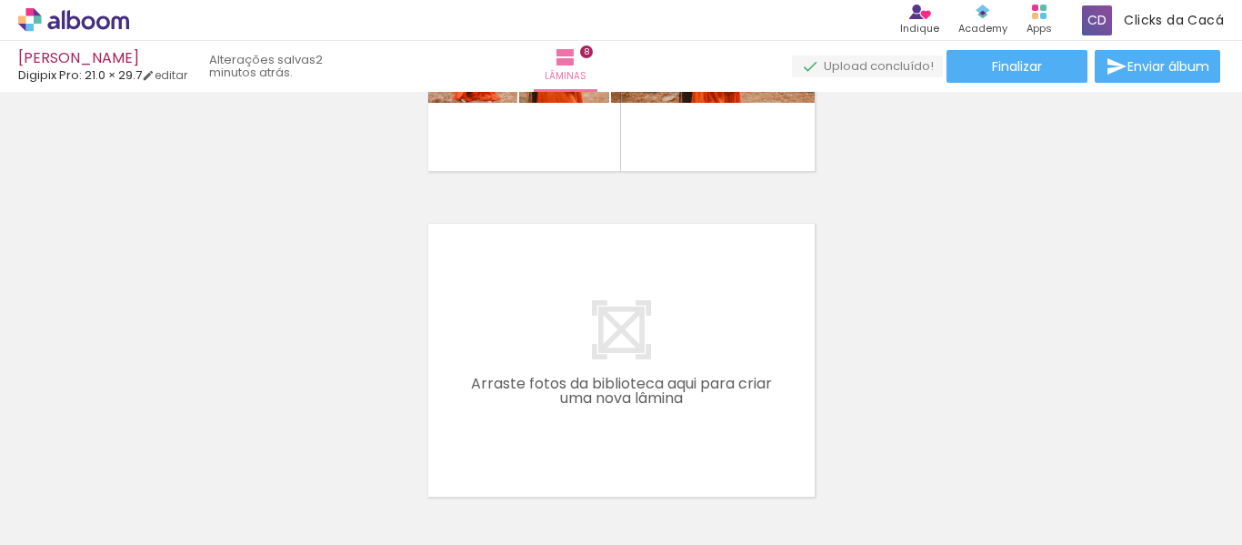
scroll to position [2570, 0]
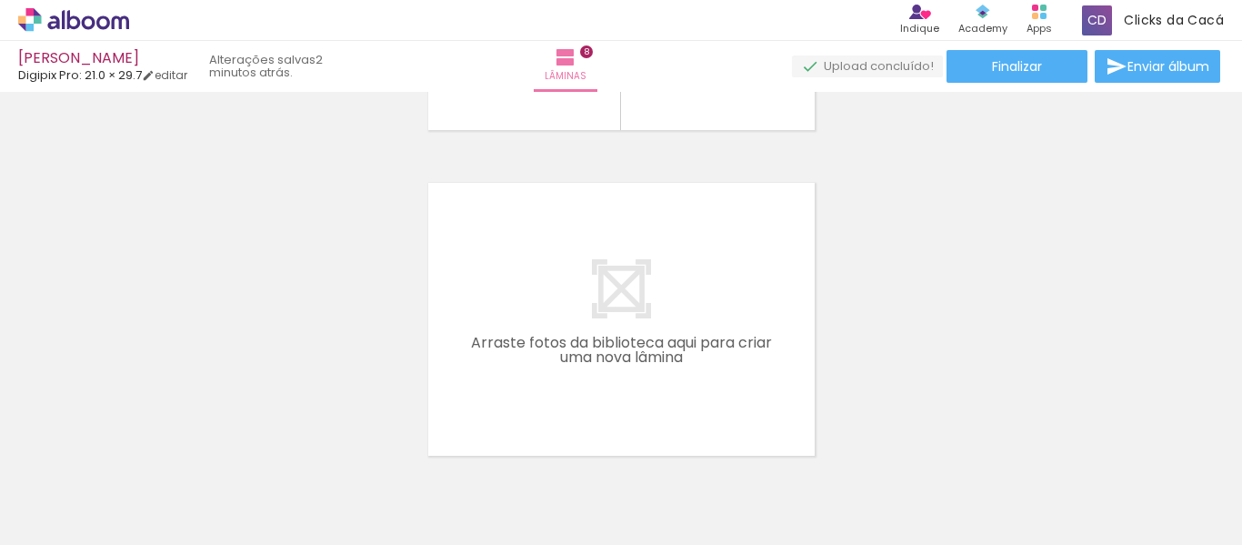
click at [44, 512] on span "Adicionar Fotos" at bounding box center [64, 520] width 55 height 20
click at [0, 0] on input "file" at bounding box center [0, 0] width 0 height 0
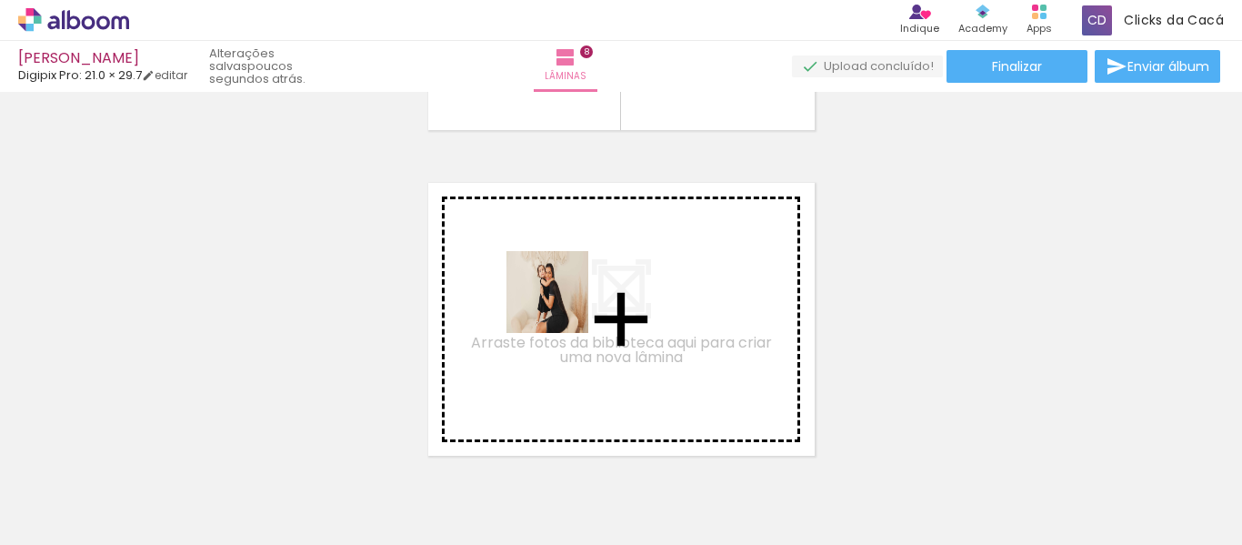
drag, startPoint x: 320, startPoint y: 494, endPoint x: 568, endPoint y: 299, distance: 315.5
click at [568, 299] on quentale-workspace at bounding box center [621, 272] width 1242 height 545
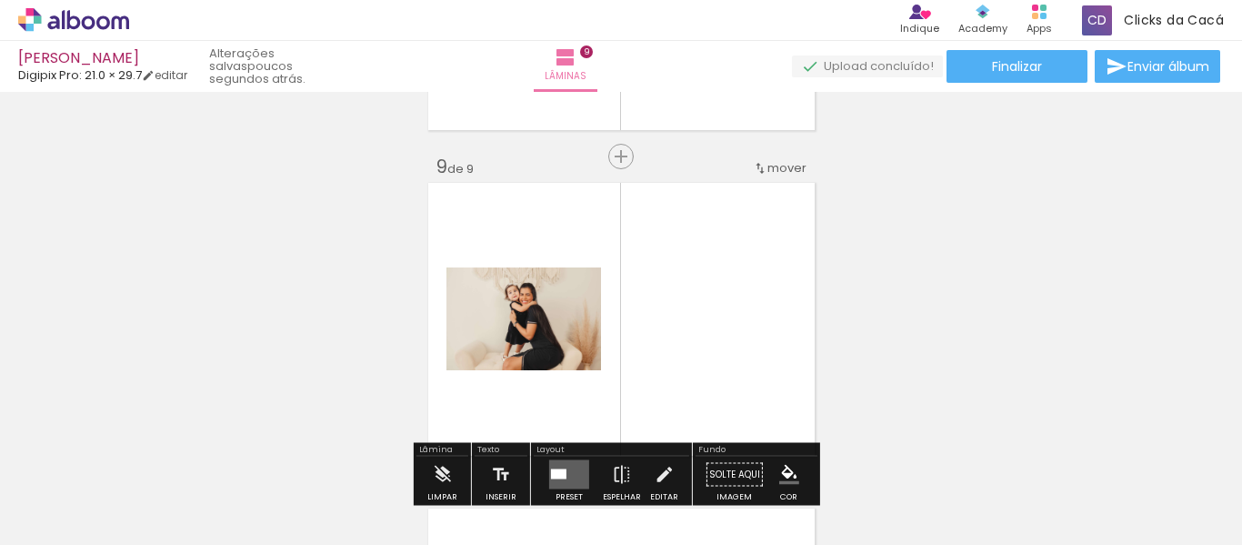
scroll to position [2629, 0]
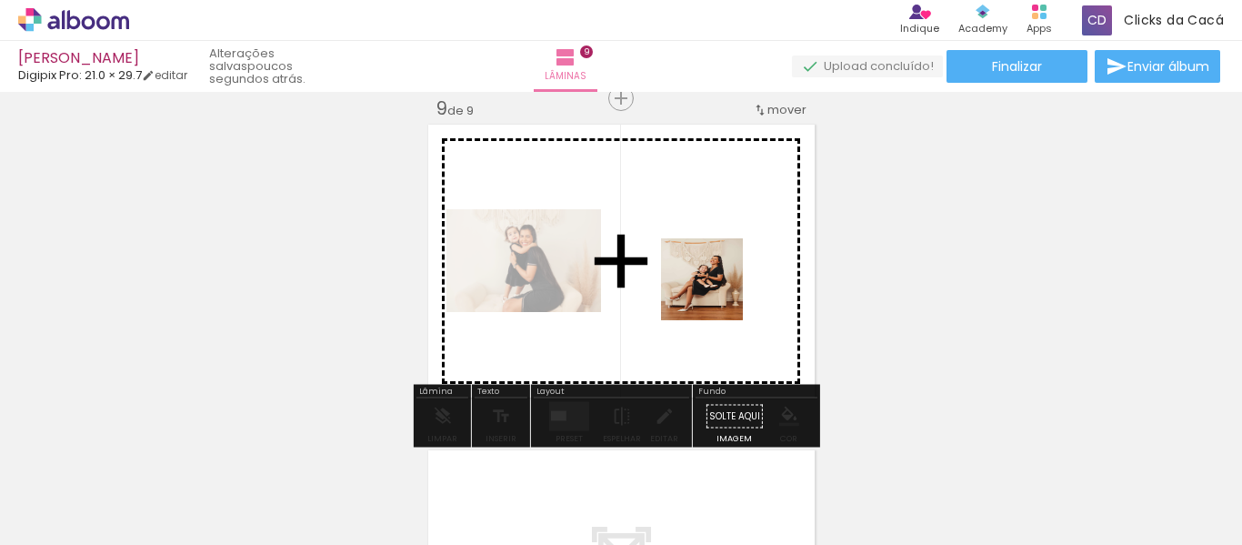
drag, startPoint x: 516, startPoint y: 506, endPoint x: 716, endPoint y: 292, distance: 292.8
click at [716, 292] on quentale-workspace at bounding box center [621, 272] width 1242 height 545
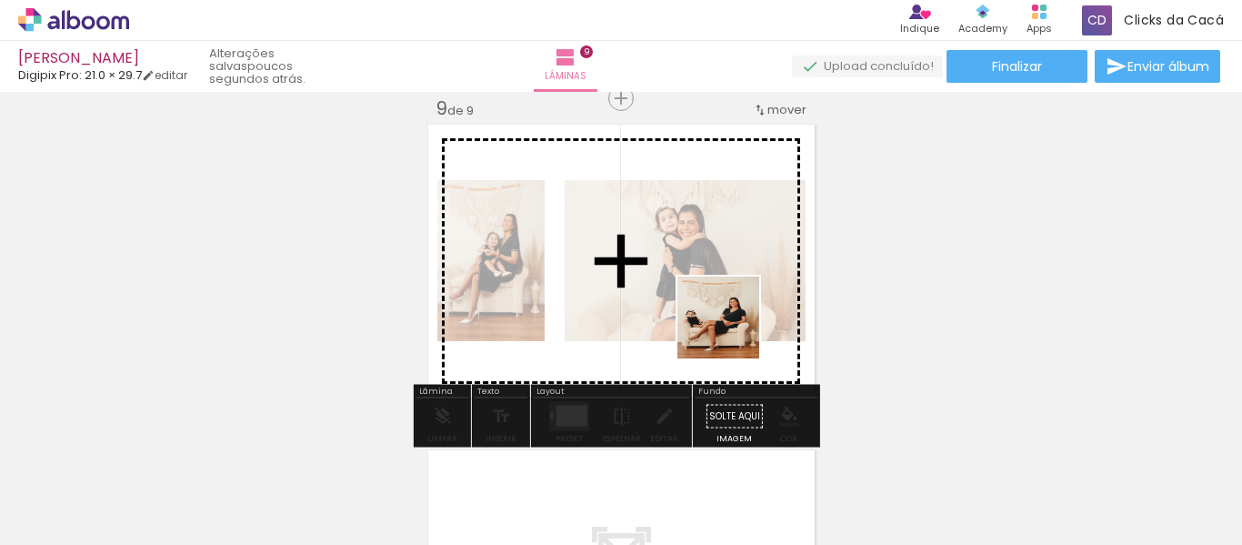
drag, startPoint x: 742, startPoint y: 500, endPoint x: 732, endPoint y: 325, distance: 175.8
click at [732, 325] on quentale-workspace at bounding box center [621, 272] width 1242 height 545
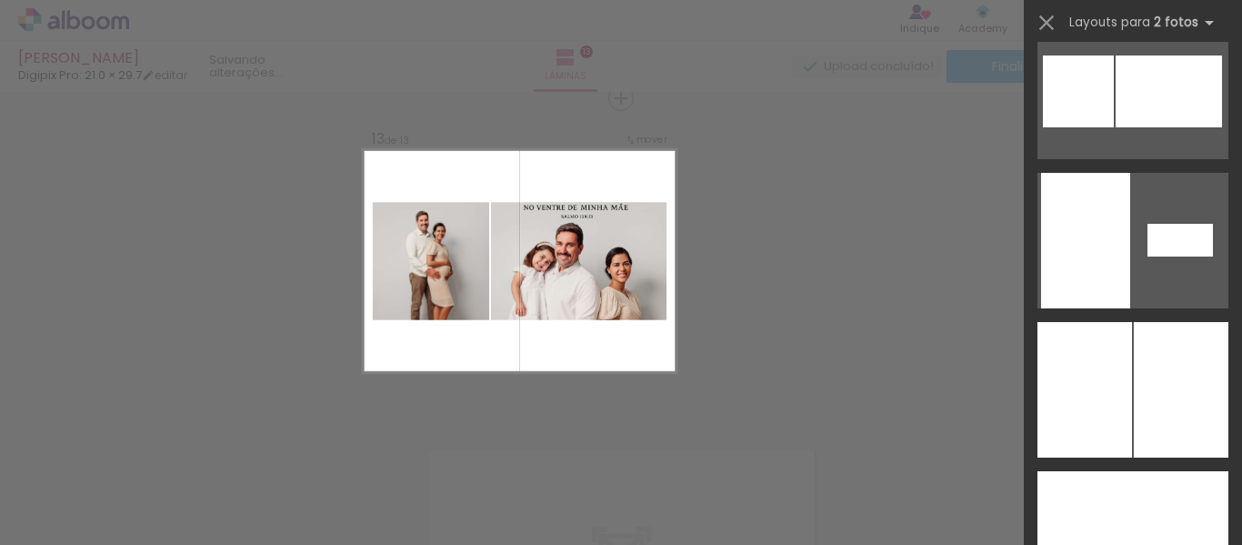
scroll to position [7004, 0]
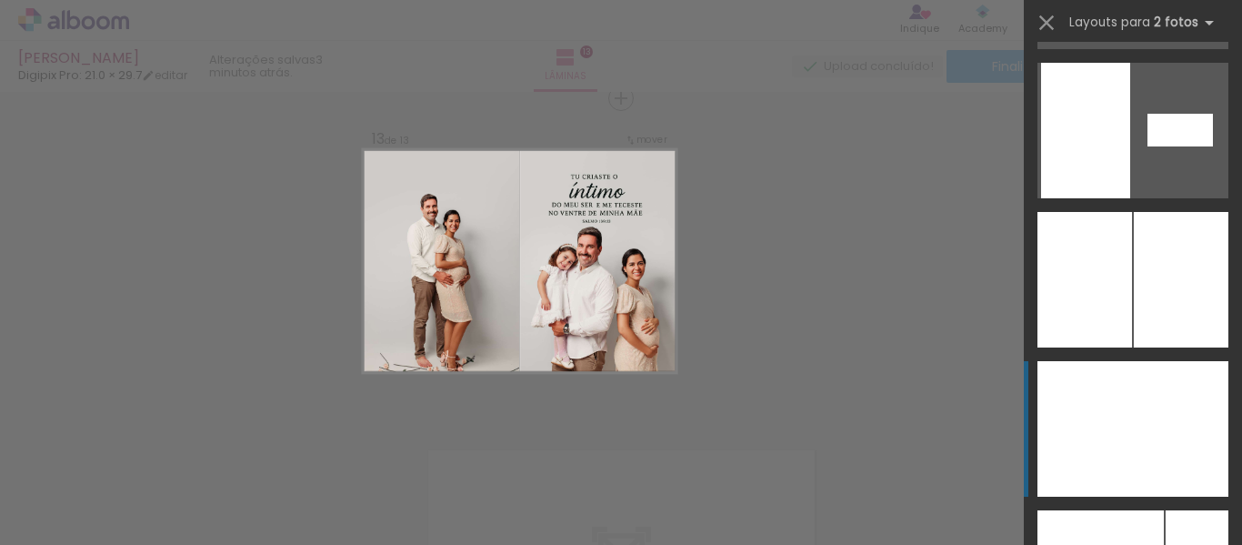
click at [1120, 428] on div at bounding box center [1086, 429] width 96 height 136
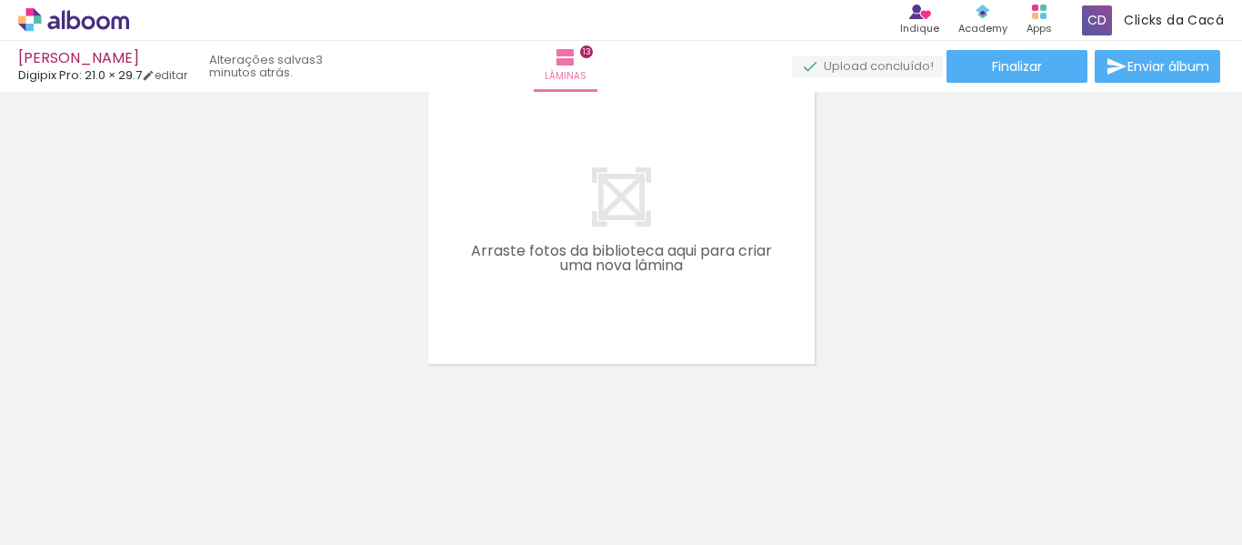
scroll to position [0, 0]
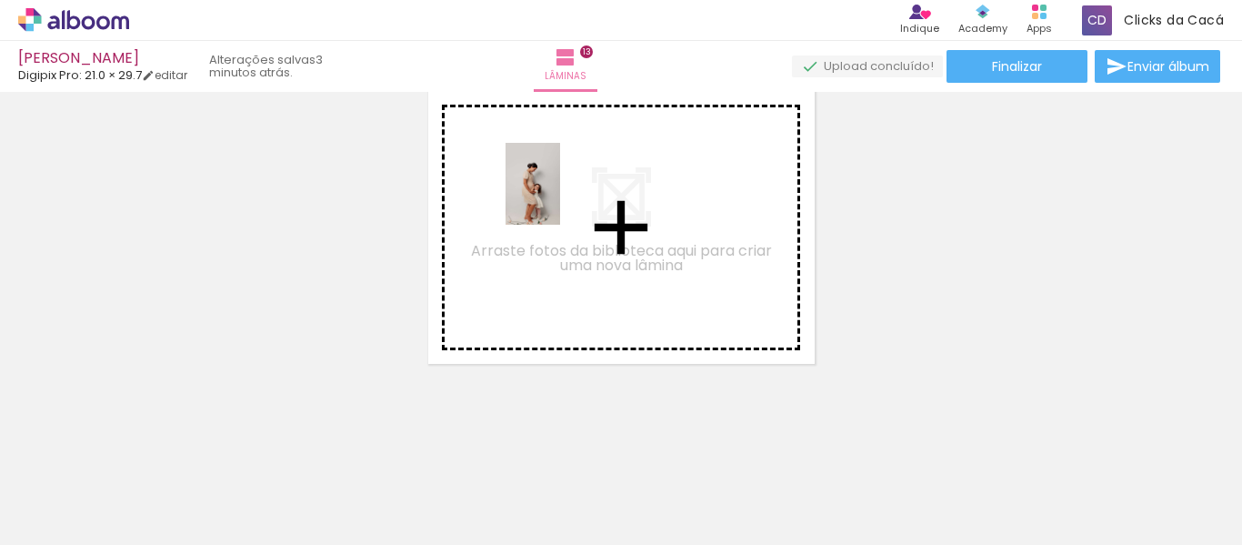
drag, startPoint x: 278, startPoint y: 489, endPoint x: 560, endPoint y: 197, distance: 405.9
click at [560, 197] on quentale-workspace at bounding box center [621, 272] width 1242 height 545
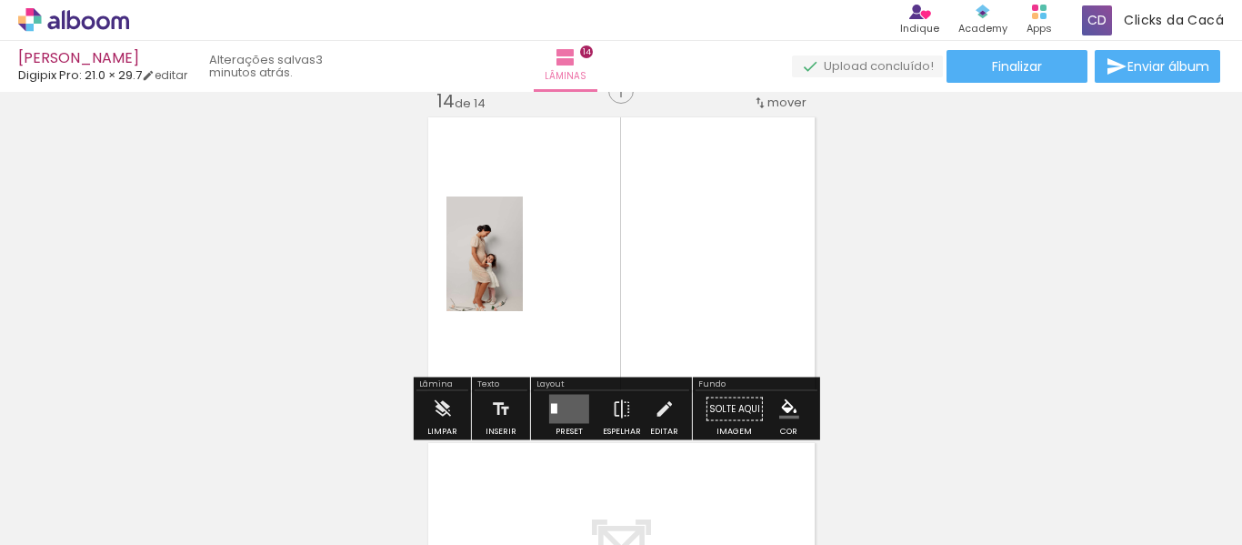
scroll to position [4257, 0]
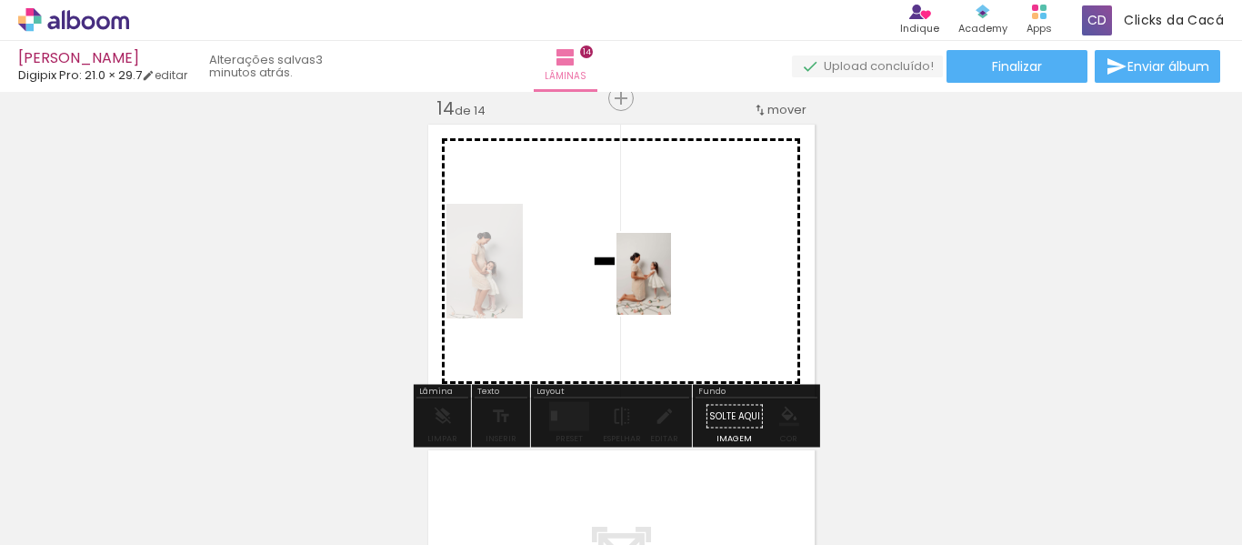
drag, startPoint x: 393, startPoint y: 500, endPoint x: 671, endPoint y: 287, distance: 350.4
click at [671, 287] on quentale-workspace at bounding box center [621, 272] width 1242 height 545
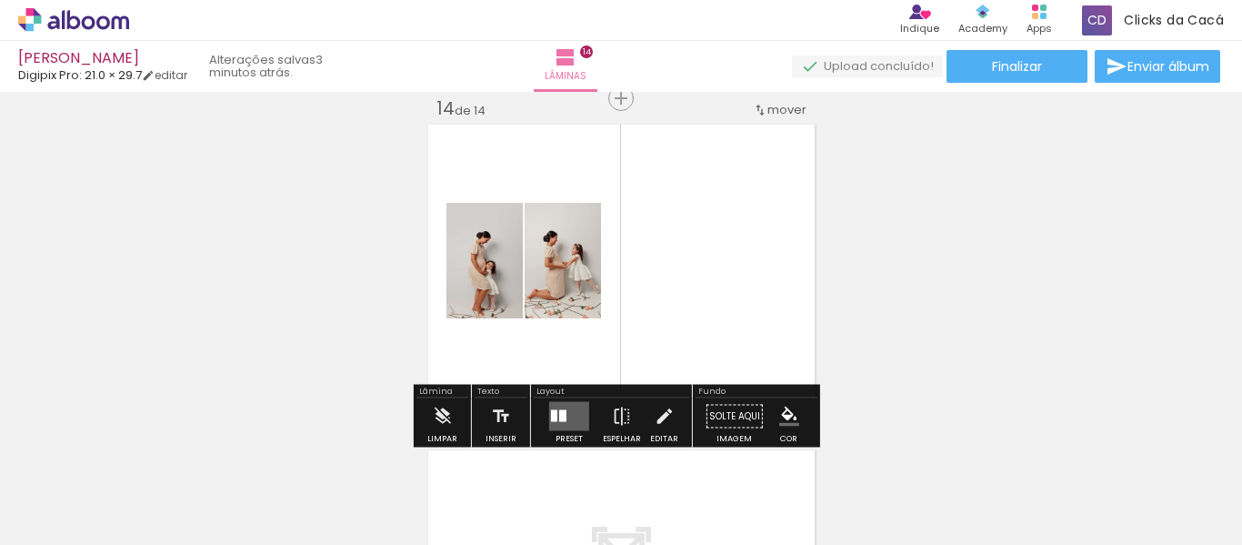
click at [551, 411] on div at bounding box center [554, 416] width 6 height 12
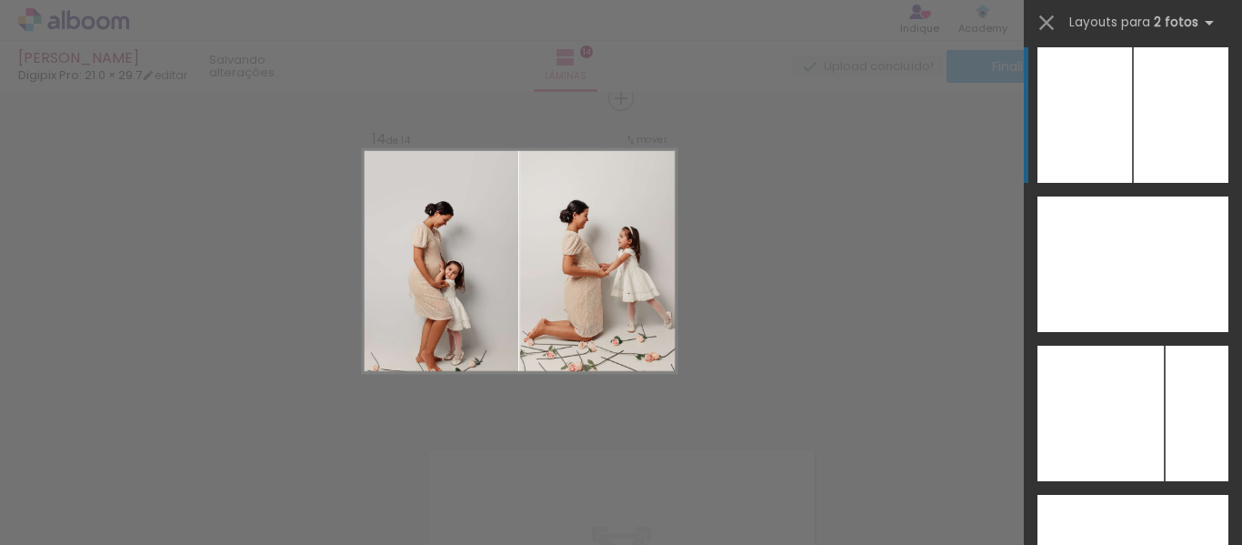
scroll to position [7094, 0]
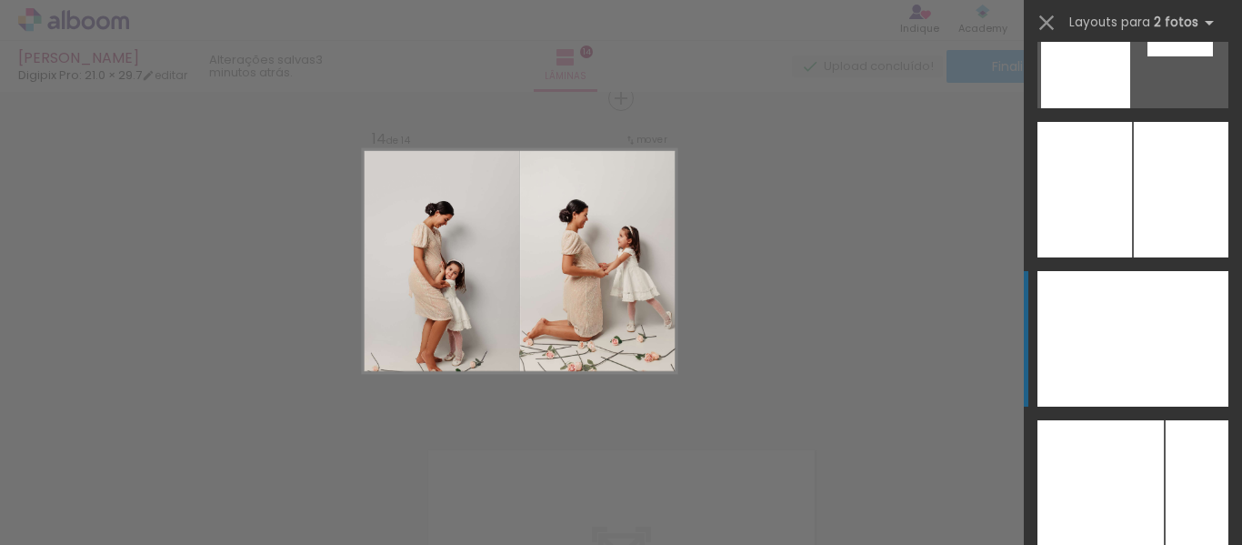
click at [1148, 332] on div at bounding box center [1181, 339] width 96 height 136
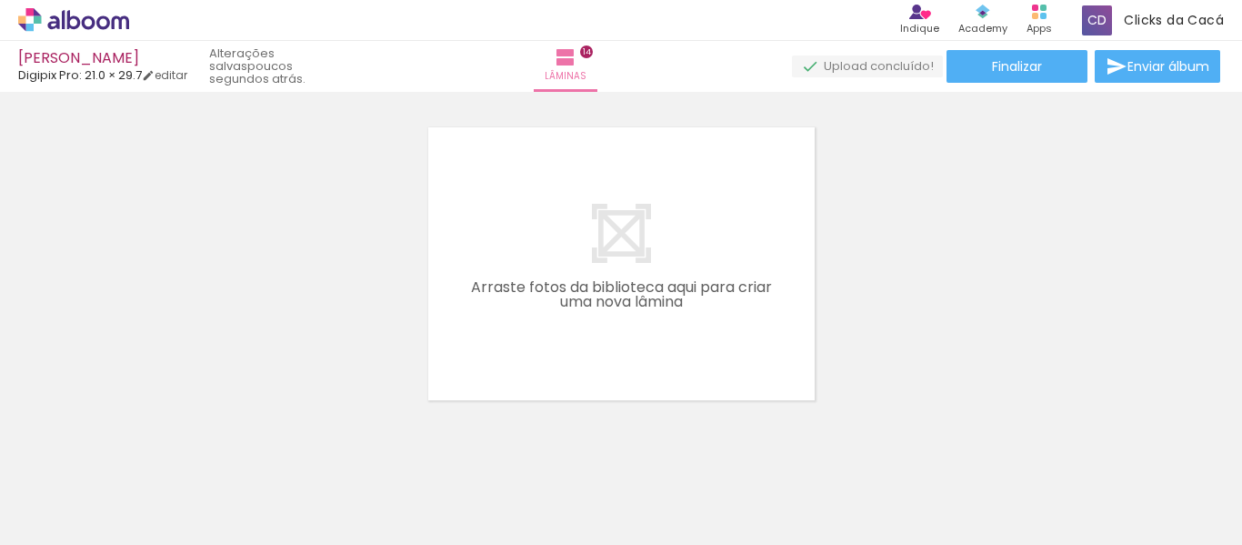
scroll to position [4616, 0]
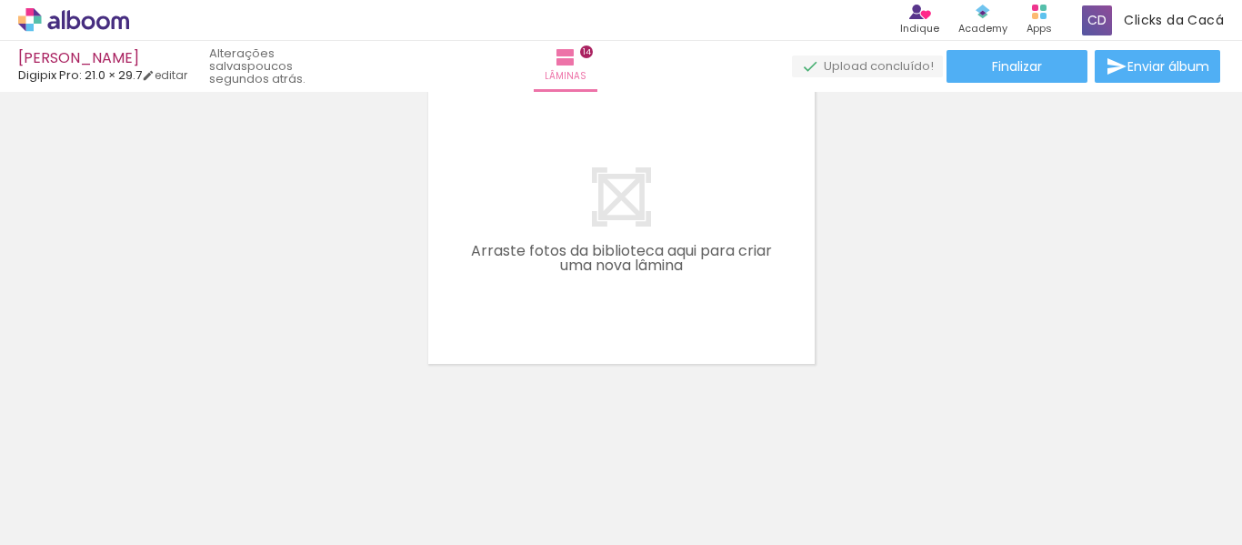
click at [72, 516] on span "Adicionar Fotos" at bounding box center [64, 520] width 55 height 20
click at [0, 0] on input "file" at bounding box center [0, 0] width 0 height 0
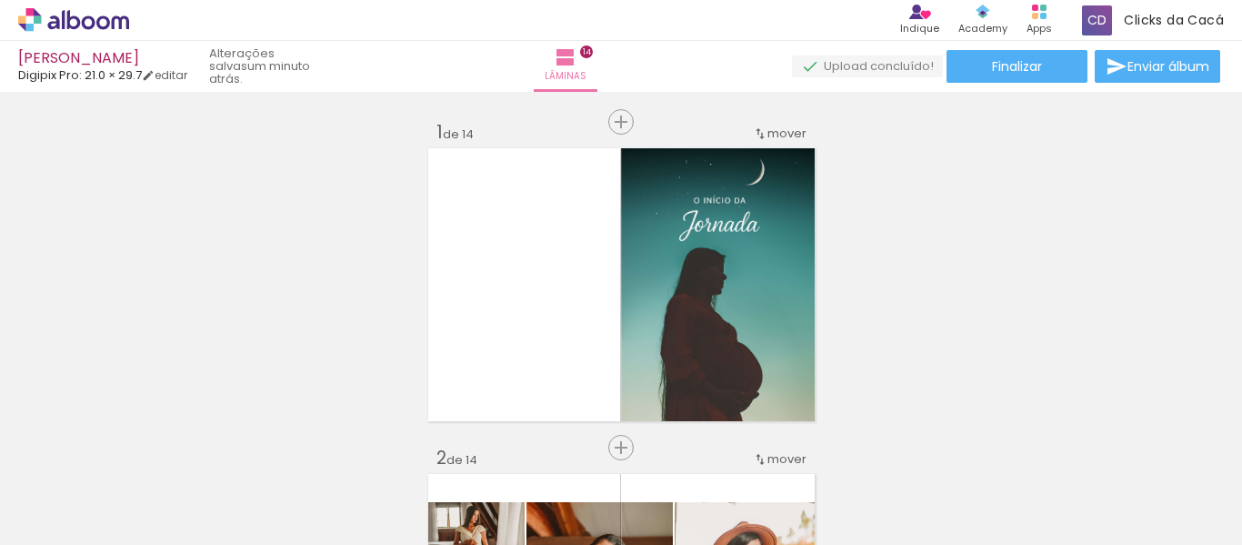
scroll to position [7094, 0]
click at [672, 290] on quentale-workspace at bounding box center [621, 272] width 1242 height 545
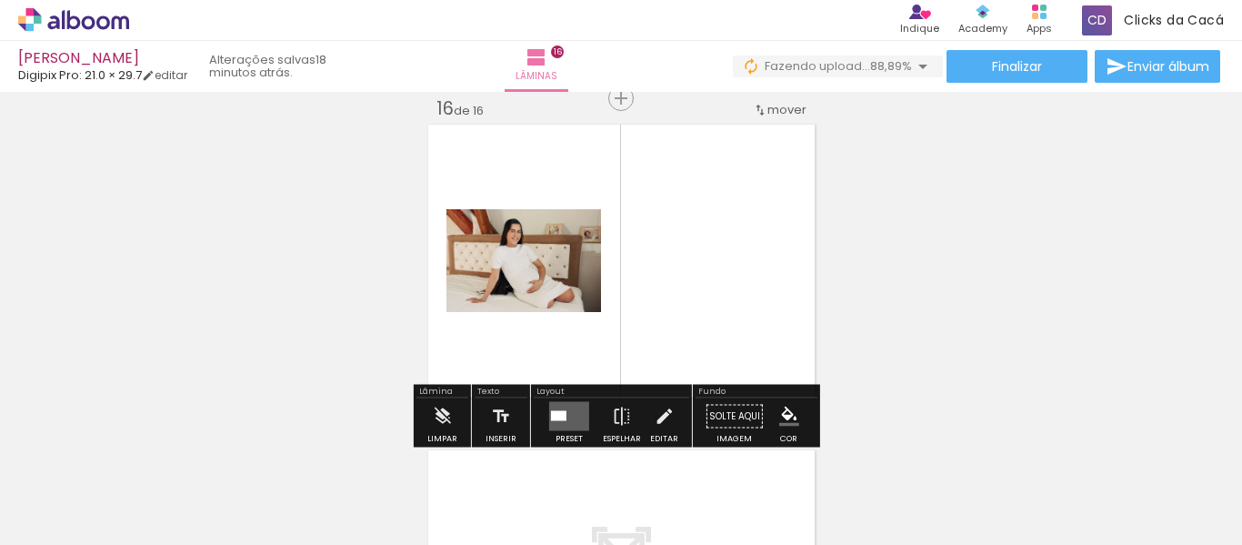
scroll to position [0, 134]
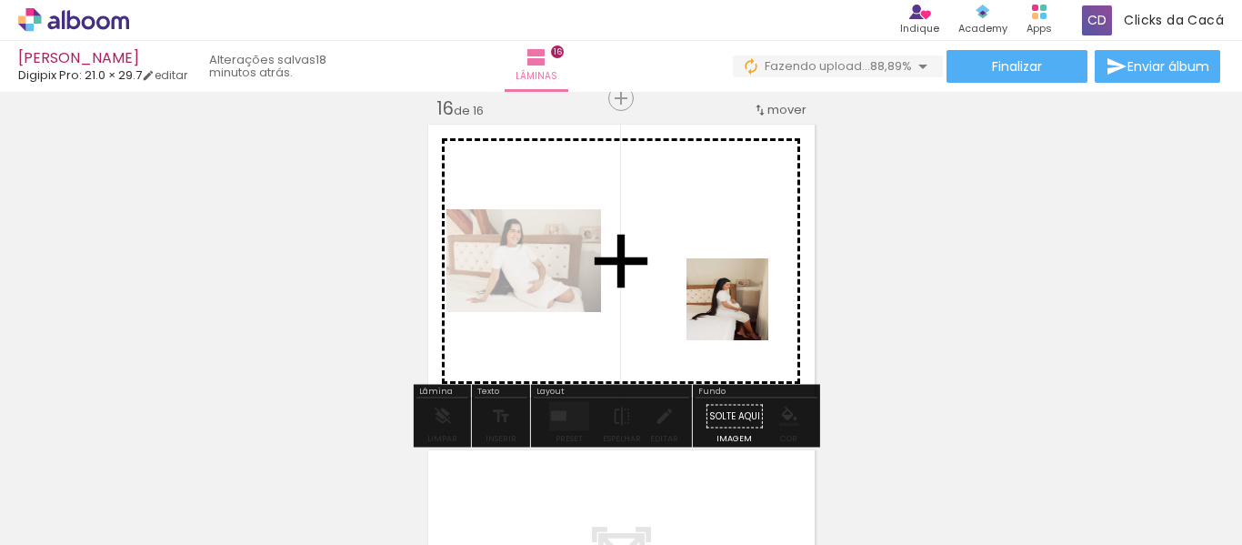
drag, startPoint x: 451, startPoint y: 498, endPoint x: 743, endPoint y: 305, distance: 349.9
click at [746, 306] on quentale-workspace at bounding box center [621, 272] width 1242 height 545
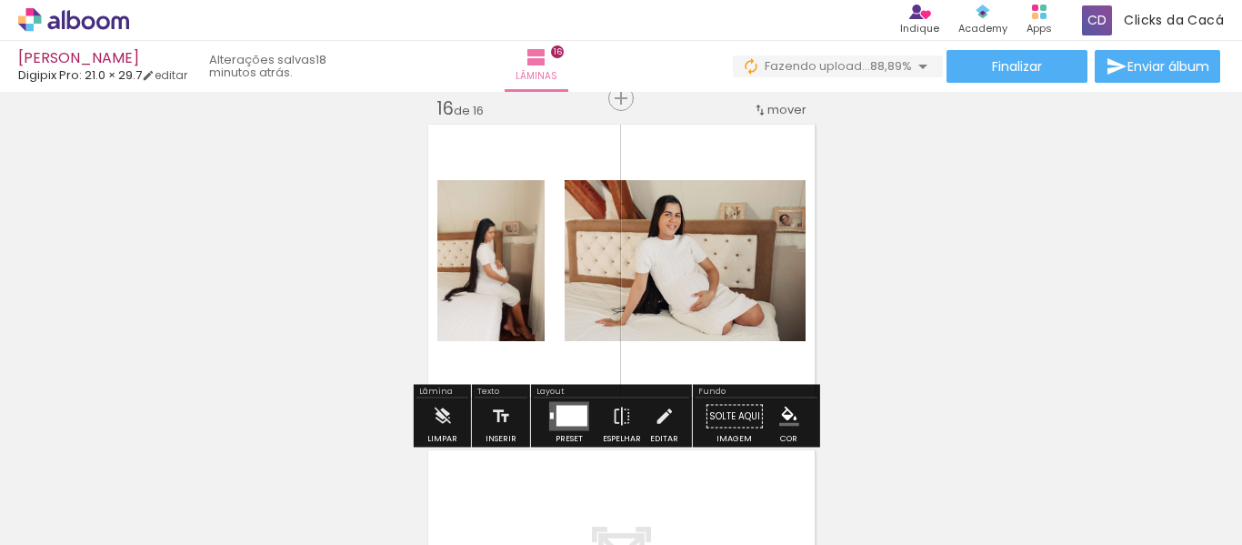
click at [559, 413] on div at bounding box center [572, 416] width 31 height 21
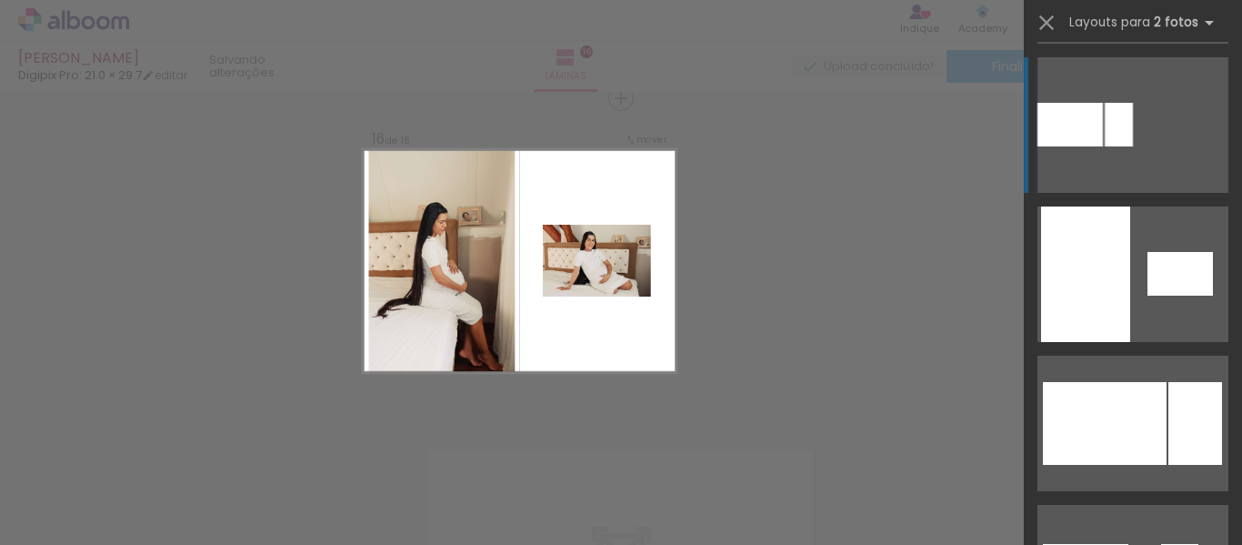
scroll to position [1273, 0]
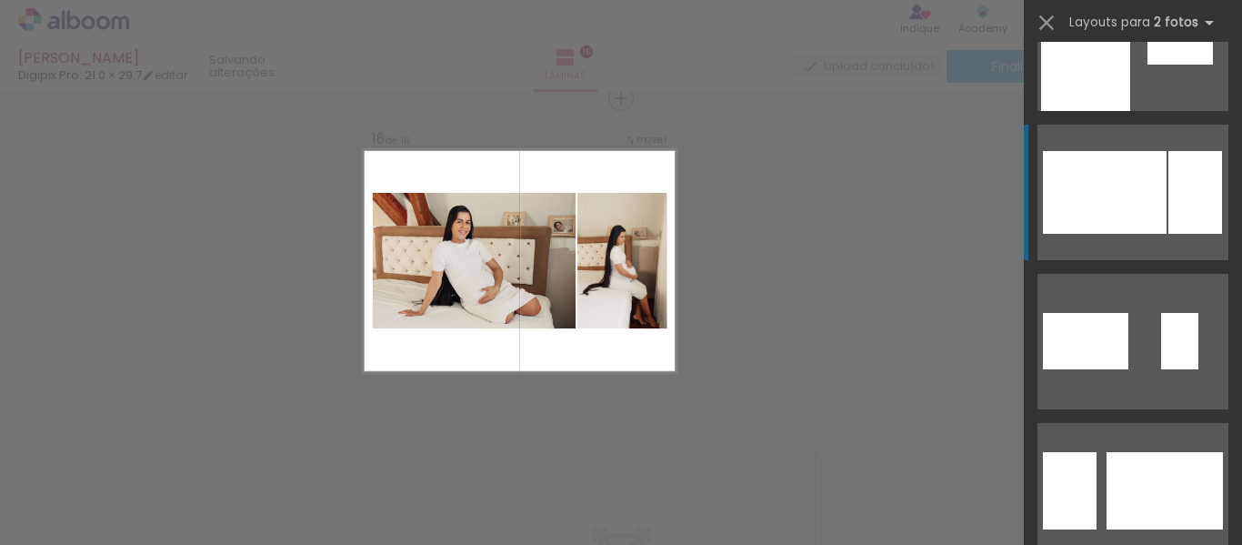
click at [1121, 208] on div at bounding box center [1105, 192] width 124 height 83
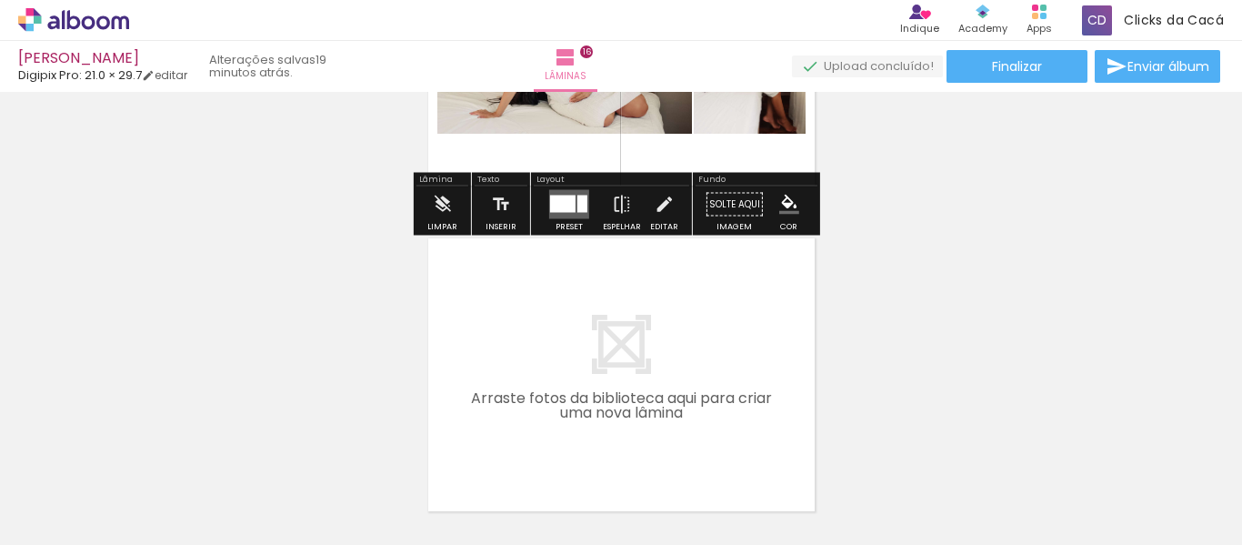
scroll to position [5267, 0]
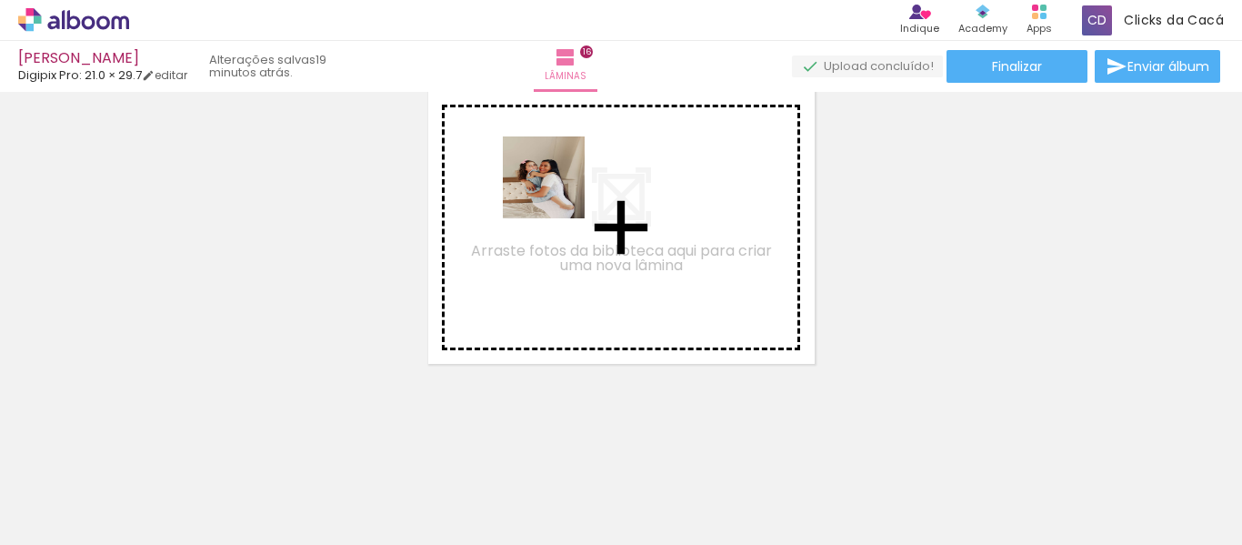
drag, startPoint x: 650, startPoint y: 478, endPoint x: 557, endPoint y: 189, distance: 304.0
click at [557, 189] on quentale-workspace at bounding box center [621, 272] width 1242 height 545
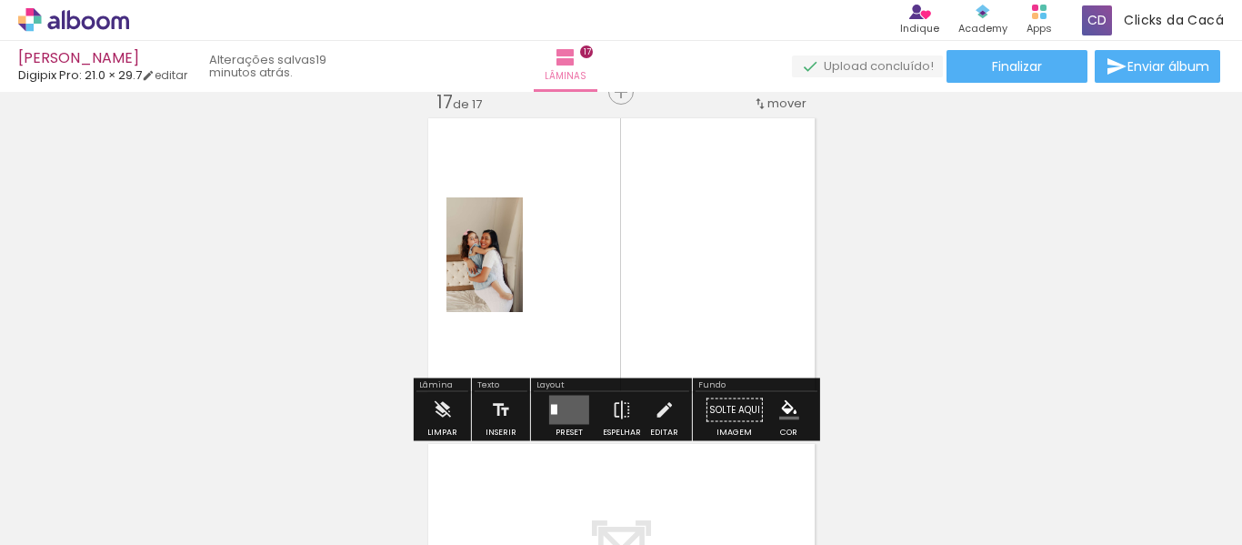
scroll to position [5234, 0]
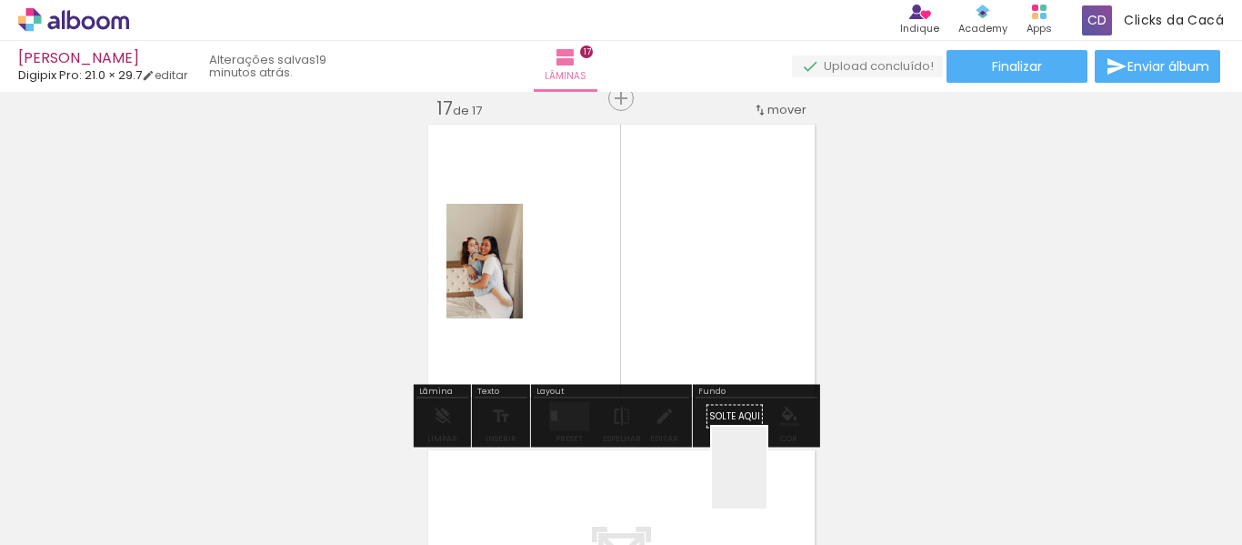
drag, startPoint x: 767, startPoint y: 481, endPoint x: 657, endPoint y: 220, distance: 283.3
click at [657, 220] on quentale-workspace at bounding box center [621, 272] width 1242 height 545
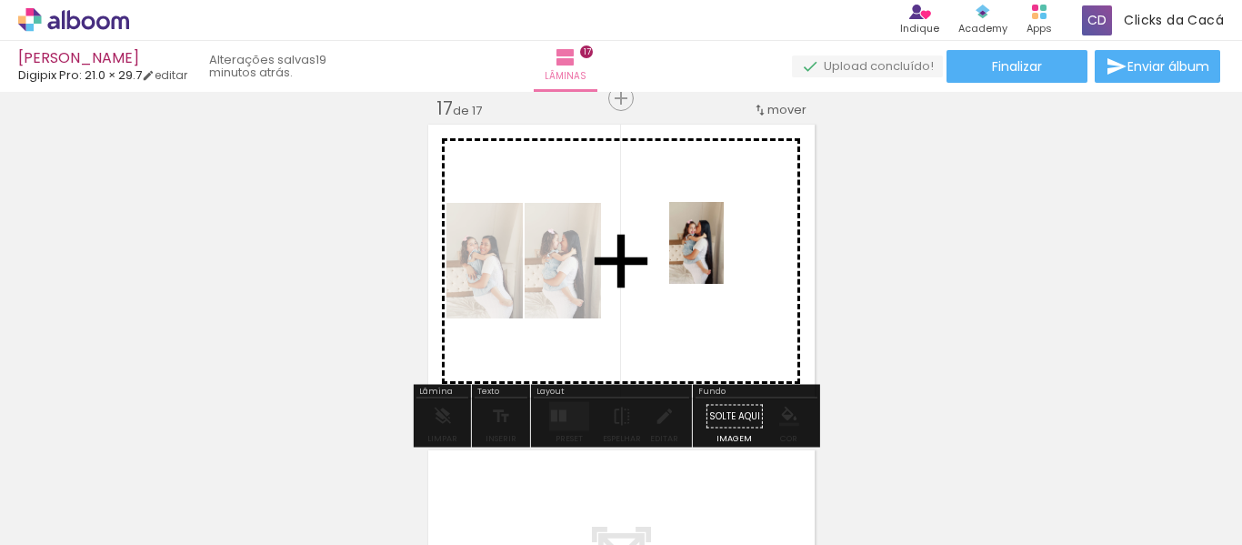
drag, startPoint x: 879, startPoint y: 499, endPoint x: 724, endPoint y: 256, distance: 287.9
click at [724, 256] on quentale-workspace at bounding box center [621, 272] width 1242 height 545
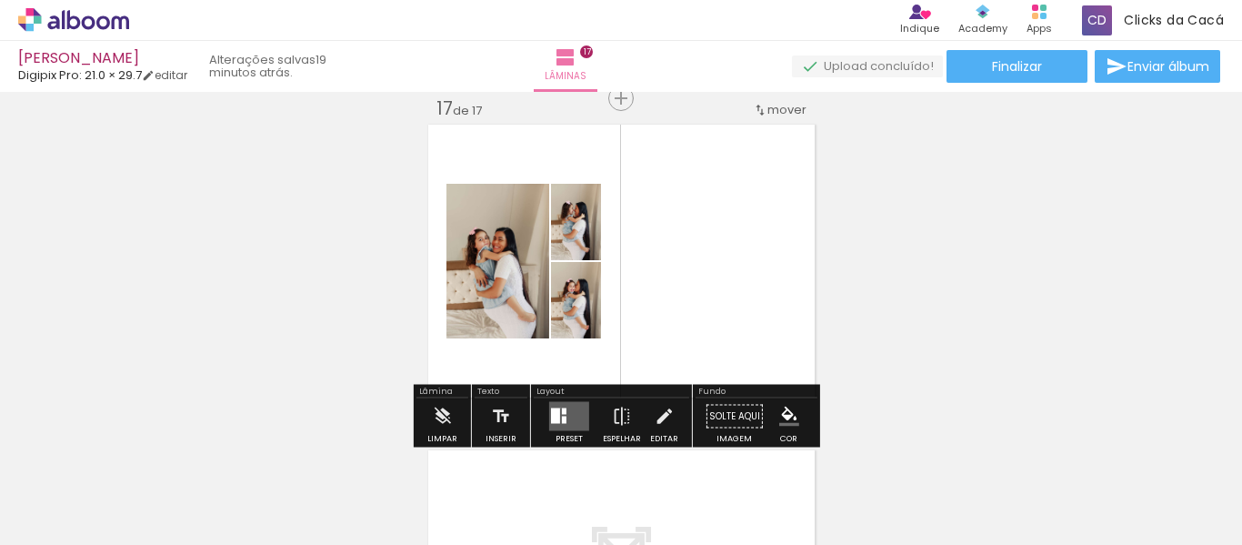
click at [557, 407] on quentale-layouter at bounding box center [569, 416] width 40 height 29
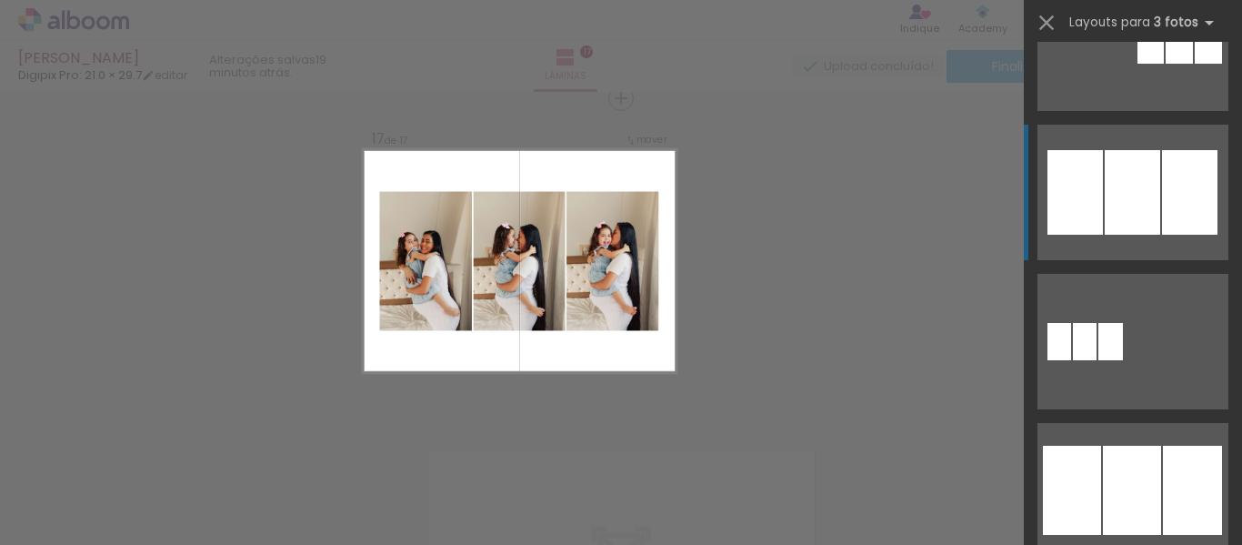
scroll to position [1485, 0]
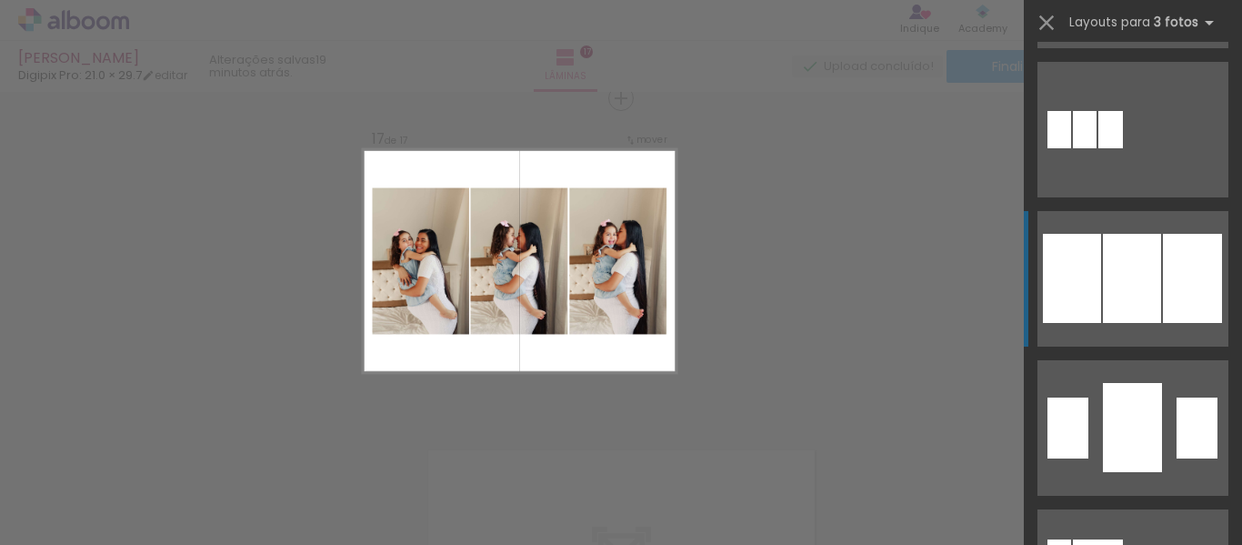
click at [1104, 251] on div at bounding box center [1132, 278] width 58 height 89
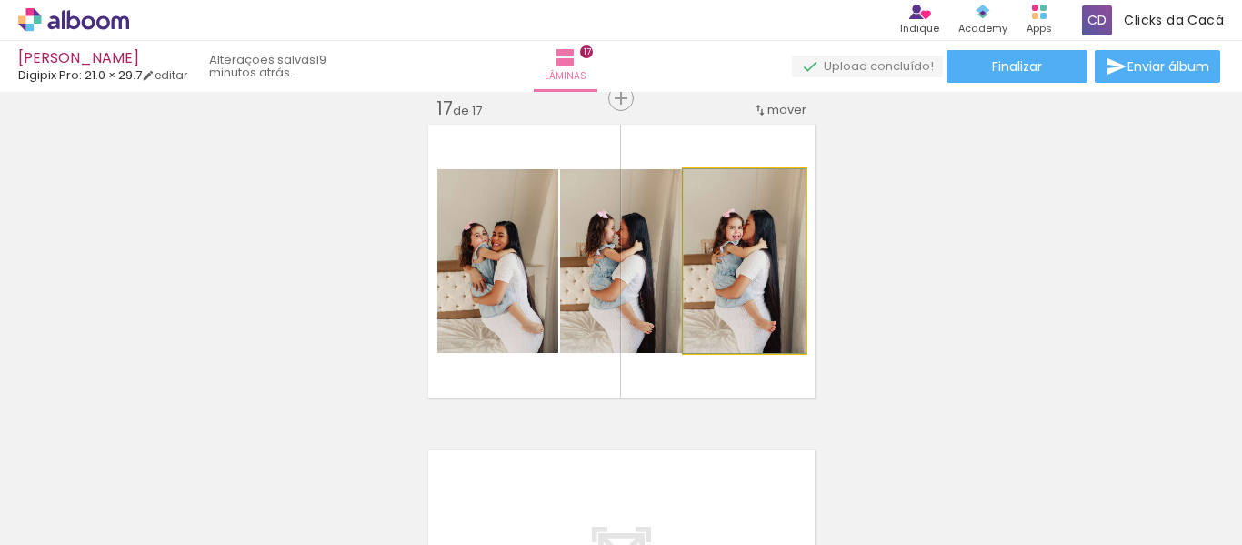
drag, startPoint x: 743, startPoint y: 287, endPoint x: 623, endPoint y: 271, distance: 121.1
click at [0, 0] on slot at bounding box center [0, 0] width 0 height 0
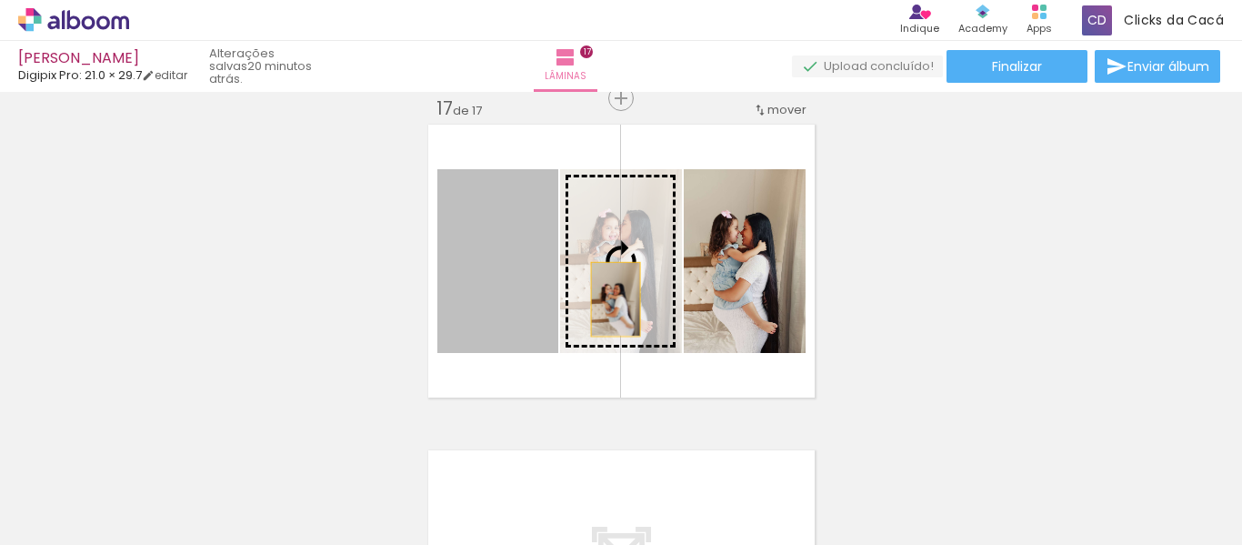
drag, startPoint x: 498, startPoint y: 286, endPoint x: 614, endPoint y: 298, distance: 117.1
click at [0, 0] on slot at bounding box center [0, 0] width 0 height 0
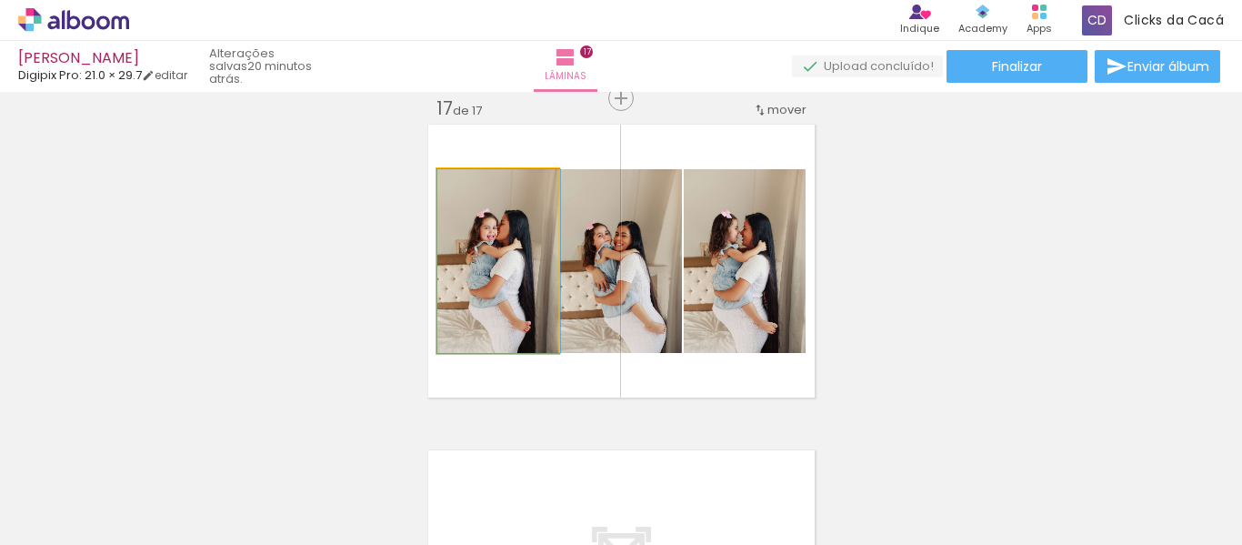
drag, startPoint x: 491, startPoint y: 289, endPoint x: 628, endPoint y: 297, distance: 136.6
click at [0, 0] on slot at bounding box center [0, 0] width 0 height 0
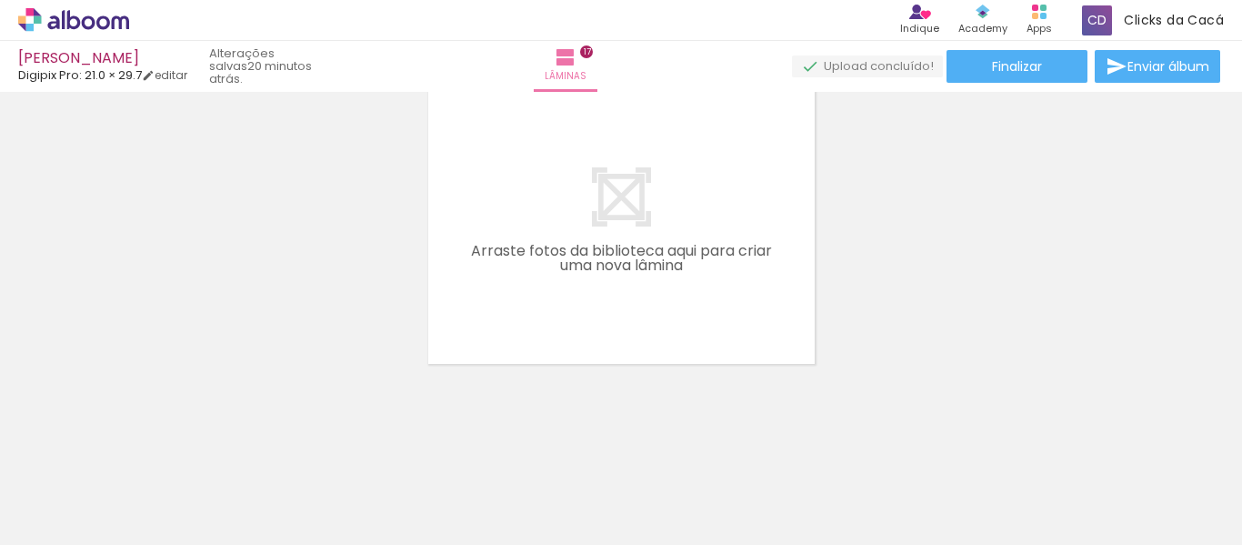
scroll to position [0, 679]
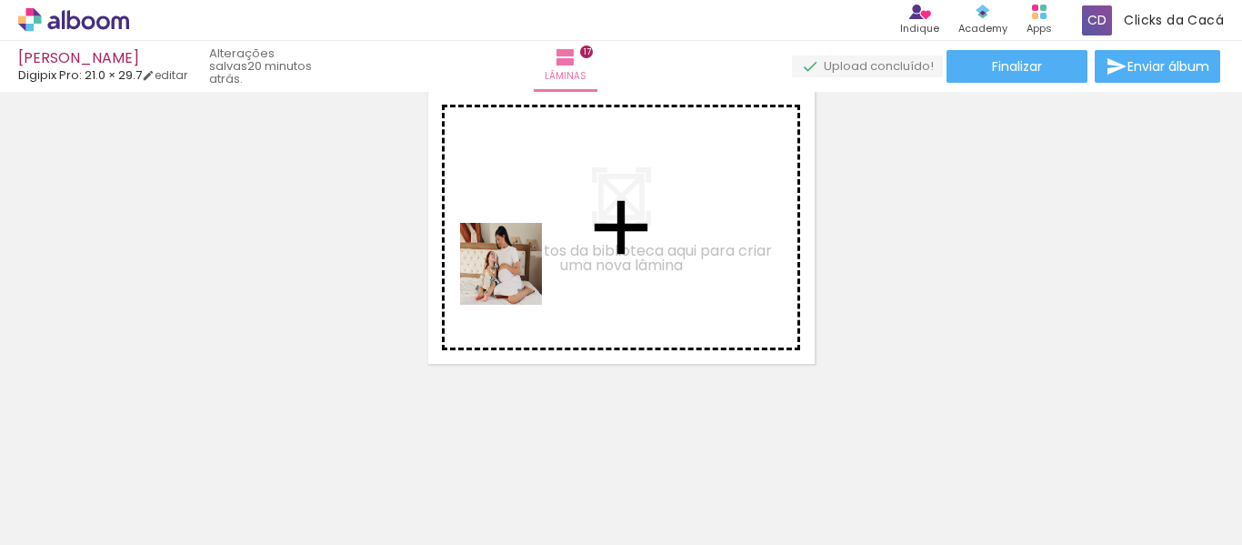
drag, startPoint x: 391, startPoint y: 486, endPoint x: 518, endPoint y: 279, distance: 242.1
click at [516, 273] on quentale-workspace at bounding box center [621, 272] width 1242 height 545
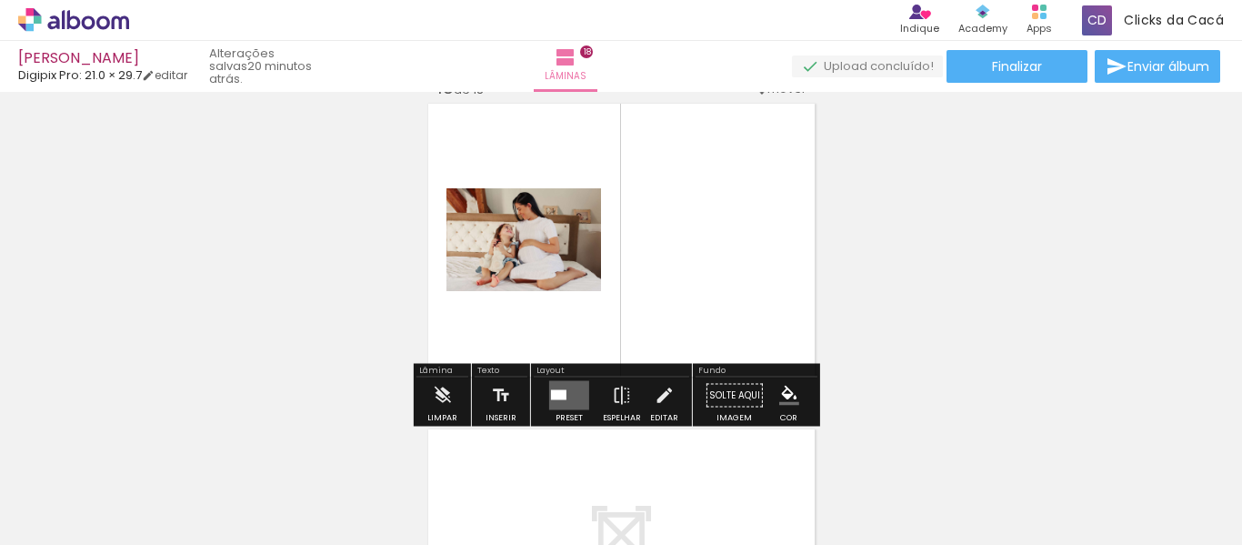
scroll to position [5559, 0]
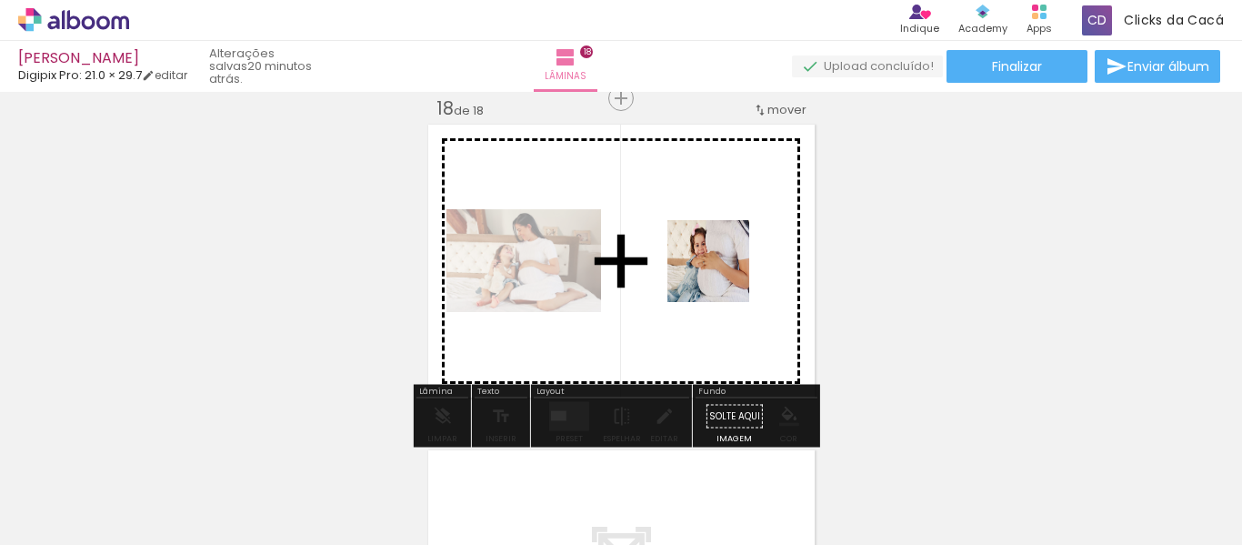
drag, startPoint x: 534, startPoint y: 504, endPoint x: 722, endPoint y: 275, distance: 296.6
click at [722, 275] on quentale-workspace at bounding box center [621, 272] width 1242 height 545
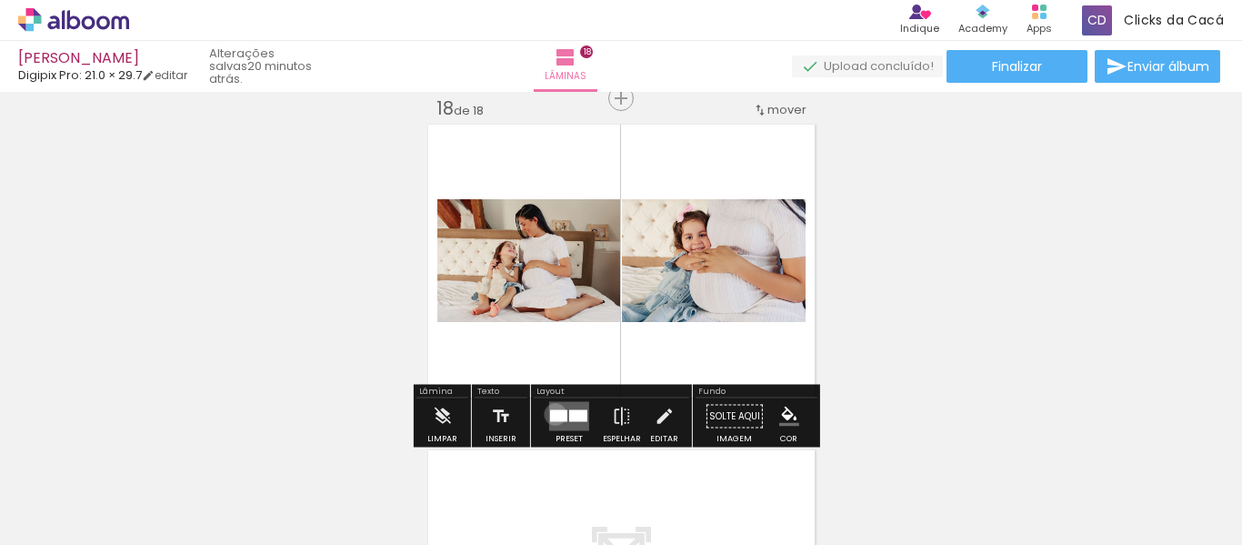
click at [551, 414] on div at bounding box center [558, 416] width 17 height 12
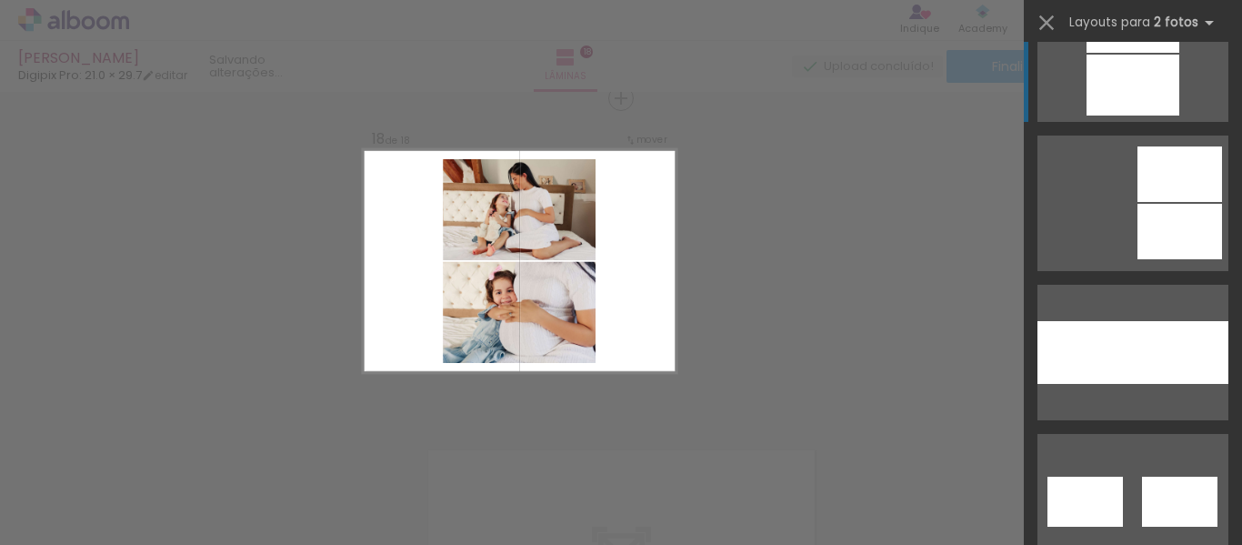
scroll to position [1273, 0]
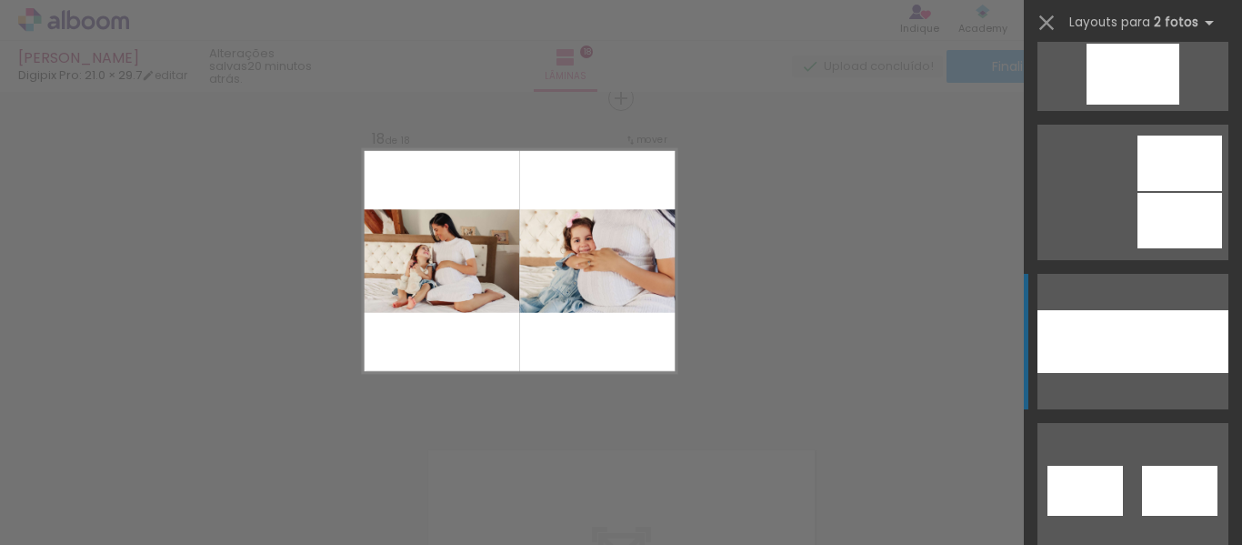
click at [1133, 319] on div at bounding box center [1181, 341] width 96 height 63
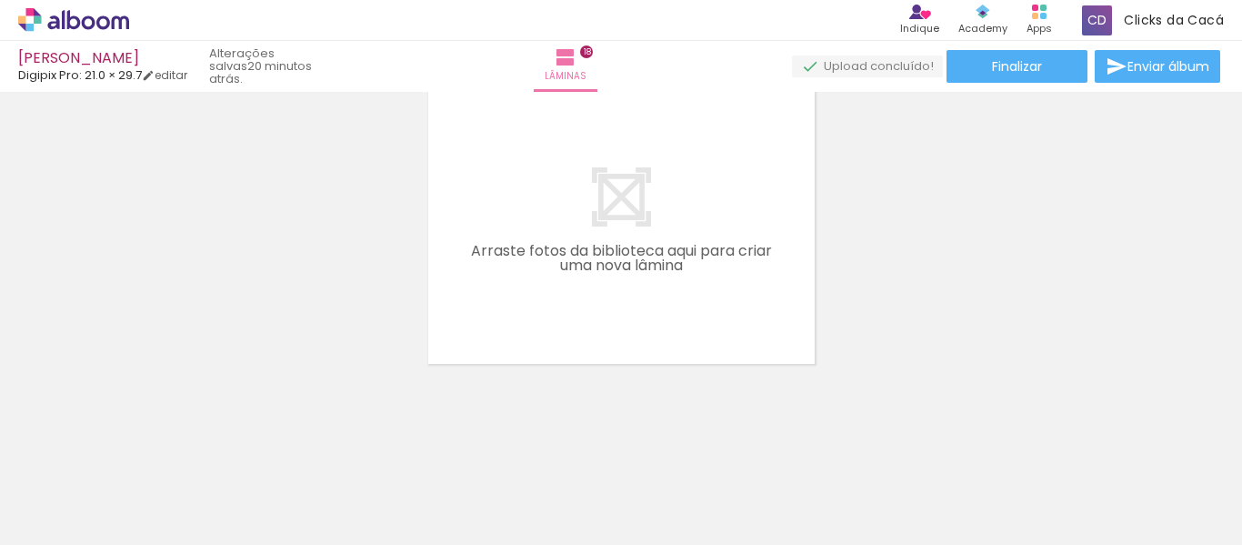
scroll to position [0, 1021]
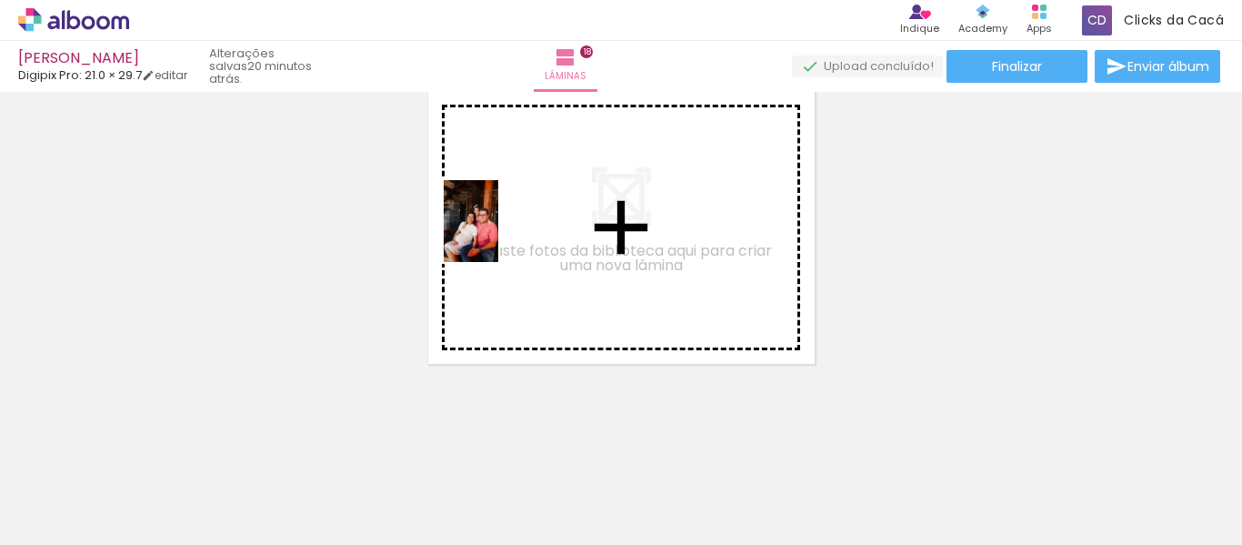
drag, startPoint x: 286, startPoint y: 499, endPoint x: 498, endPoint y: 235, distance: 339.6
click at [498, 235] on quentale-workspace at bounding box center [621, 272] width 1242 height 545
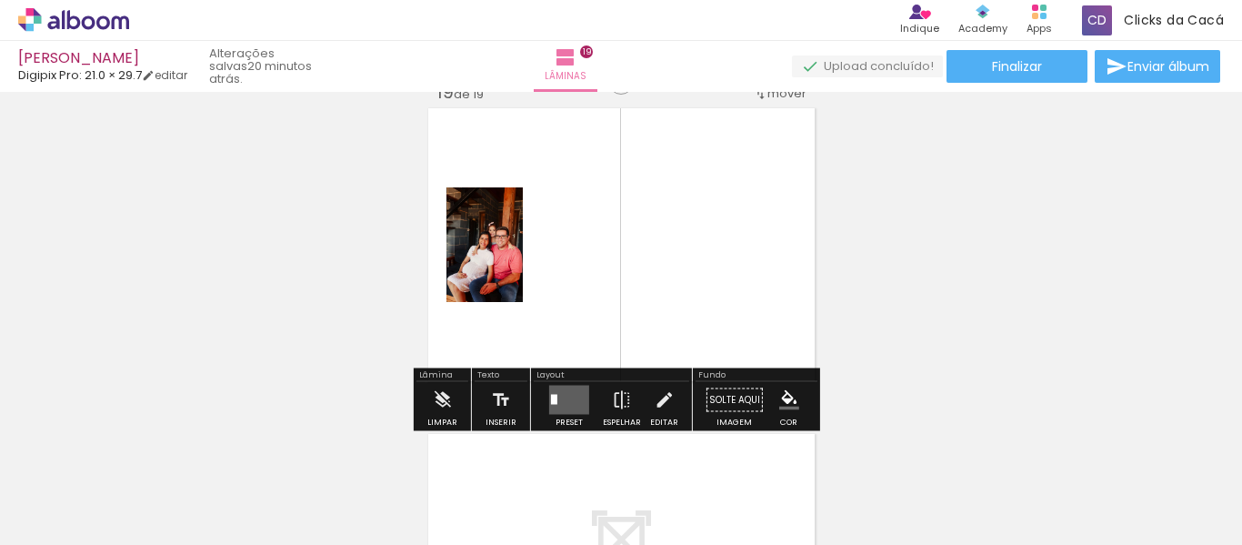
scroll to position [5885, 0]
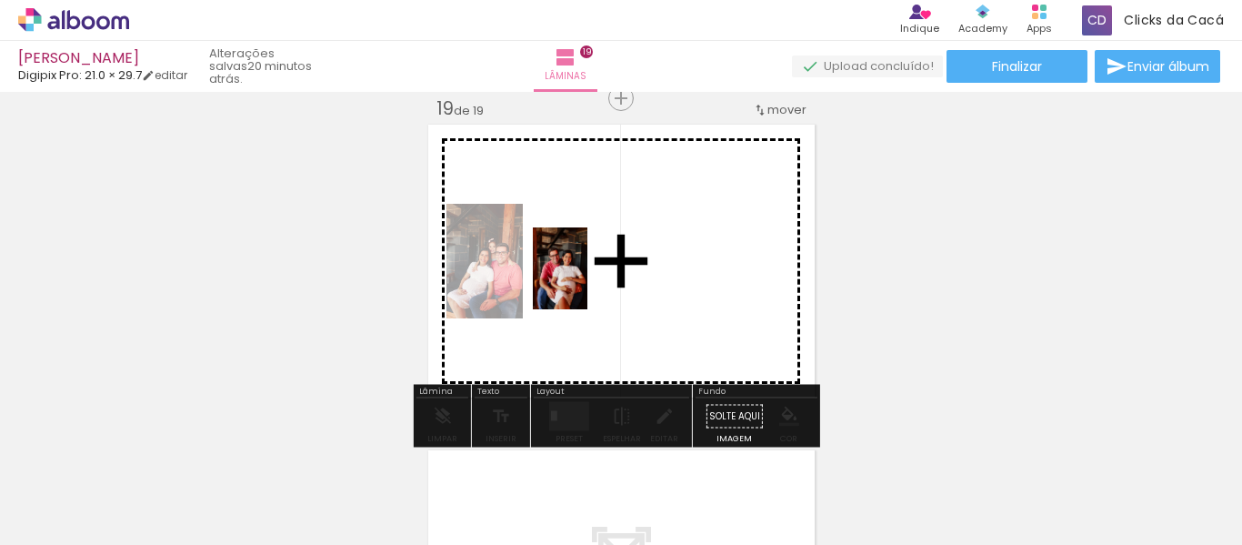
drag, startPoint x: 387, startPoint y: 494, endPoint x: 588, endPoint y: 282, distance: 292.1
click at [588, 282] on quentale-workspace at bounding box center [621, 272] width 1242 height 545
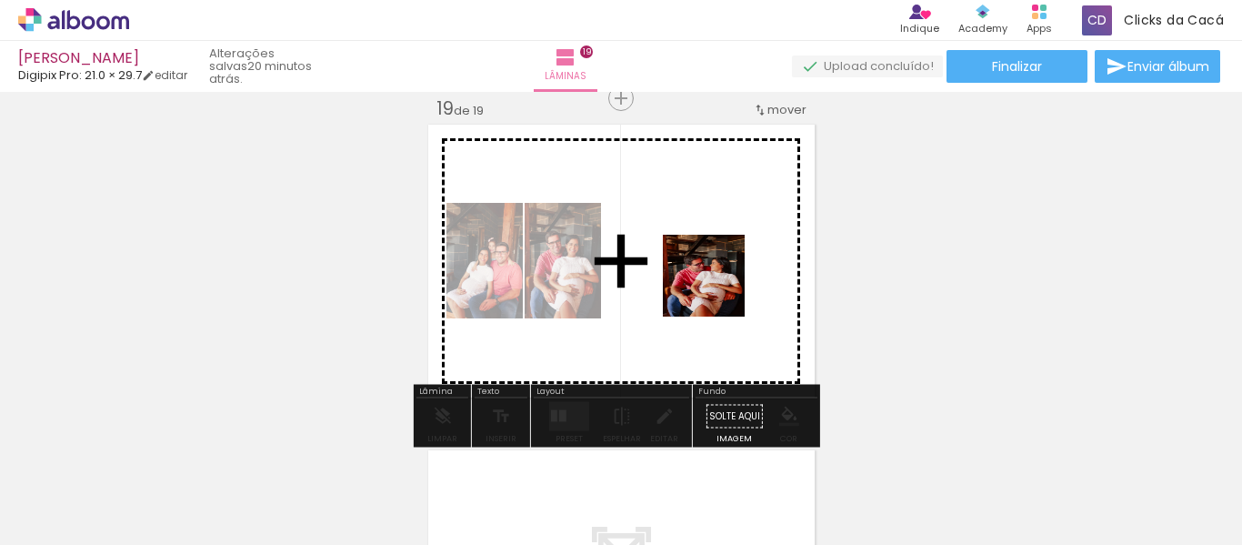
drag, startPoint x: 493, startPoint y: 503, endPoint x: 720, endPoint y: 285, distance: 315.2
click at [720, 285] on quentale-workspace at bounding box center [621, 272] width 1242 height 545
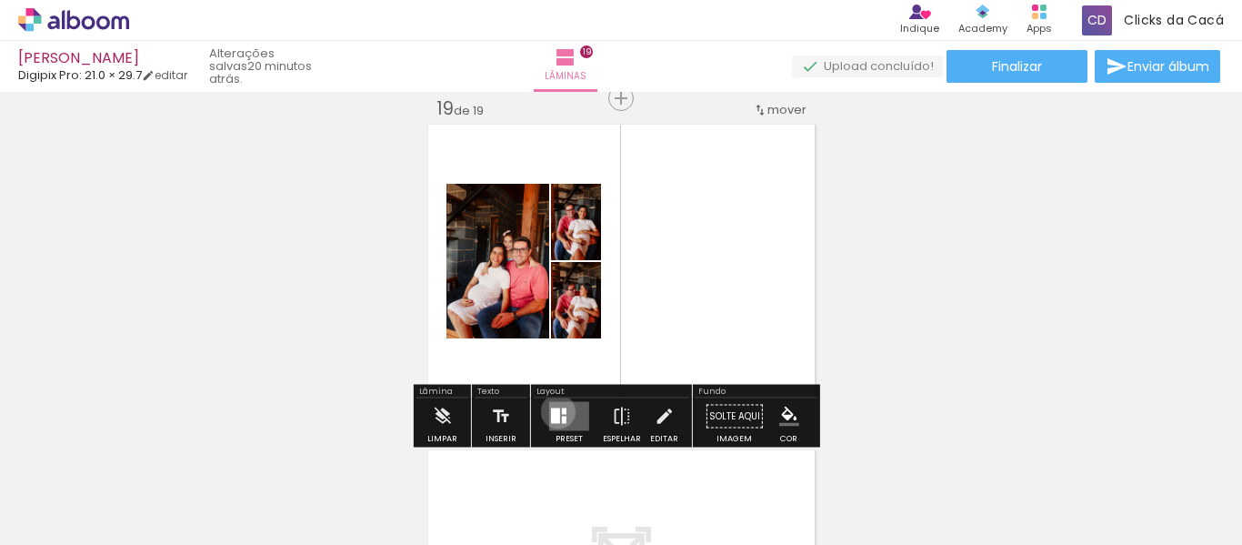
click at [554, 411] on div at bounding box center [555, 415] width 9 height 15
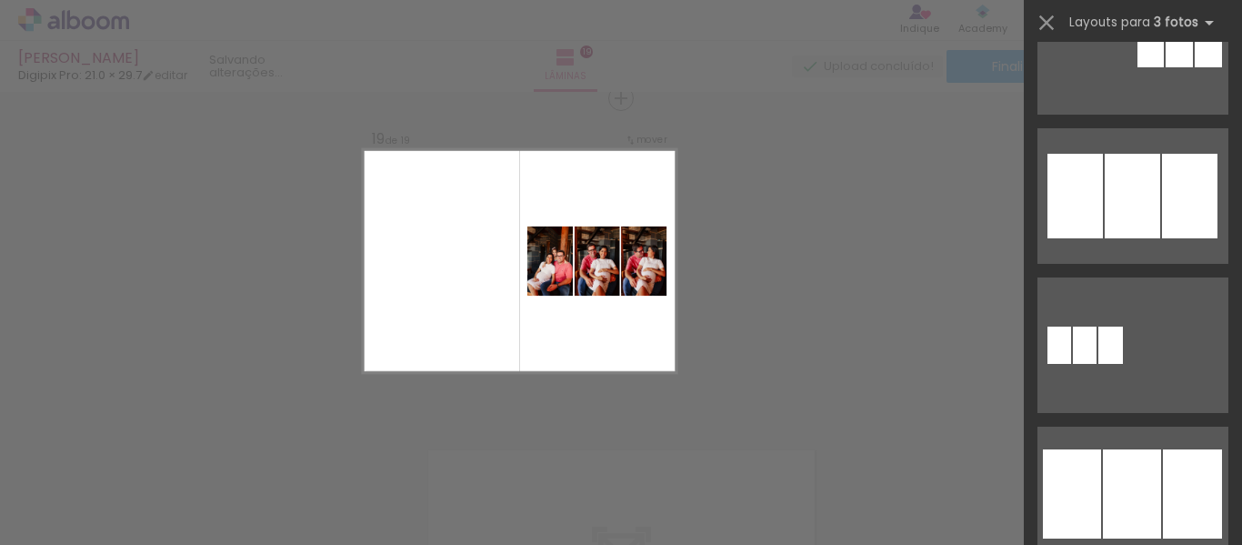
scroll to position [1273, 0]
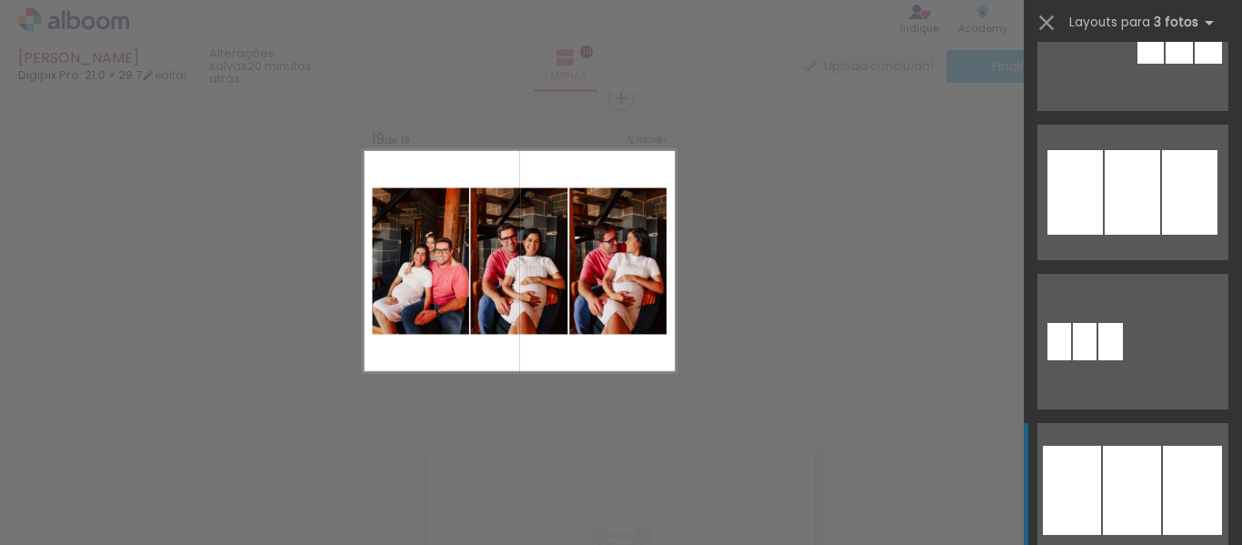
click at [1105, 488] on div at bounding box center [1132, 490] width 58 height 89
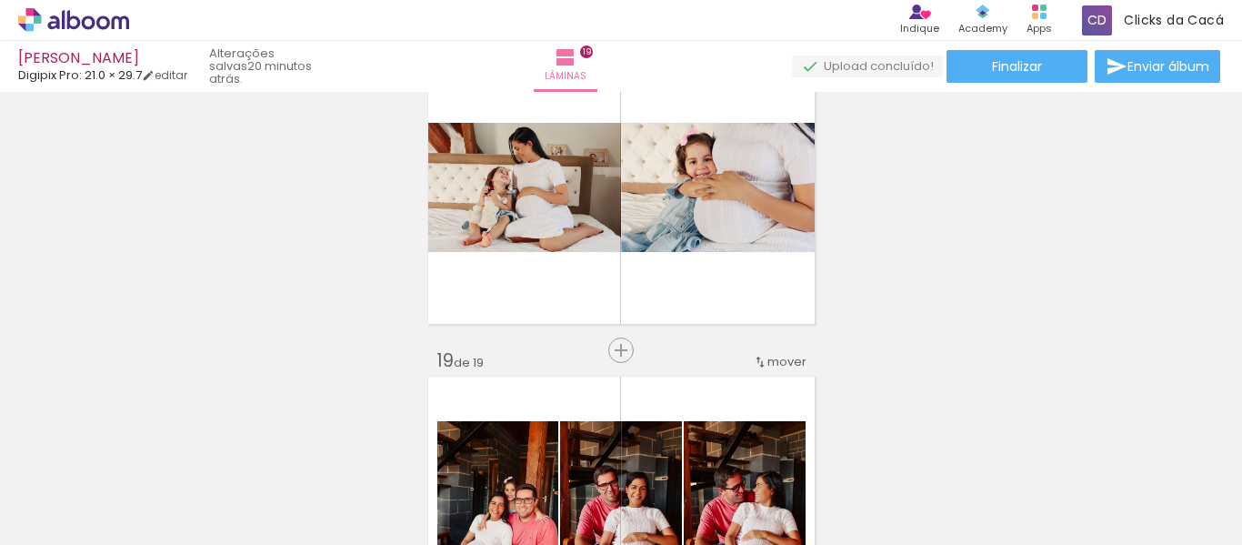
scroll to position [6097, 0]
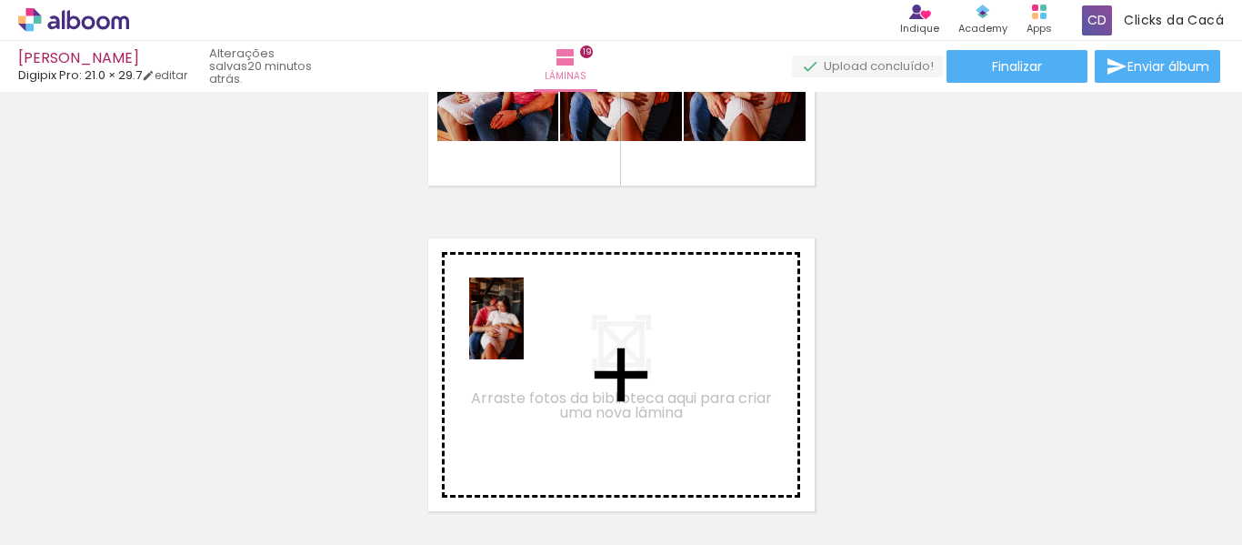
drag, startPoint x: 592, startPoint y: 489, endPoint x: 524, endPoint y: 332, distance: 171.5
click at [524, 332] on quentale-workspace at bounding box center [621, 272] width 1242 height 545
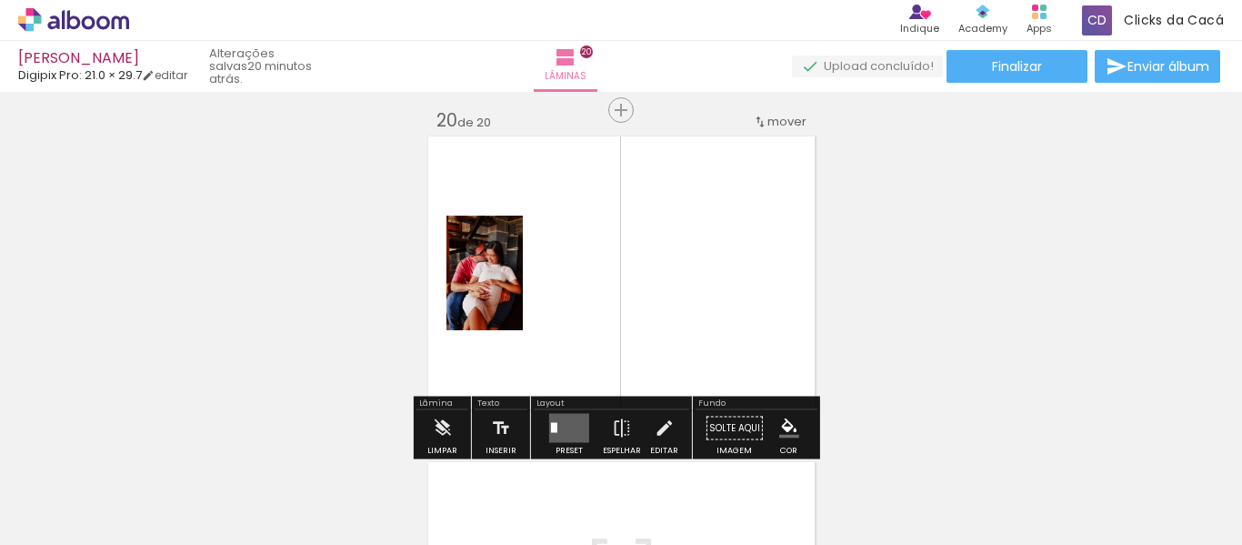
scroll to position [6210, 0]
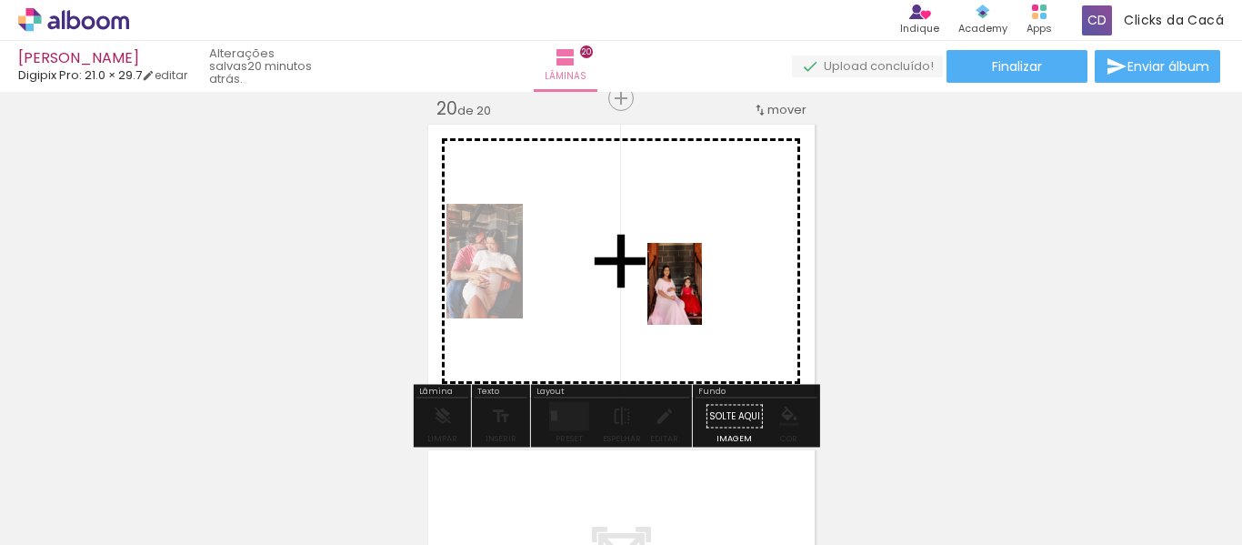
drag, startPoint x: 689, startPoint y: 497, endPoint x: 702, endPoint y: 297, distance: 199.7
click at [702, 297] on quentale-workspace at bounding box center [621, 272] width 1242 height 545
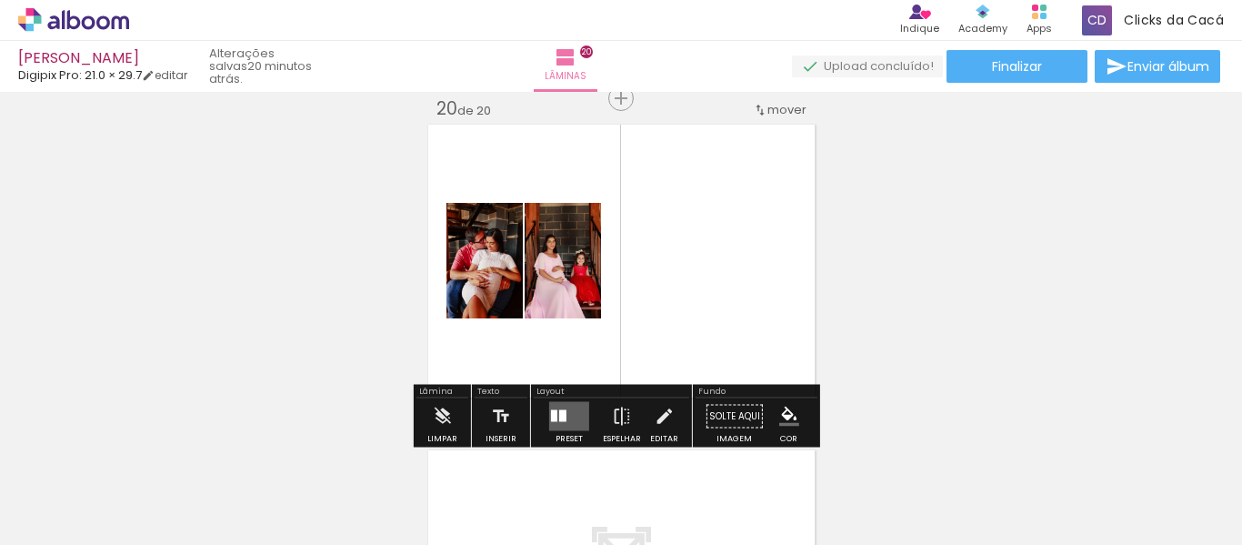
click at [559, 421] on div at bounding box center [562, 416] width 7 height 12
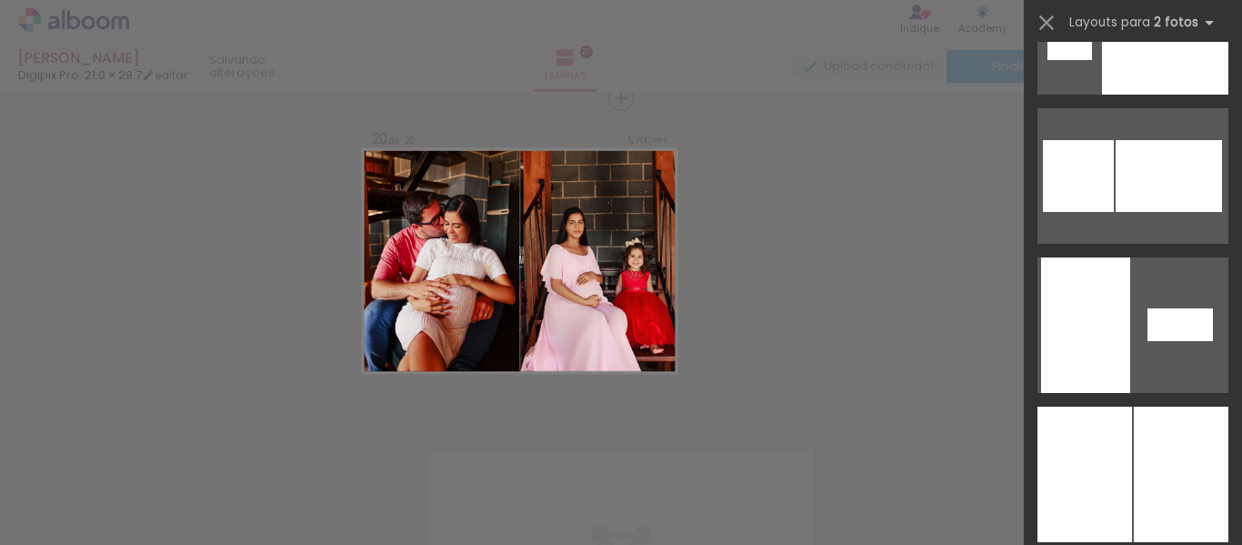
scroll to position [7004, 0]
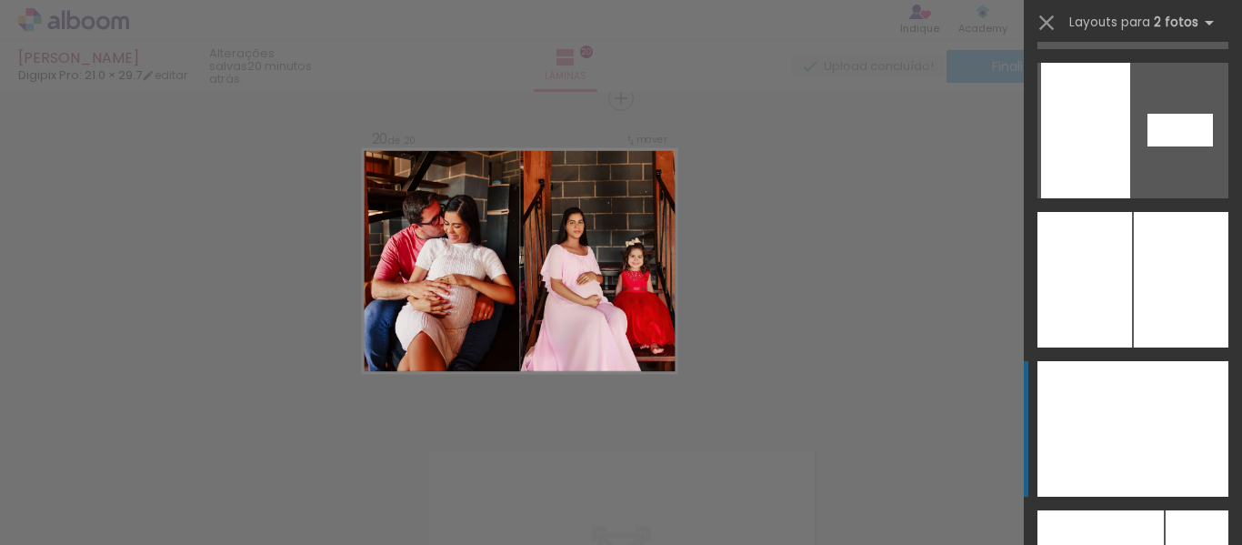
click at [1119, 424] on div at bounding box center [1086, 429] width 96 height 136
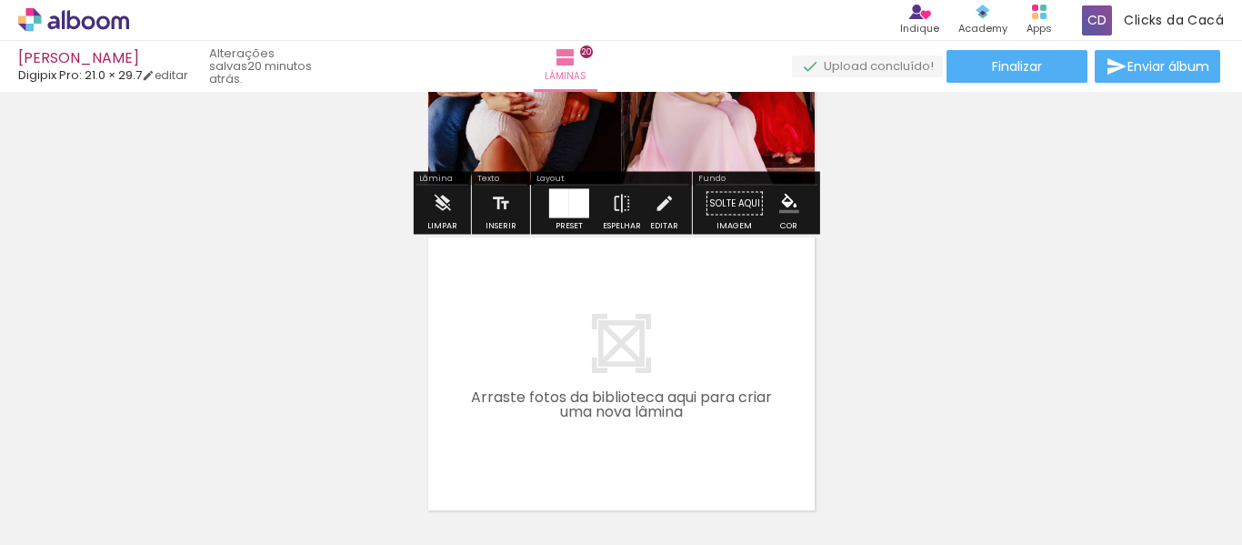
scroll to position [6210, 0]
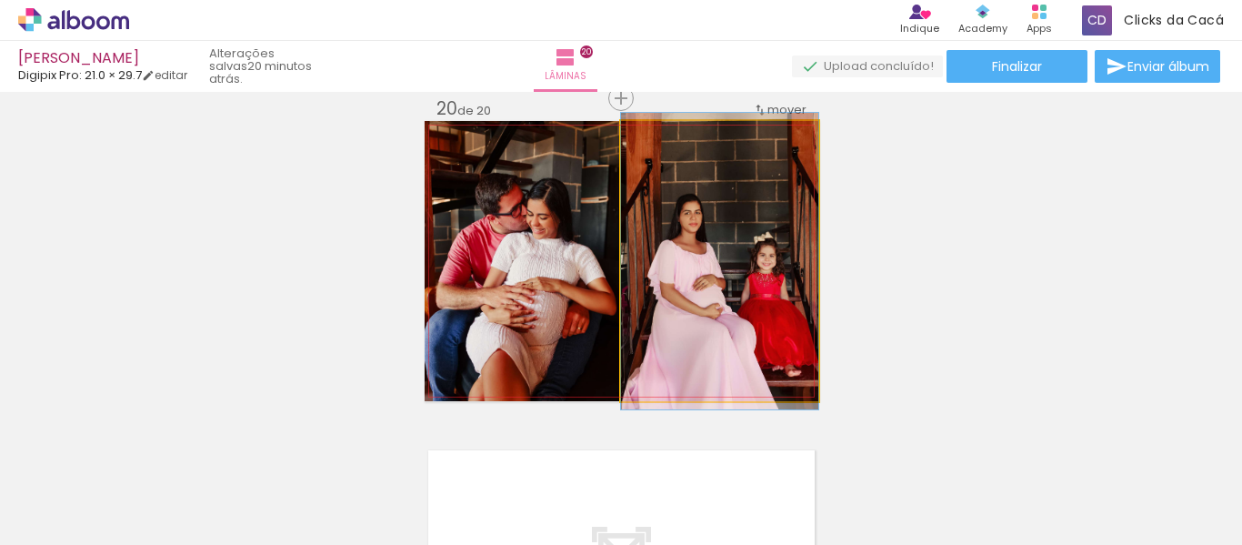
click at [745, 249] on quentale-photo at bounding box center [719, 261] width 197 height 280
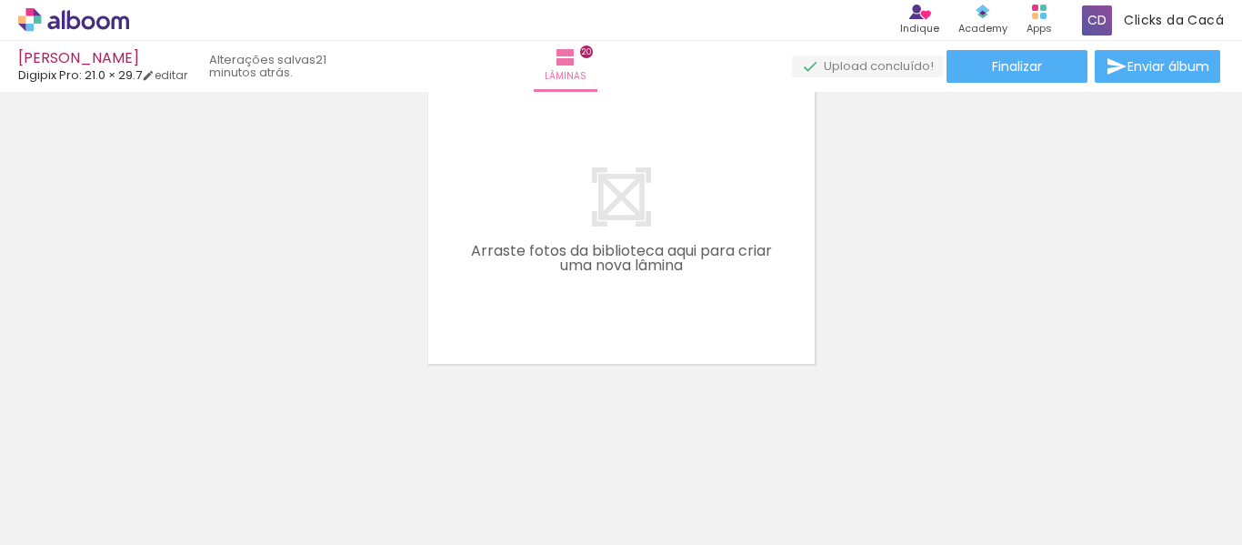
scroll to position [0, 1390]
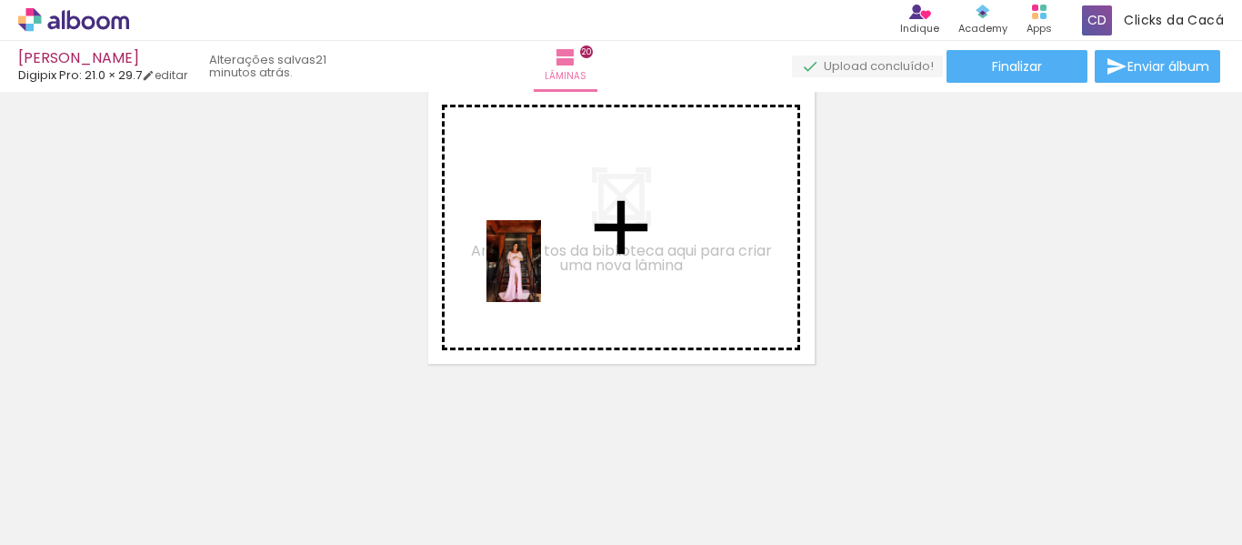
drag, startPoint x: 446, startPoint y: 488, endPoint x: 541, endPoint y: 275, distance: 234.1
click at [541, 275] on quentale-workspace at bounding box center [621, 272] width 1242 height 545
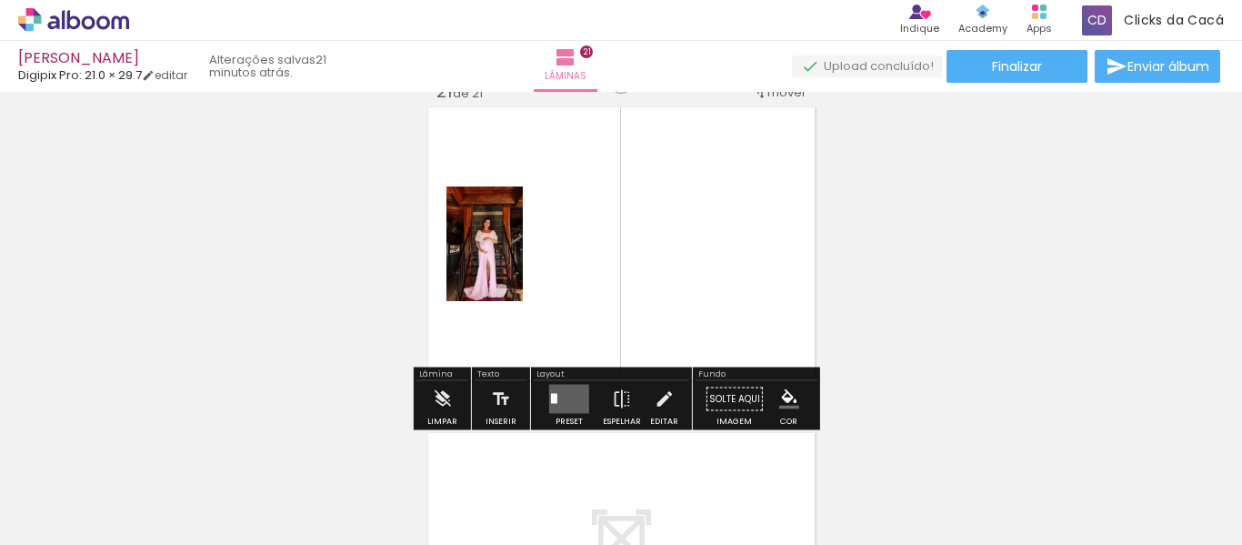
scroll to position [6536, 0]
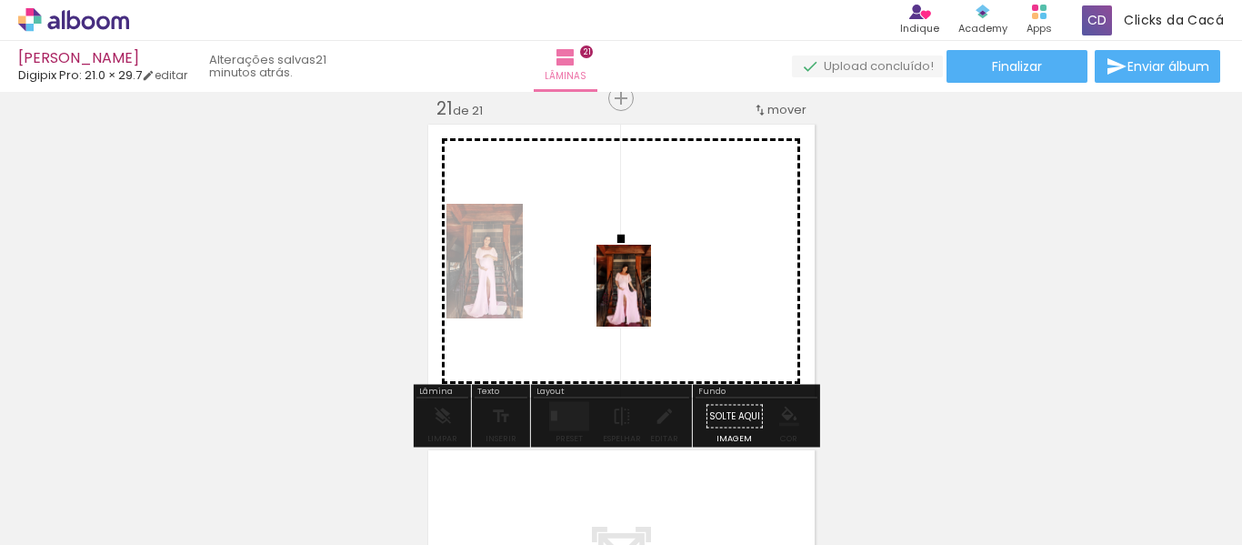
drag, startPoint x: 527, startPoint y: 509, endPoint x: 650, endPoint y: 299, distance: 243.8
click at [650, 299] on quentale-workspace at bounding box center [621, 272] width 1242 height 545
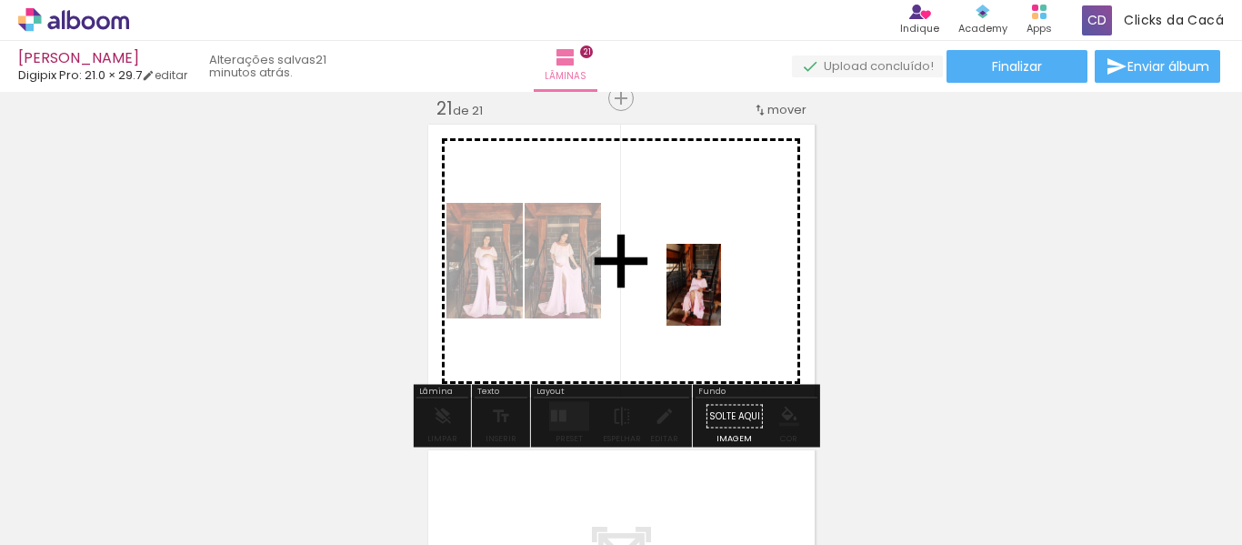
drag, startPoint x: 629, startPoint y: 502, endPoint x: 721, endPoint y: 298, distance: 223.5
click at [721, 298] on quentale-workspace at bounding box center [621, 272] width 1242 height 545
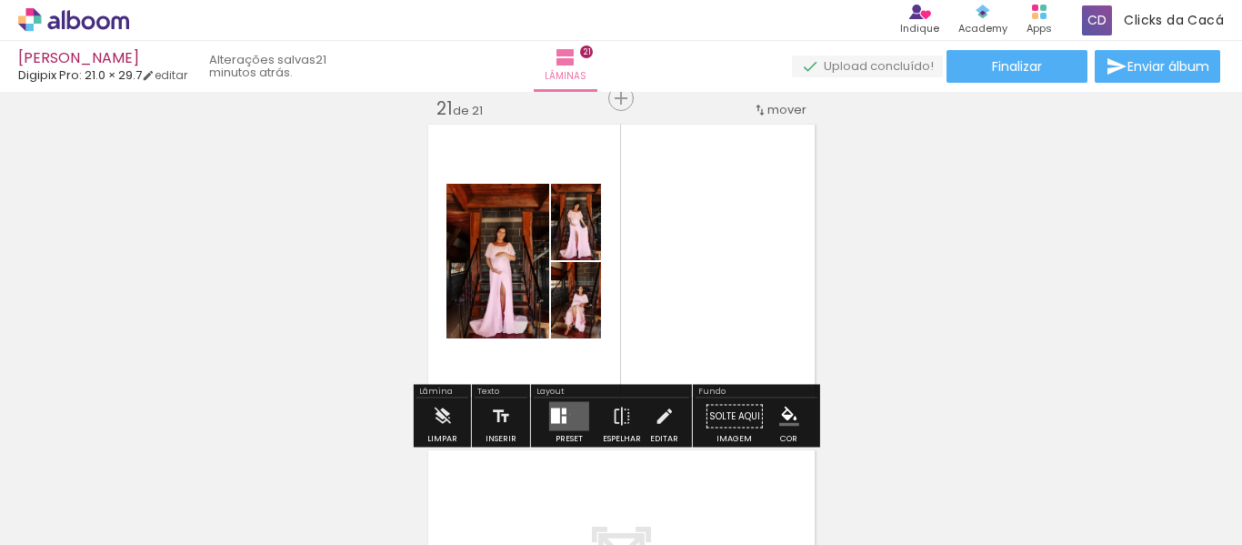
click at [566, 414] on quentale-layouter at bounding box center [569, 416] width 40 height 29
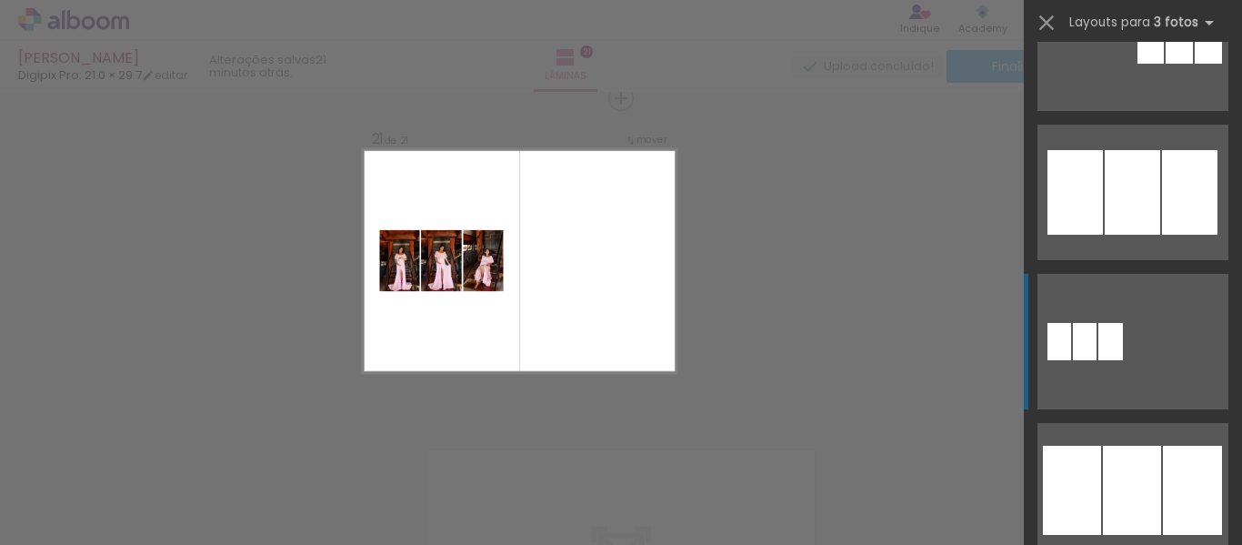
scroll to position [1486, 0]
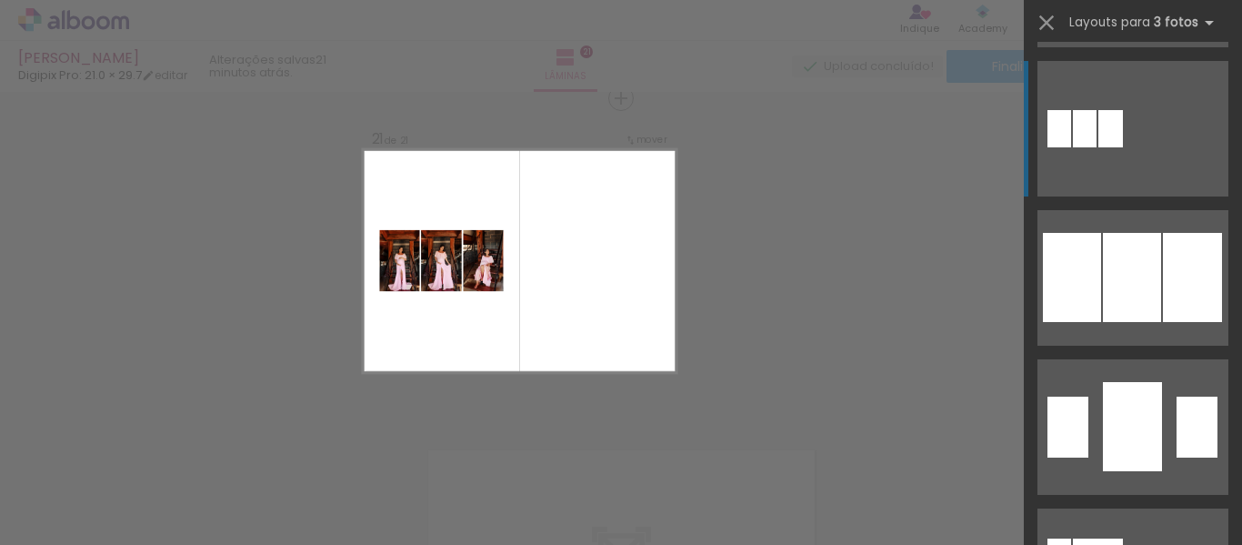
click at [1163, 287] on div at bounding box center [1192, 277] width 59 height 89
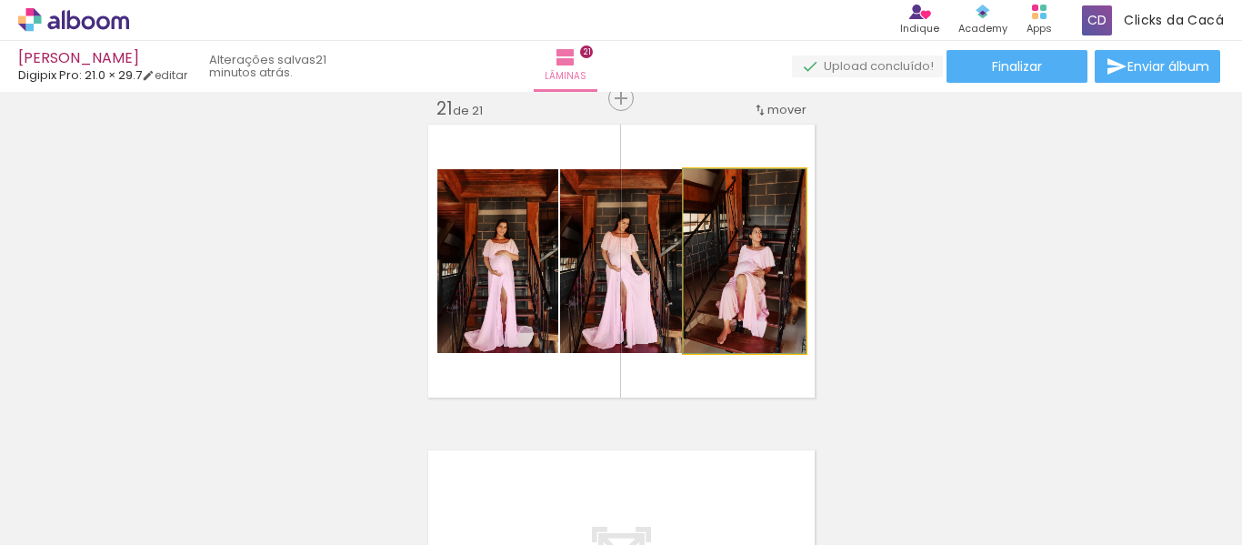
drag, startPoint x: 751, startPoint y: 289, endPoint x: 618, endPoint y: 281, distance: 134.0
click at [0, 0] on slot at bounding box center [0, 0] width 0 height 0
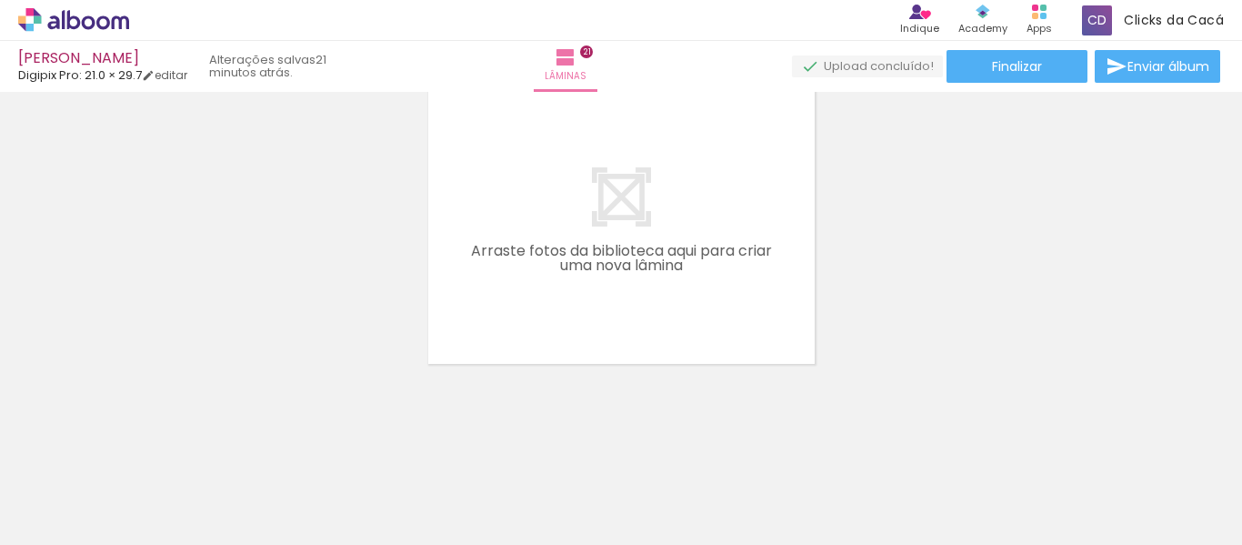
scroll to position [0, 1615]
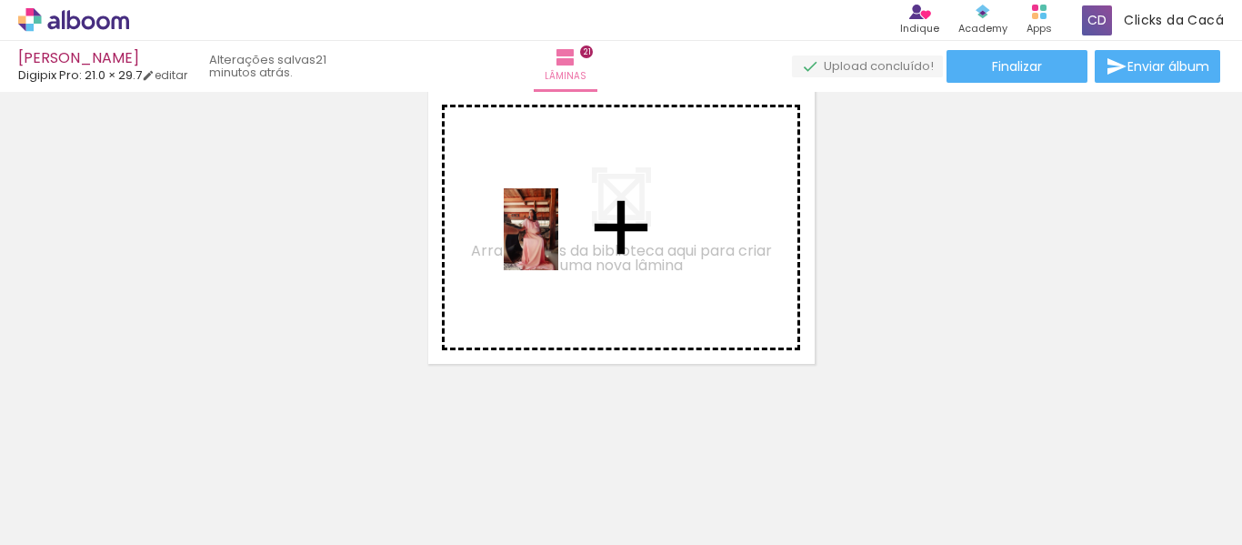
drag, startPoint x: 606, startPoint y: 502, endPoint x: 558, endPoint y: 243, distance: 263.5
click at [558, 243] on quentale-workspace at bounding box center [621, 272] width 1242 height 545
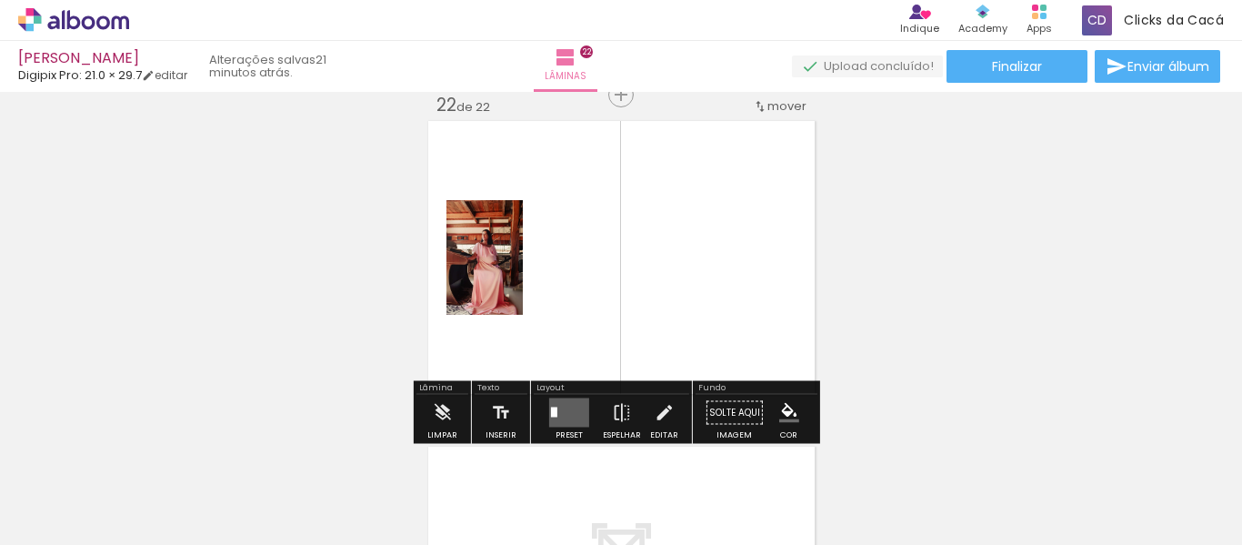
scroll to position [6862, 0]
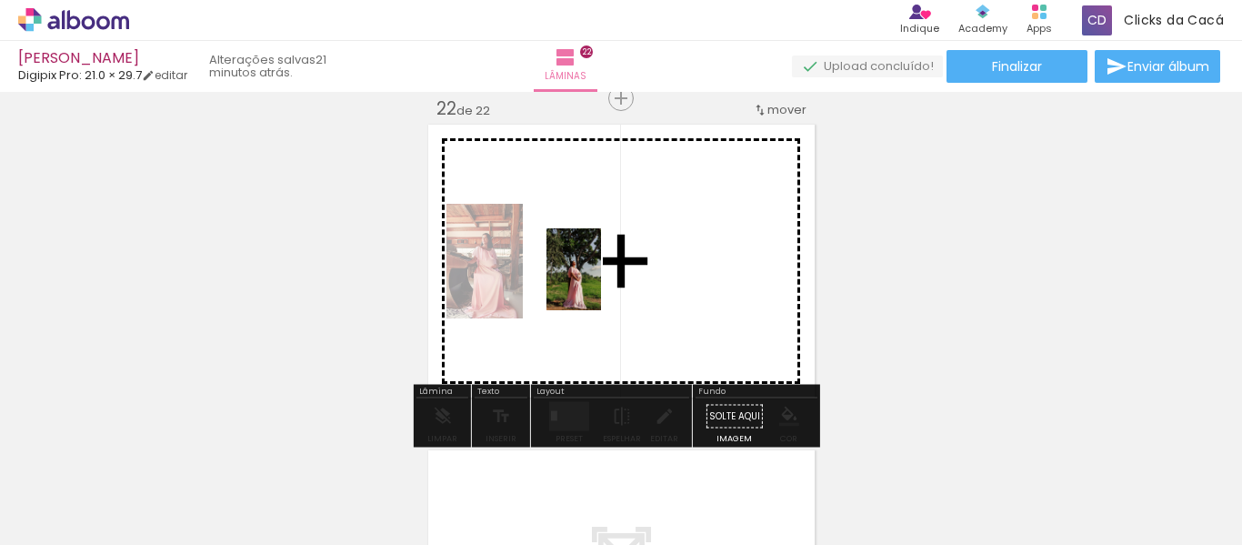
drag, startPoint x: 509, startPoint y: 494, endPoint x: 601, endPoint y: 283, distance: 230.1
click at [601, 283] on quentale-workspace at bounding box center [621, 272] width 1242 height 545
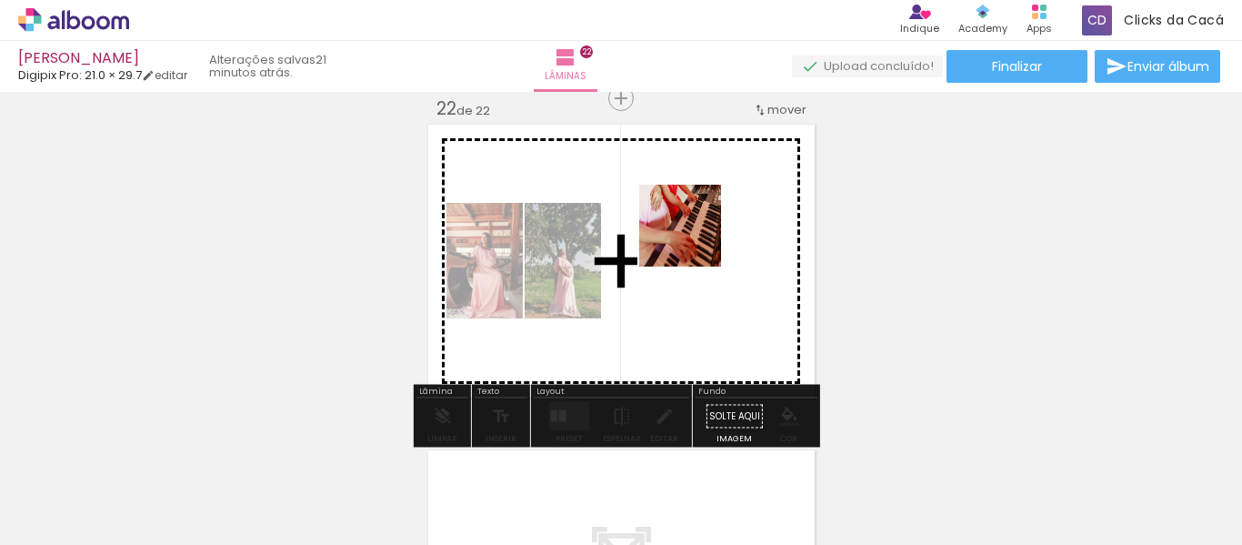
drag, startPoint x: 693, startPoint y: 494, endPoint x: 694, endPoint y: 239, distance: 254.7
click at [694, 239] on quentale-workspace at bounding box center [621, 272] width 1242 height 545
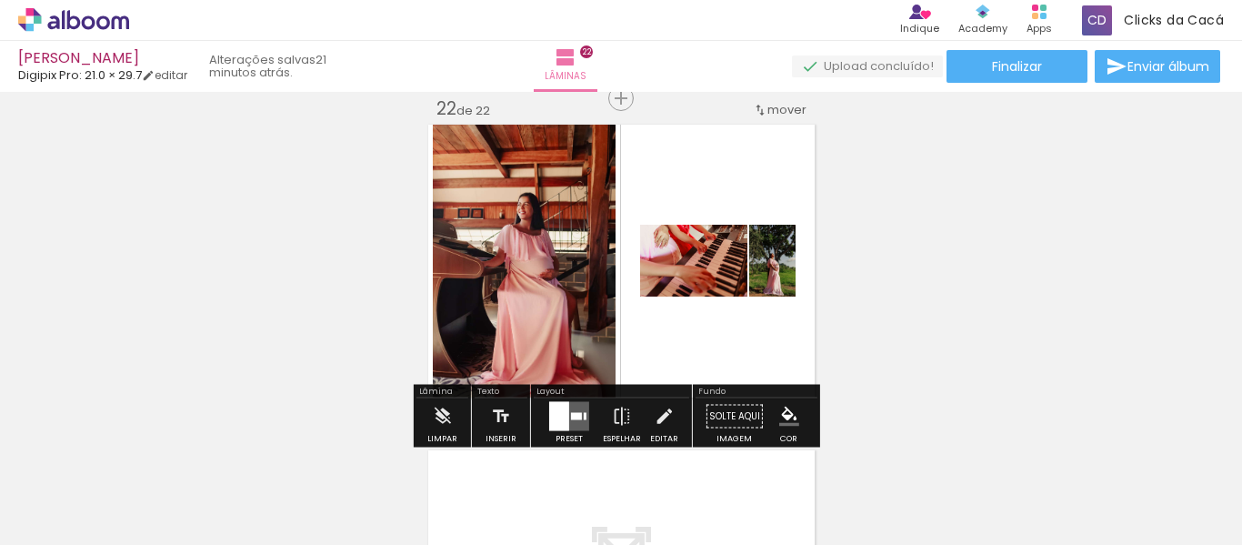
click at [554, 413] on div at bounding box center [559, 416] width 20 height 29
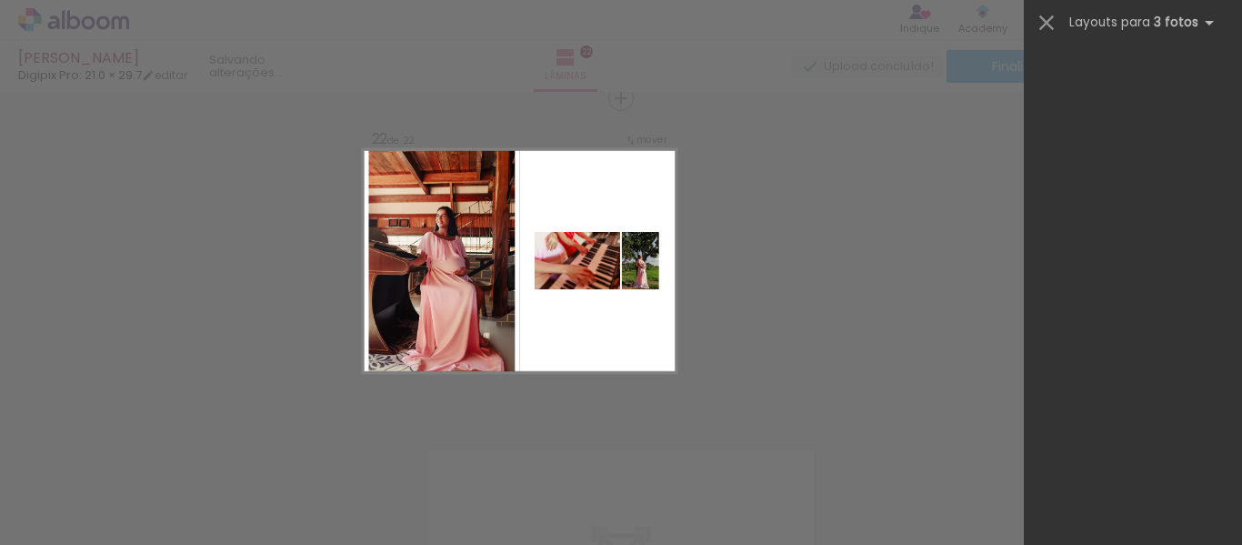
scroll to position [0, 0]
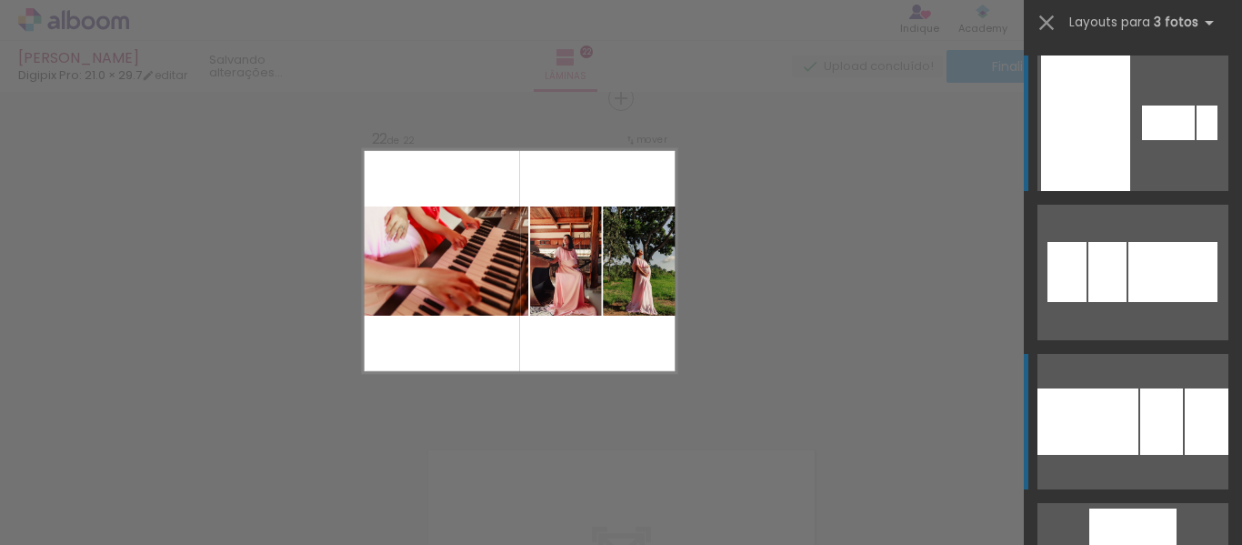
click at [1069, 407] on div at bounding box center [1088, 421] width 101 height 66
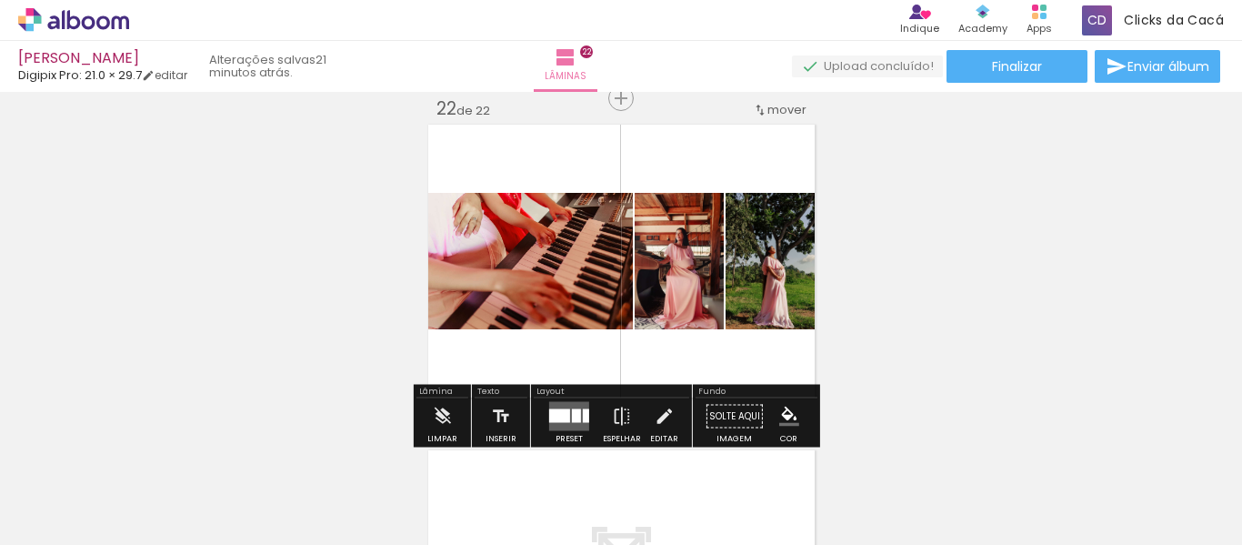
click at [679, 277] on quentale-photo at bounding box center [679, 261] width 89 height 136
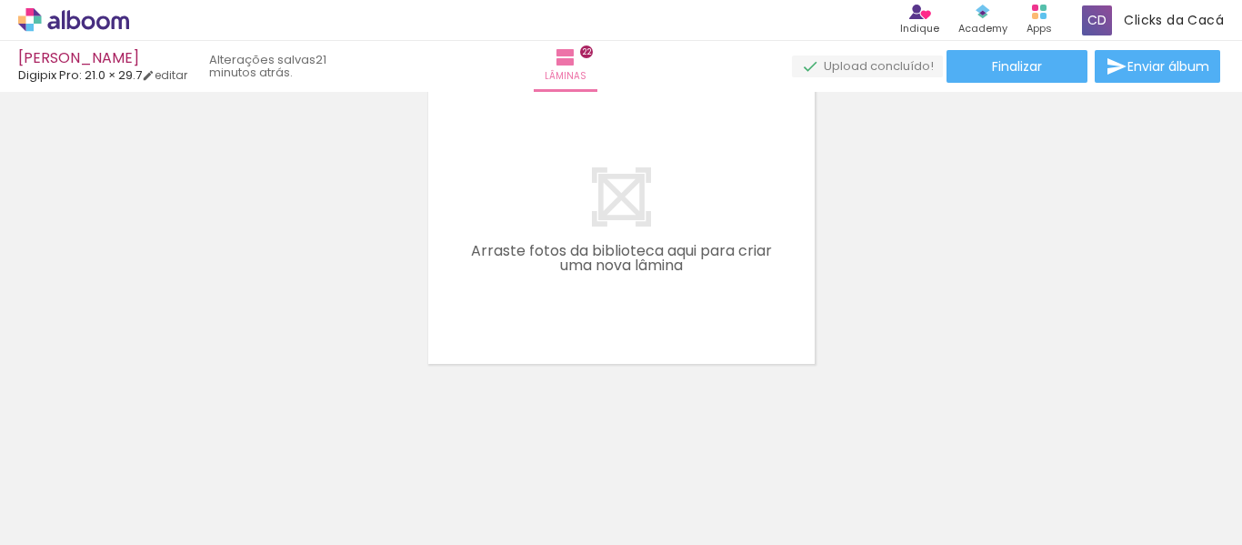
scroll to position [0, 4413]
